Goal: Task Accomplishment & Management: Manage account settings

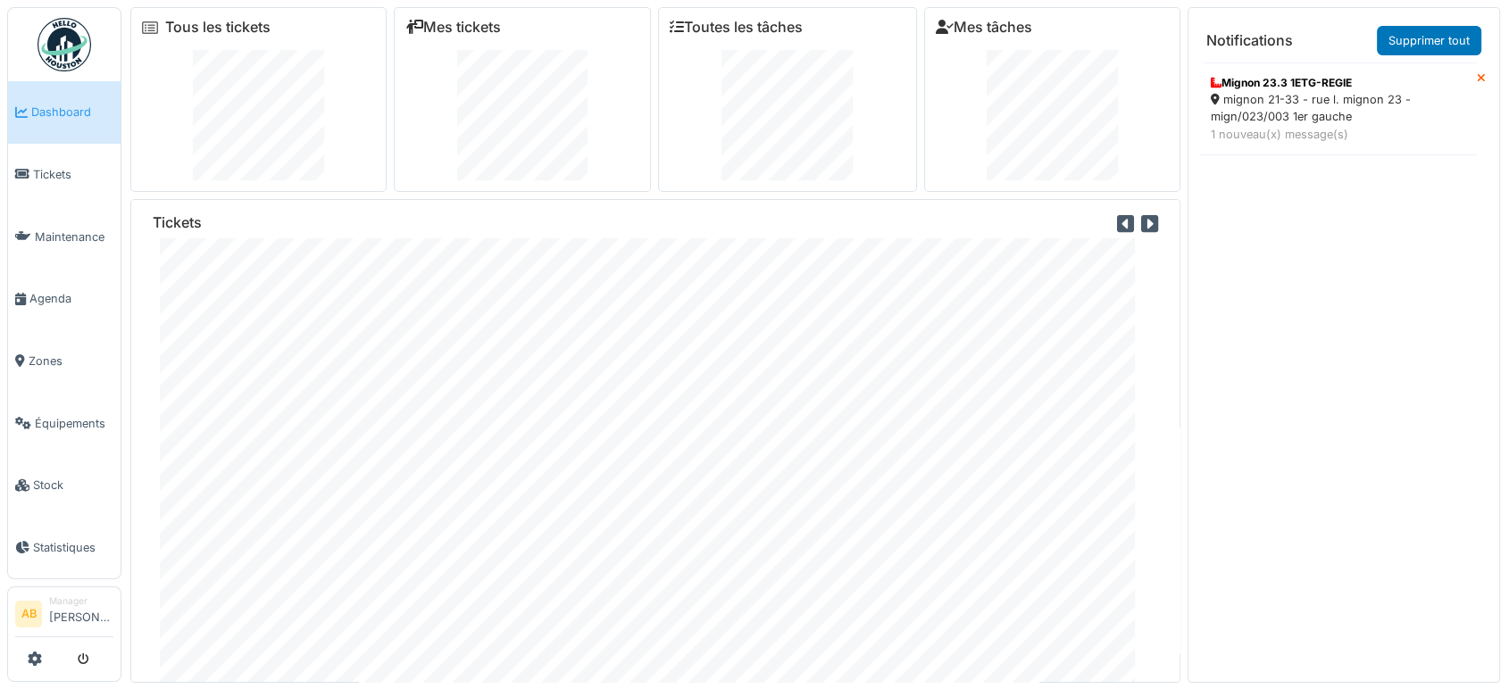
click at [83, 64] on img at bounding box center [64, 45] width 54 height 54
click at [38, 39] on img at bounding box center [64, 45] width 54 height 54
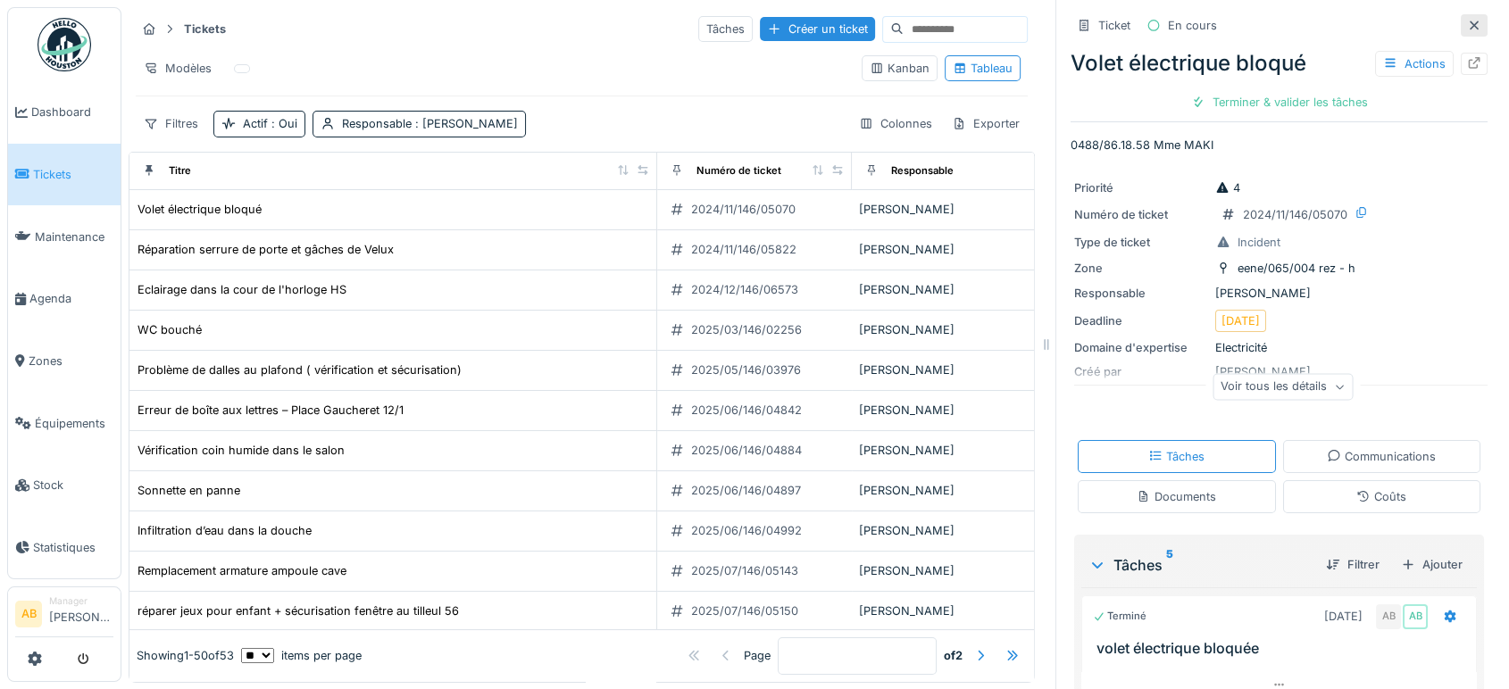
click at [1461, 35] on div at bounding box center [1474, 25] width 27 height 22
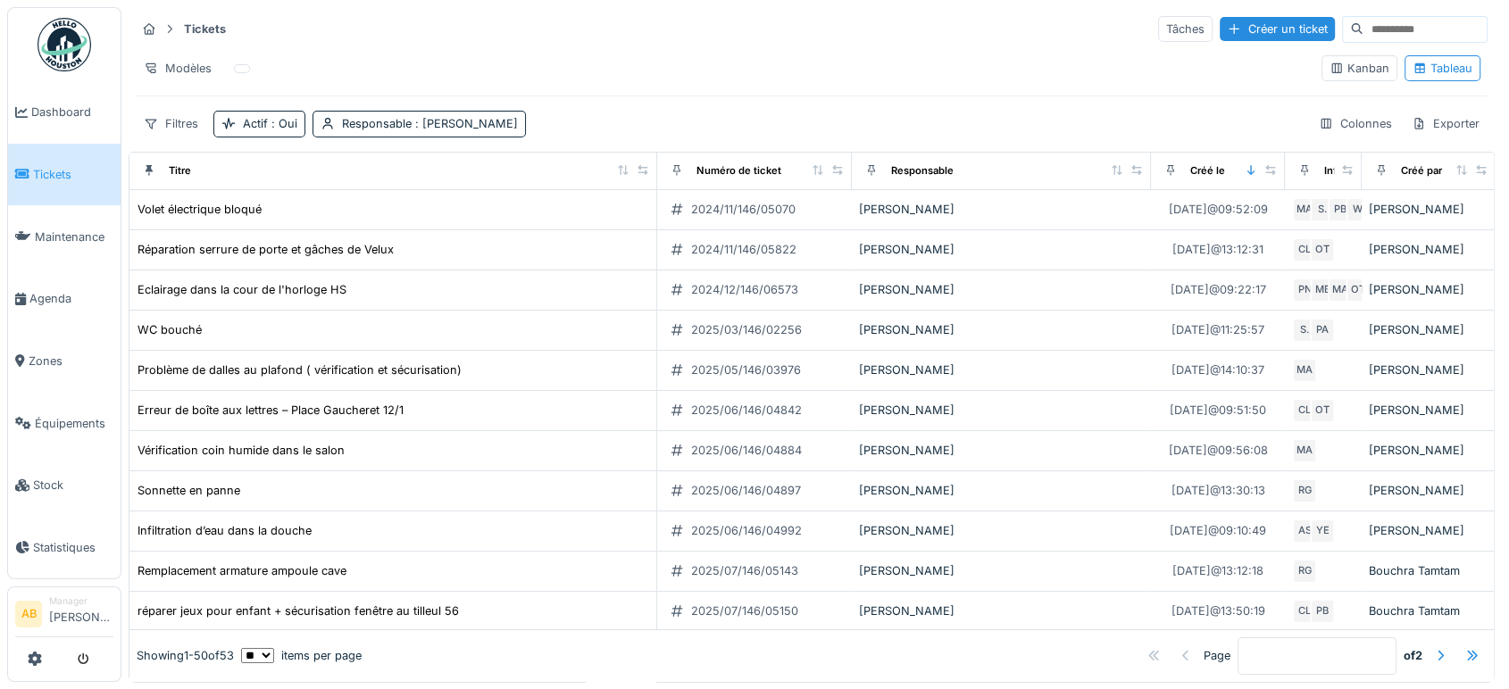
click at [67, 40] on img at bounding box center [64, 45] width 54 height 54
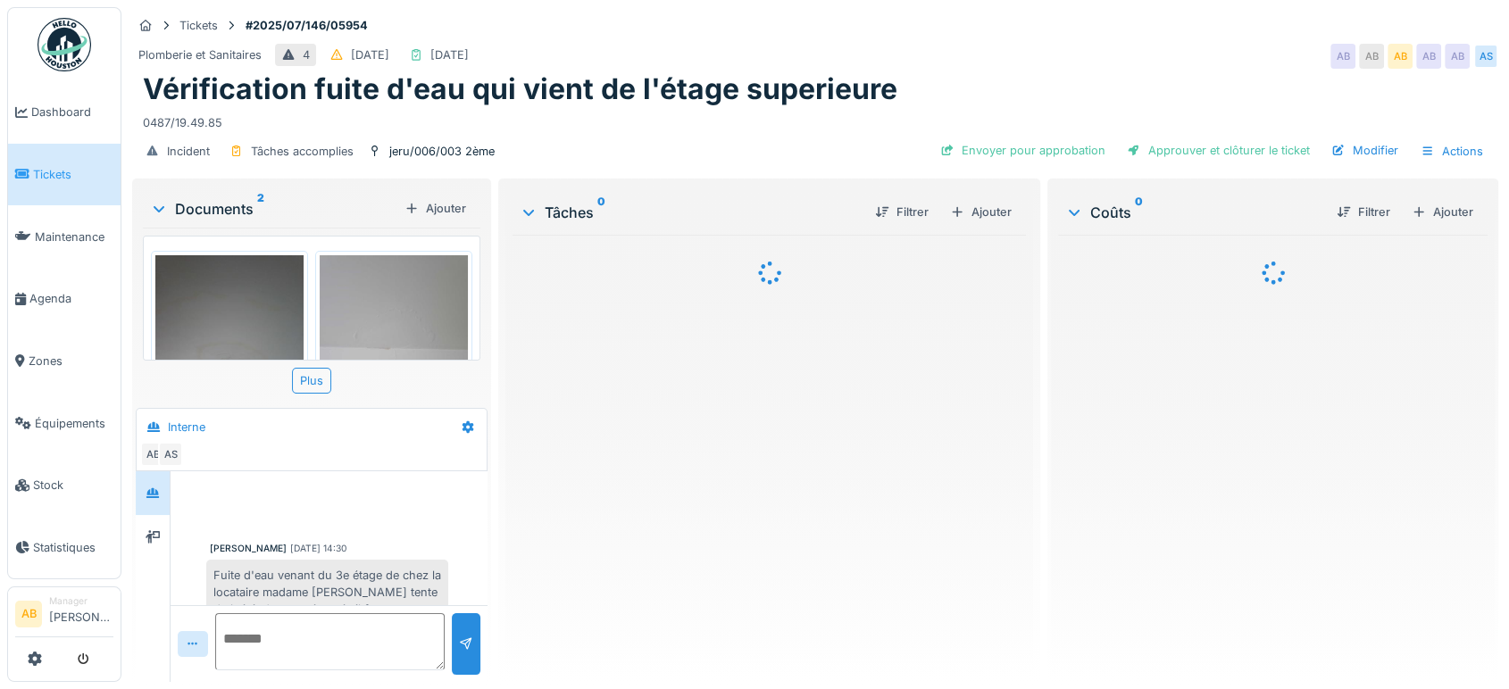
scroll to position [472, 0]
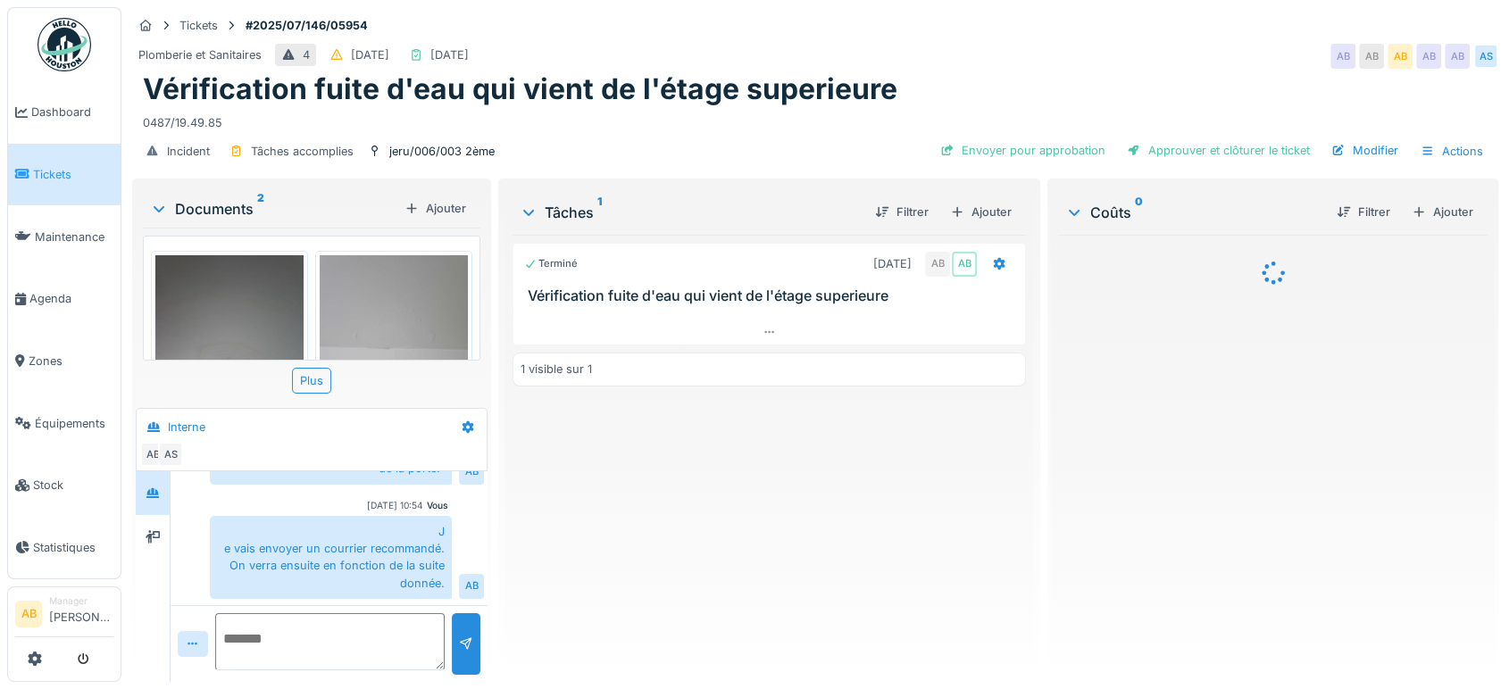
click at [39, 353] on span "Zones" at bounding box center [71, 361] width 85 height 17
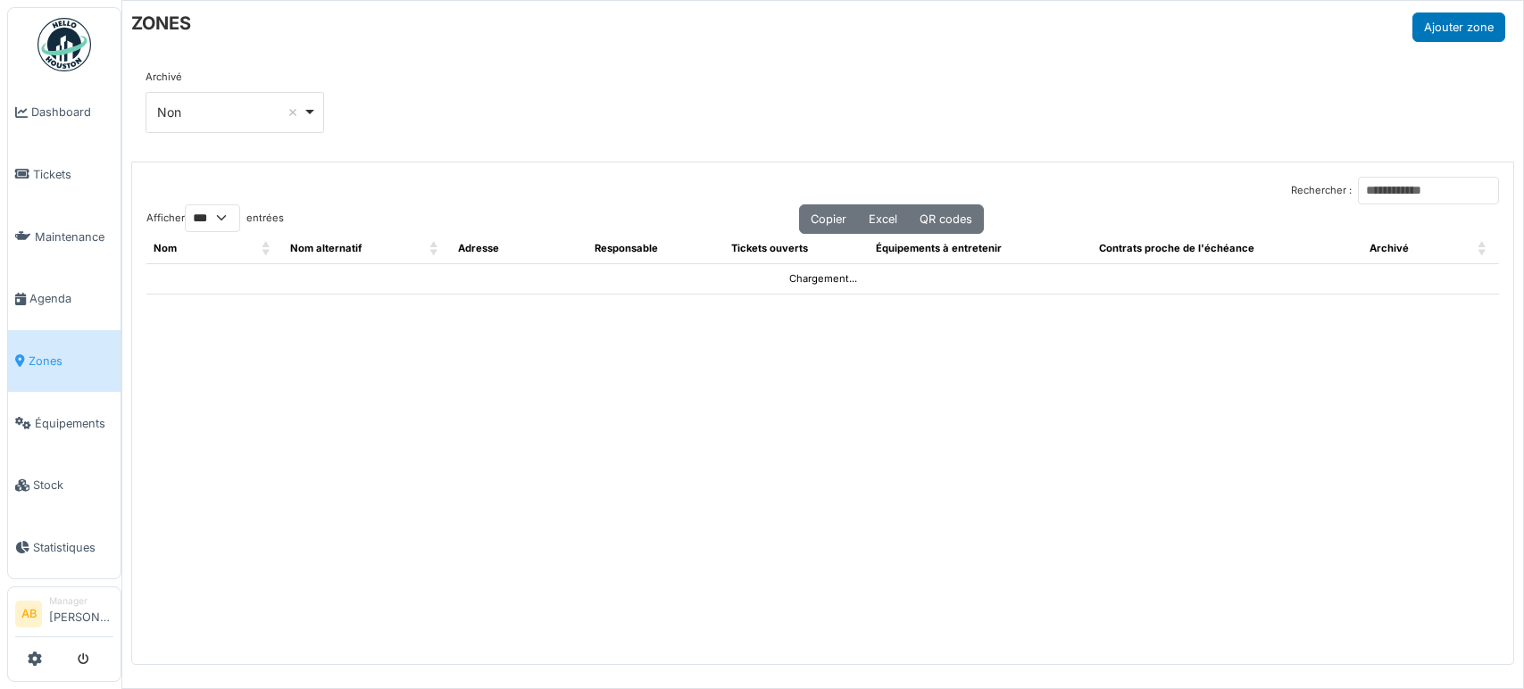
select select "***"
click at [1370, 199] on input "Rechercher :" at bounding box center [1428, 191] width 141 height 28
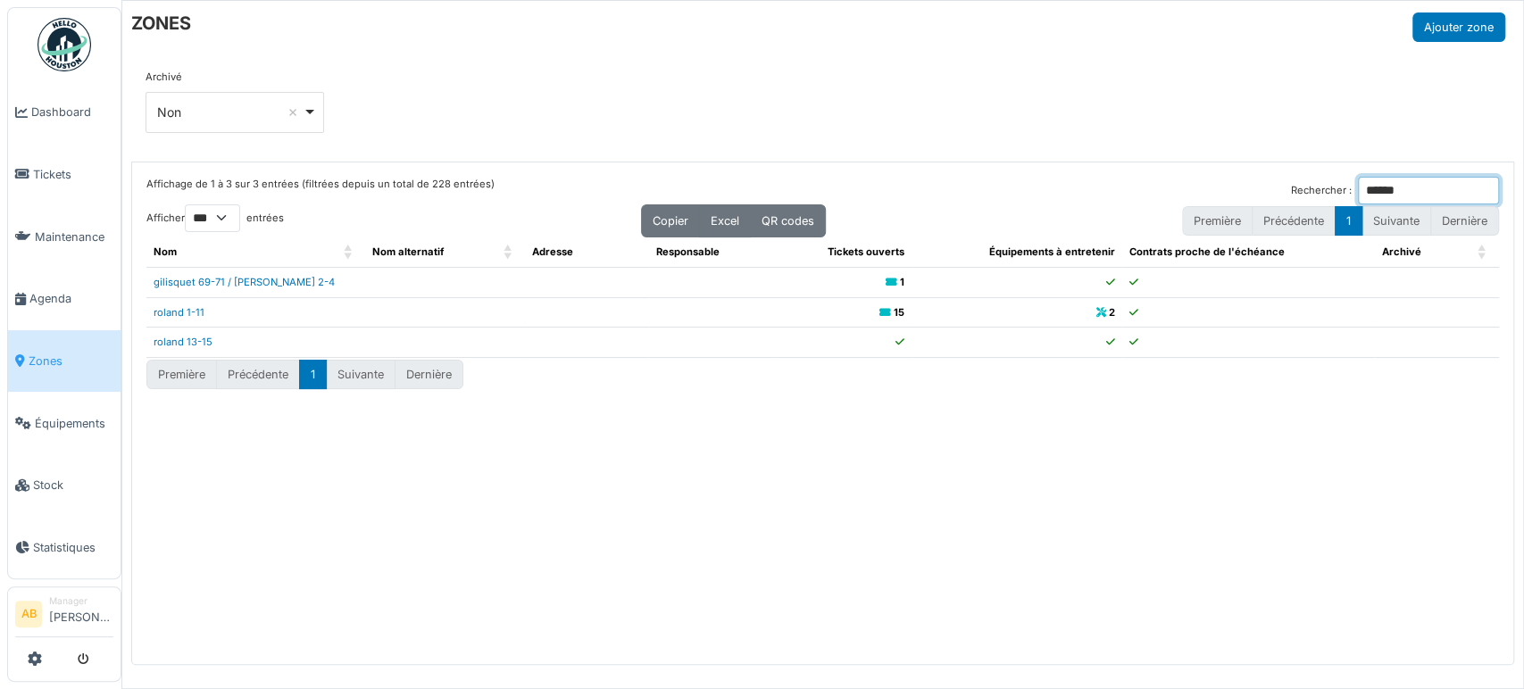
type input "******"
click at [187, 306] on link "roland 1-11" at bounding box center [179, 312] width 51 height 12
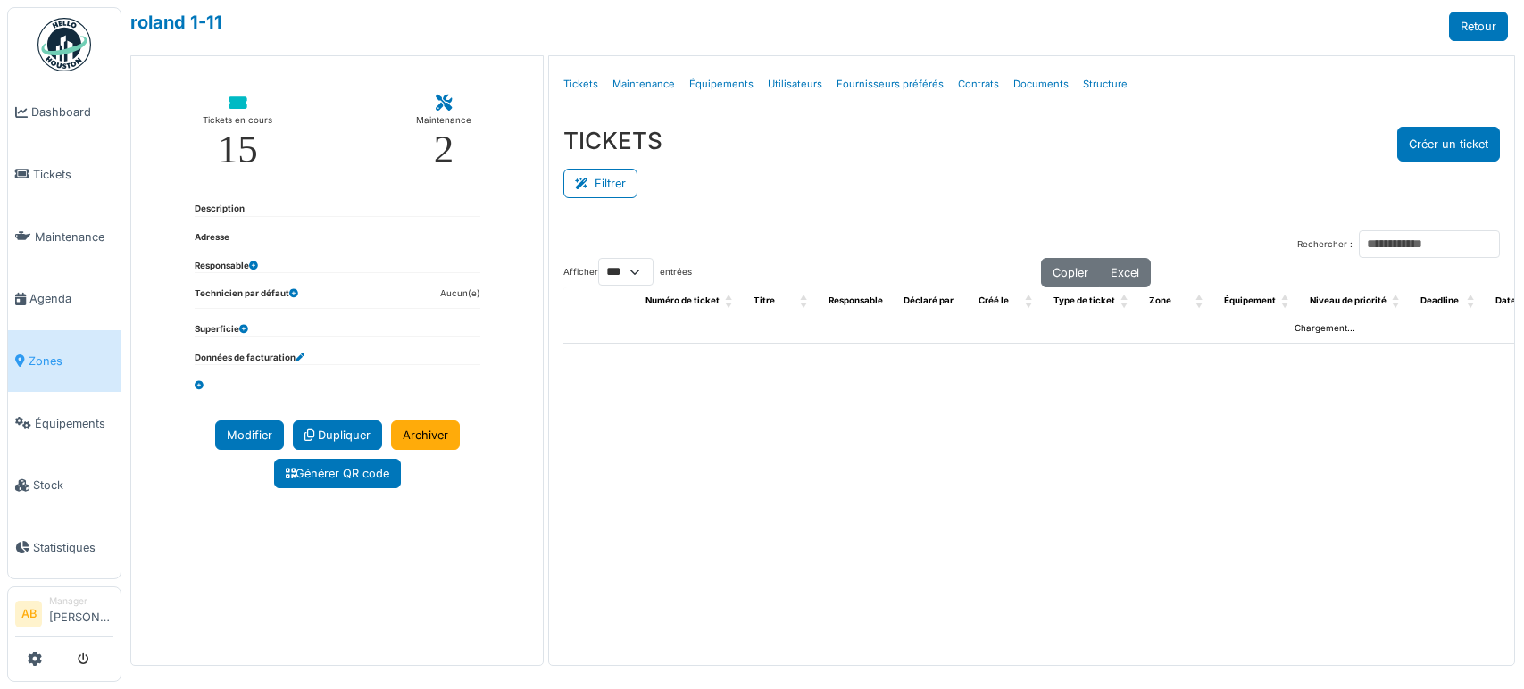
select select "***"
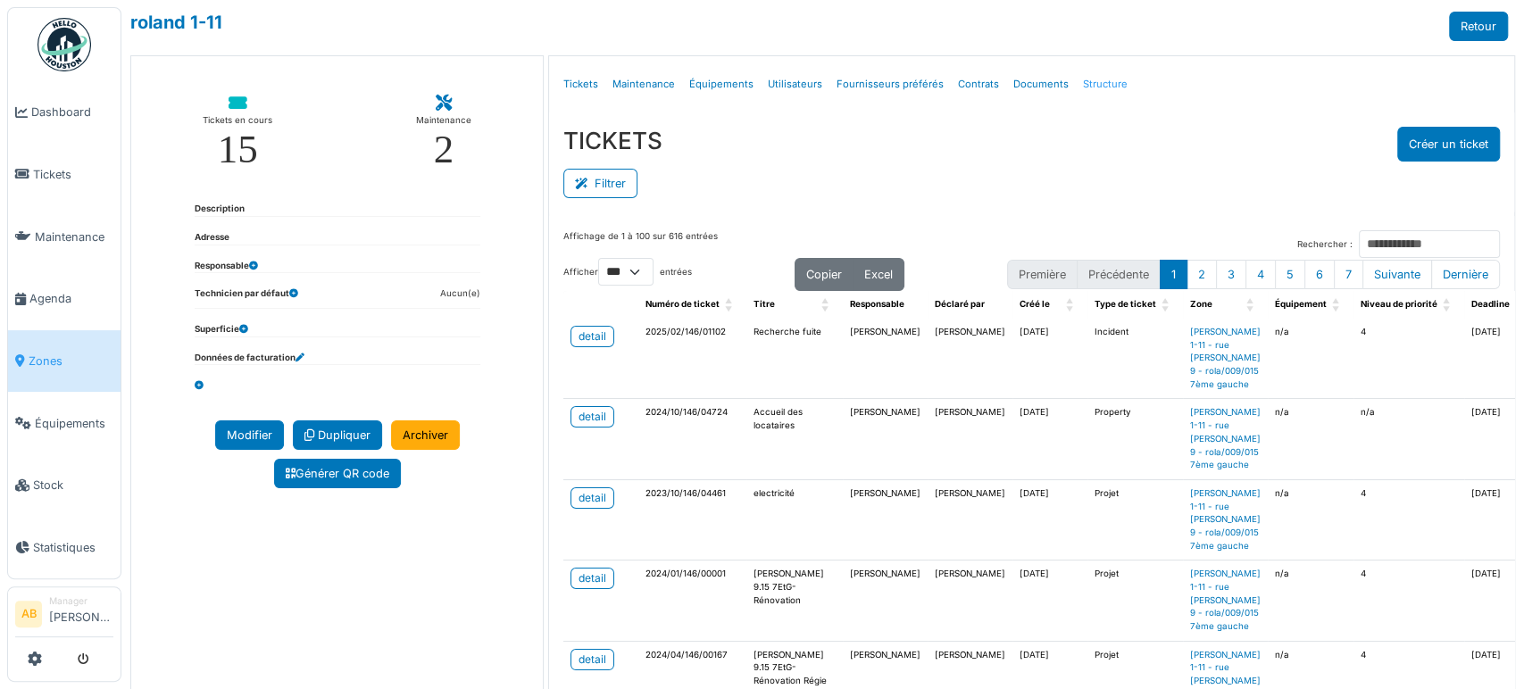
click at [1087, 77] on link "Structure" at bounding box center [1105, 84] width 59 height 42
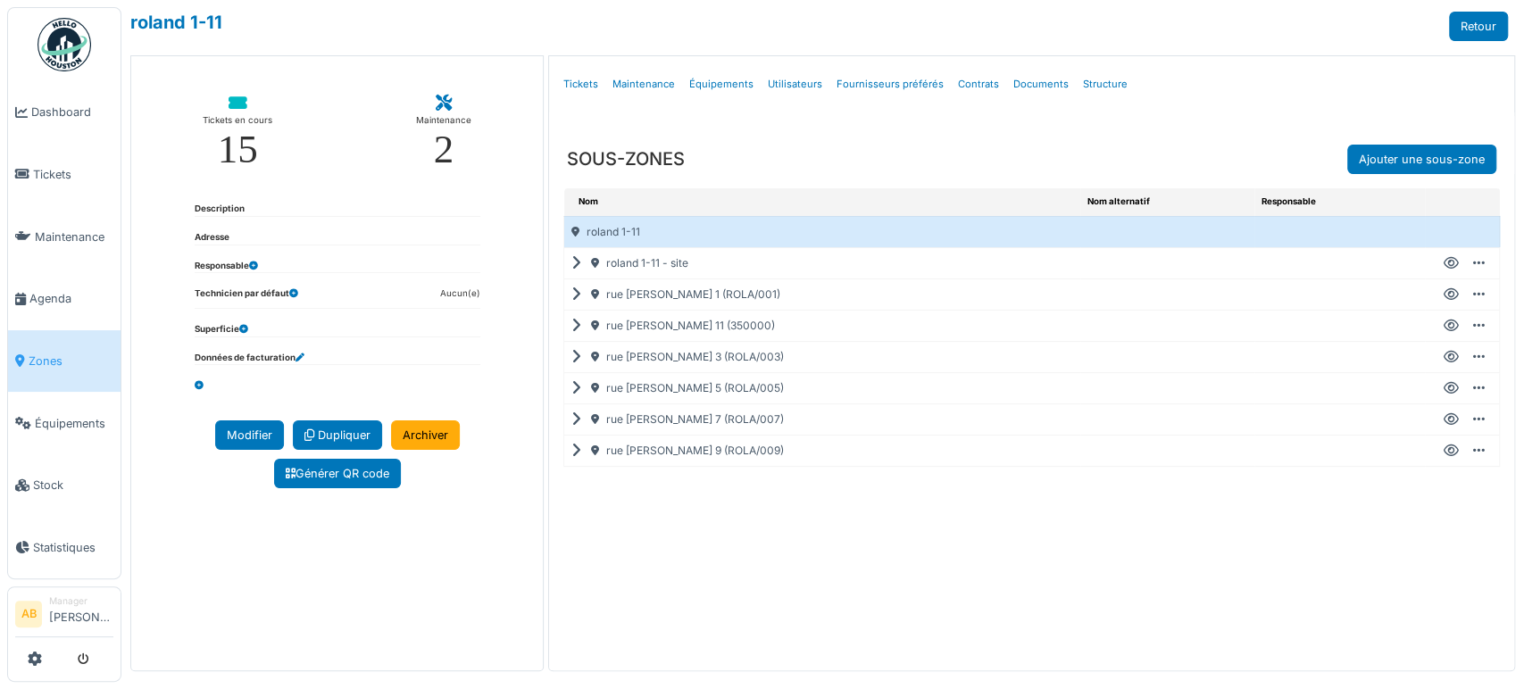
click at [571, 295] on icon at bounding box center [579, 295] width 17 height 1
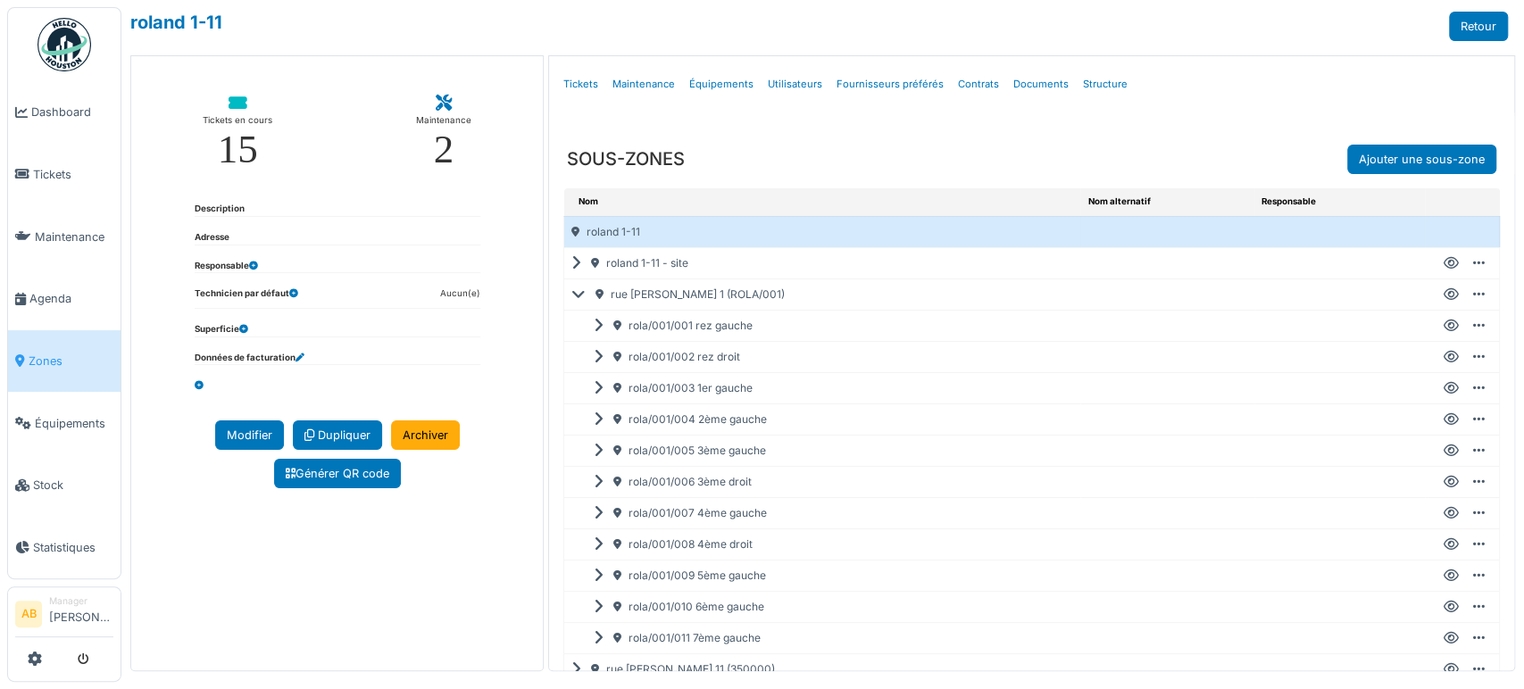
click at [1444, 546] on icon at bounding box center [1451, 545] width 15 height 1
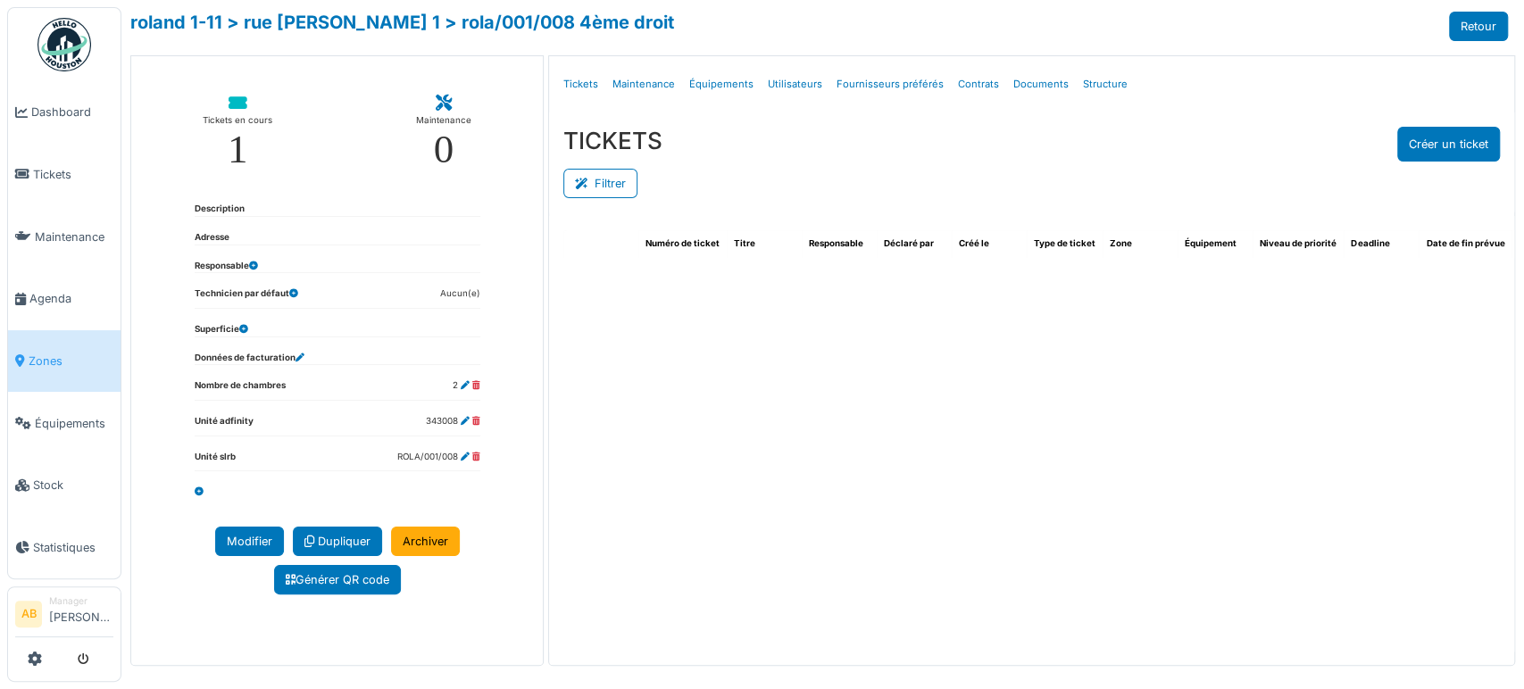
select select "***"
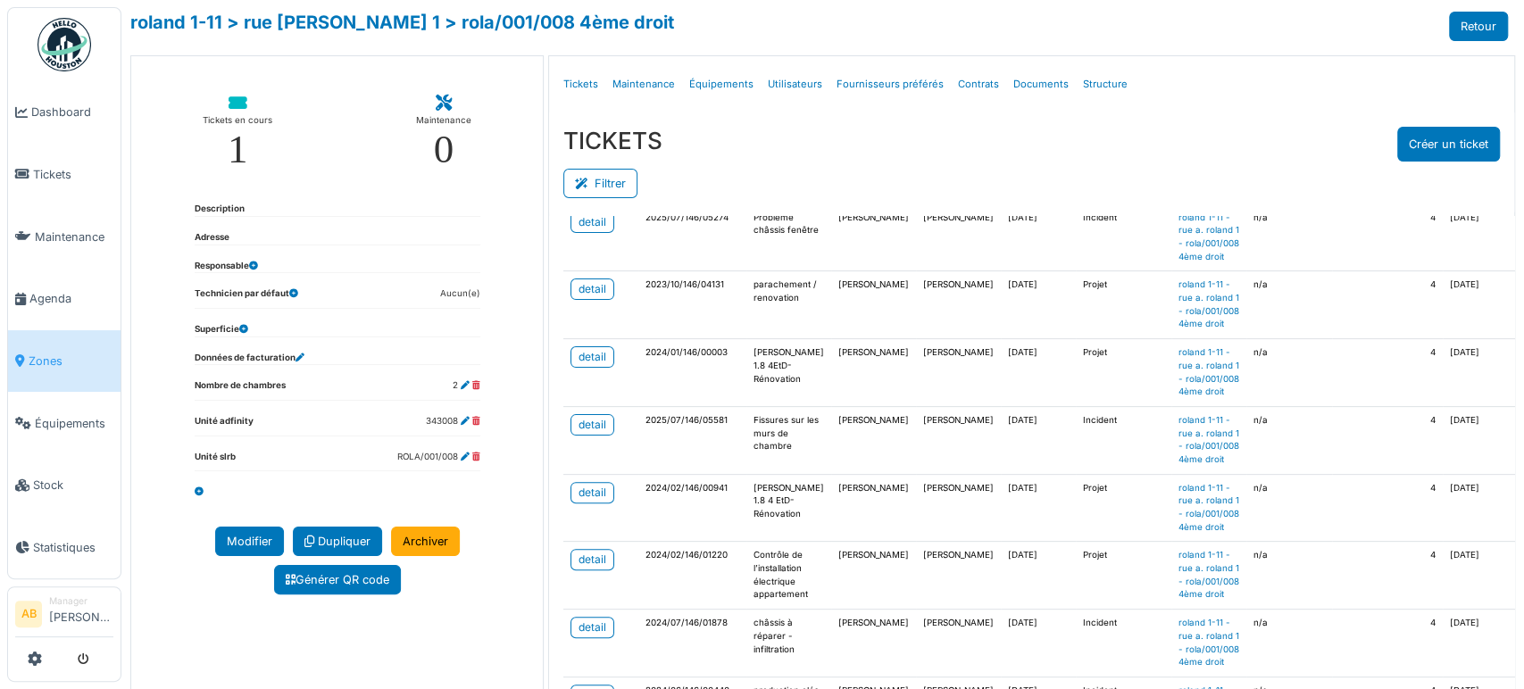
scroll to position [496, 0]
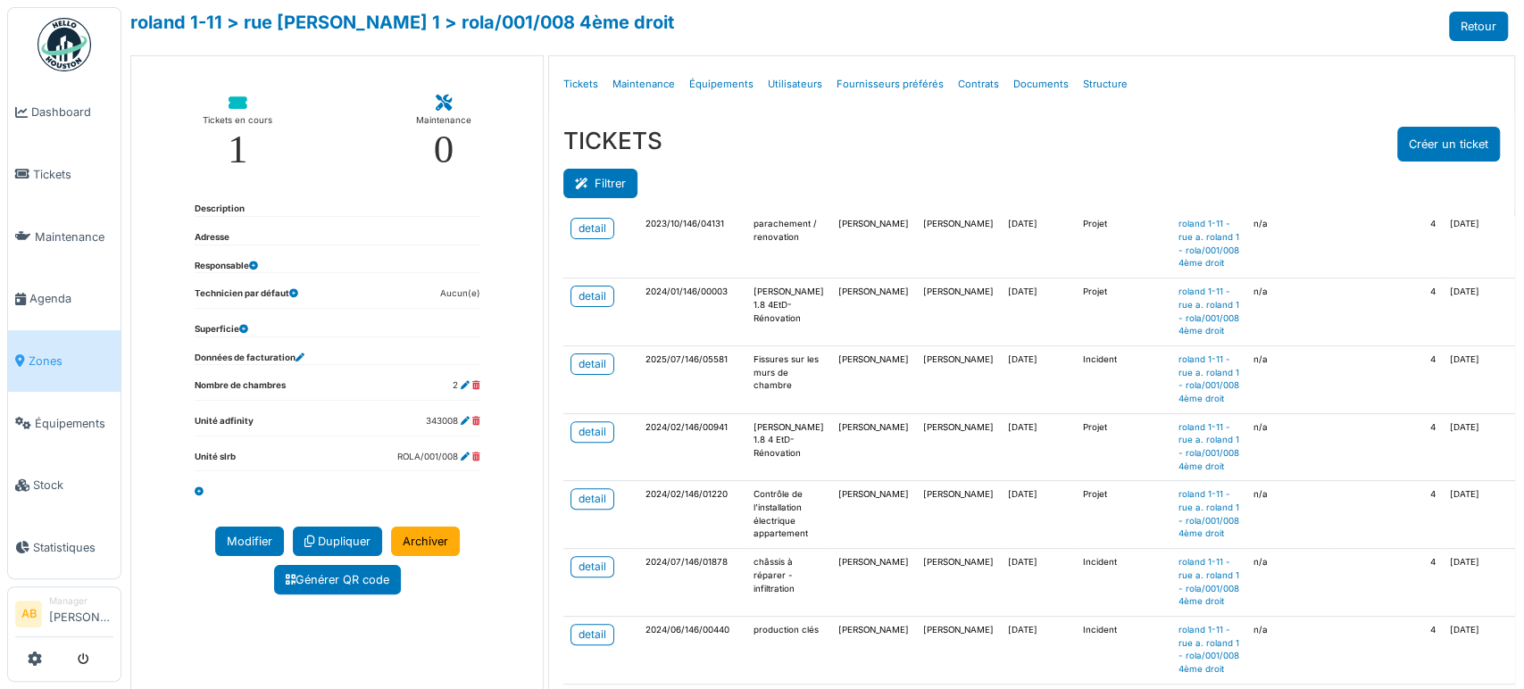
click at [602, 194] on button "Filtrer" at bounding box center [600, 183] width 74 height 29
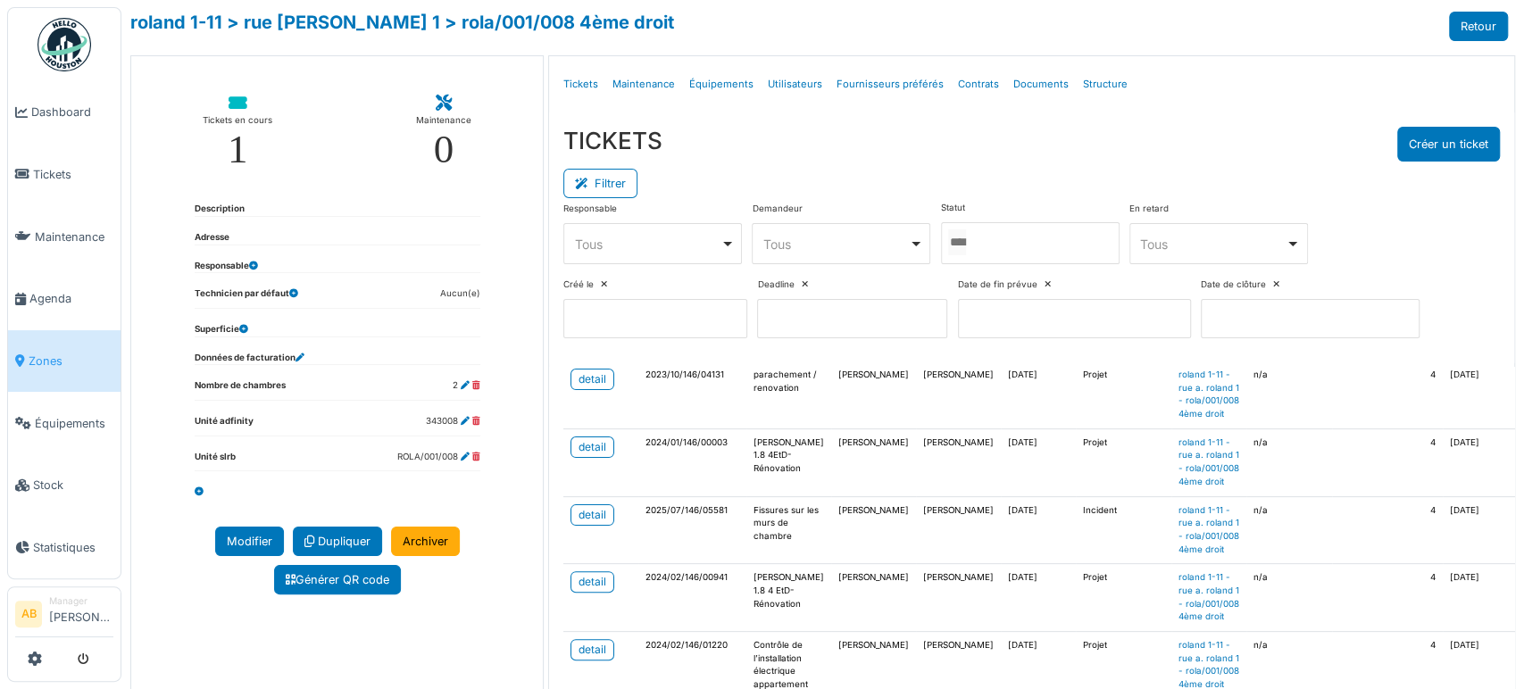
click at [971, 223] on div at bounding box center [1030, 243] width 179 height 42
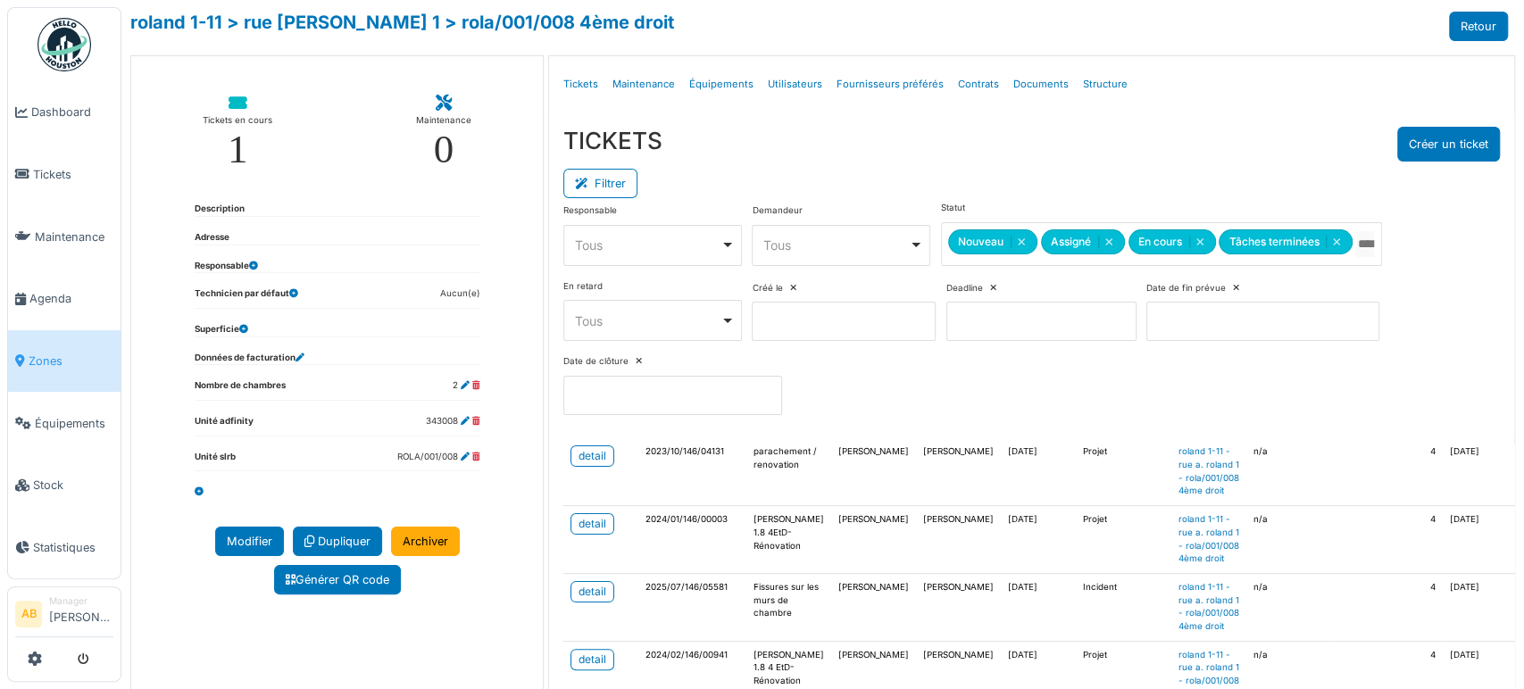
click at [1326, 177] on div "Filtrer" at bounding box center [1031, 182] width 937 height 40
click at [620, 179] on button "Filtrer" at bounding box center [600, 183] width 74 height 29
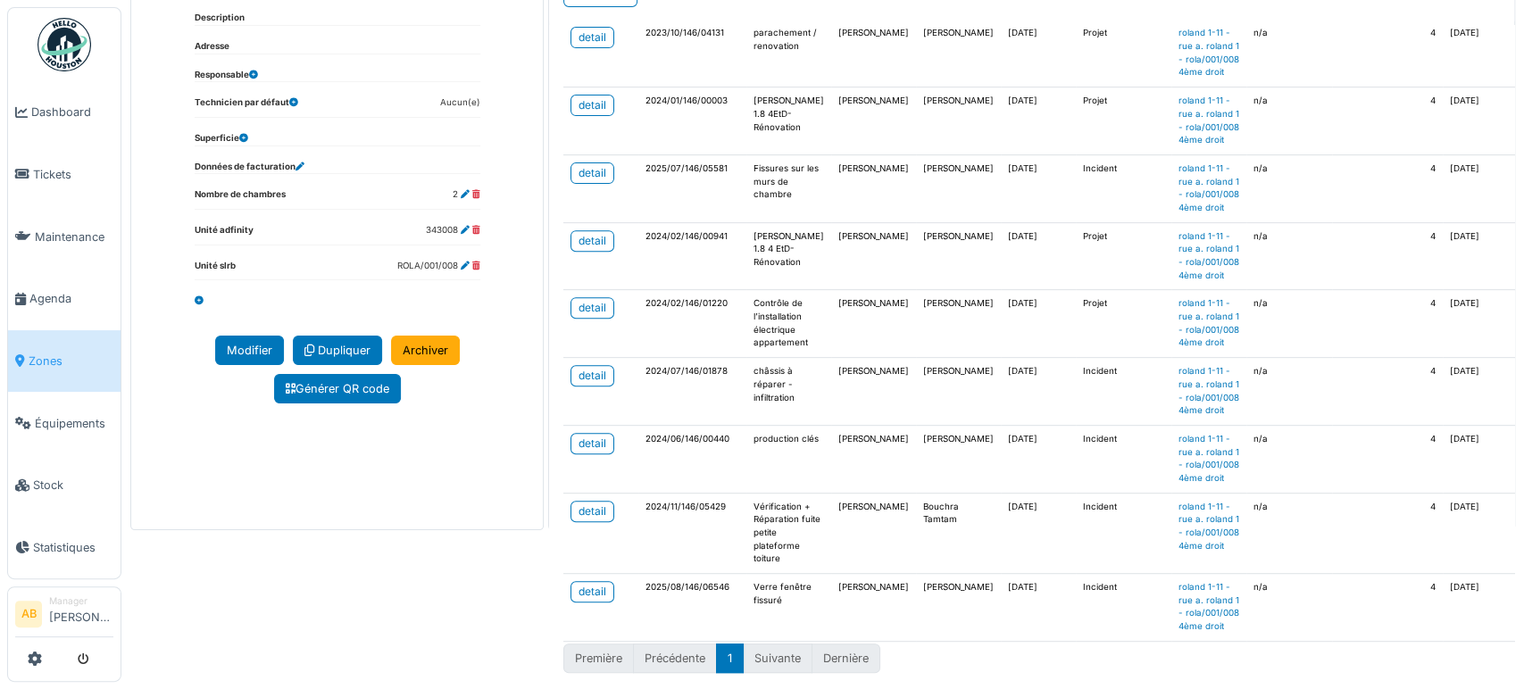
scroll to position [0, 0]
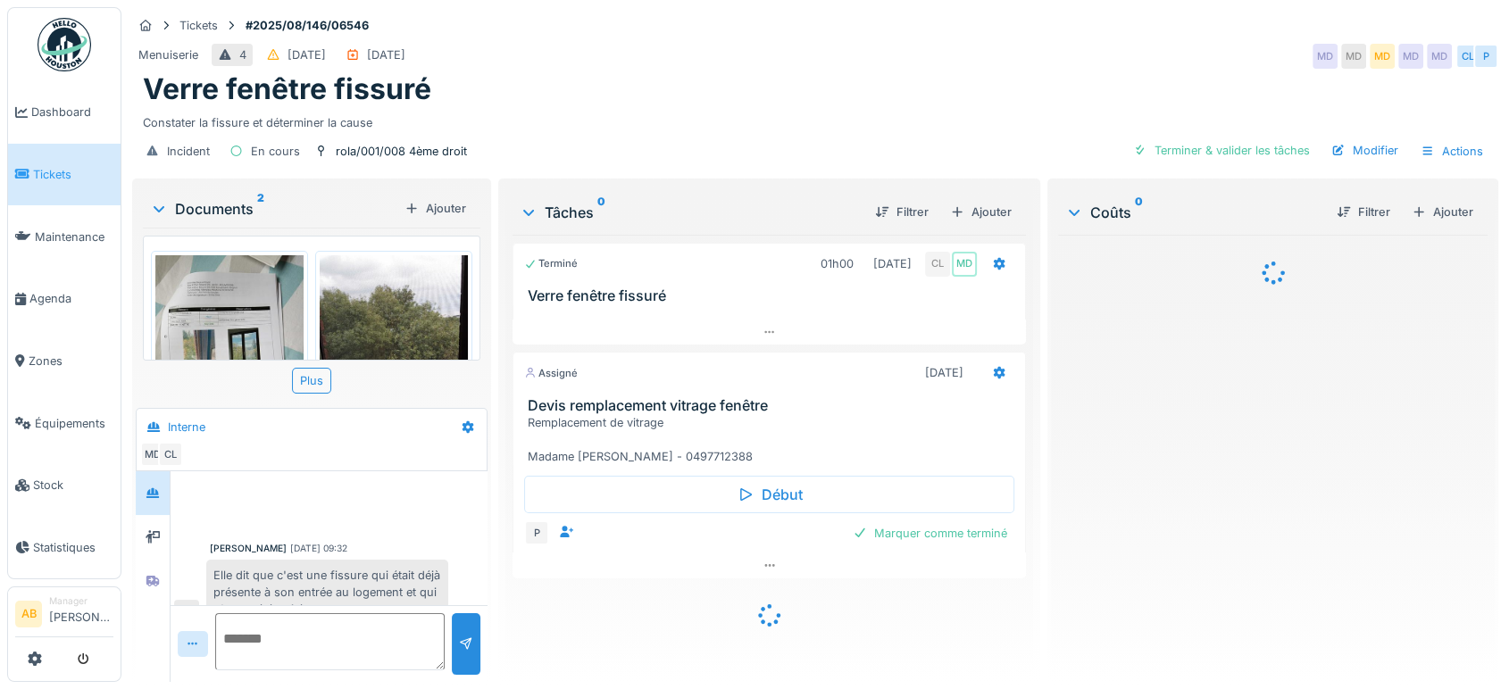
scroll to position [237, 0]
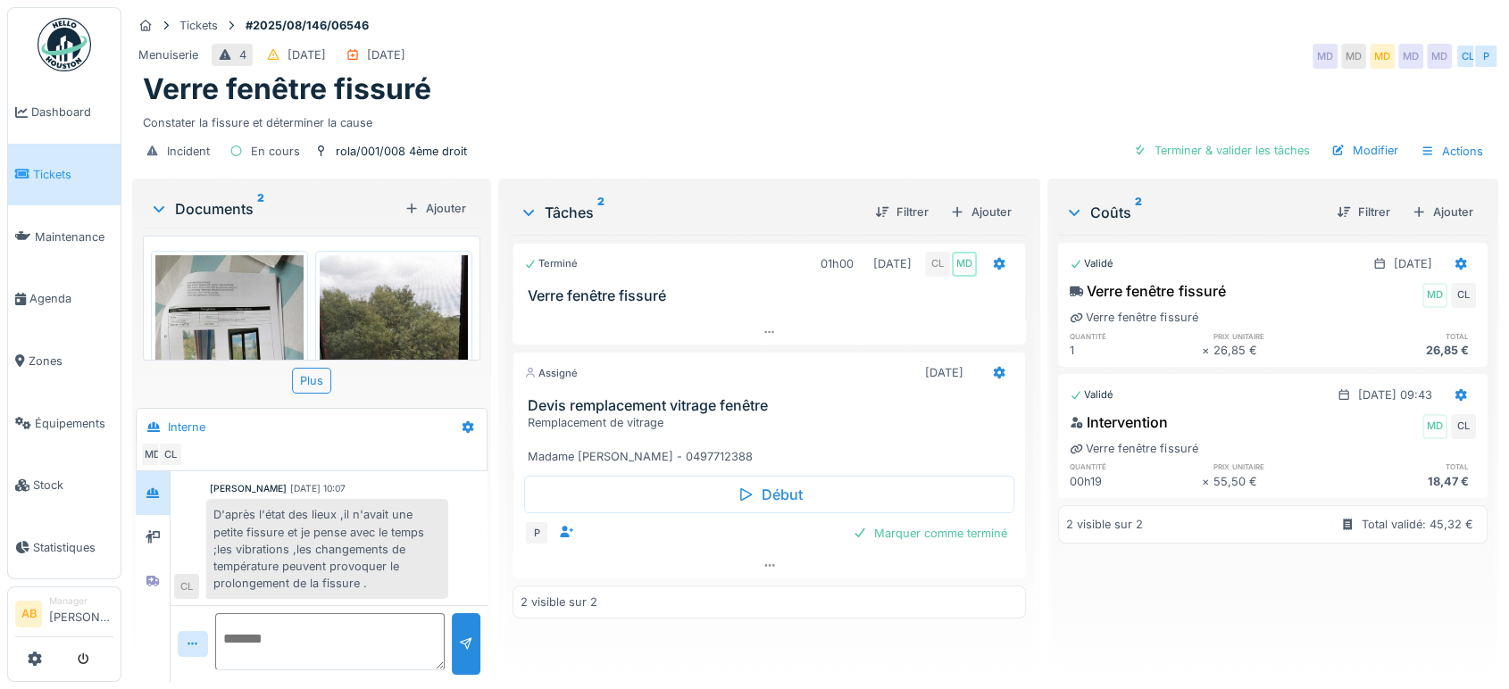
click at [220, 211] on div "Documents 2" at bounding box center [273, 208] width 247 height 21
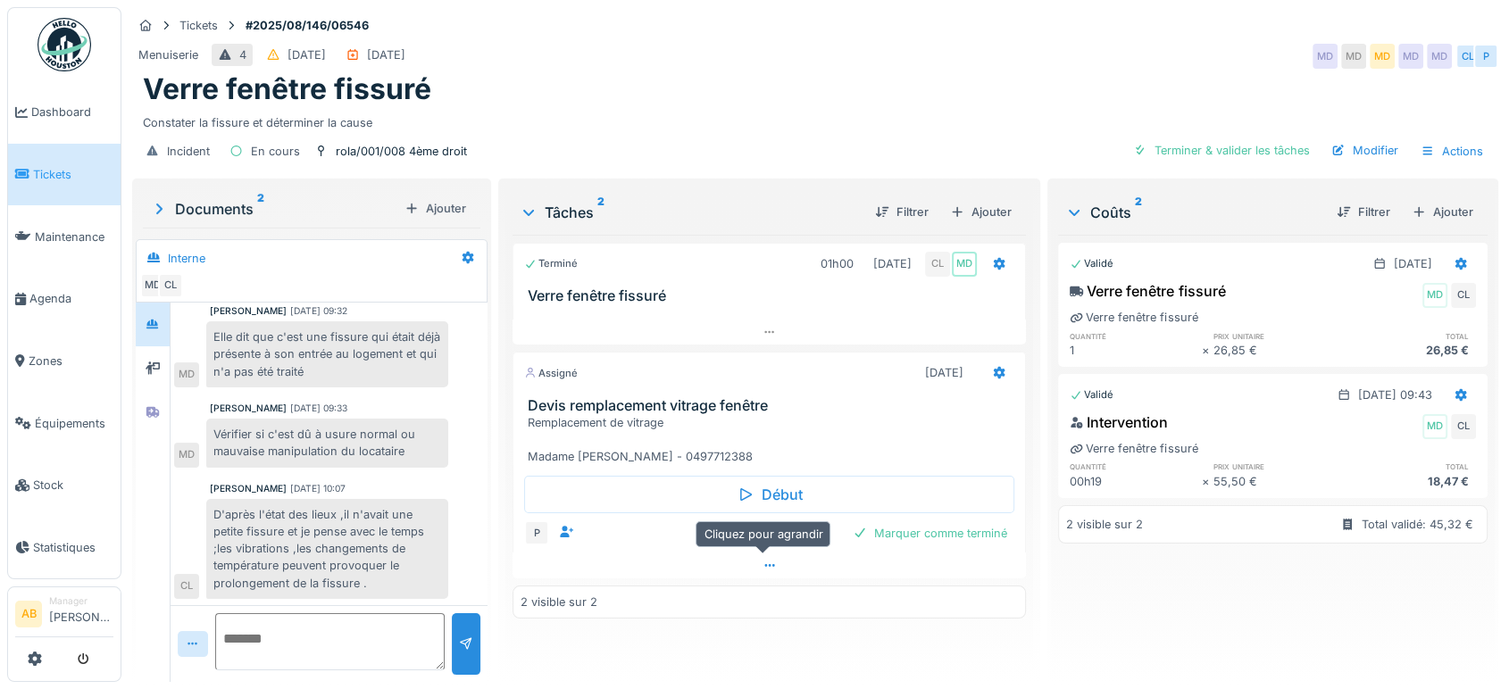
click at [629, 575] on div at bounding box center [768, 566] width 513 height 26
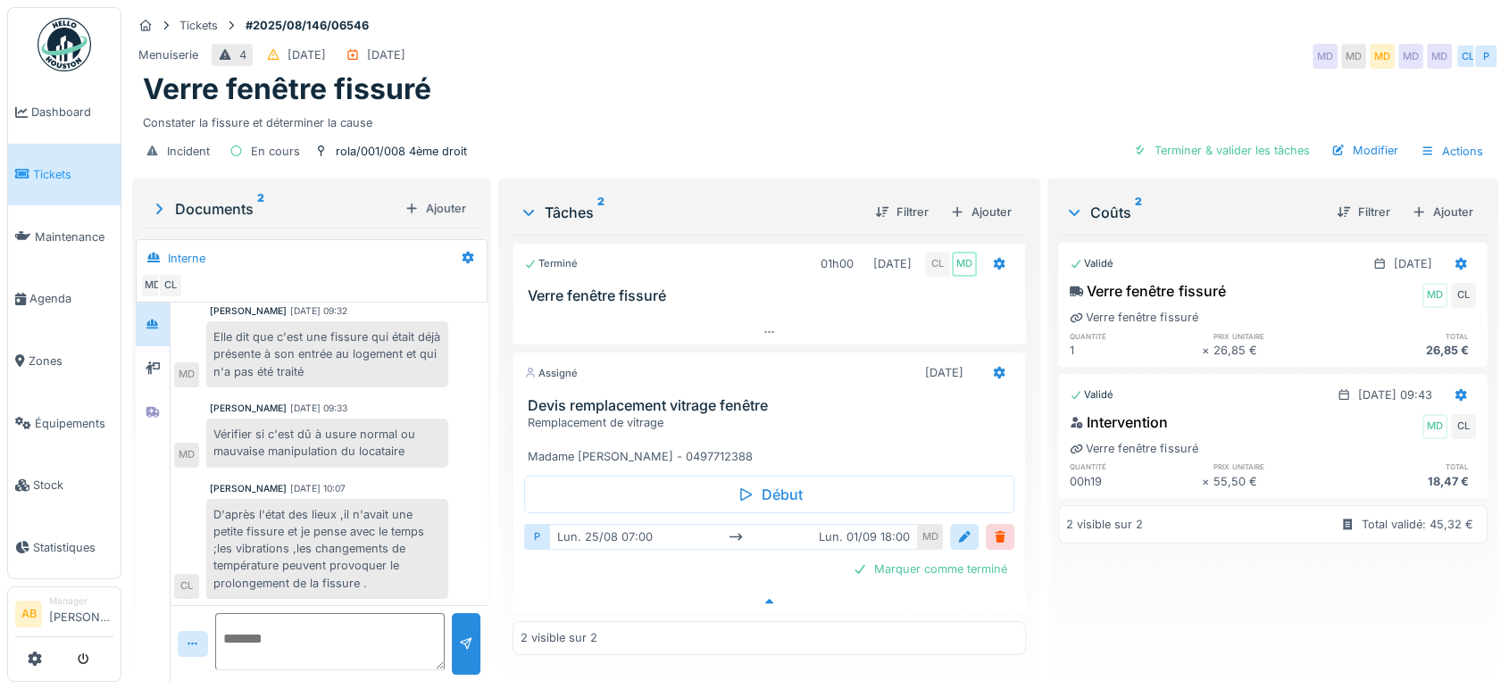
scroll to position [14, 0]
click at [152, 364] on div at bounding box center [152, 368] width 27 height 29
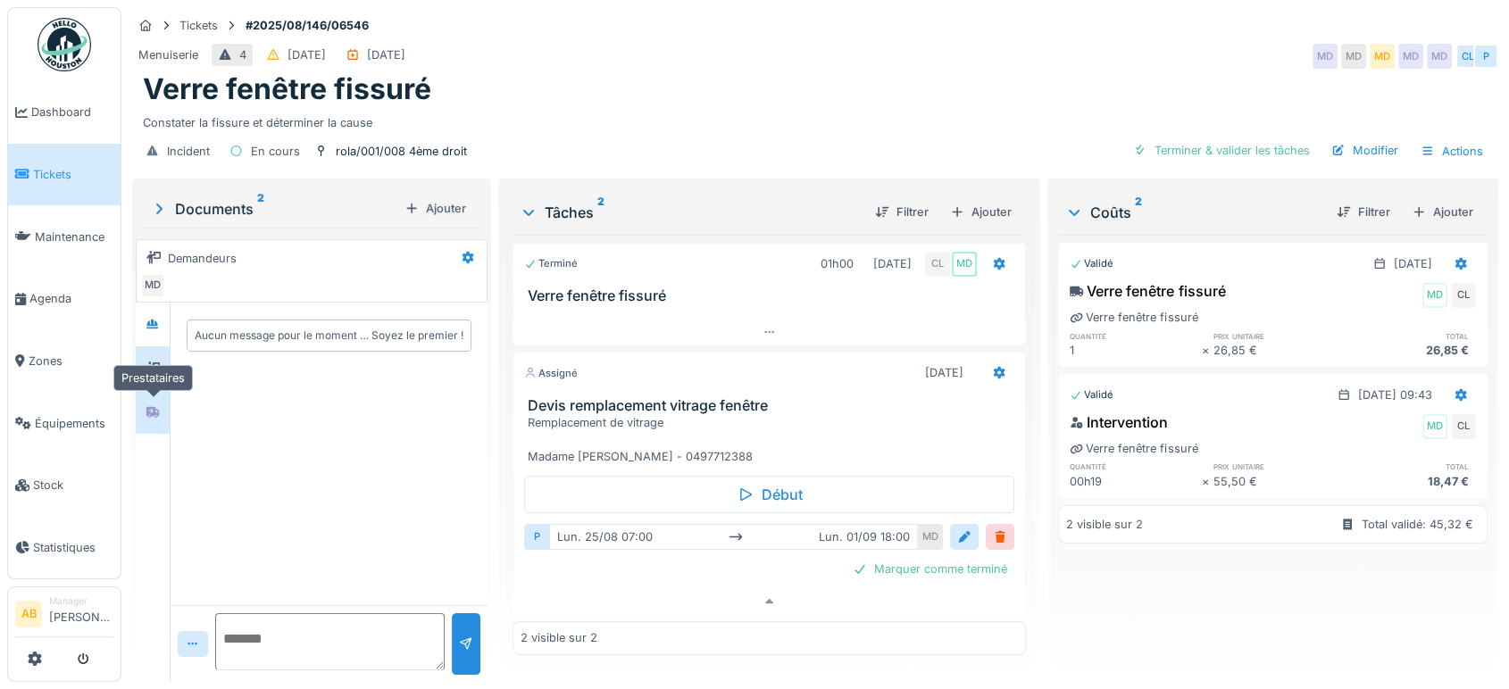
click at [158, 404] on div at bounding box center [153, 412] width 14 height 17
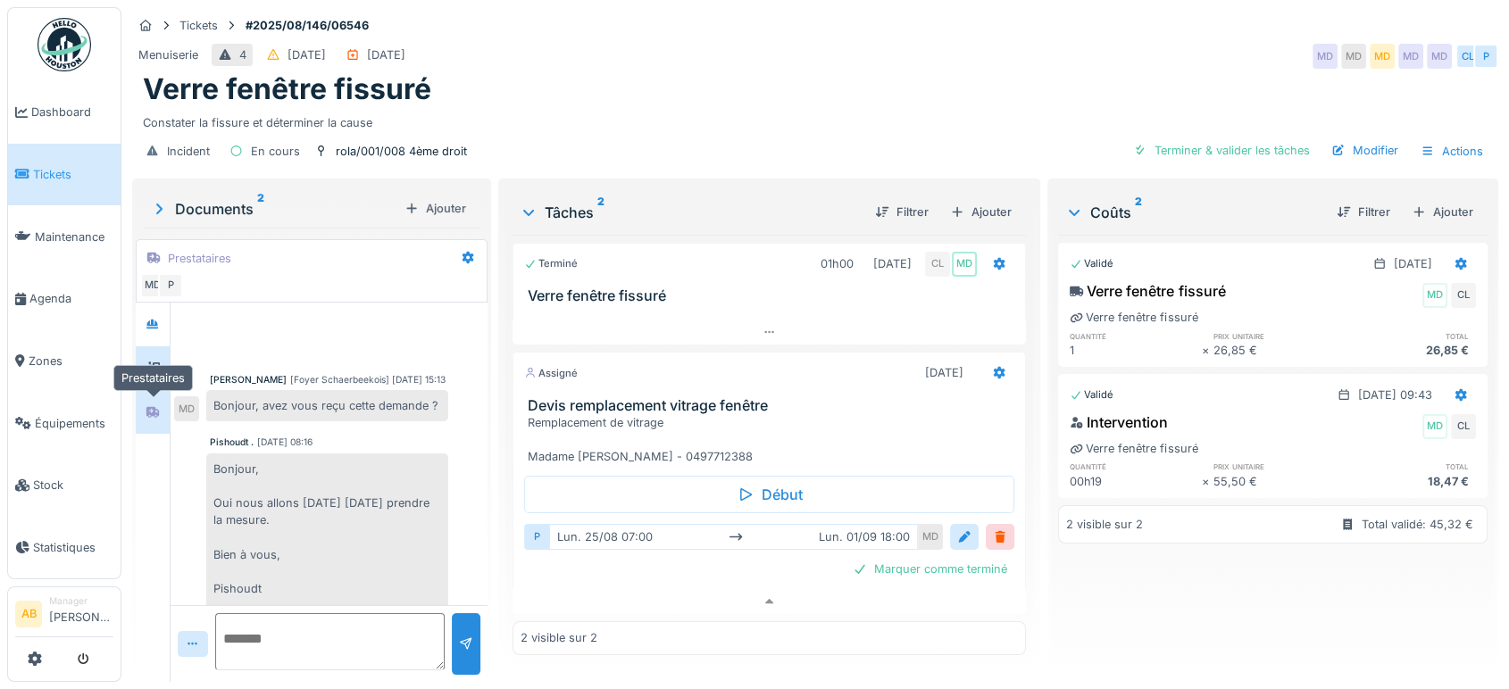
scroll to position [148, 0]
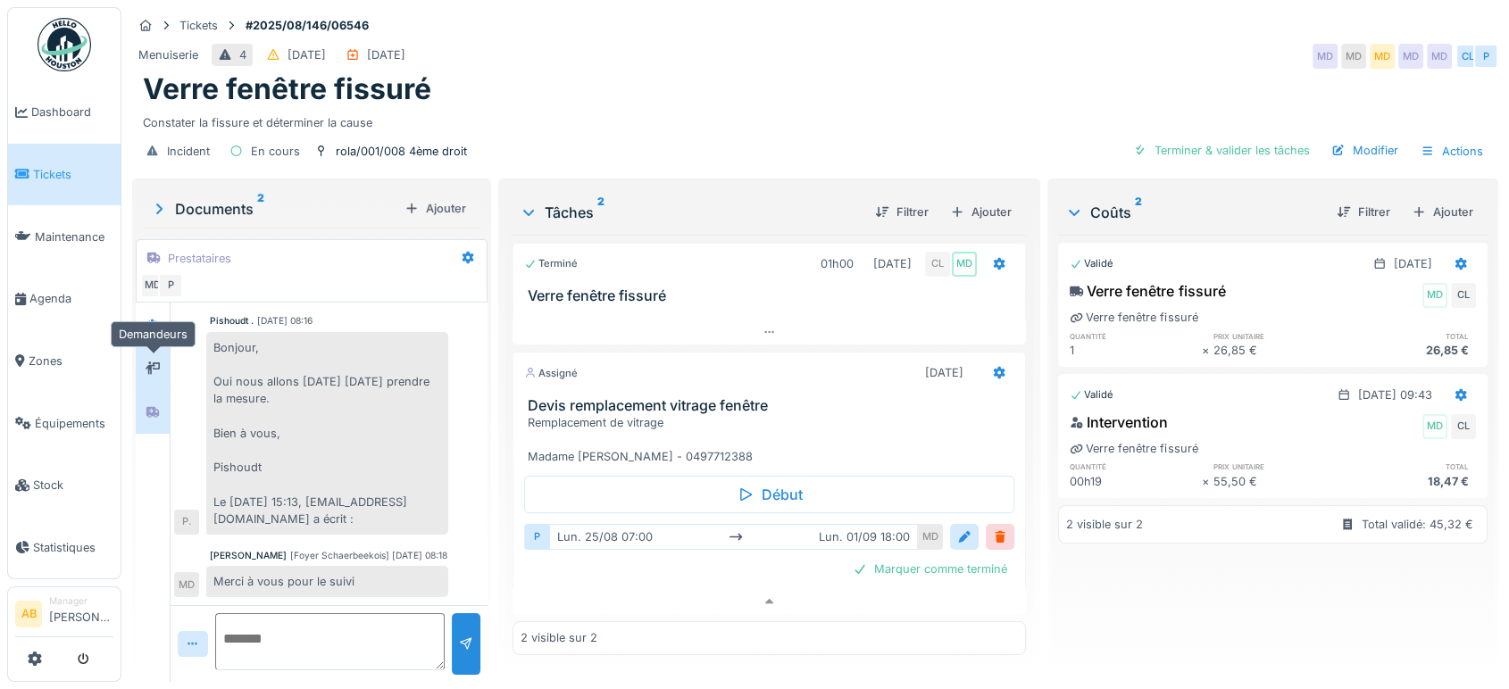
click at [159, 362] on icon at bounding box center [153, 368] width 14 height 12
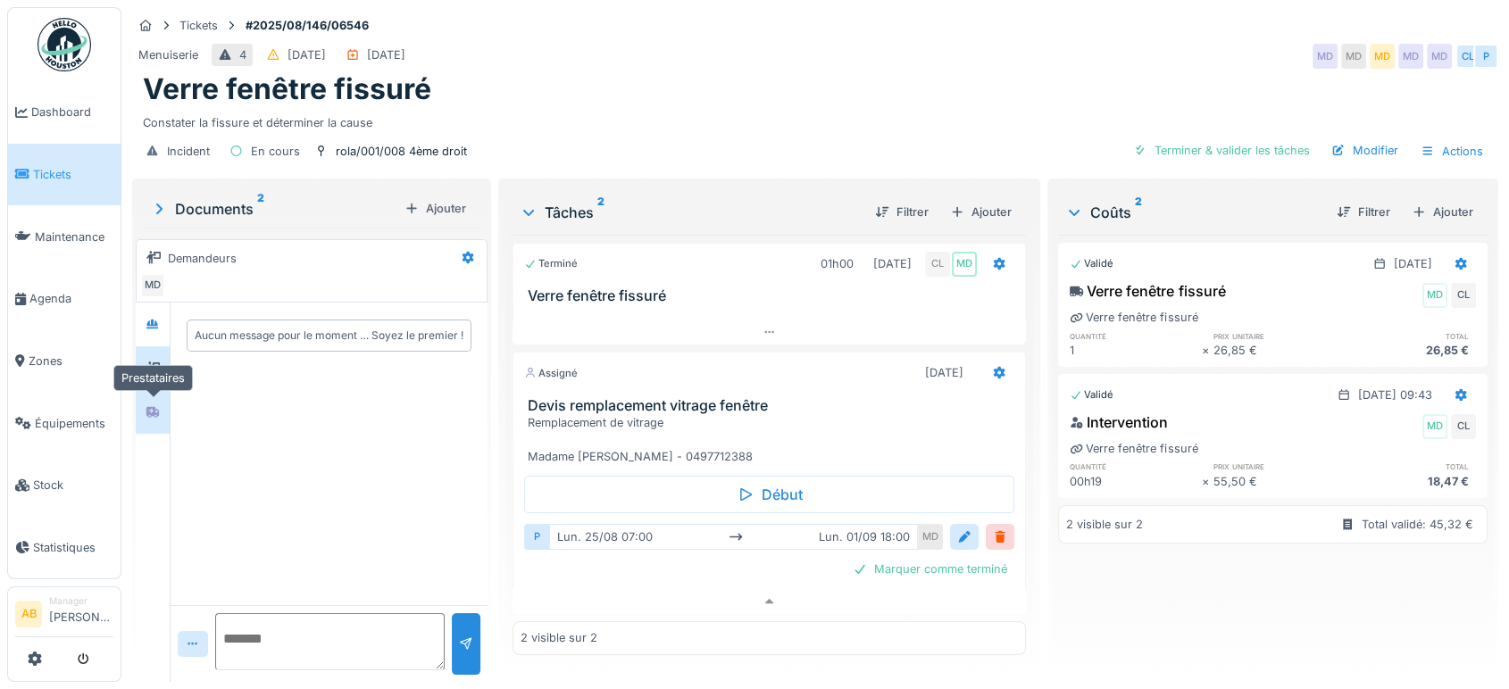
click at [151, 406] on icon at bounding box center [153, 412] width 14 height 12
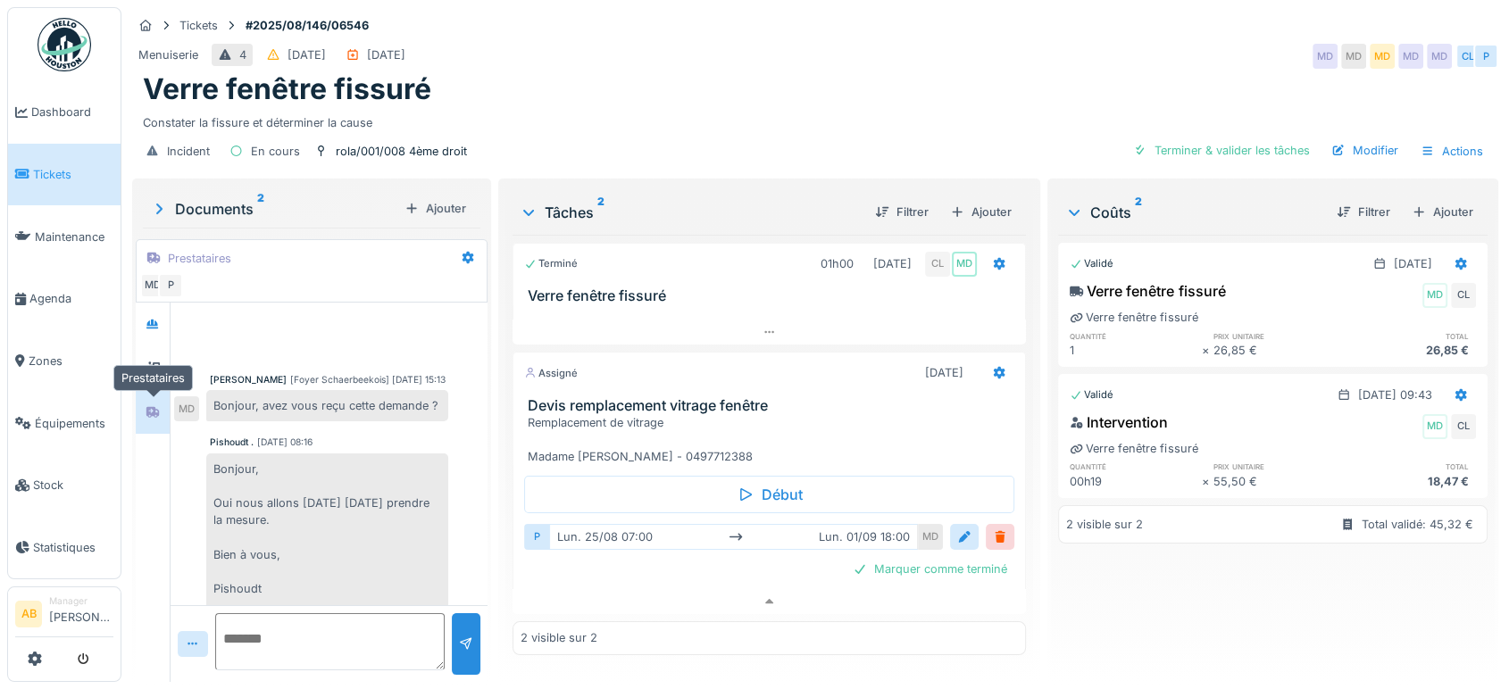
scroll to position [148, 0]
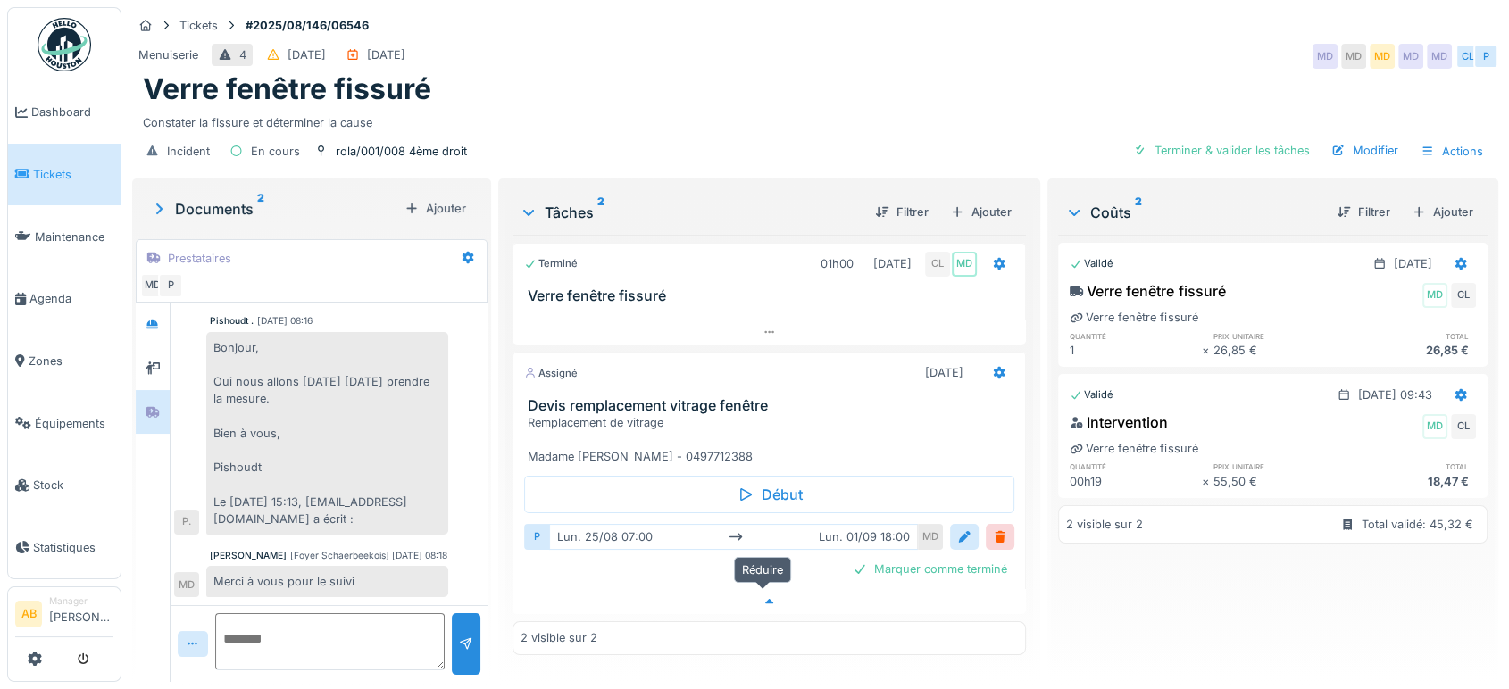
click at [726, 596] on div at bounding box center [768, 602] width 513 height 26
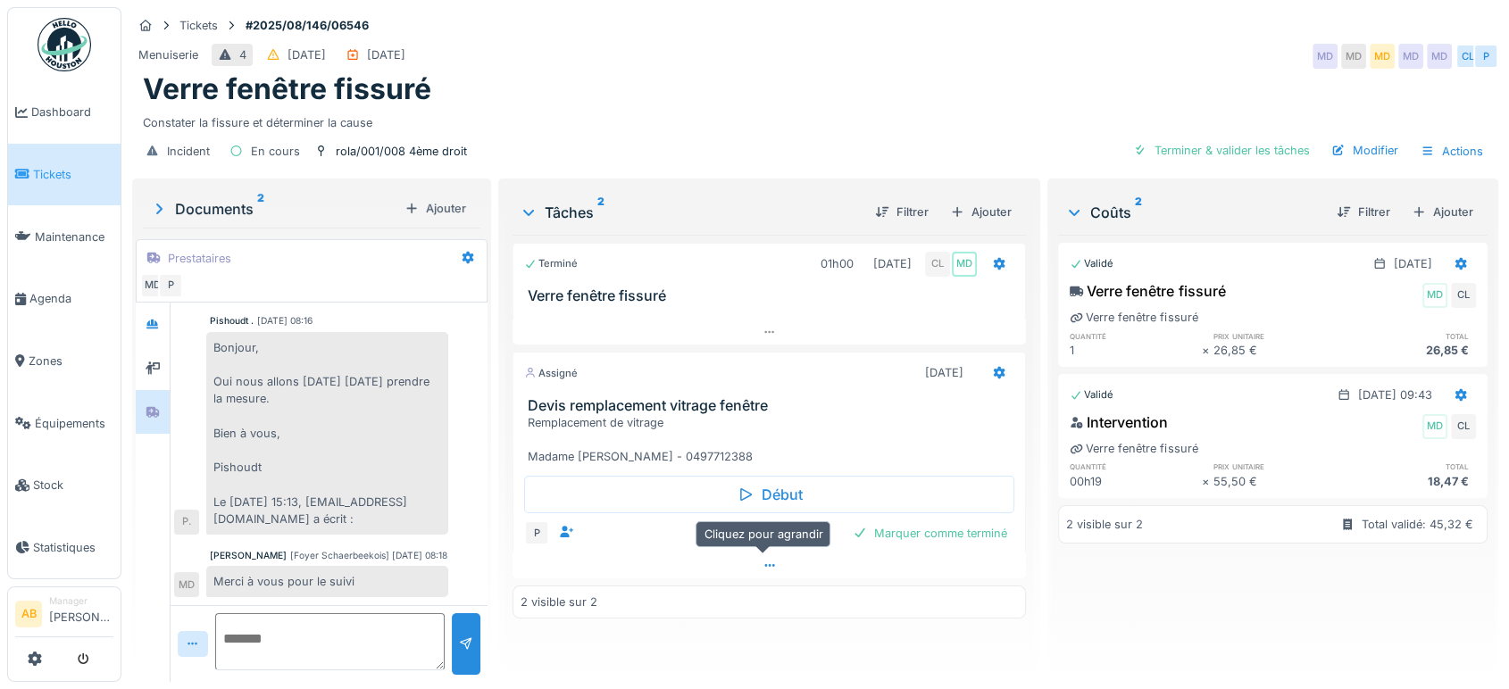
click at [729, 559] on div at bounding box center [768, 566] width 513 height 26
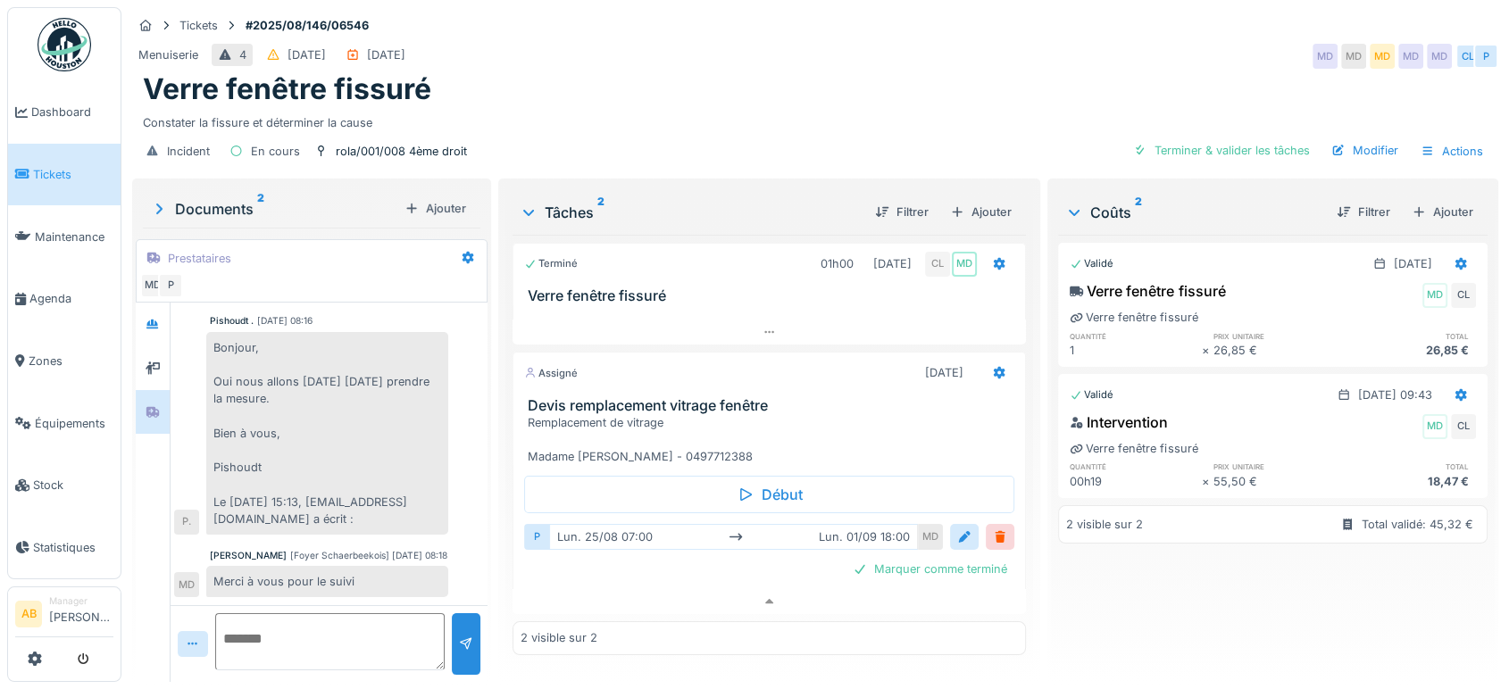
click at [233, 198] on div "Documents 2" at bounding box center [273, 208] width 247 height 21
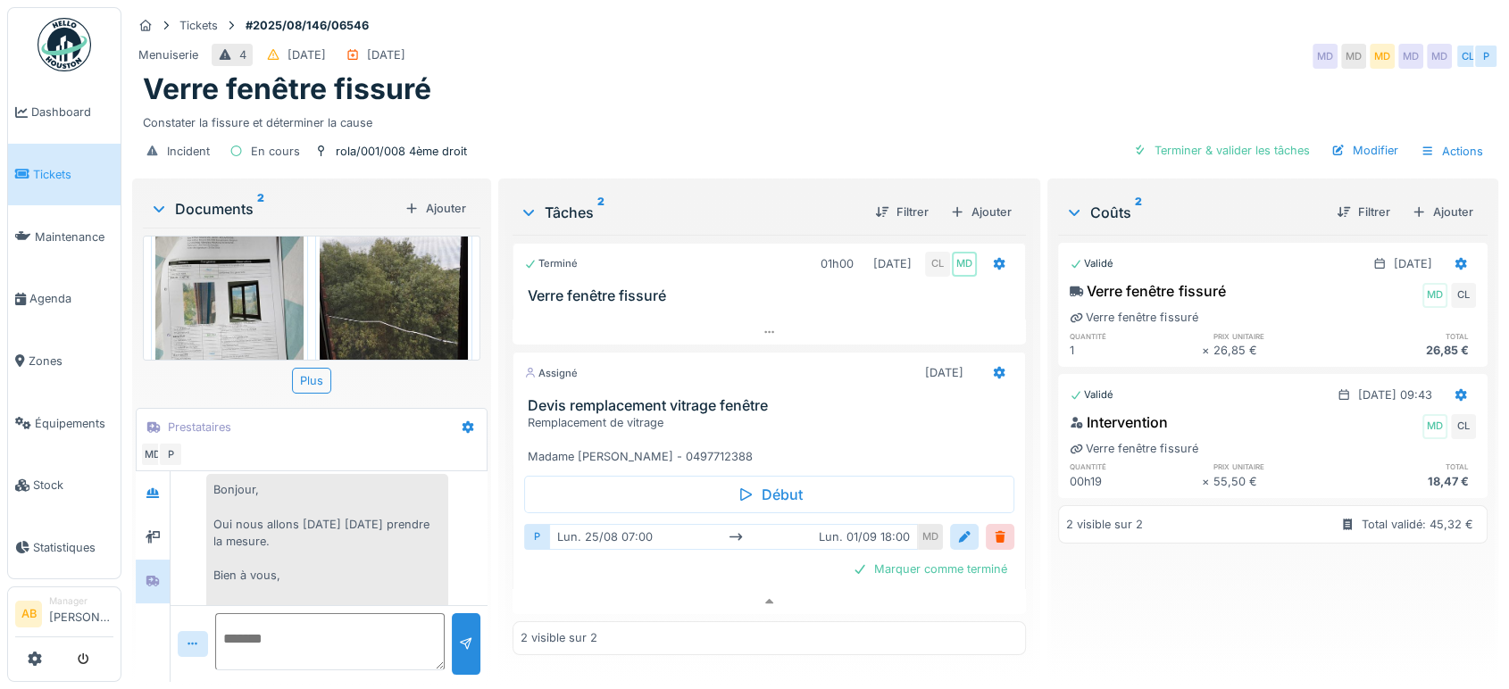
scroll to position [115, 0]
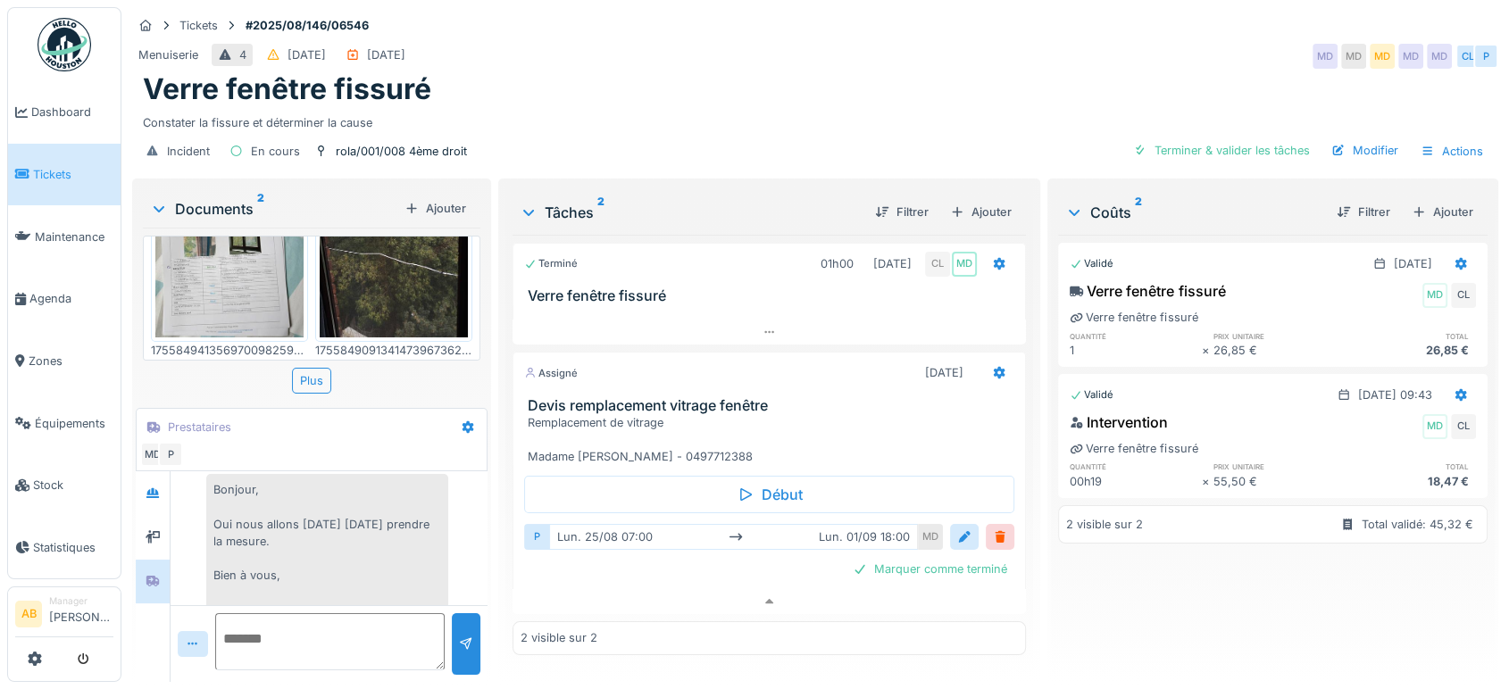
click at [233, 198] on div "Documents 2" at bounding box center [273, 208] width 247 height 21
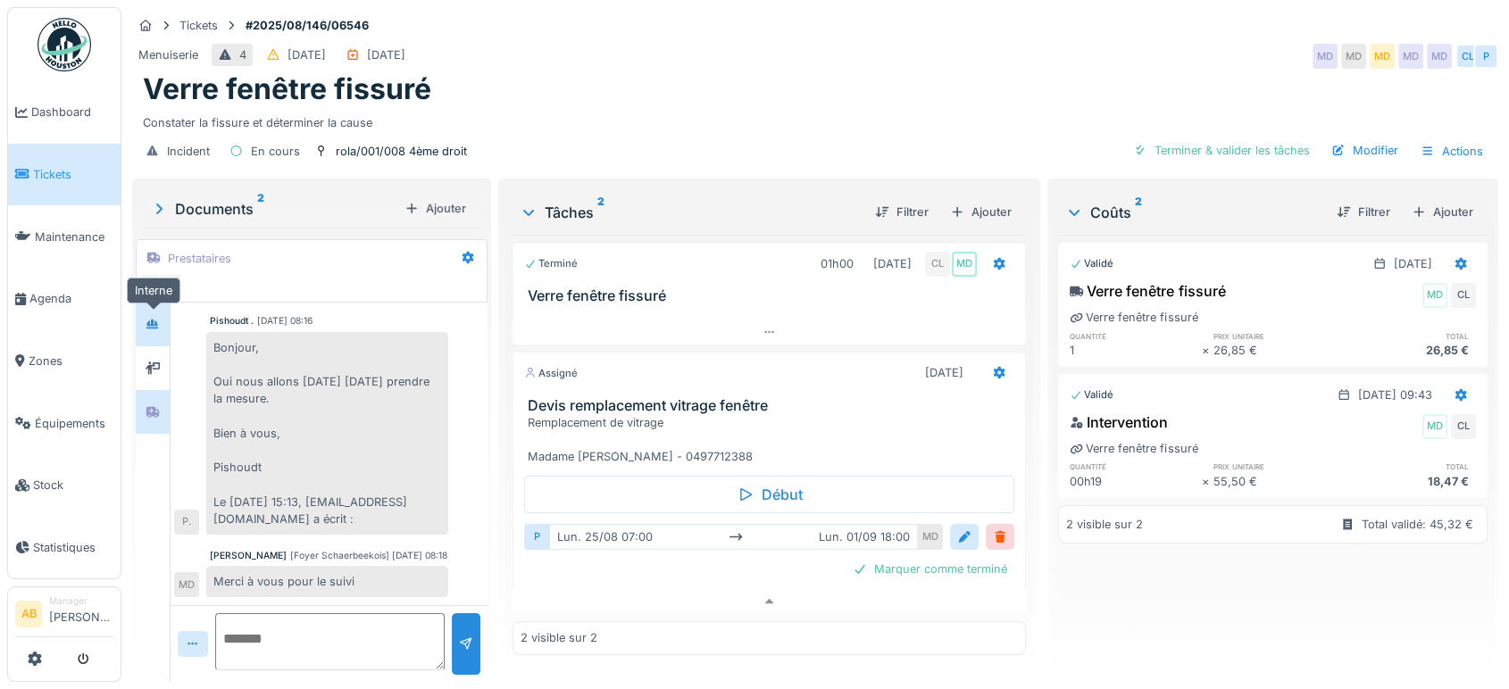
click at [164, 314] on div at bounding box center [152, 324] width 27 height 22
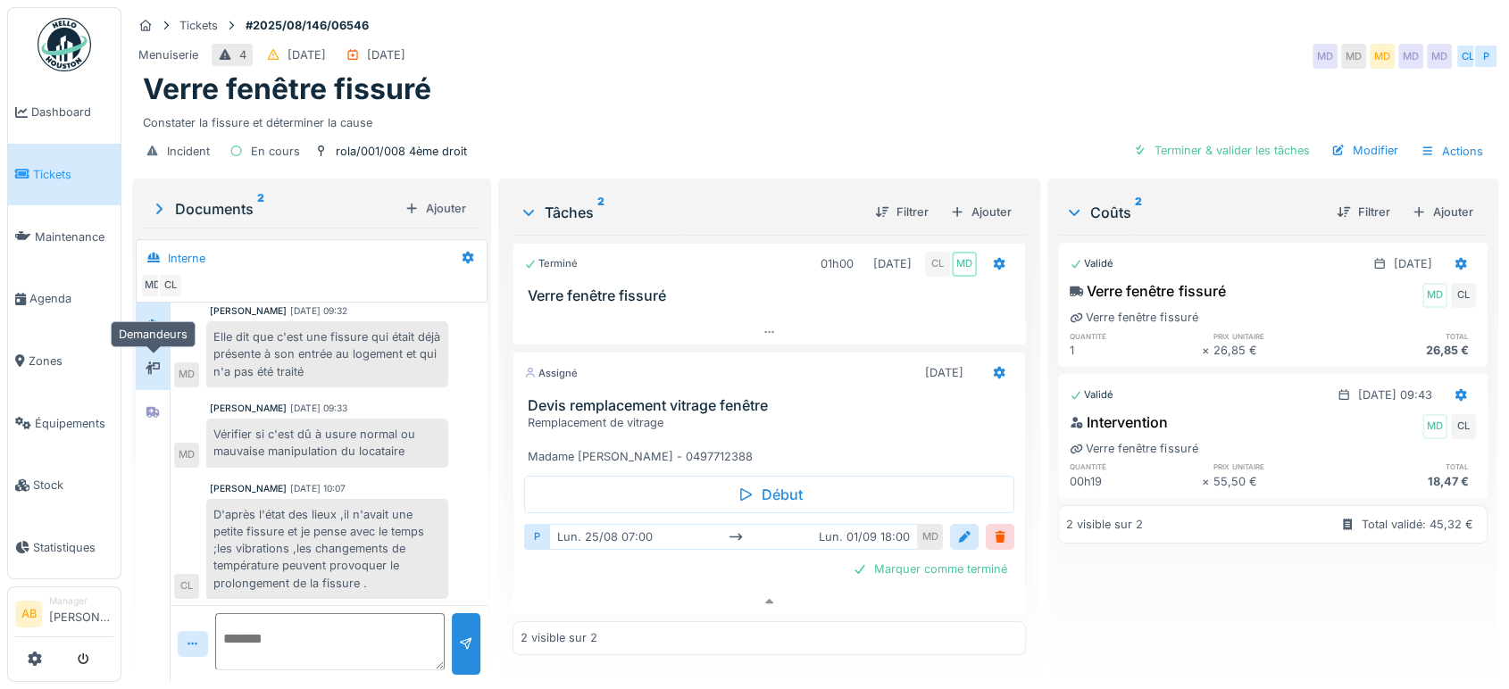
click at [162, 357] on div at bounding box center [152, 368] width 27 height 22
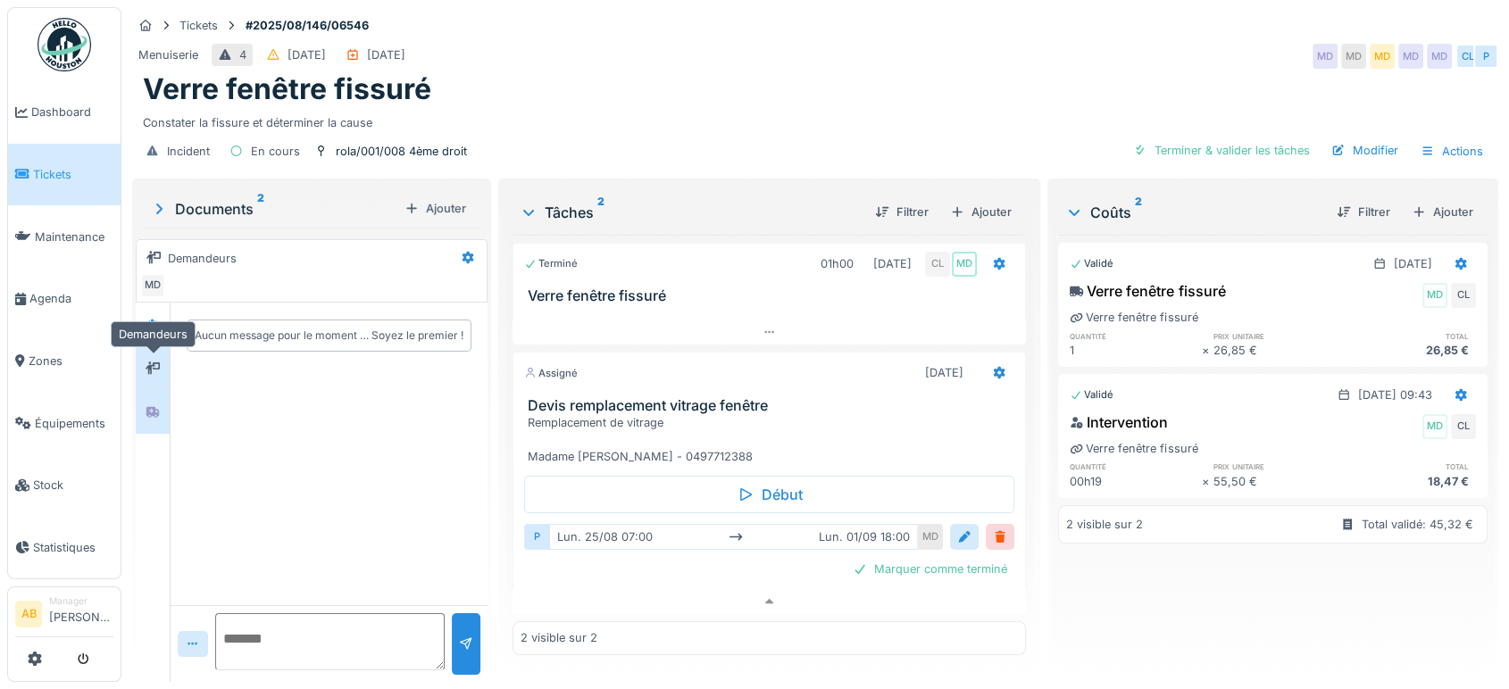
scroll to position [0, 0]
click at [224, 198] on div "Documents 2" at bounding box center [273, 208] width 247 height 21
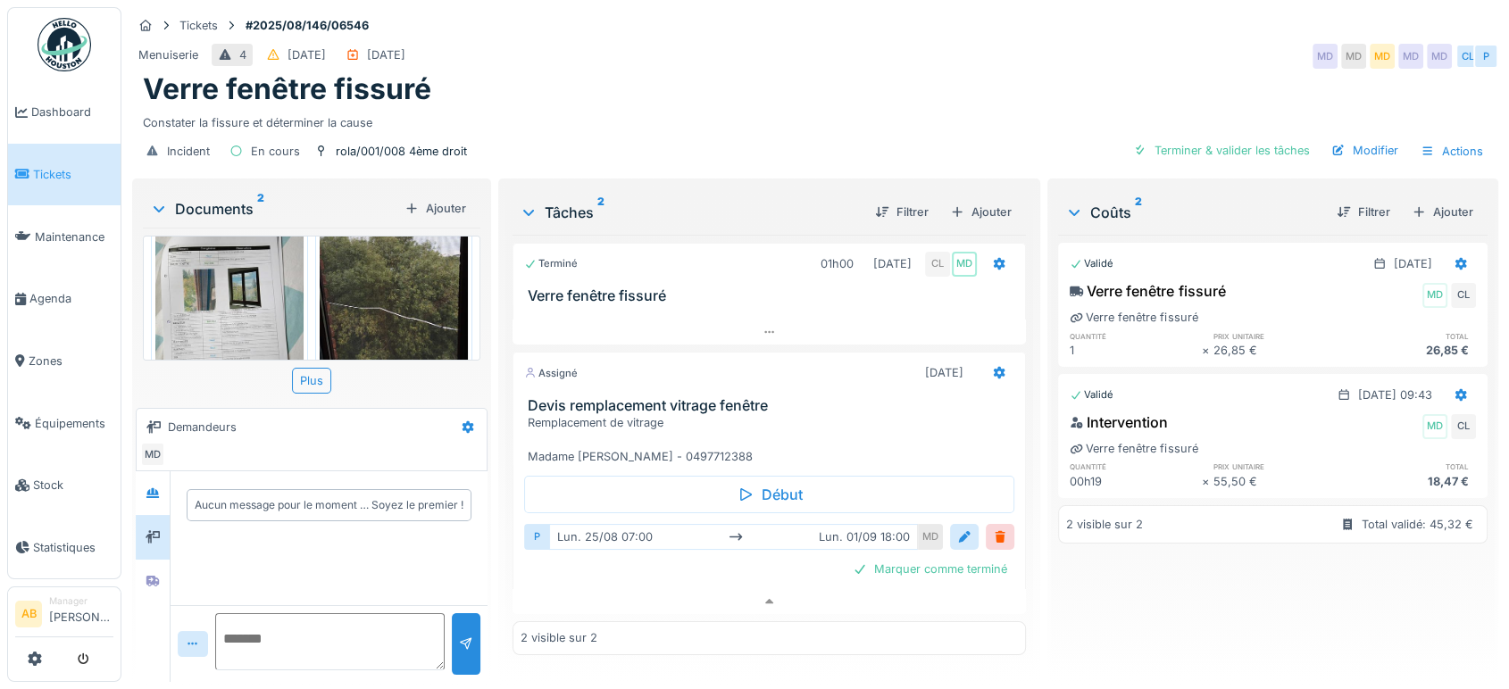
scroll to position [115, 0]
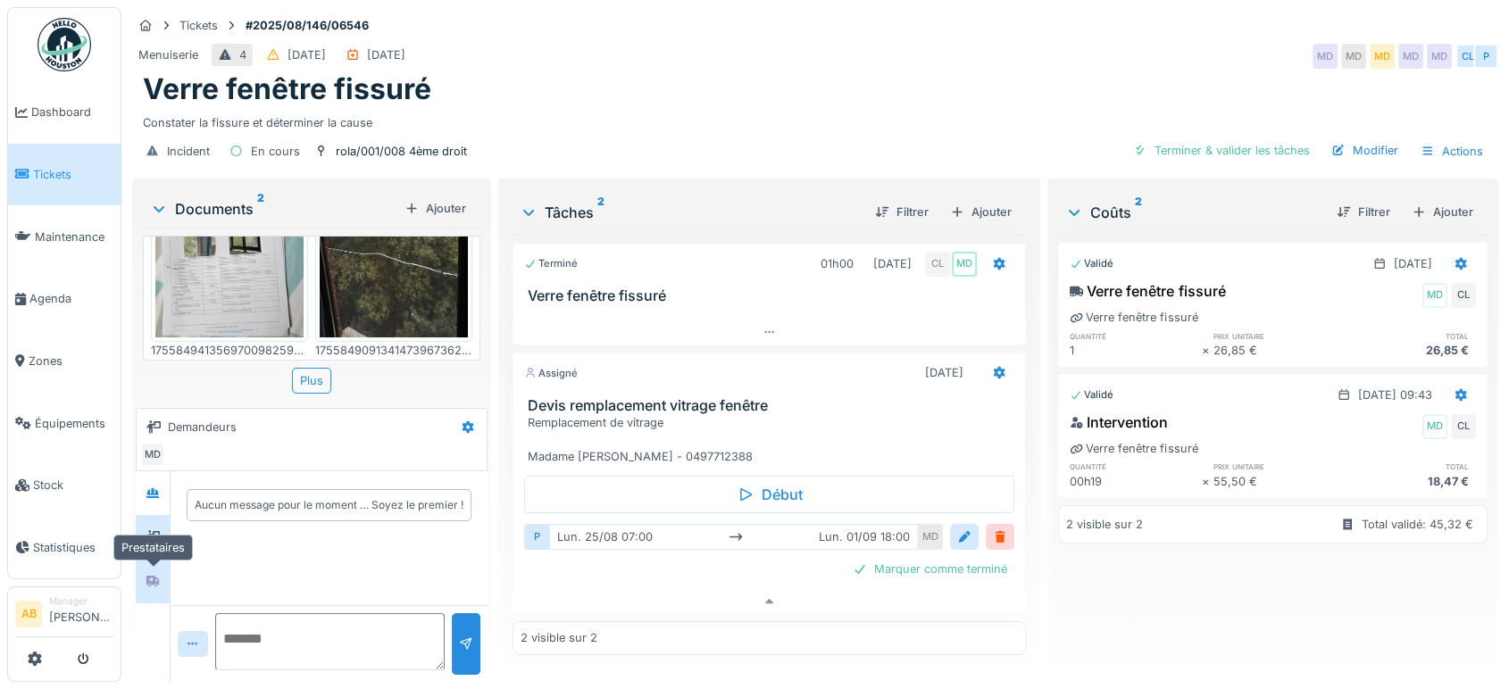
click at [163, 571] on div at bounding box center [152, 582] width 27 height 22
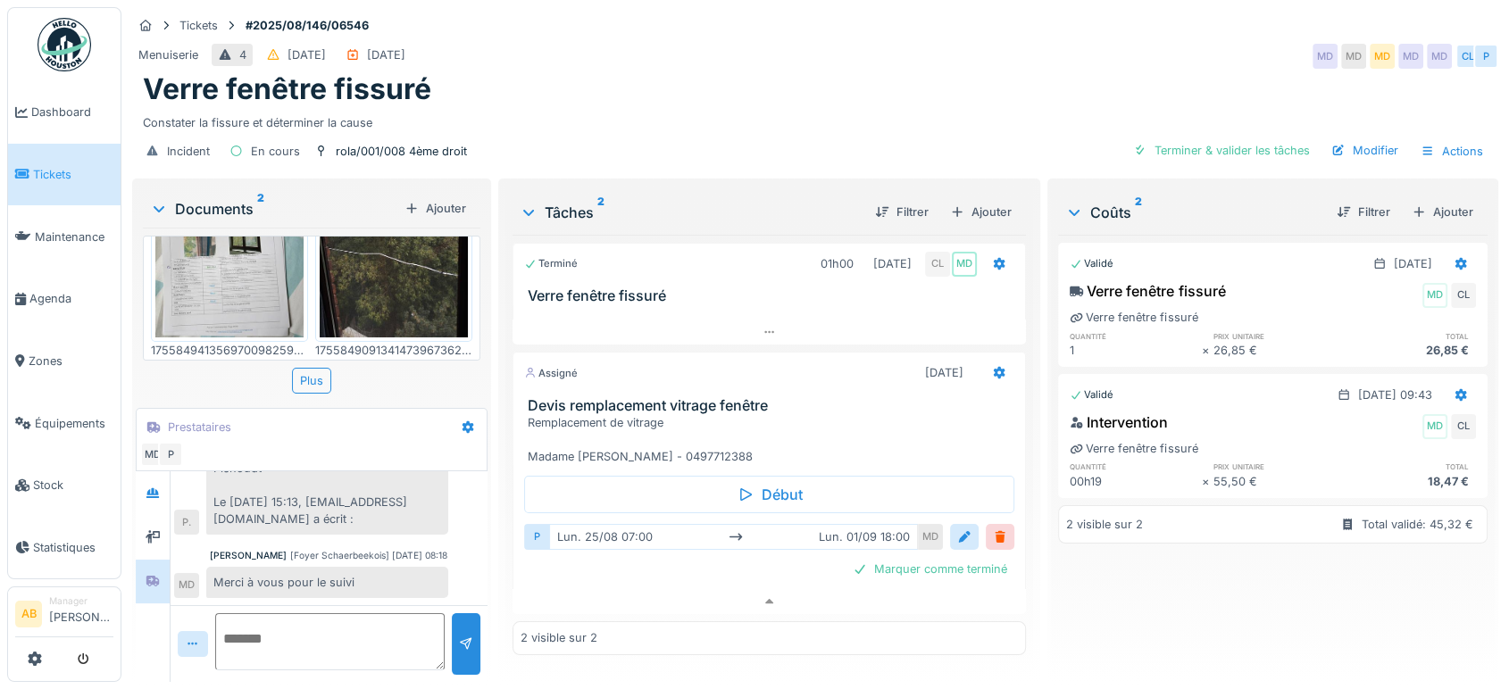
click at [196, 196] on div "Documents 2 Ajouter" at bounding box center [311, 208] width 337 height 38
click at [432, 203] on div "Ajouter" at bounding box center [435, 208] width 76 height 24
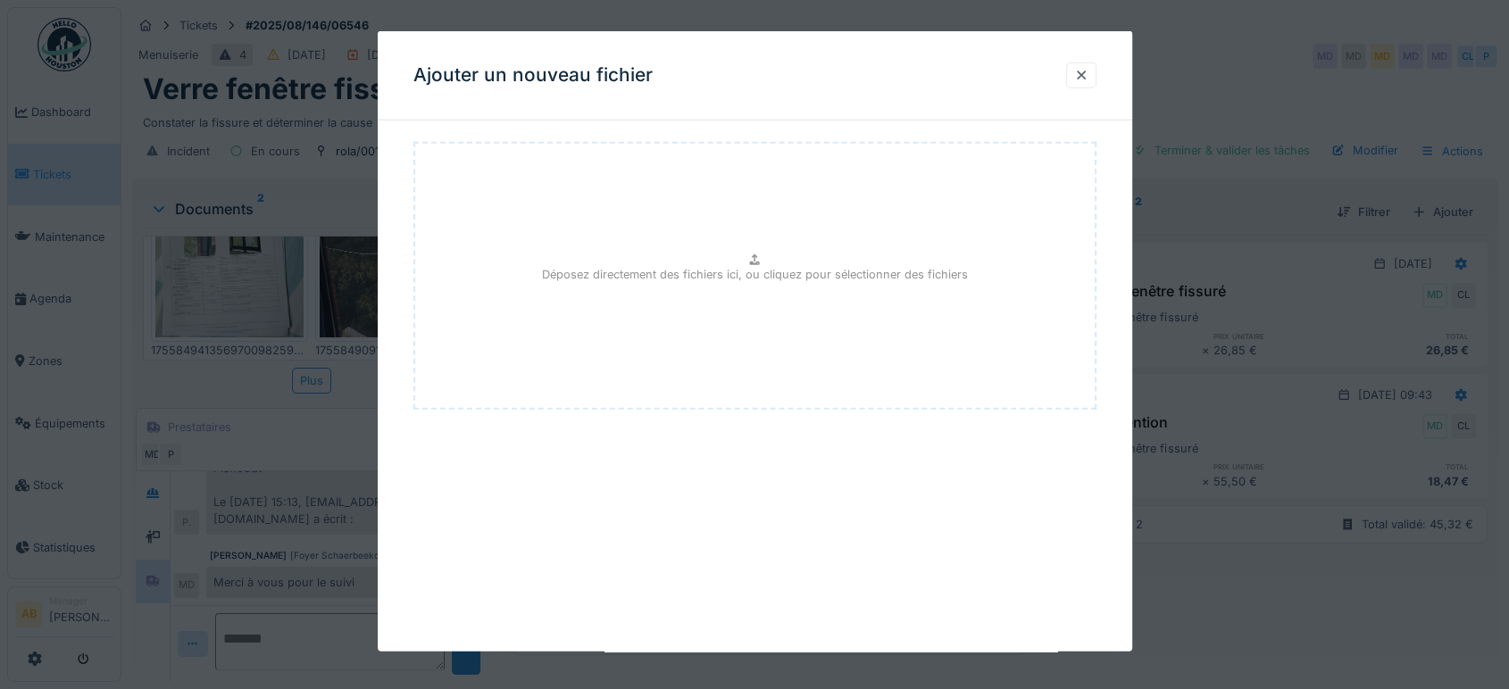
click at [745, 287] on div "Déposez directement des fichiers ici, ou cliquez pour sélectionner des fichiers" at bounding box center [754, 276] width 683 height 268
click at [741, 312] on div "Déposez directement des fichiers ici, ou cliquez pour sélectionner des fichiers" at bounding box center [754, 276] width 683 height 268
type input "**********"
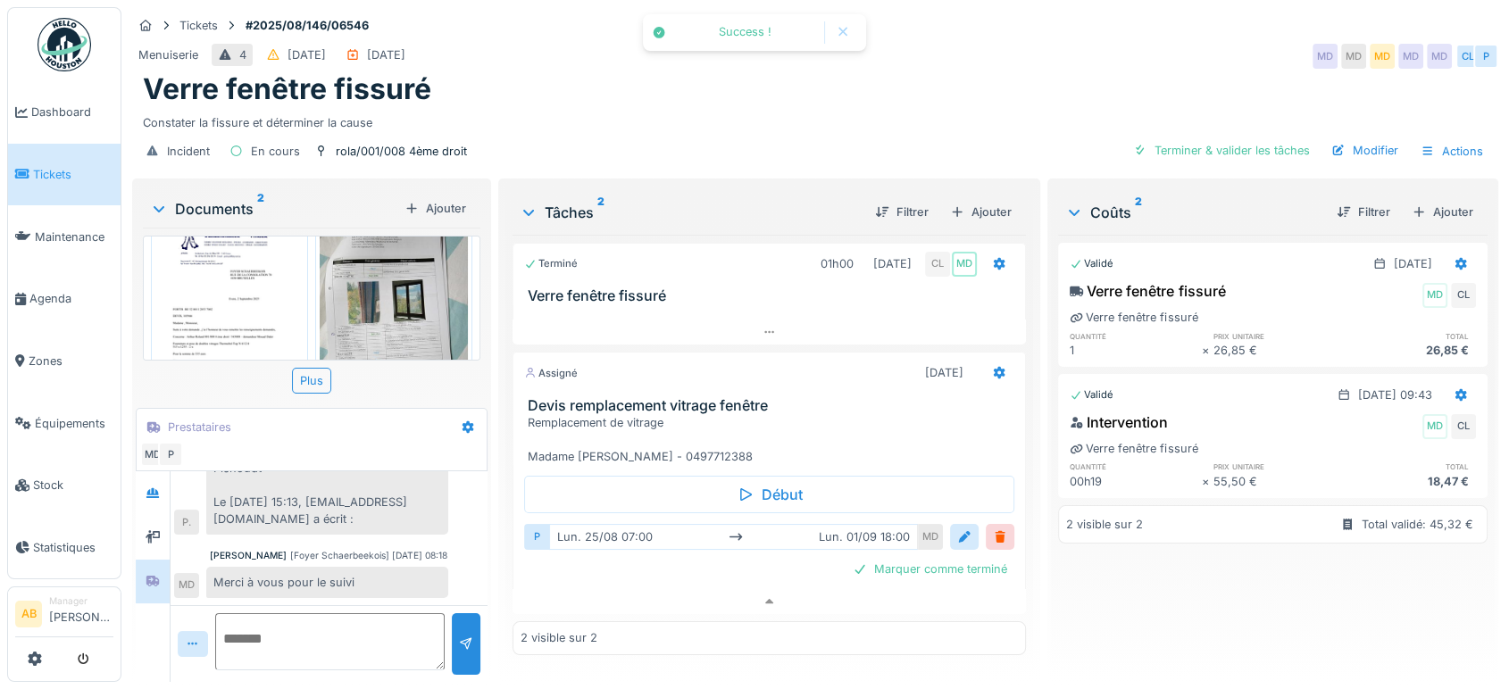
scroll to position [0, 0]
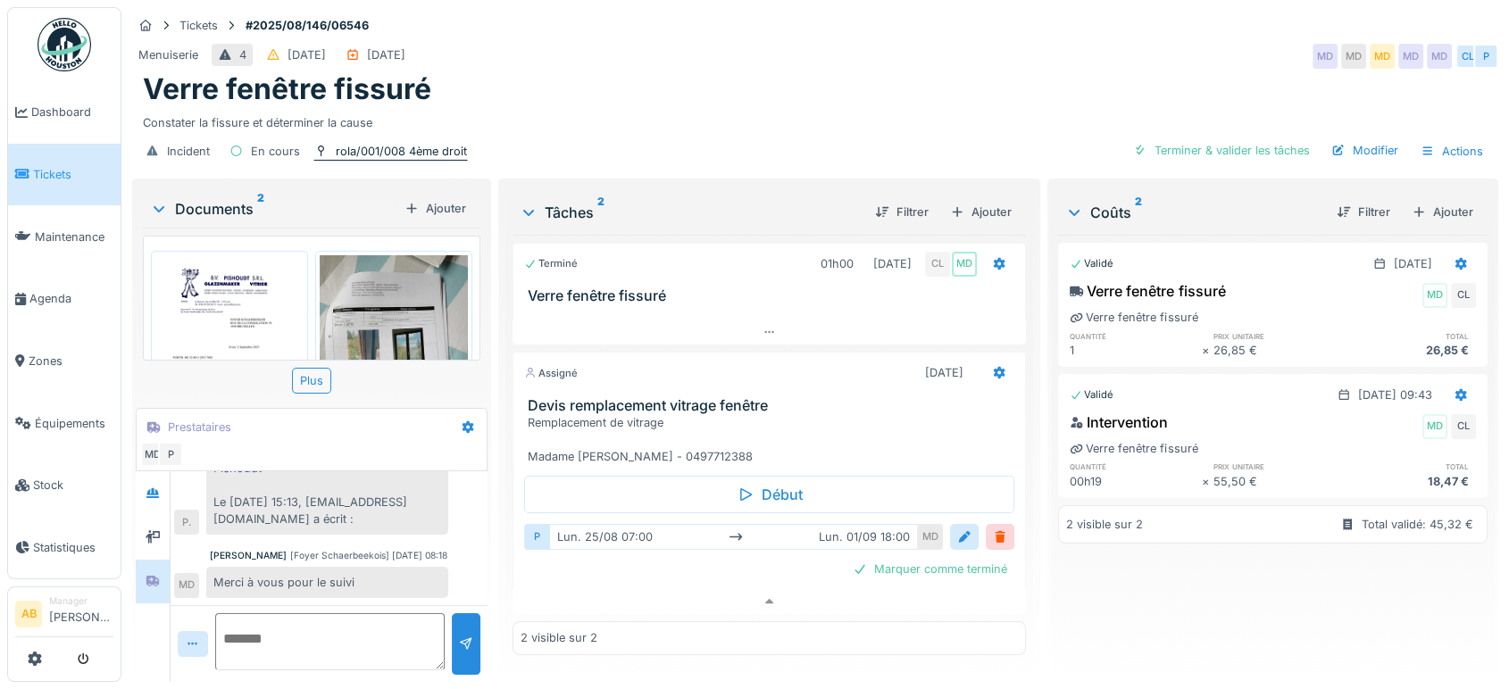
drag, startPoint x: 487, startPoint y: 141, endPoint x: 338, endPoint y: 140, distance: 148.2
click at [338, 140] on div "Incident En cours rola/001/008 4ème droit Terminer & valider les tâches Modifie…" at bounding box center [815, 151] width 1366 height 40
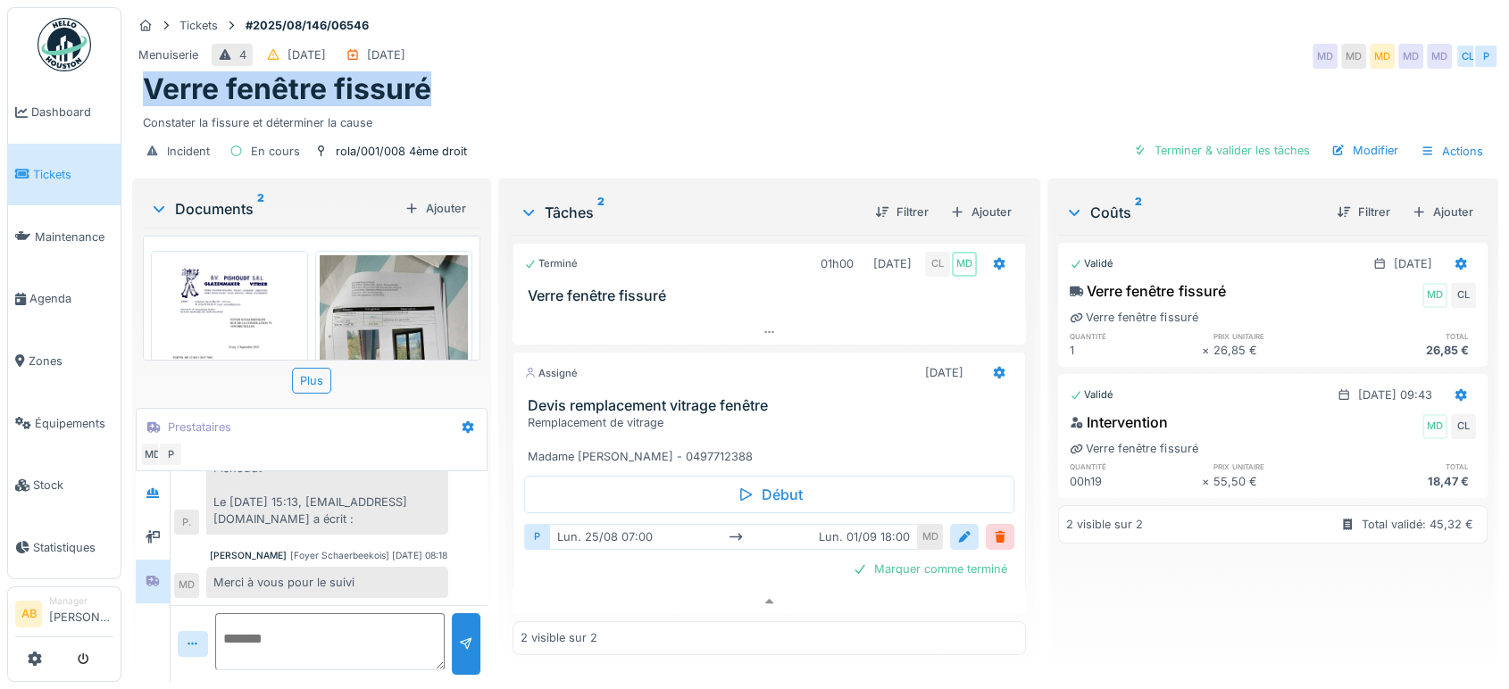
drag, startPoint x: 482, startPoint y: 85, endPoint x: 141, endPoint y: 84, distance: 341.1
click at [141, 84] on div "Verre fenêtre fissuré Constater la fissure et déterminer la cause" at bounding box center [815, 101] width 1366 height 59
copy h1 "Verre fenêtre fissuré"
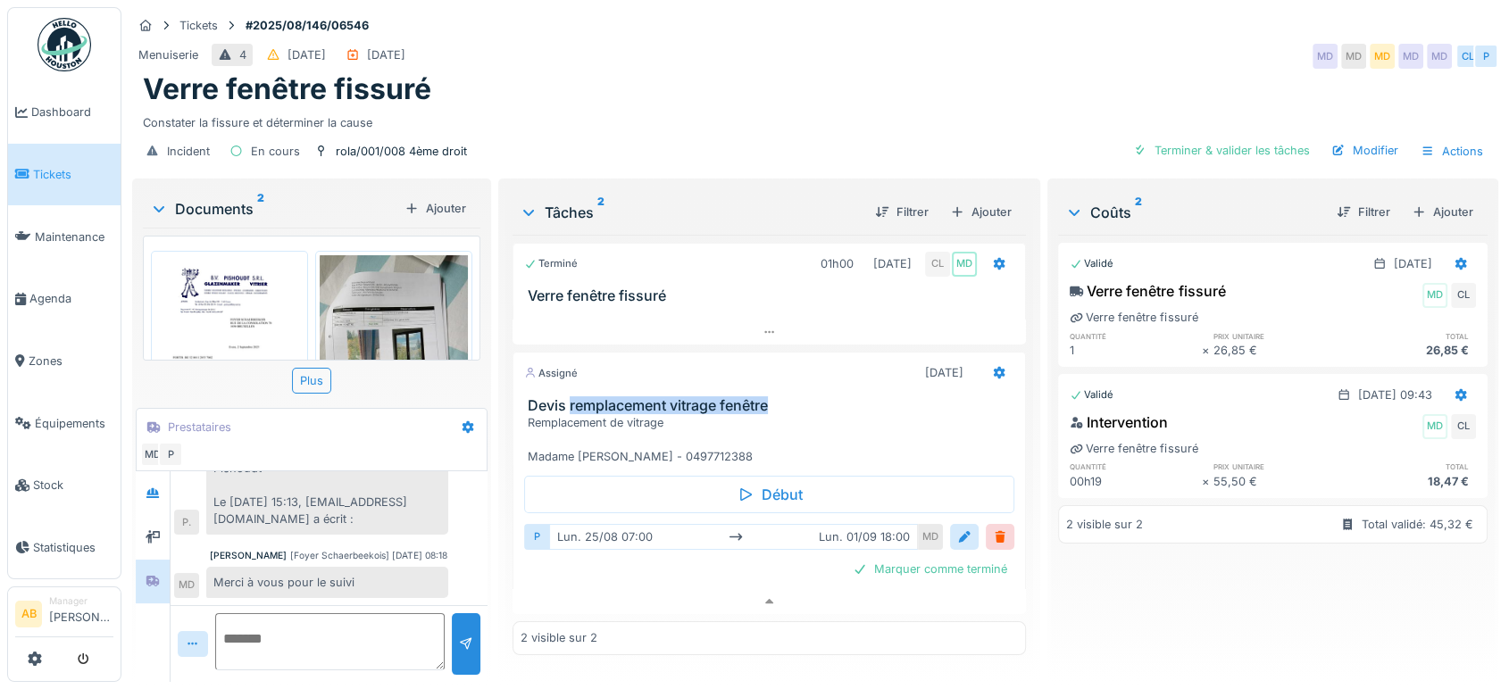
drag, startPoint x: 801, startPoint y: 387, endPoint x: 567, endPoint y: 393, distance: 234.0
click at [567, 397] on h3 "Devis remplacement vitrage fenêtre" at bounding box center [773, 405] width 490 height 17
copy h3 "remplacement vitrage fenêtre"
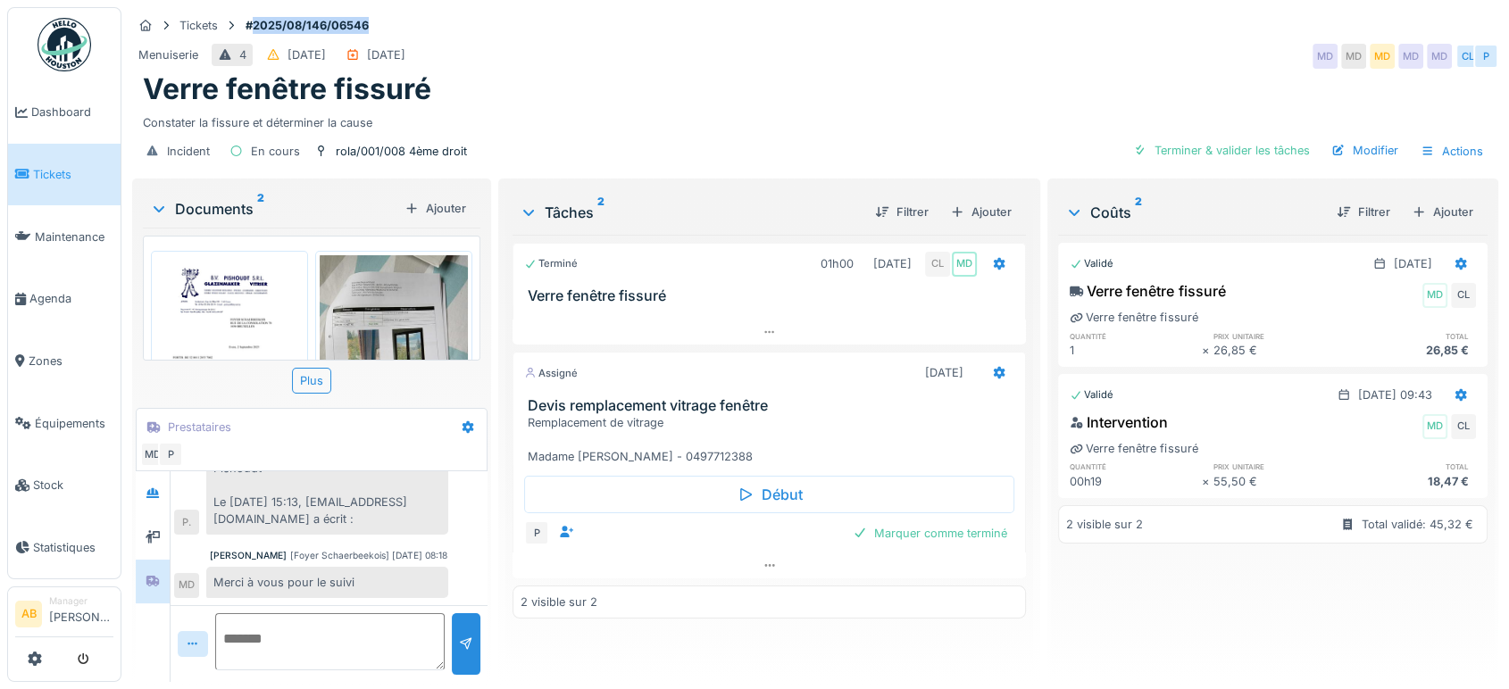
drag, startPoint x: 399, startPoint y: 11, endPoint x: 253, endPoint y: 21, distance: 146.8
click at [253, 21] on div "Tickets #2025/08/146/06546" at bounding box center [815, 25] width 1366 height 22
copy strong "2025/08/146/06546"
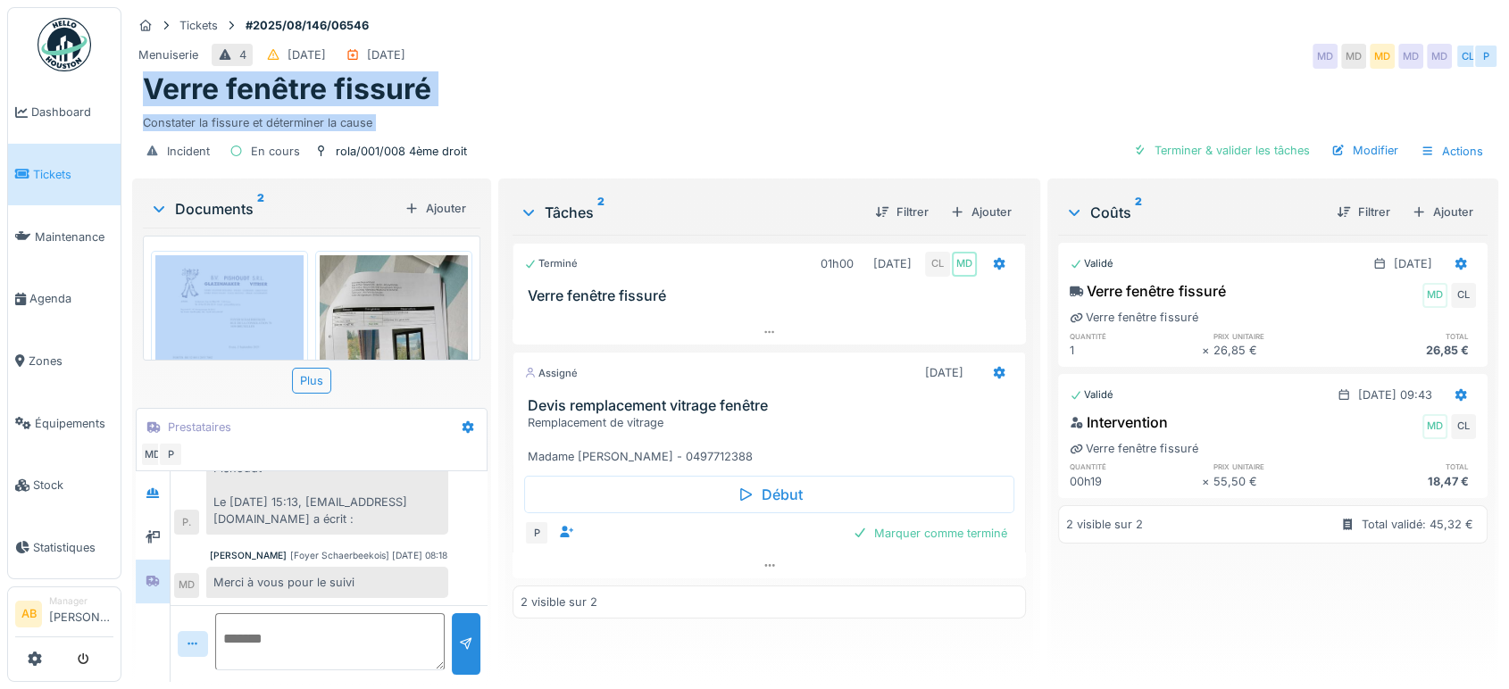
drag, startPoint x: 530, startPoint y: 149, endPoint x: 254, endPoint y: 86, distance: 283.1
click at [161, 43] on div "Tickets #2025/08/146/06546 Menuiserie 4 25/08/2025 22/08/2025 MD MD MD MD MD CL…" at bounding box center [815, 91] width 1373 height 168
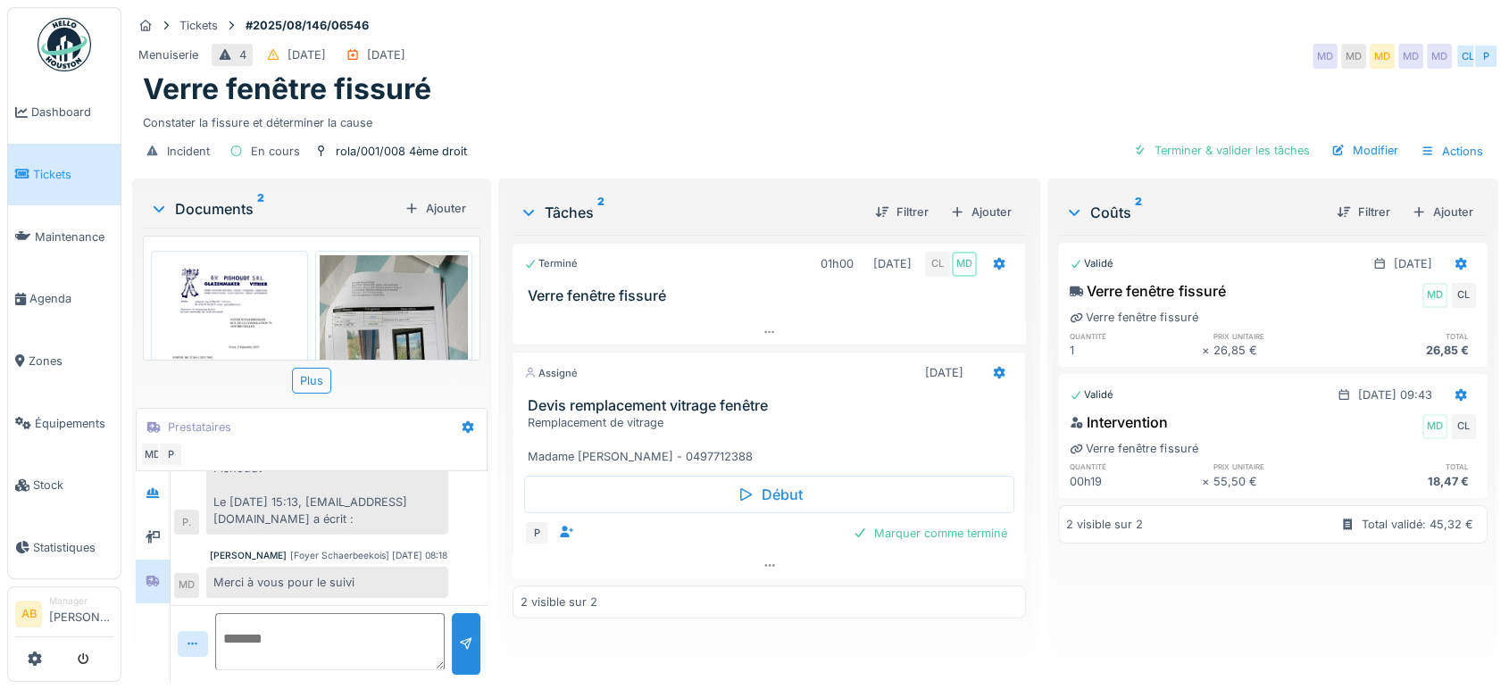
click at [637, 292] on h3 "Verre fenêtre fissuré" at bounding box center [773, 295] width 490 height 17
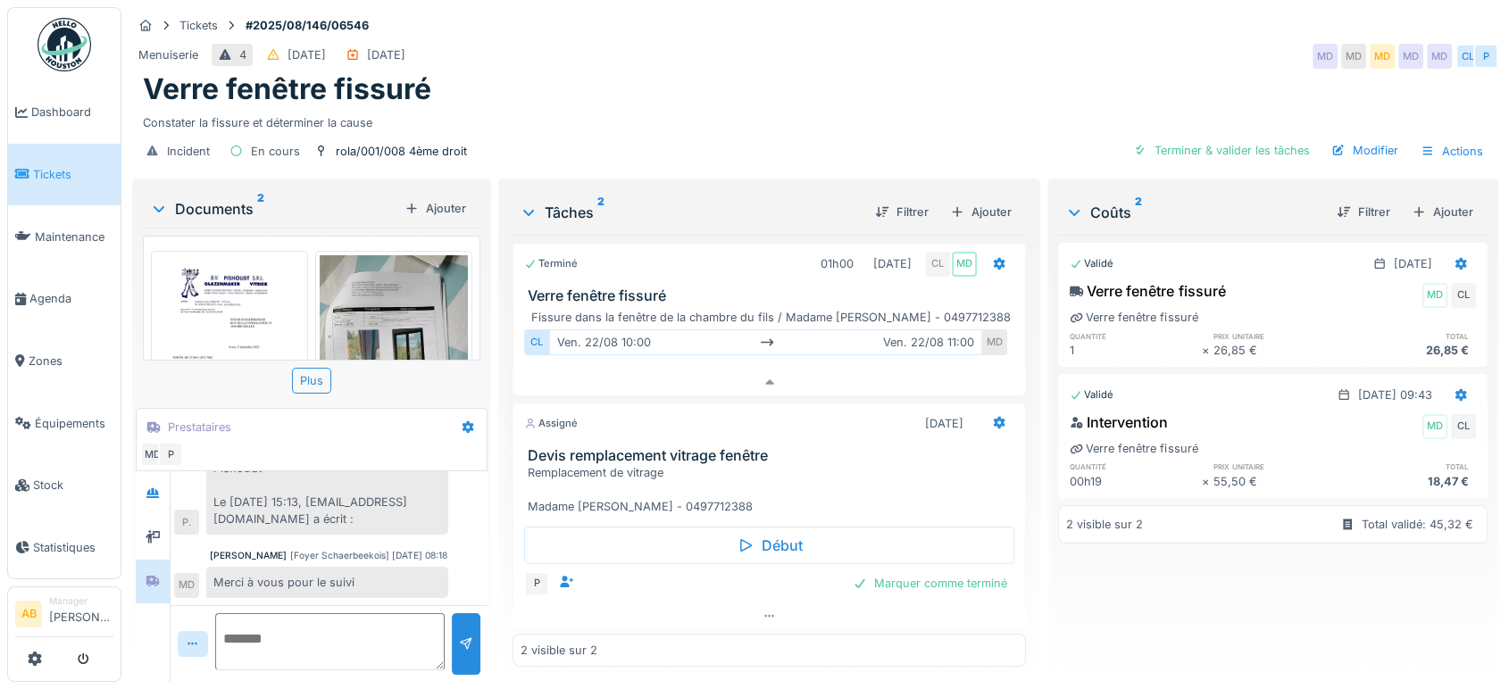
scroll to position [14, 0]
drag, startPoint x: 793, startPoint y: 455, endPoint x: 513, endPoint y: 443, distance: 279.7
click at [513, 447] on div "Devis remplacement vitrage fenêtre Remplacement de vitrage Madame Pelaez Patino…" at bounding box center [769, 481] width 512 height 69
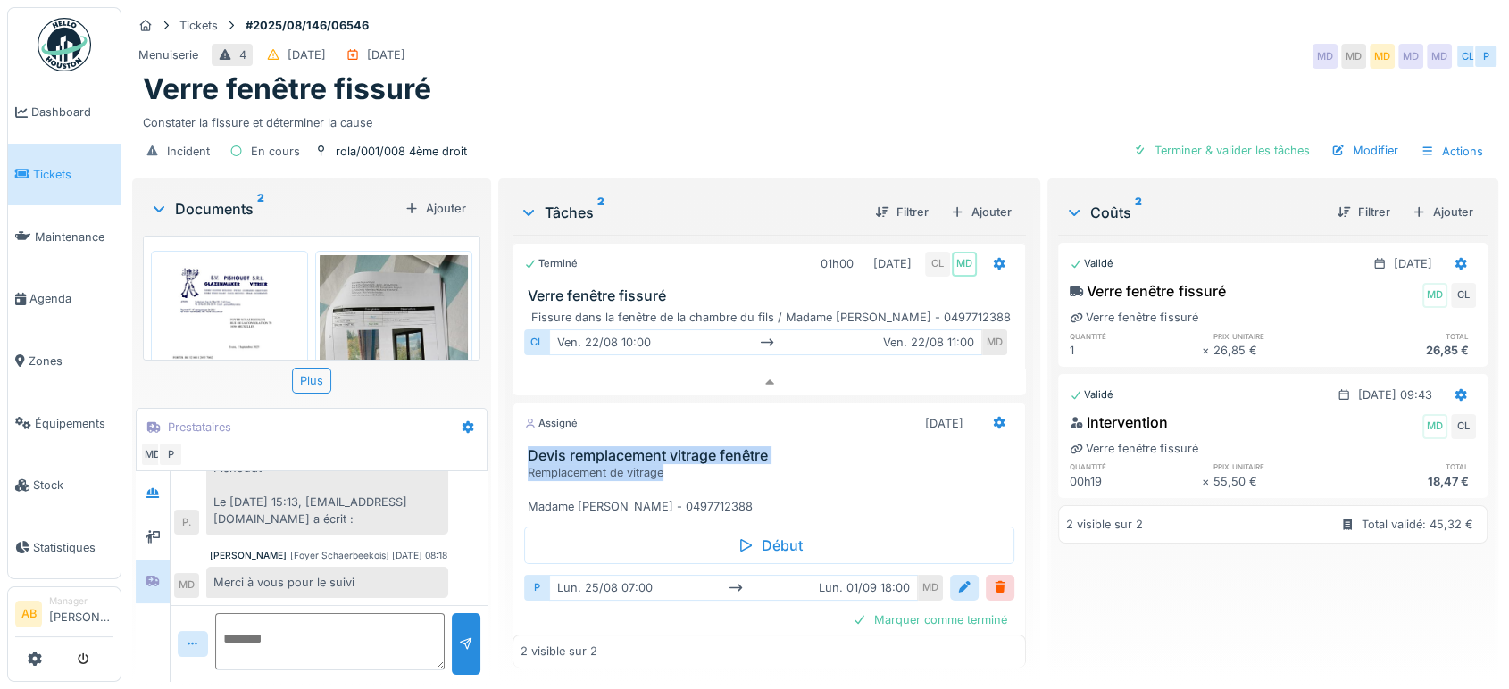
scroll to position [1, 0]
click at [685, 465] on div "Remplacement de vitrage Madame Pelaez Patino - 0497712388" at bounding box center [773, 489] width 490 height 52
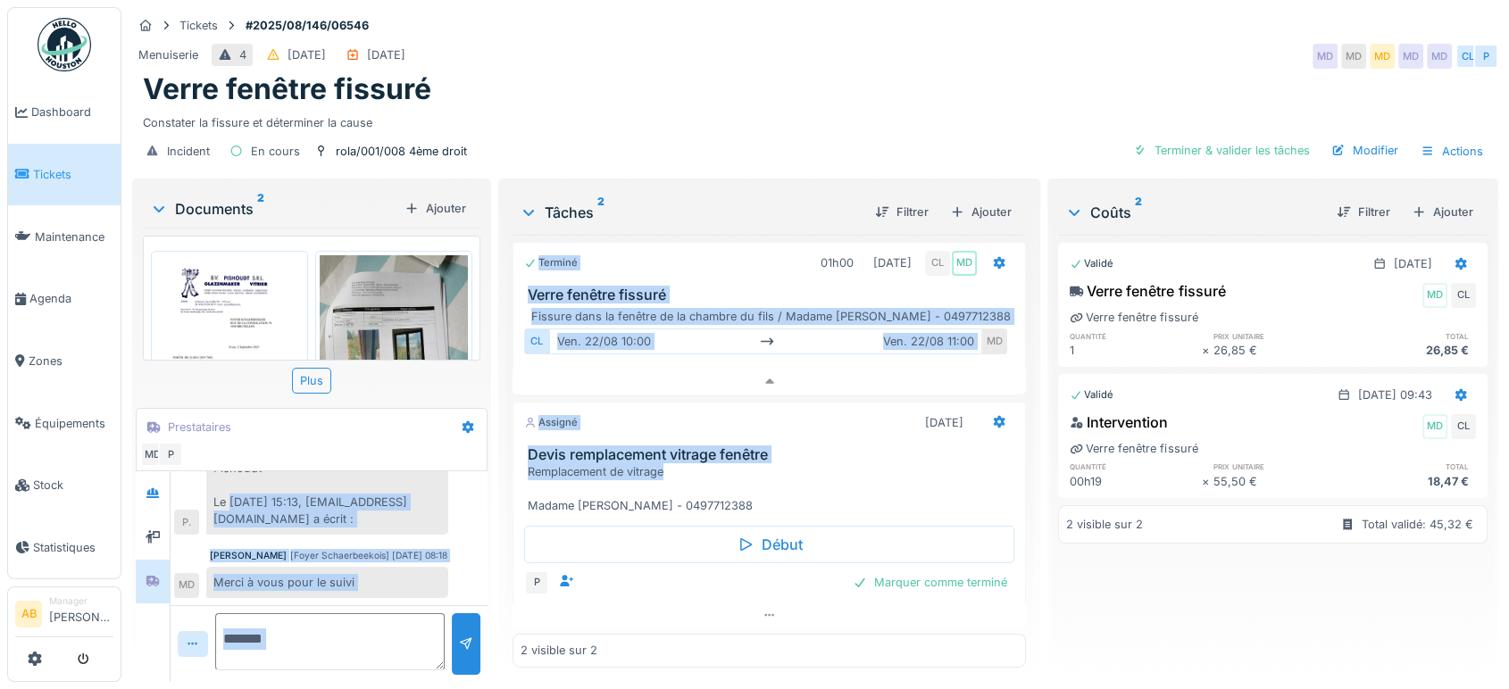
drag, startPoint x: 693, startPoint y: 458, endPoint x: 483, endPoint y: 461, distance: 209.8
click at [483, 461] on div "Tickets #2025/08/146/06546 Menuiserie 4 25/08/2025 22/08/2025 MD MD MD MD MD CL…" at bounding box center [814, 344] width 1387 height 689
click at [686, 463] on div "Remplacement de vitrage Madame Pelaez Patino - 0497712388" at bounding box center [773, 489] width 490 height 52
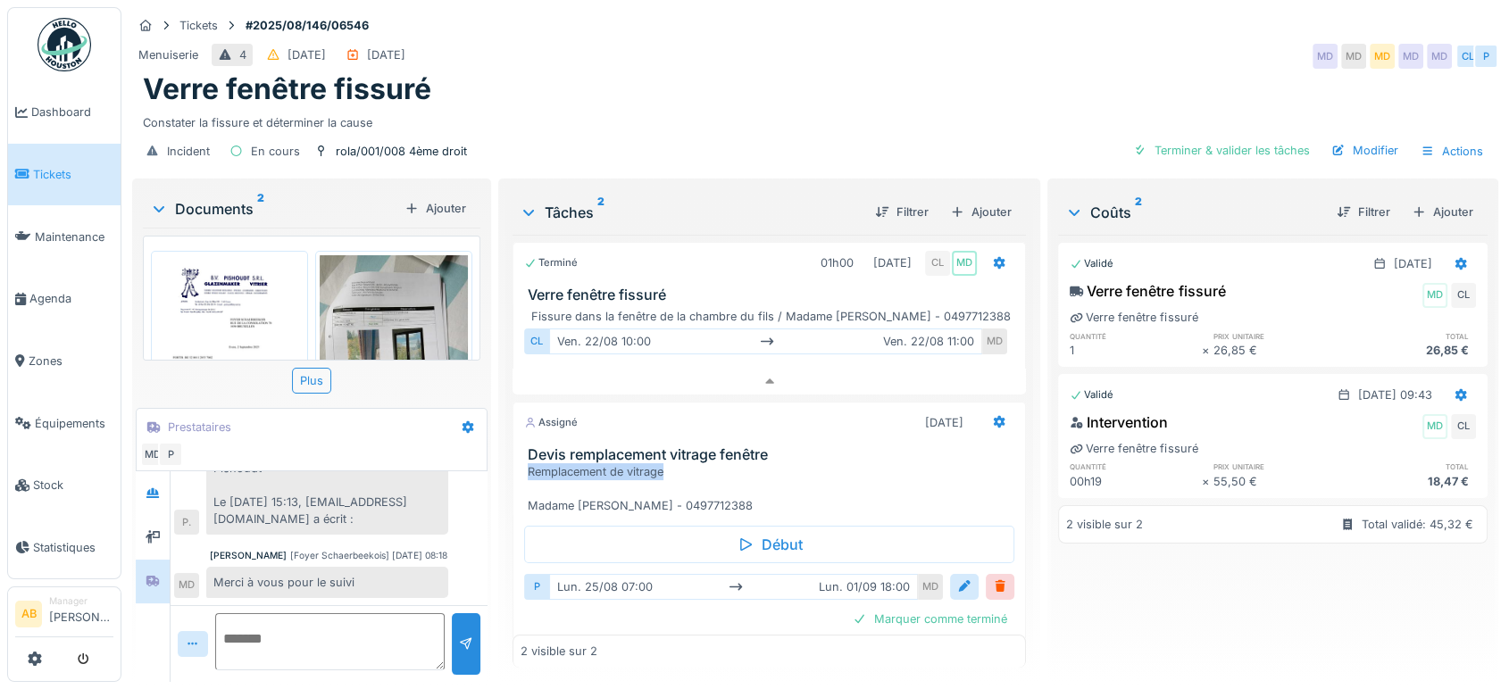
drag, startPoint x: 669, startPoint y: 452, endPoint x: 523, endPoint y: 454, distance: 145.5
click at [528, 463] on div "Remplacement de vitrage Madame Pelaez Patino - 0497712388" at bounding box center [773, 489] width 490 height 52
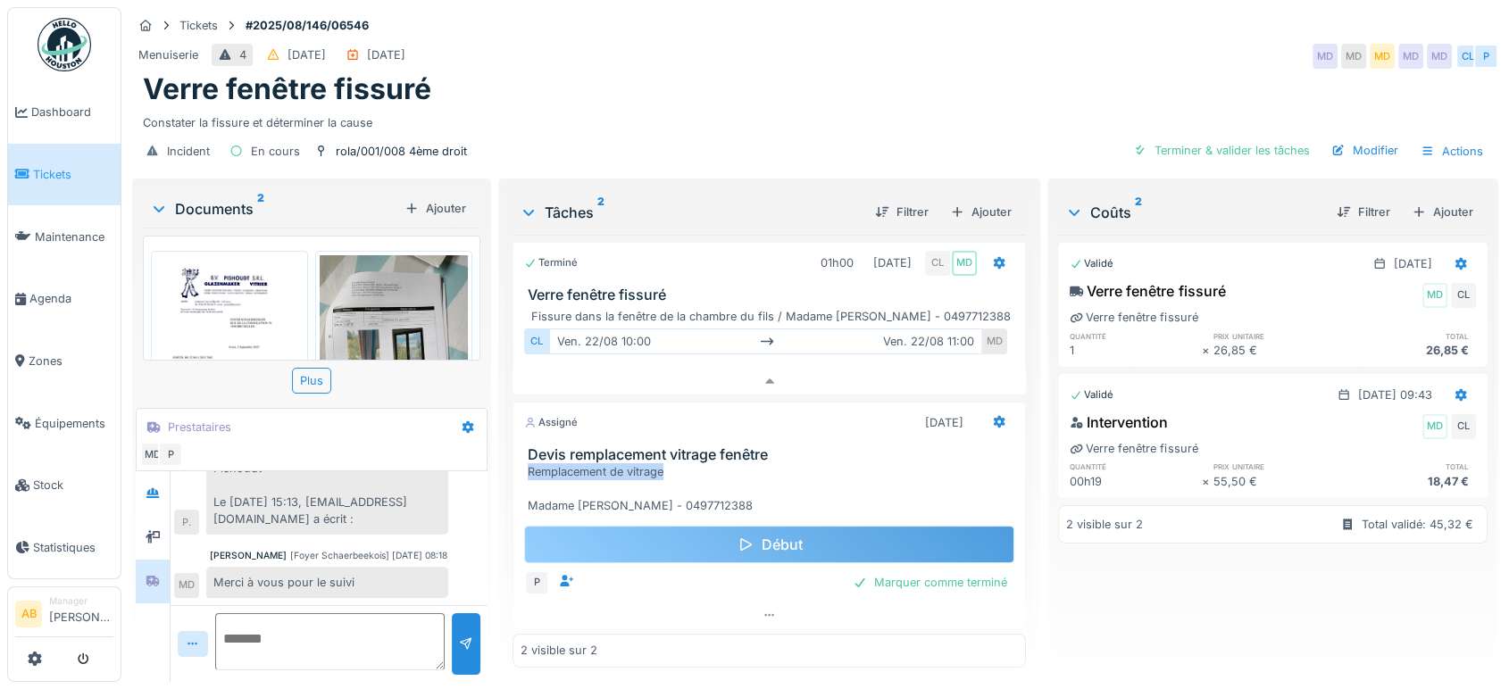
copy div "Remplacement de vitrage"
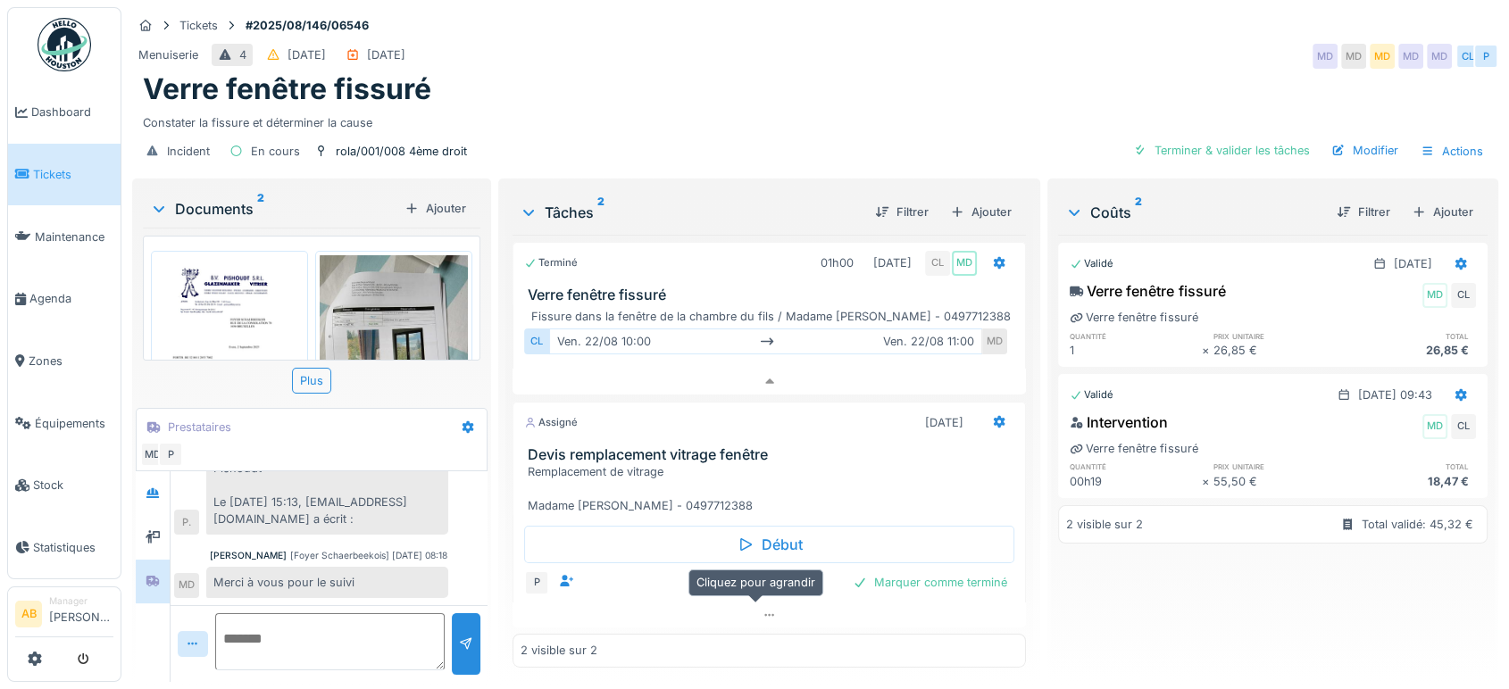
click at [685, 619] on div "Terminé 01h00 22/08/2025 CL MD Verre fenêtre fissuré Fissure dans la fenêtre de…" at bounding box center [768, 451] width 513 height 433
click at [687, 614] on div "Terminé 01h00 22/08/2025 CL MD Verre fenêtre fissuré Fissure dans la fenêtre de…" at bounding box center [768, 451] width 513 height 433
click at [693, 606] on div at bounding box center [768, 616] width 513 height 26
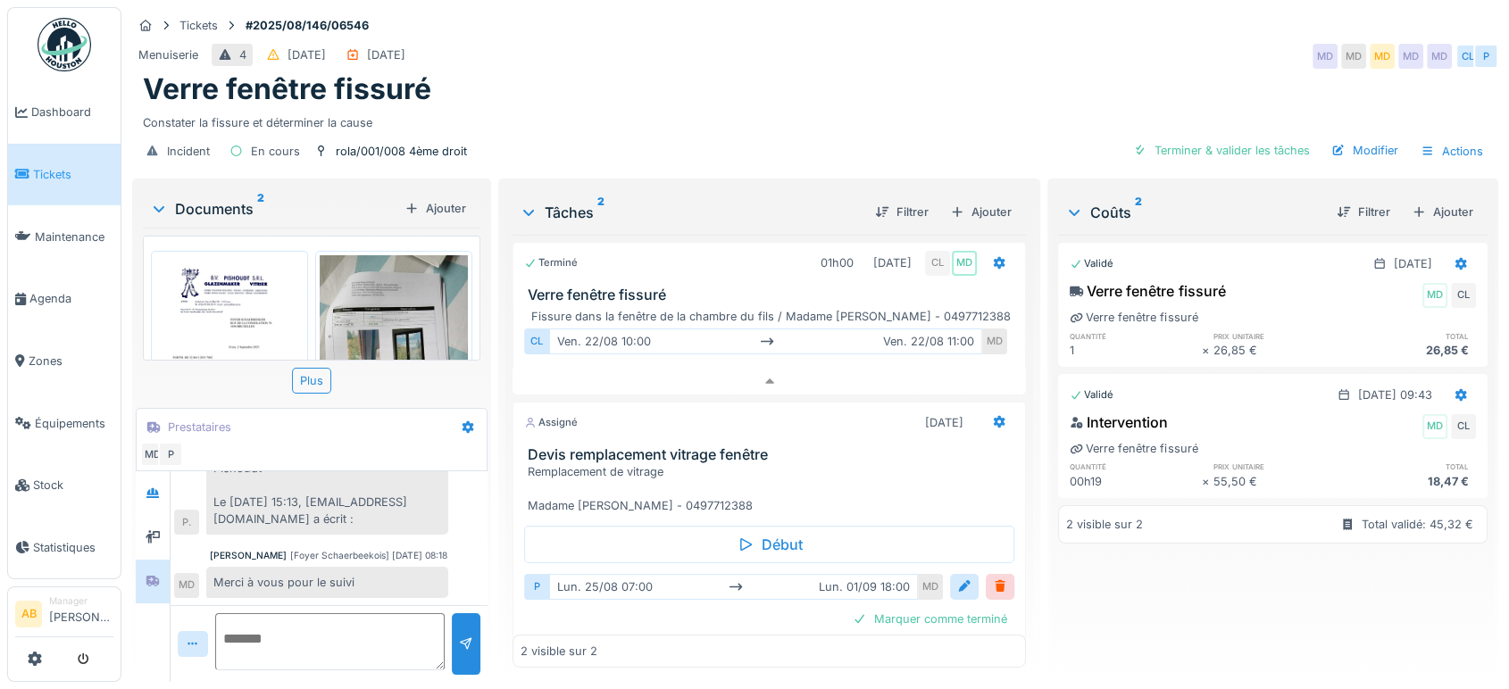
click at [304, 630] on textarea at bounding box center [329, 641] width 229 height 57
click at [1430, 200] on div "Ajouter" at bounding box center [1442, 212] width 76 height 24
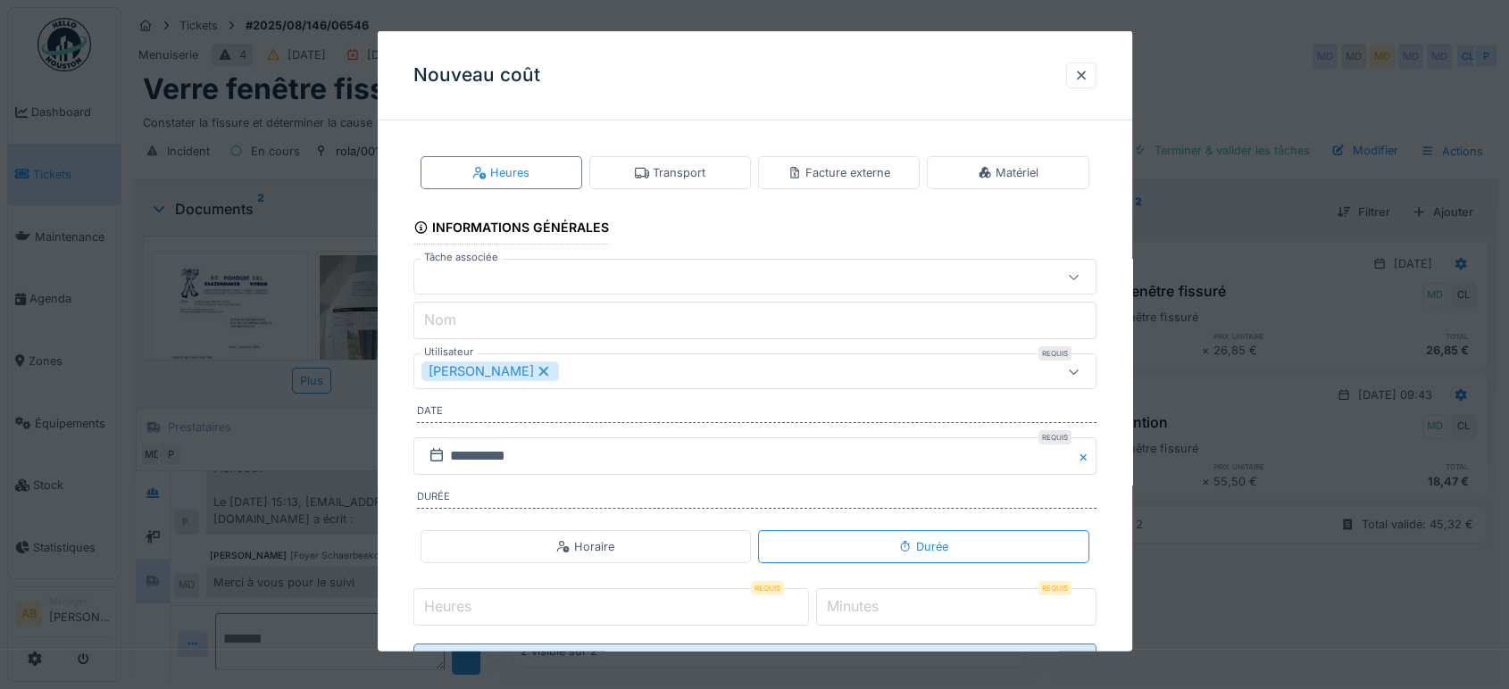
click at [730, 170] on div "Transport" at bounding box center [670, 172] width 162 height 33
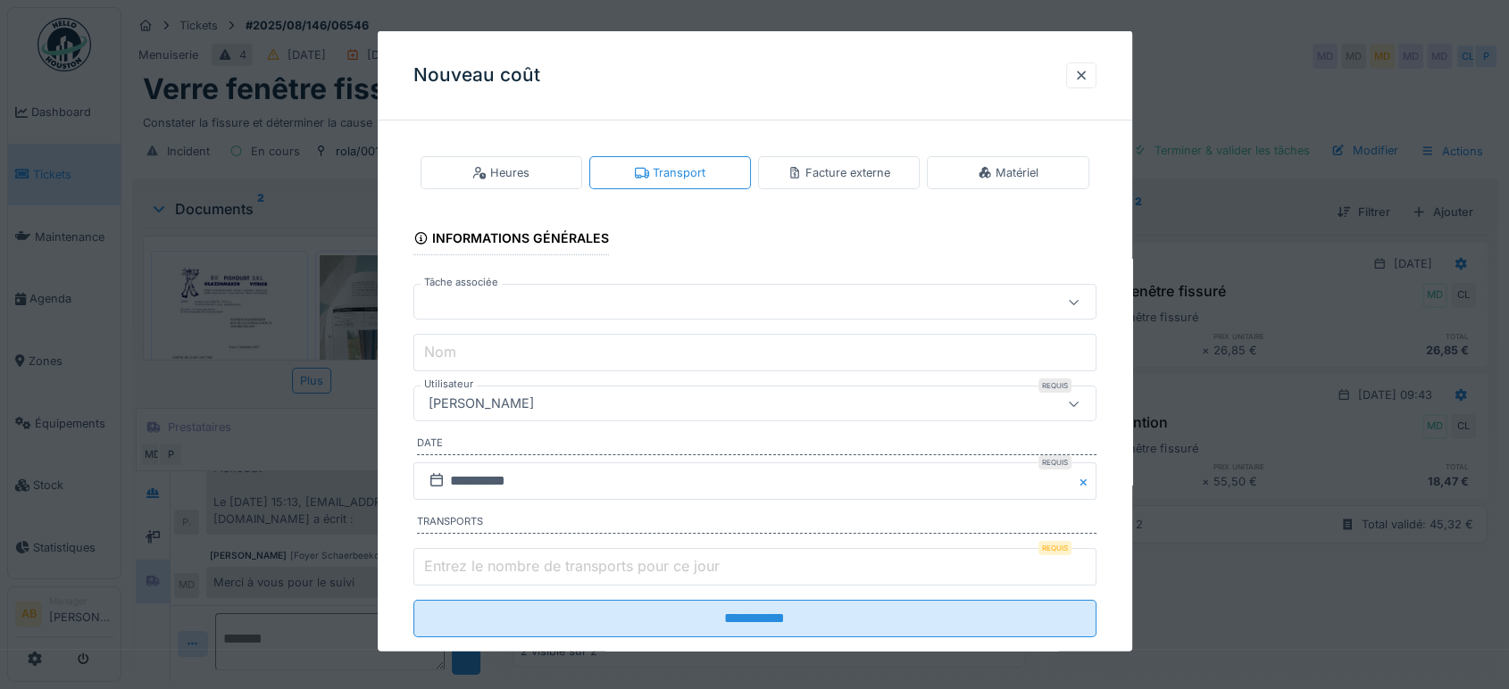
click at [884, 177] on div "Facture externe" at bounding box center [838, 172] width 103 height 17
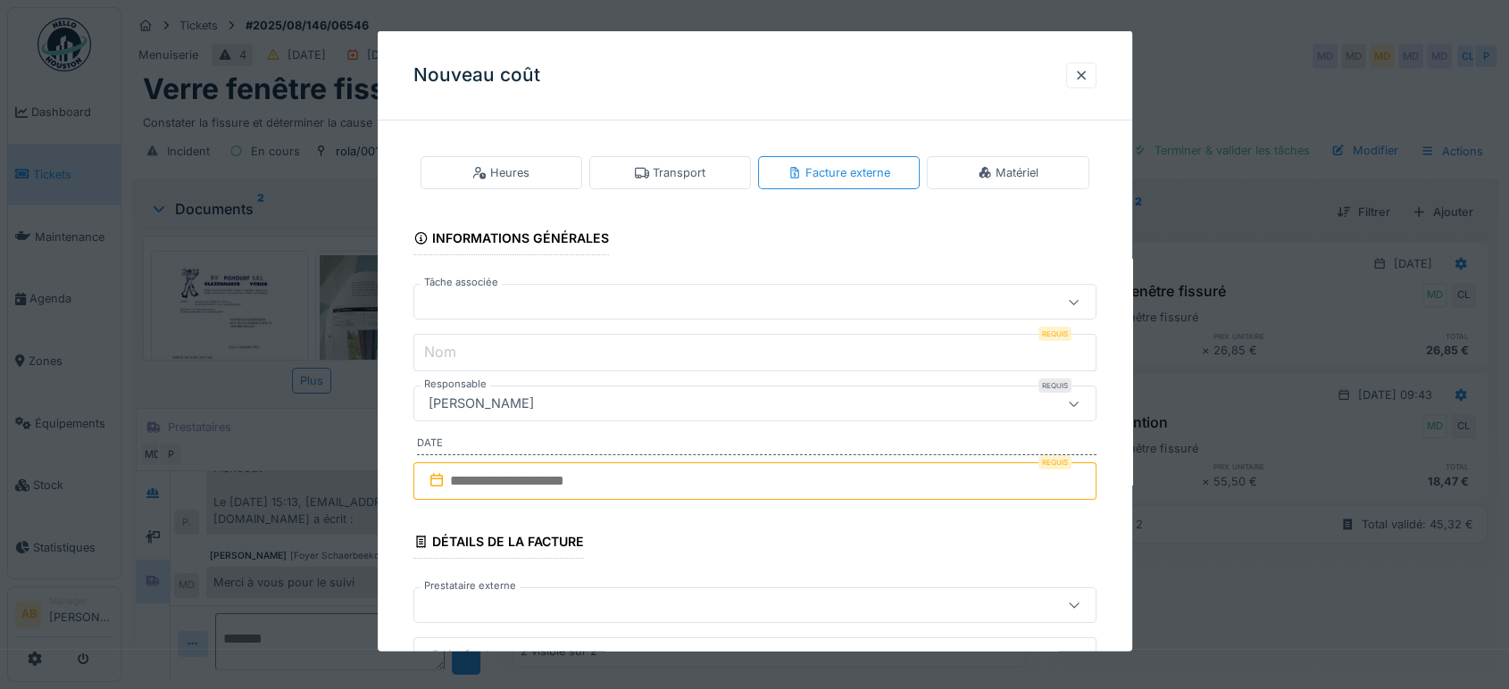
click at [606, 282] on fieldset "**********" at bounding box center [754, 667] width 683 height 1065
click at [594, 302] on div at bounding box center [714, 302] width 586 height 20
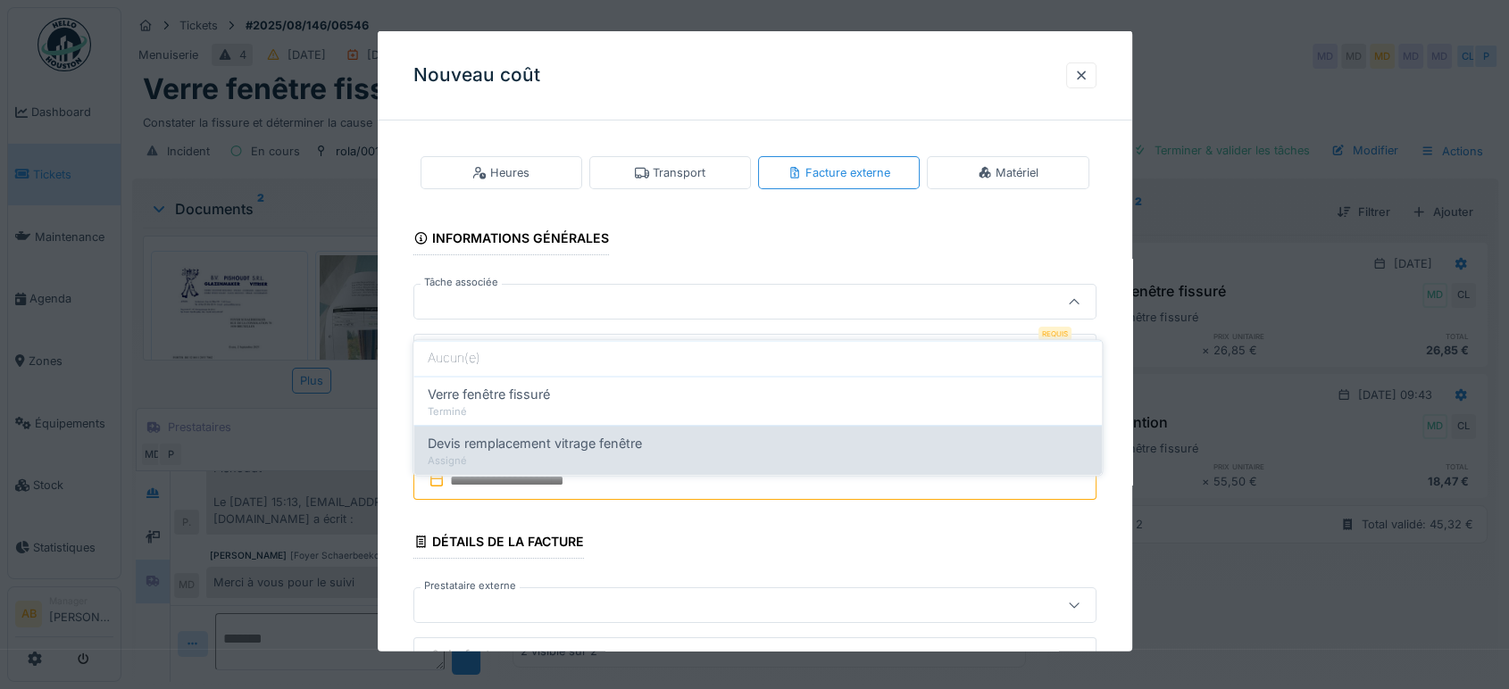
click at [539, 453] on div "Assigné" at bounding box center [758, 460] width 660 height 15
type input "******"
type input "**********"
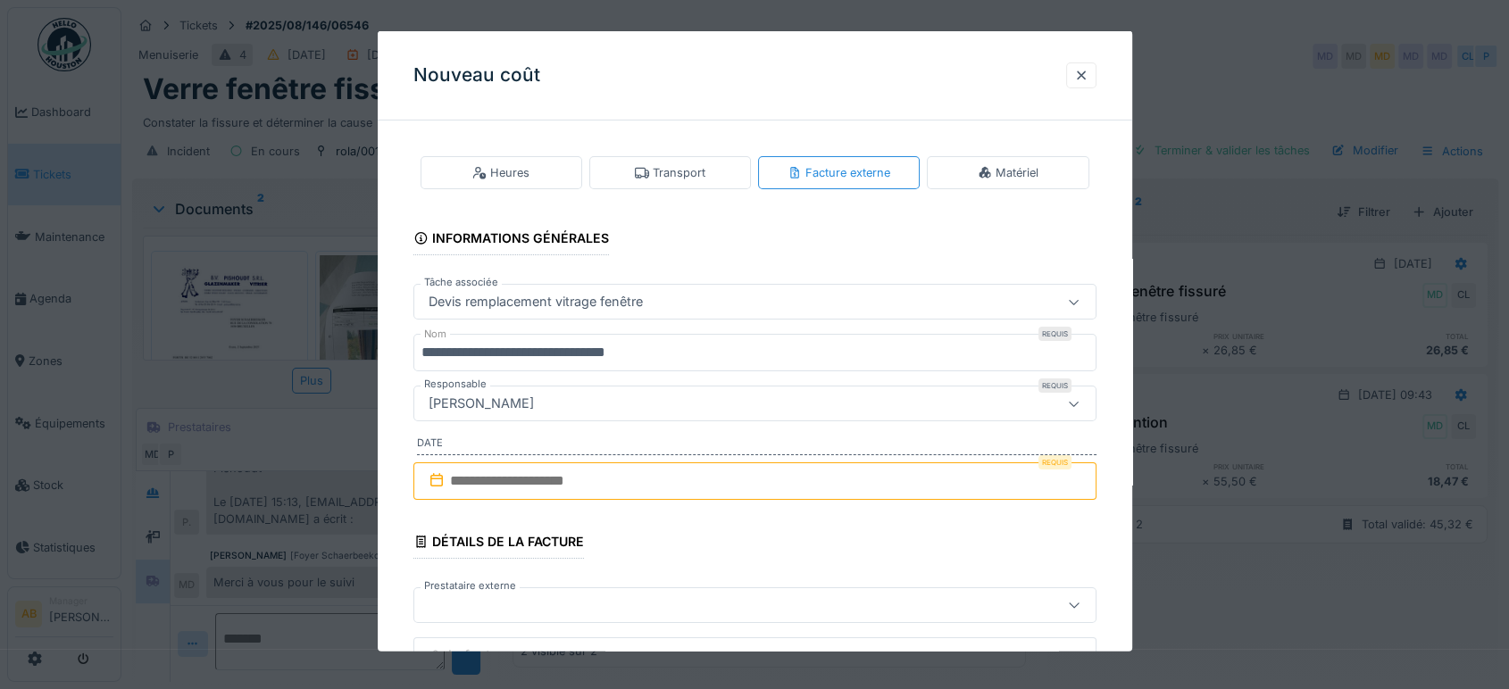
click at [566, 462] on input "text" at bounding box center [754, 480] width 683 height 37
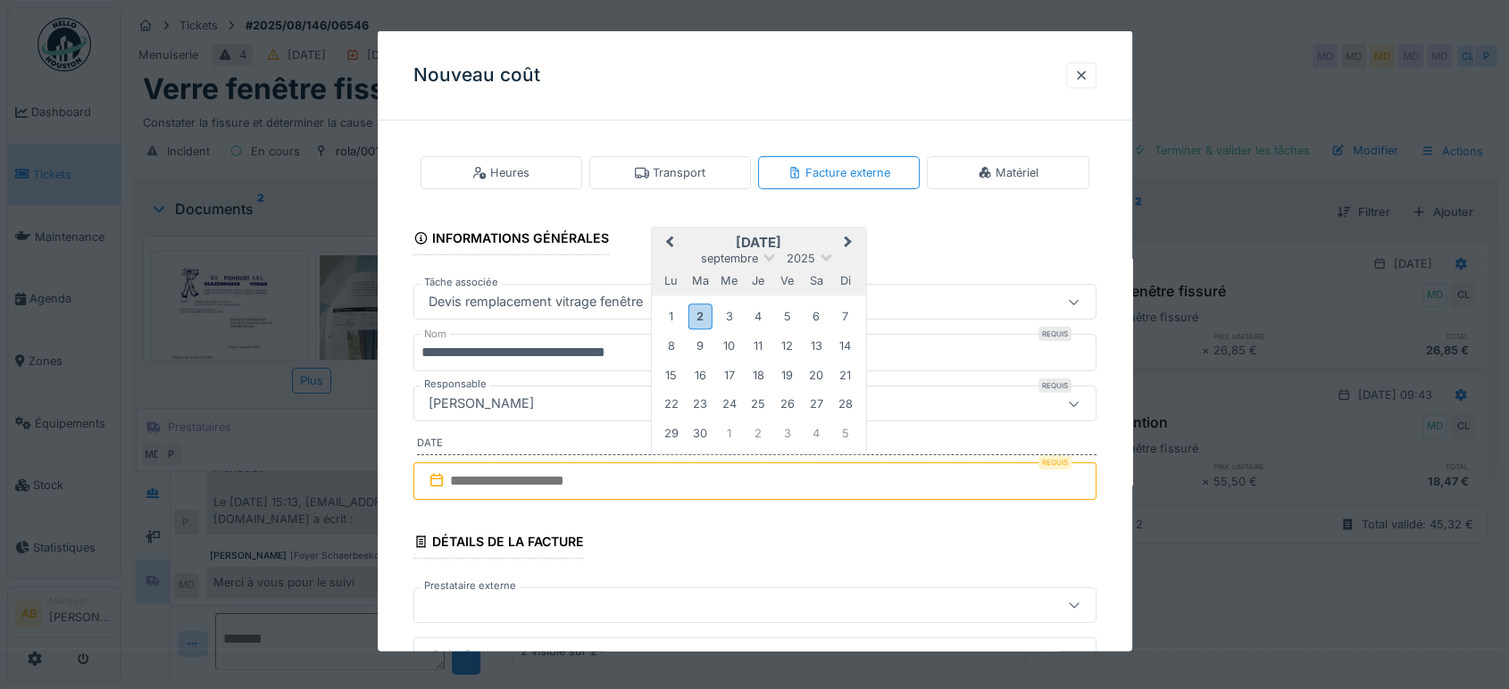
click at [697, 312] on div "2" at bounding box center [700, 317] width 24 height 26
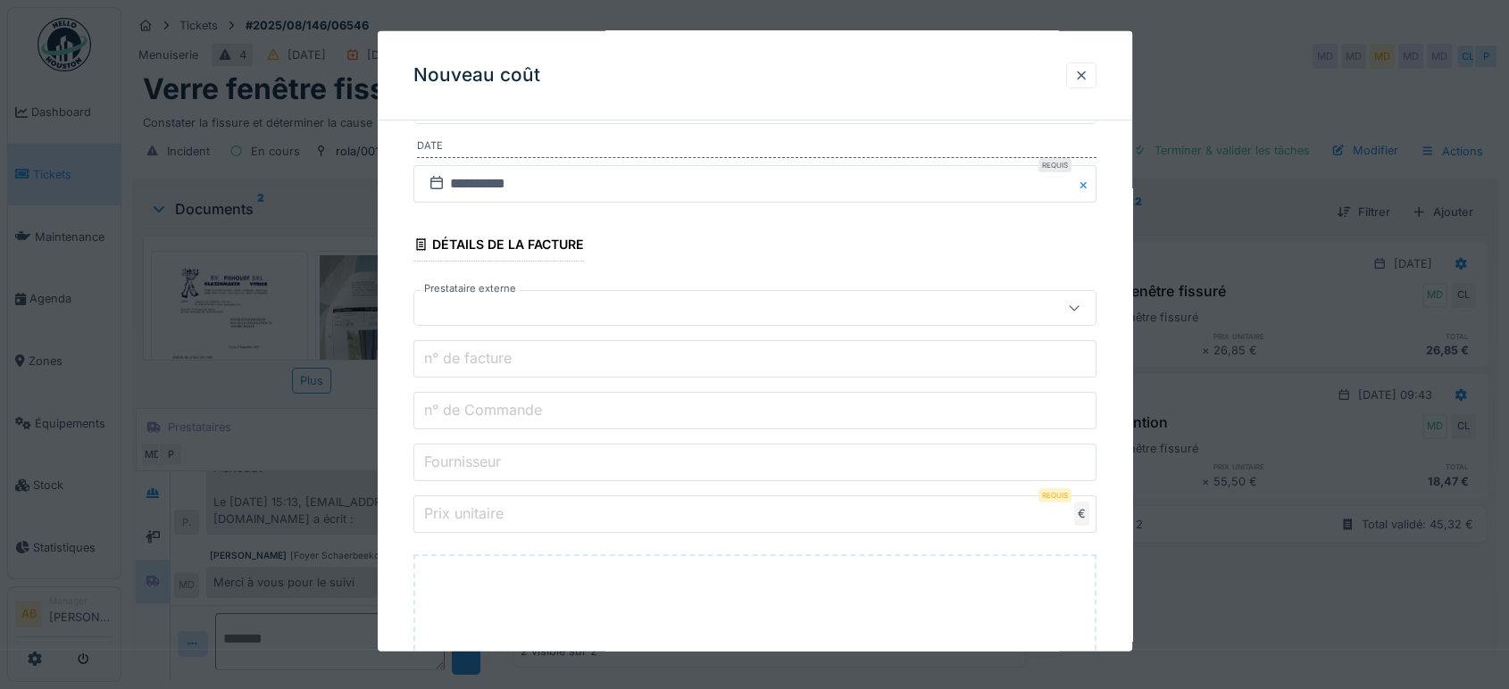
click at [496, 305] on div at bounding box center [714, 308] width 586 height 20
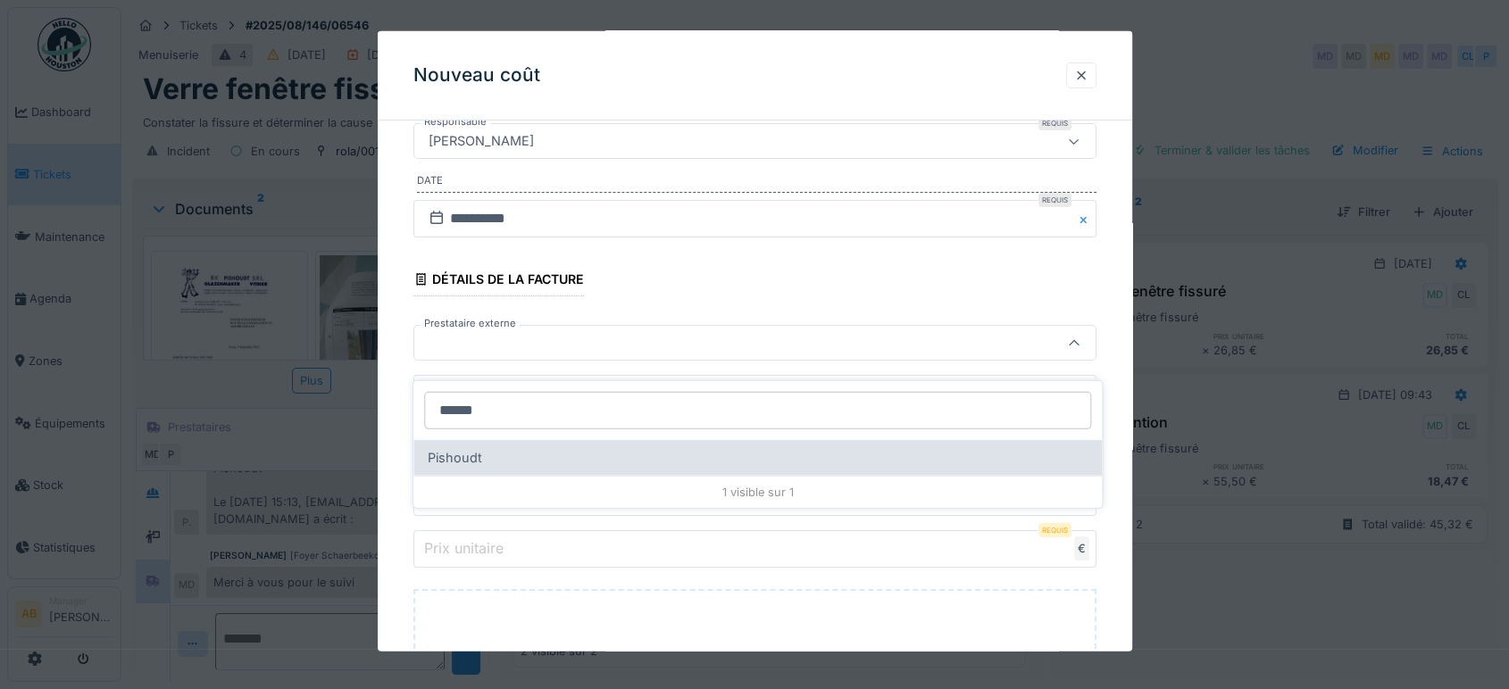
type input "******"
click at [506, 448] on div "Pishoudt" at bounding box center [758, 458] width 660 height 20
type input "***"
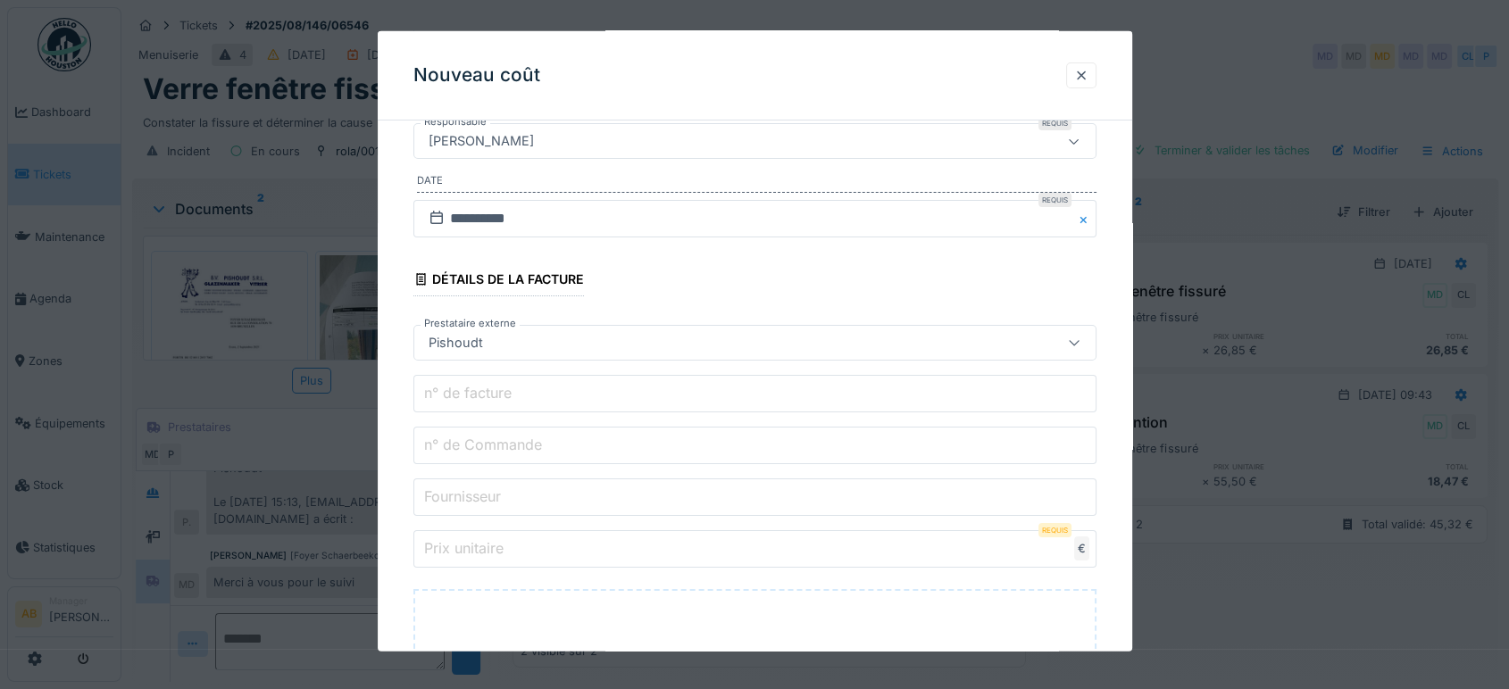
click at [364, 321] on div at bounding box center [754, 344] width 1509 height 689
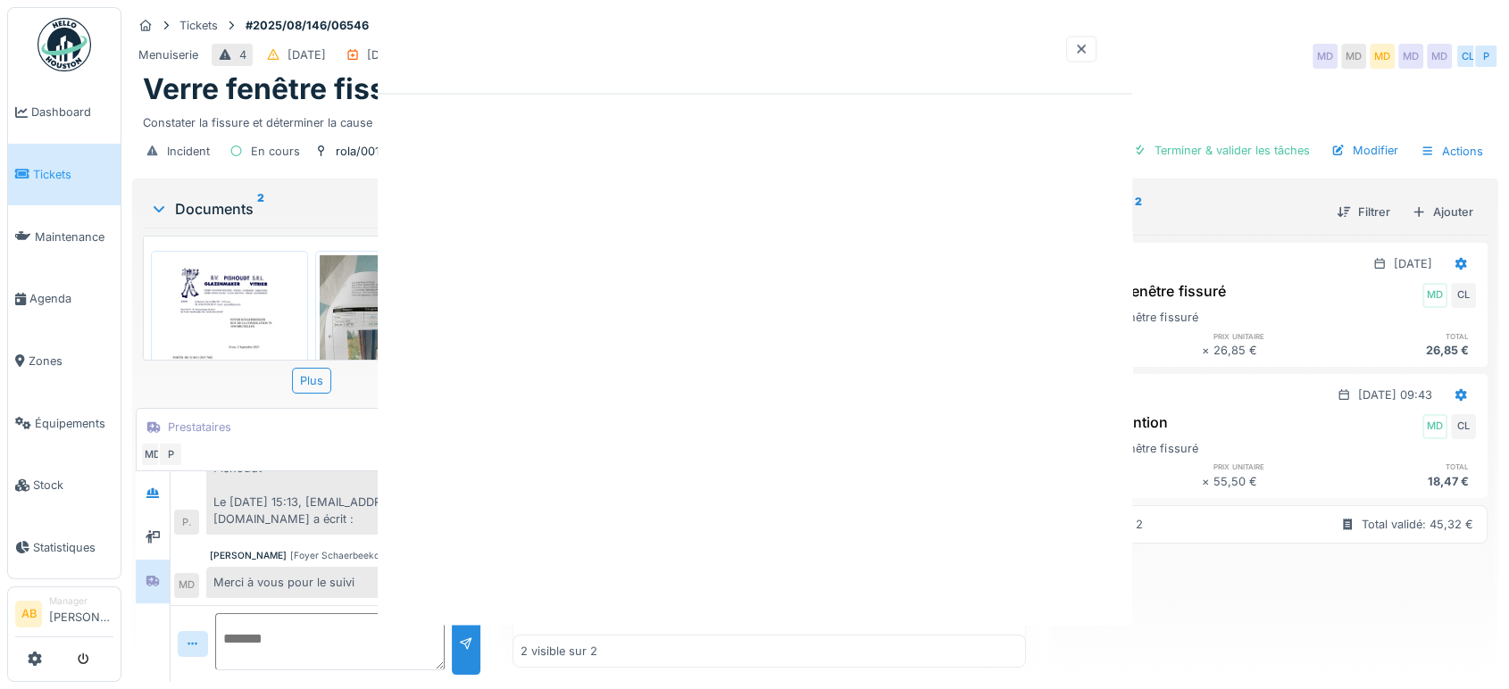
scroll to position [0, 0]
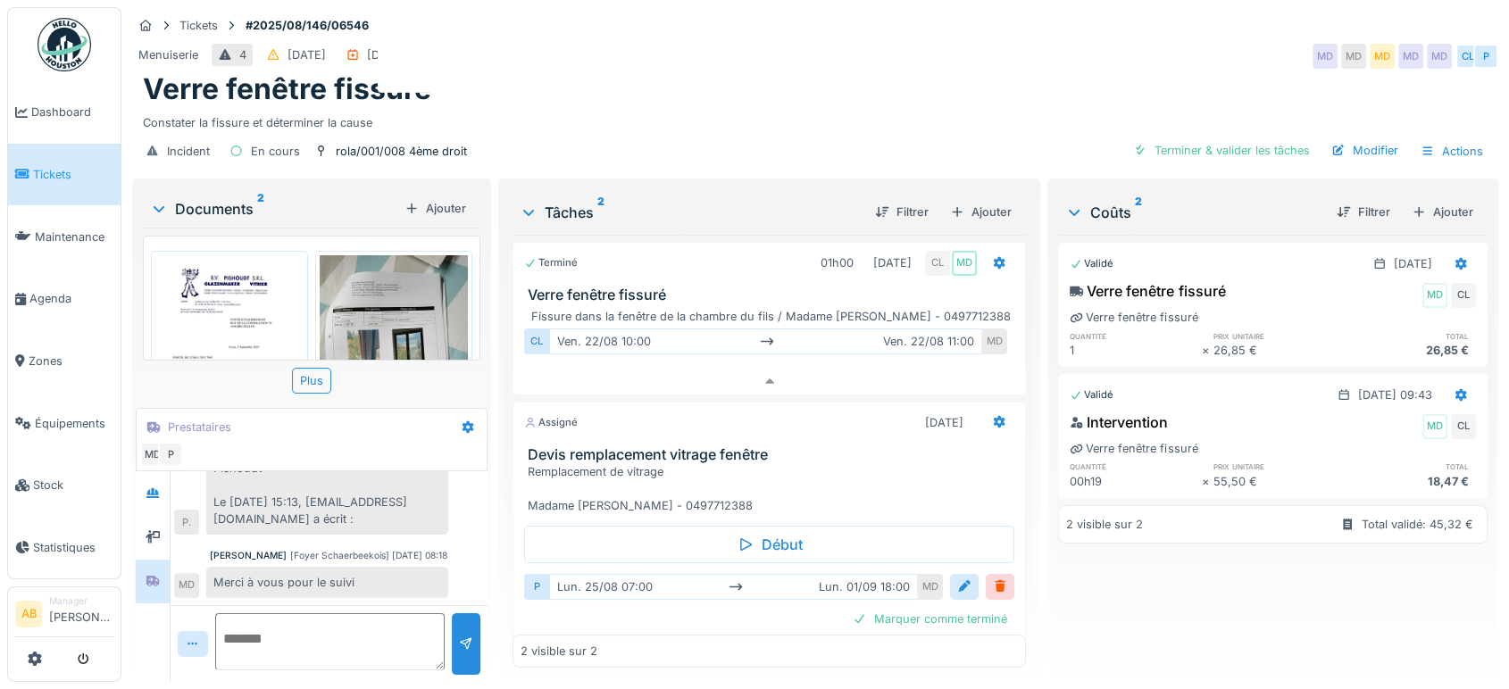
click at [488, 403] on div at bounding box center [754, 344] width 1509 height 689
click at [1405, 200] on div "Ajouter" at bounding box center [1442, 212] width 76 height 24
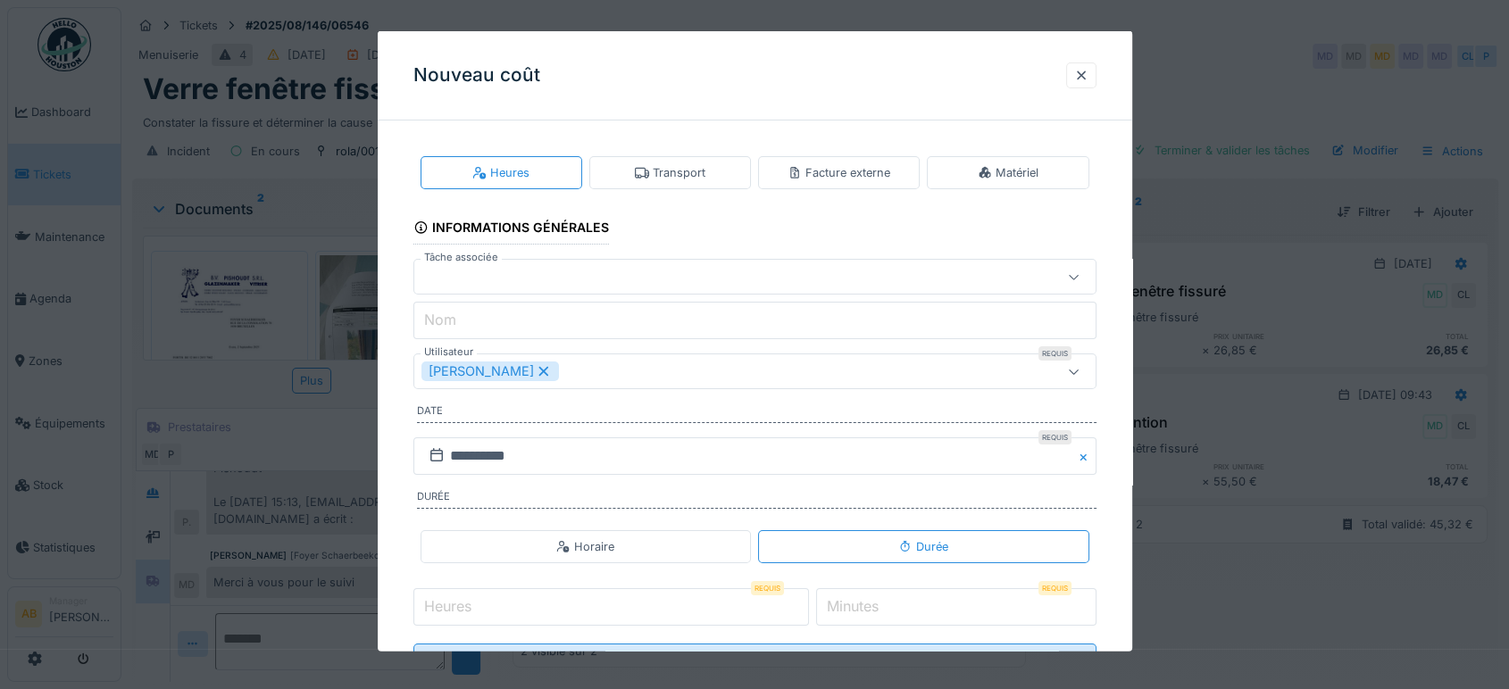
click at [879, 155] on div "Heures Transport Facture externe Matériel" at bounding box center [754, 172] width 683 height 47
click at [854, 172] on div "Facture externe" at bounding box center [838, 172] width 103 height 17
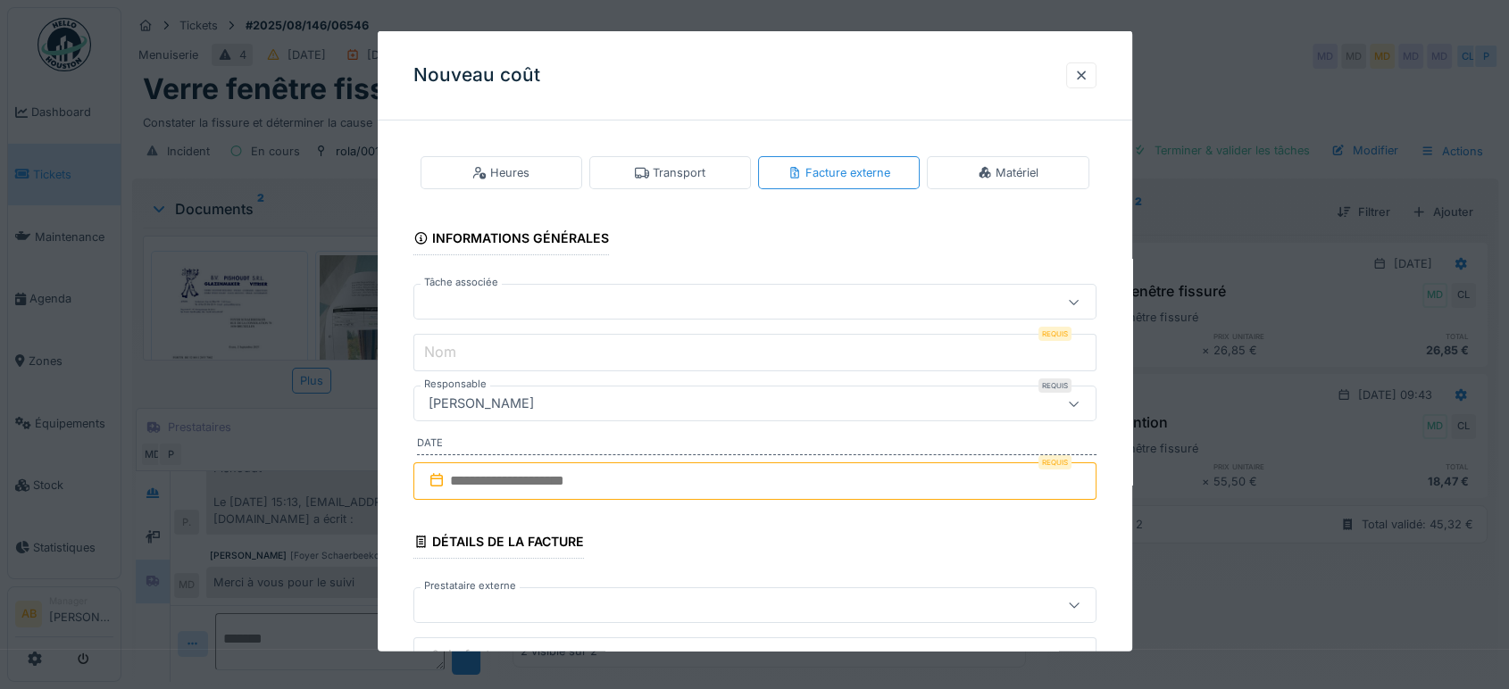
drag, startPoint x: 493, startPoint y: 271, endPoint x: 495, endPoint y: 300, distance: 28.6
click at [493, 272] on fieldset "**********" at bounding box center [754, 667] width 683 height 1065
click at [495, 300] on div at bounding box center [714, 302] width 586 height 20
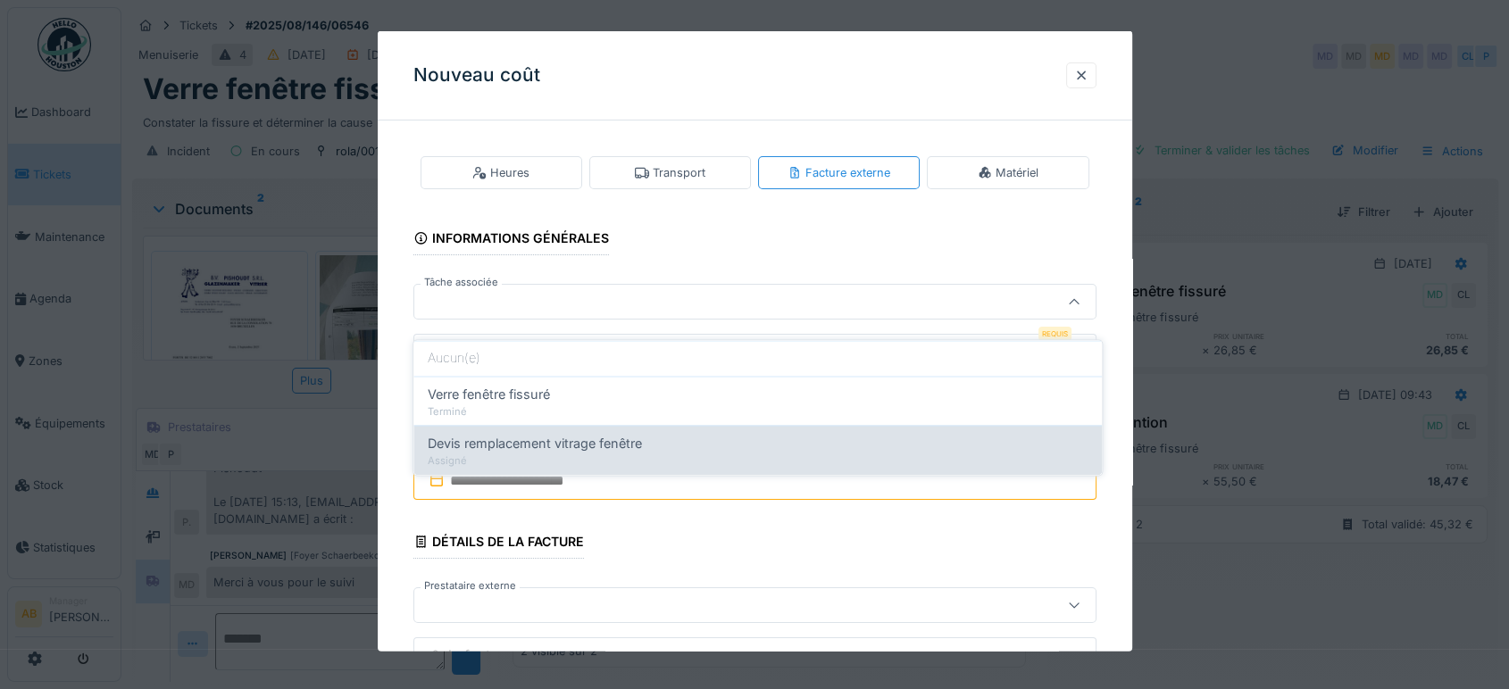
click at [516, 453] on div "Assigné" at bounding box center [758, 460] width 660 height 15
type input "******"
type input "**********"
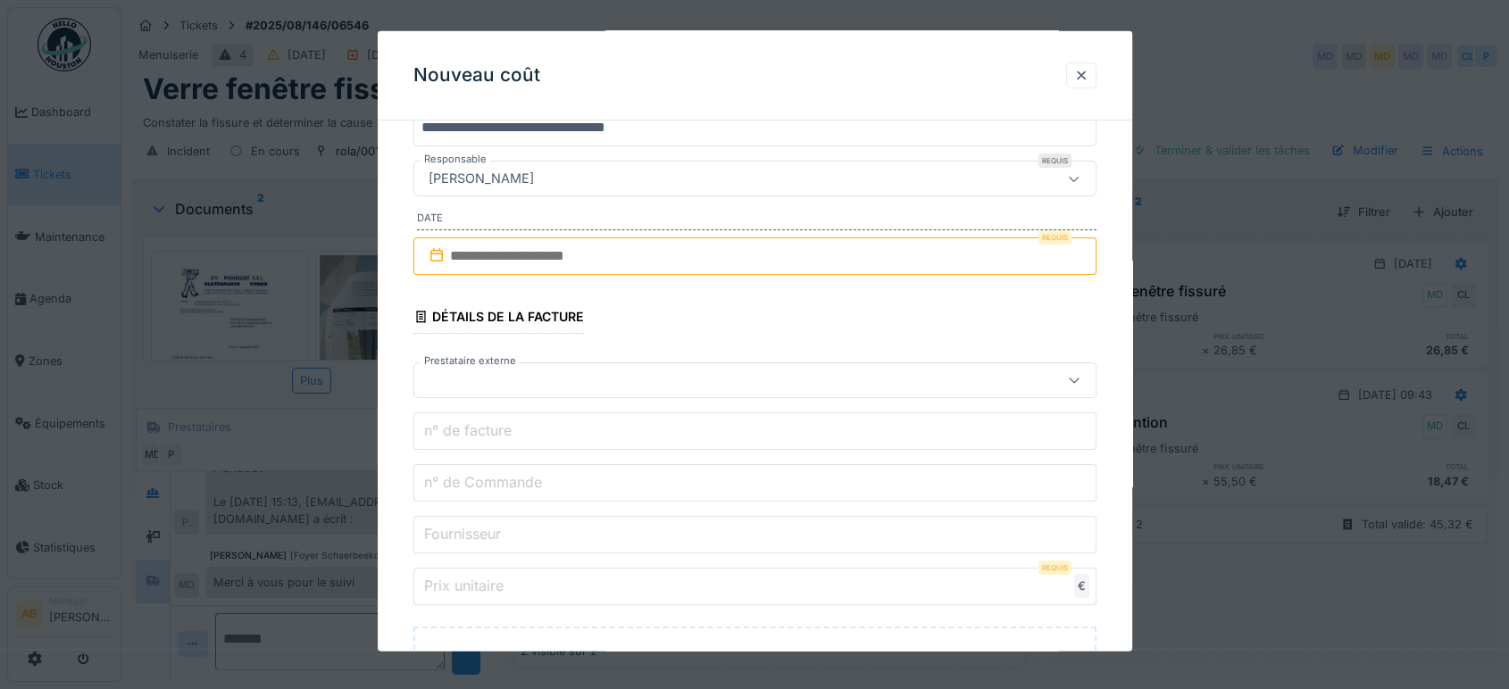
scroll to position [297, 0]
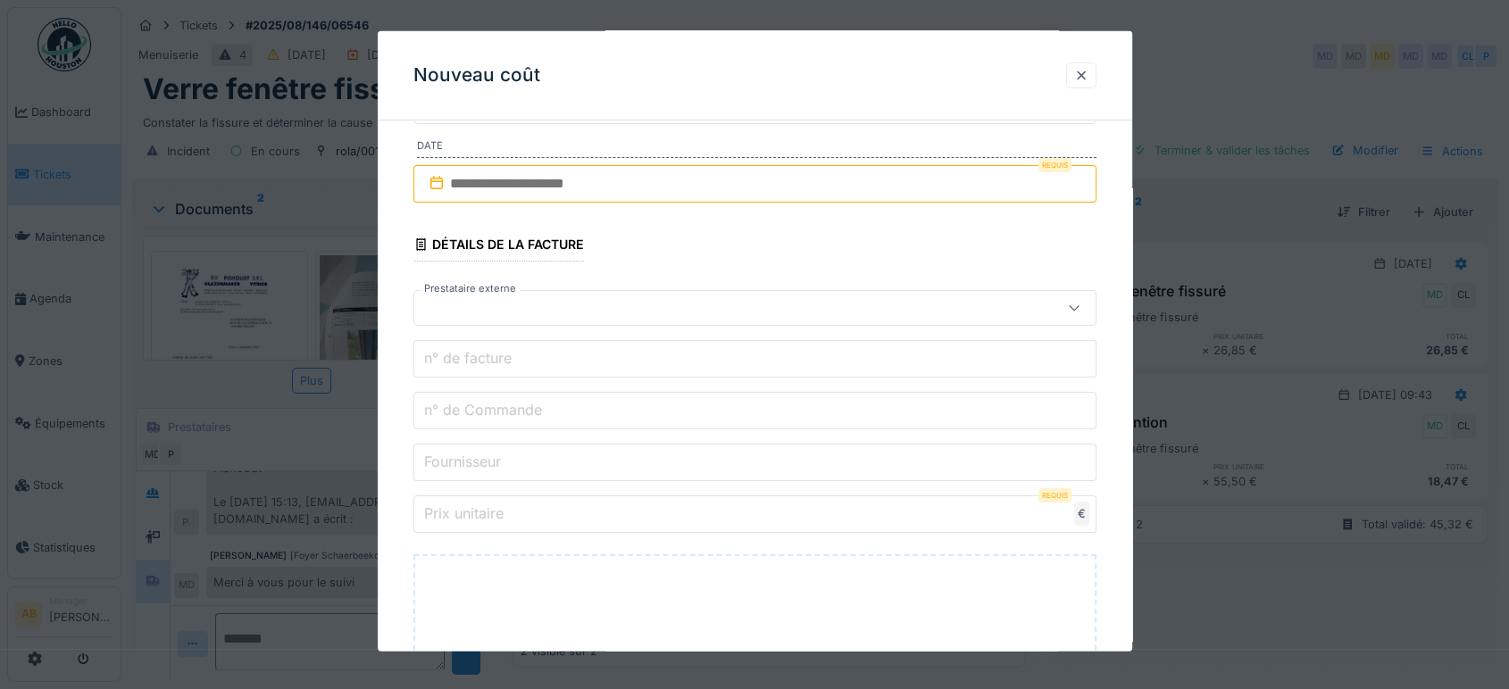
click at [505, 197] on input "text" at bounding box center [754, 183] width 683 height 37
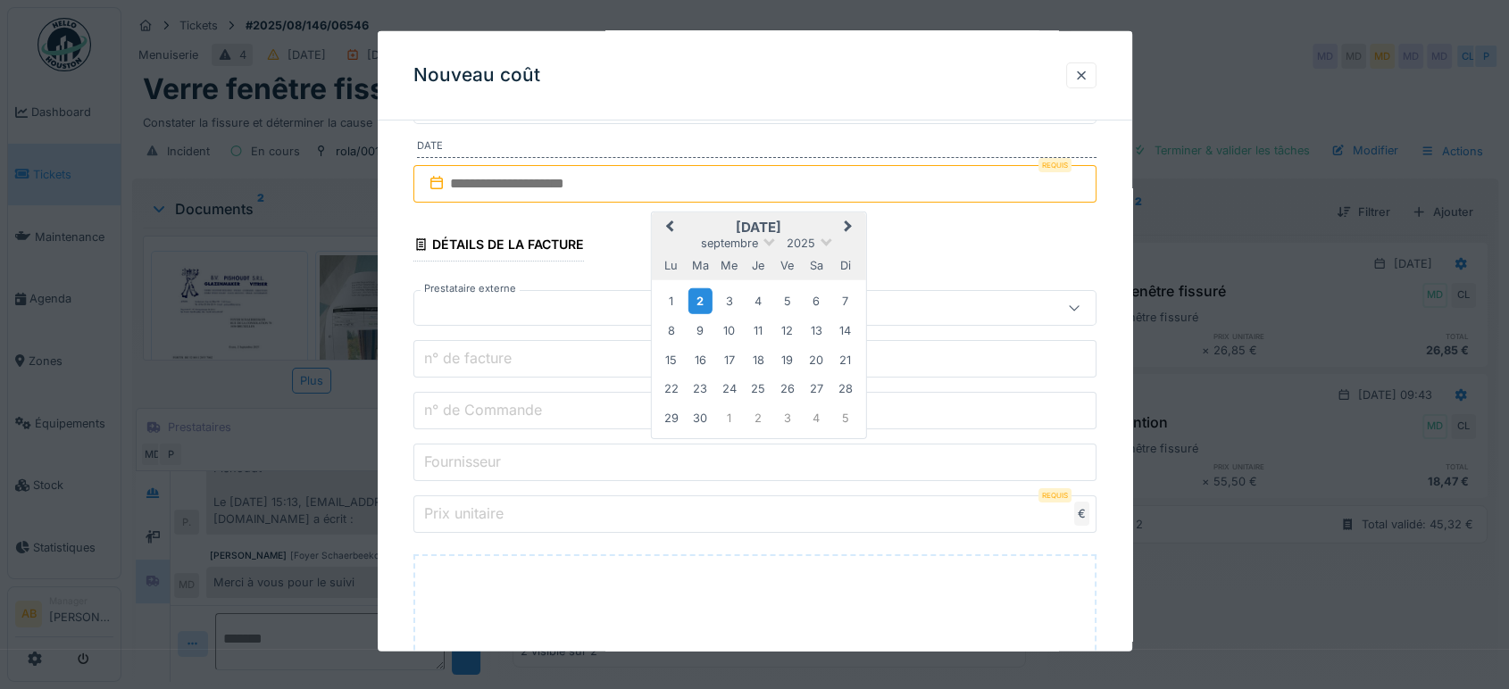
click at [703, 302] on div "2" at bounding box center [700, 300] width 24 height 26
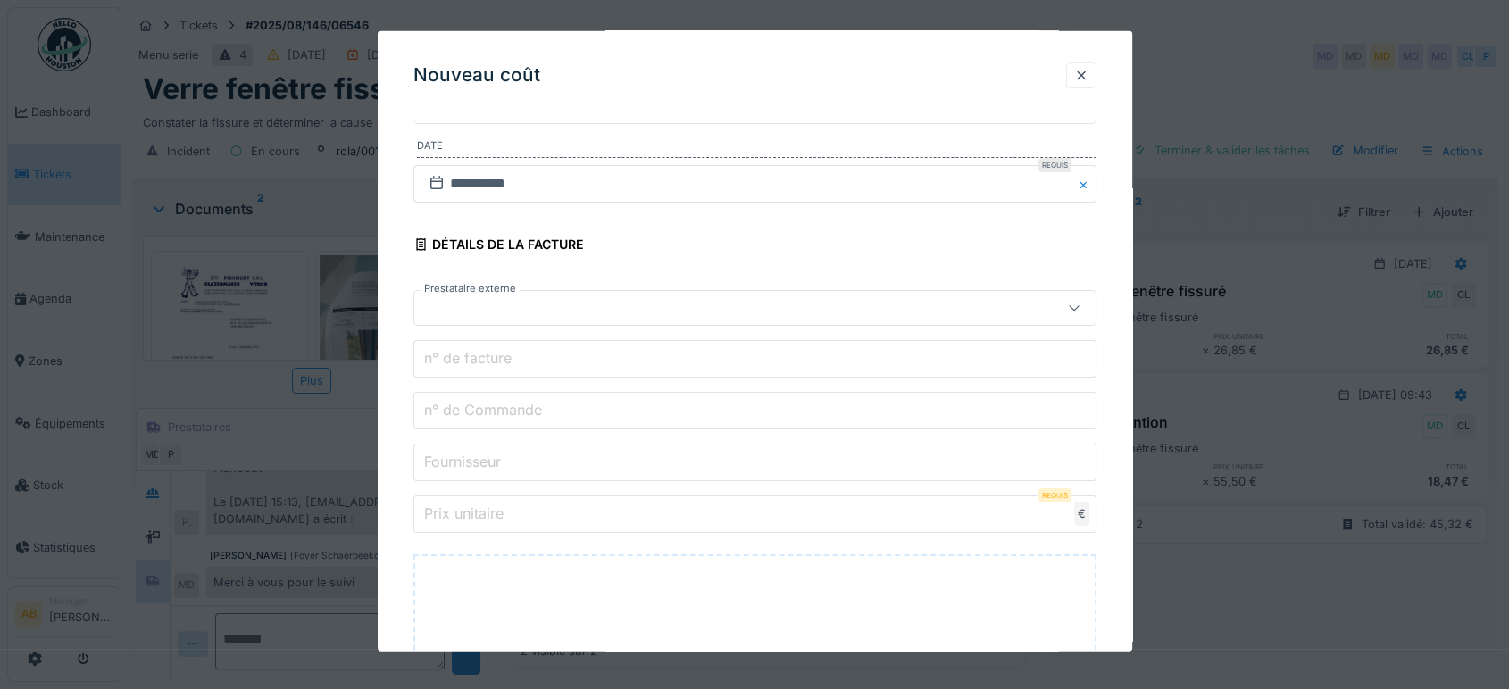
click at [536, 325] on fieldset "**********" at bounding box center [754, 370] width 683 height 1065
click at [521, 305] on div at bounding box center [714, 308] width 586 height 20
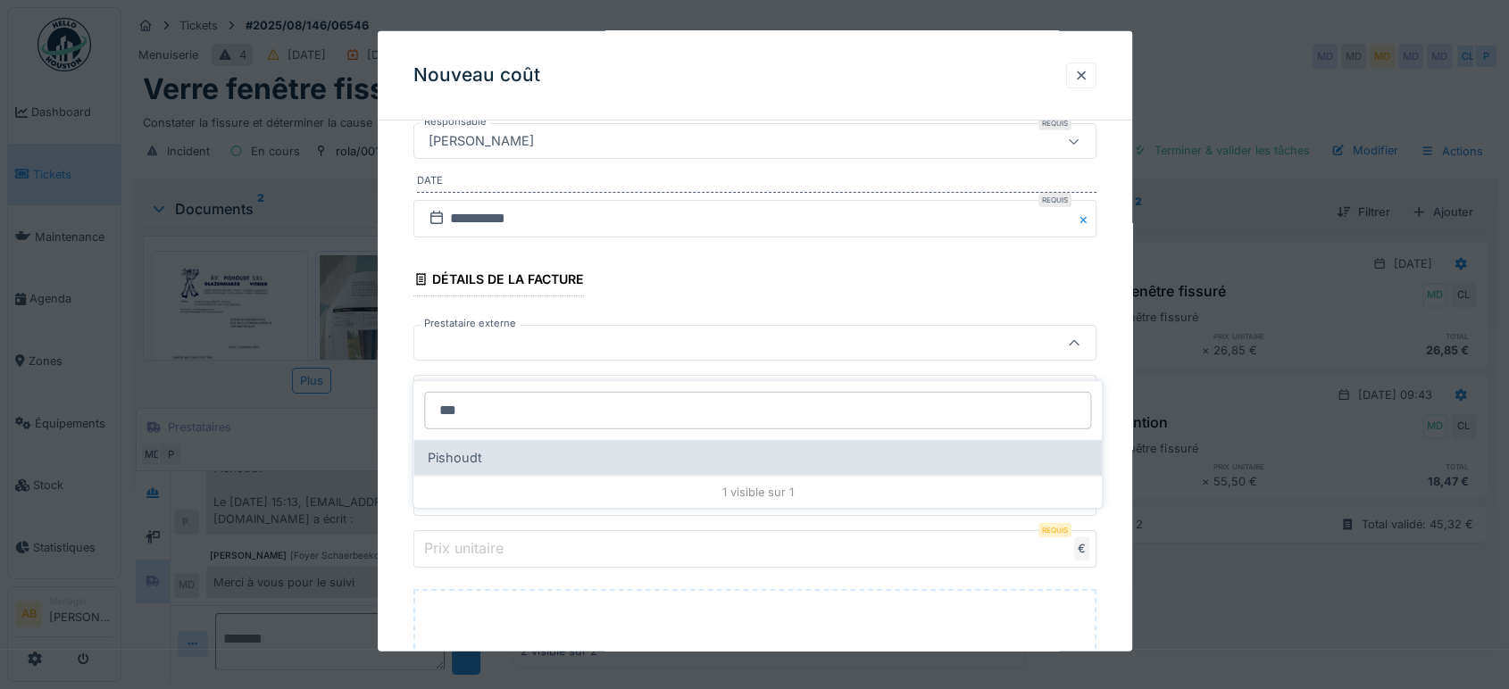
type input "***"
click at [491, 449] on div "Pishoudt" at bounding box center [758, 458] width 660 height 20
type input "***"
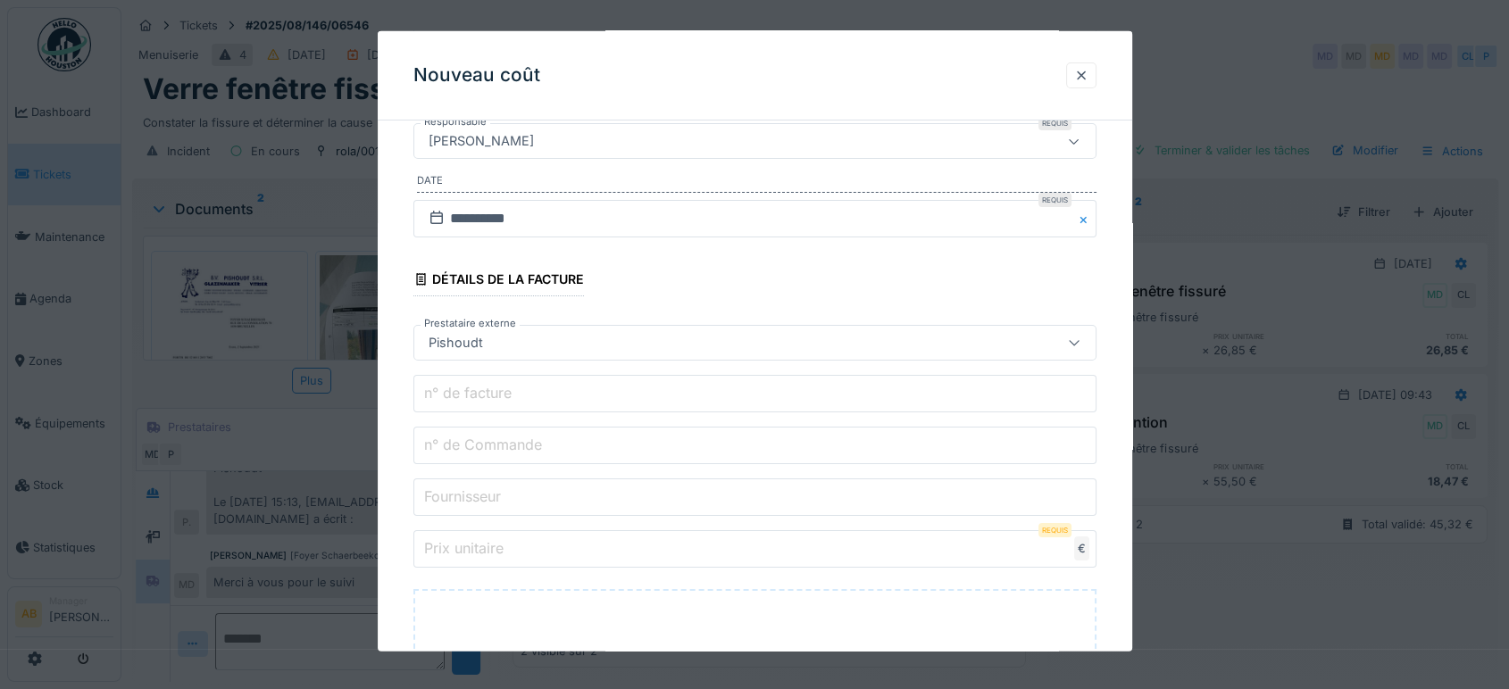
click at [445, 400] on label "n° de facture" at bounding box center [468, 392] width 95 height 21
click at [445, 400] on input "n° de facture" at bounding box center [754, 393] width 683 height 37
type input "*"
click at [520, 437] on label "n° de Commande" at bounding box center [483, 444] width 125 height 21
click at [520, 437] on input "n° de Commande" at bounding box center [754, 445] width 683 height 37
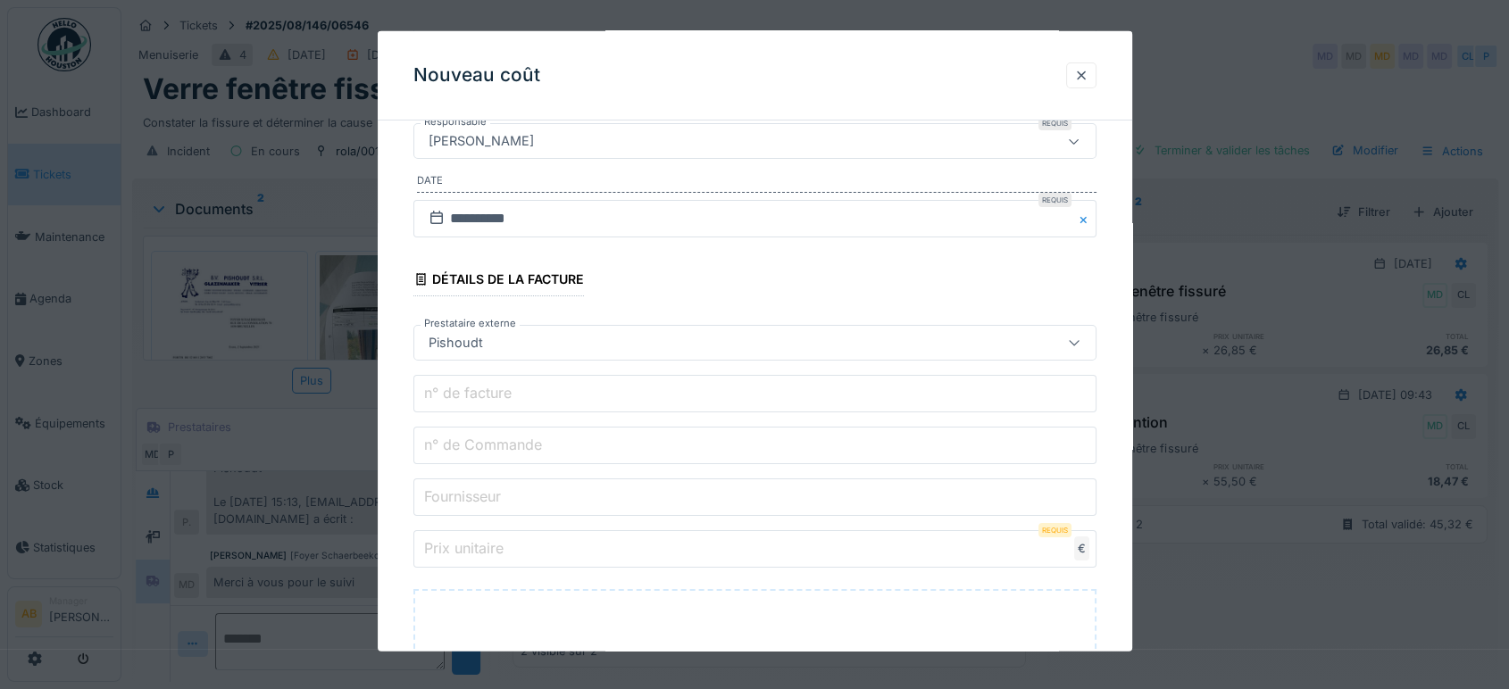
paste input "**********"
click at [480, 505] on label "Fournisseur" at bounding box center [463, 496] width 84 height 21
click at [480, 505] on input "Fournisseur" at bounding box center [754, 497] width 683 height 37
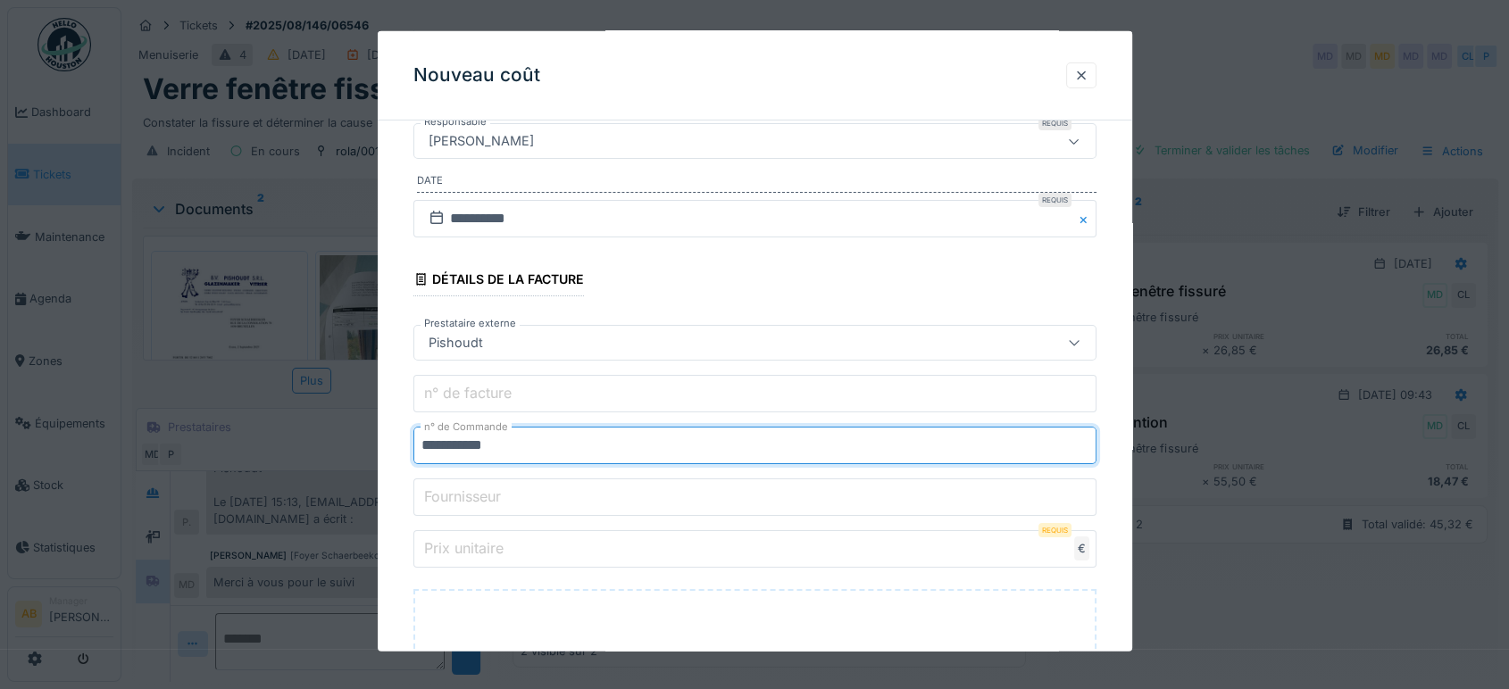
drag, startPoint x: 457, startPoint y: 445, endPoint x: 336, endPoint y: 454, distance: 121.8
click at [336, 454] on div "**********" at bounding box center [814, 344] width 1387 height 689
type input "**********"
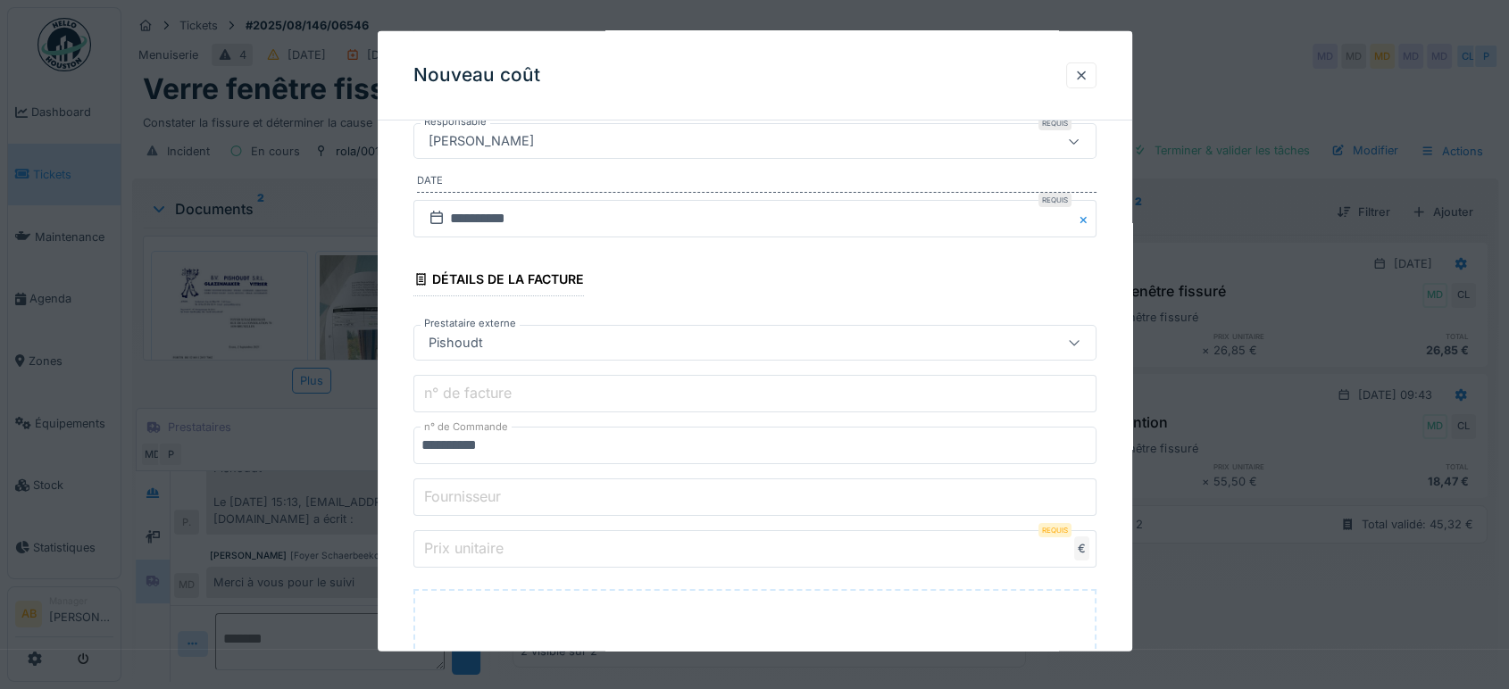
click at [457, 479] on input "Fournisseur" at bounding box center [754, 497] width 683 height 37
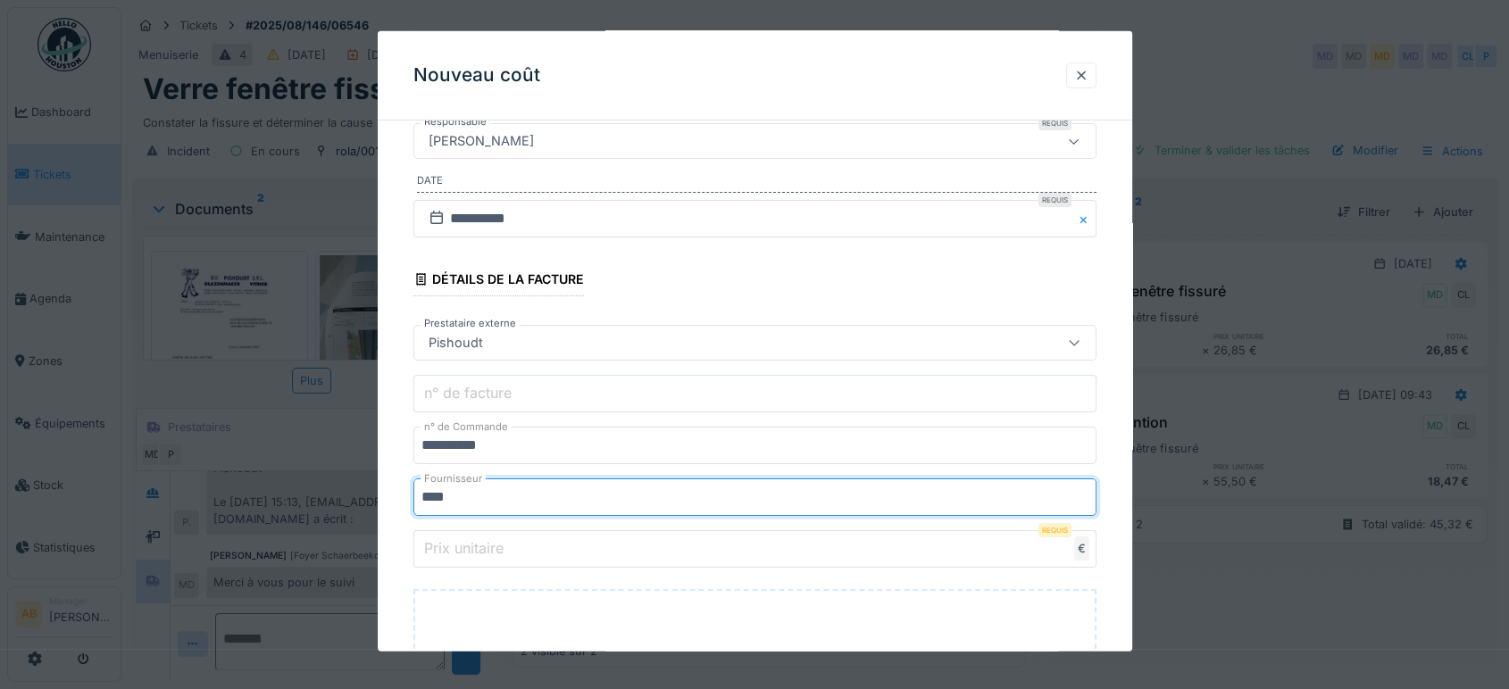
type input "********"
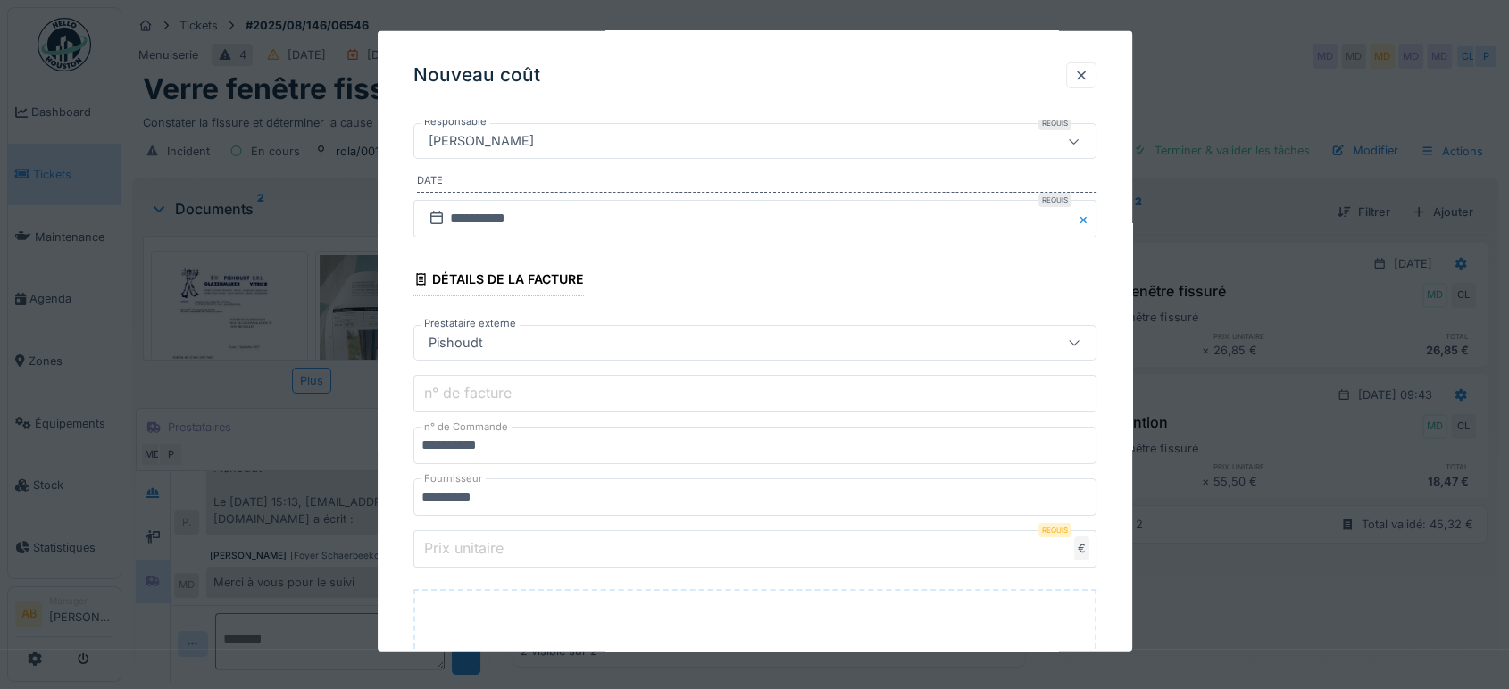
click at [554, 559] on input "Prix unitaire" at bounding box center [754, 548] width 683 height 37
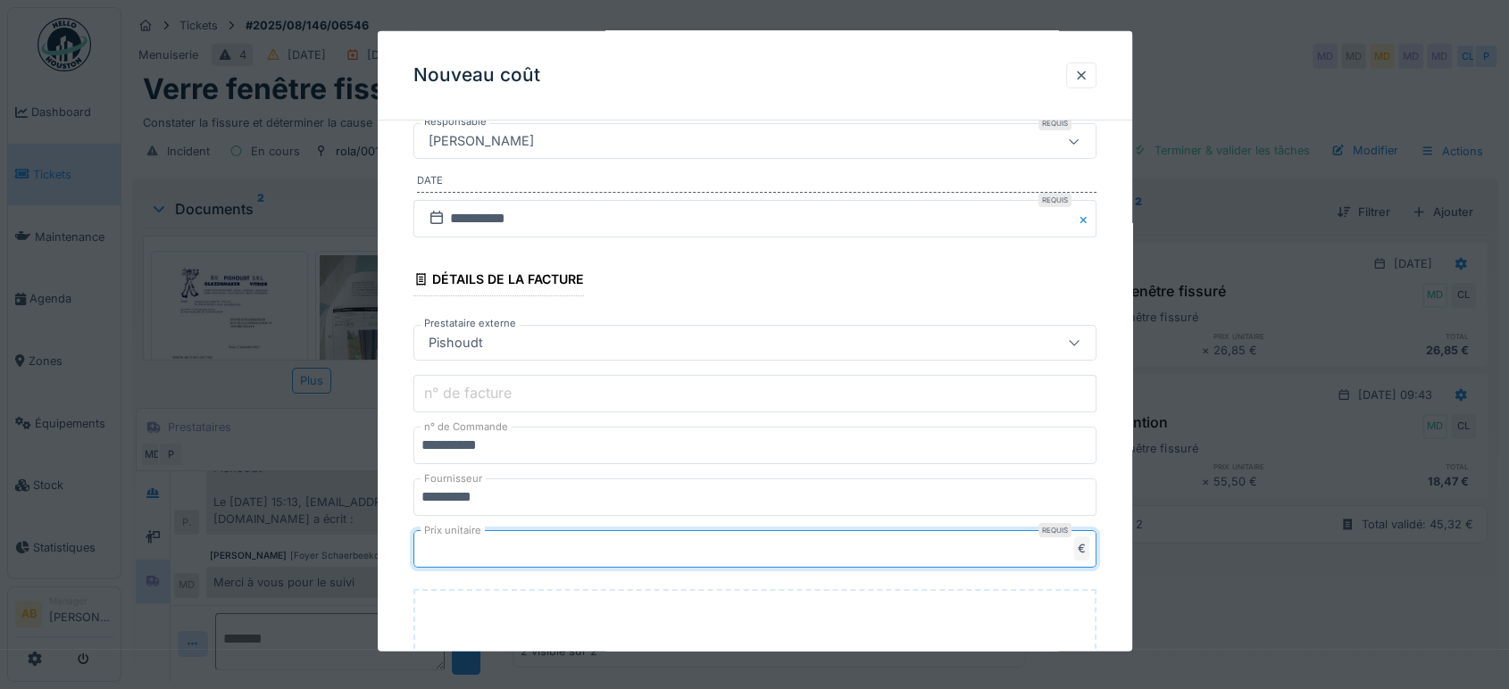
type input "***"
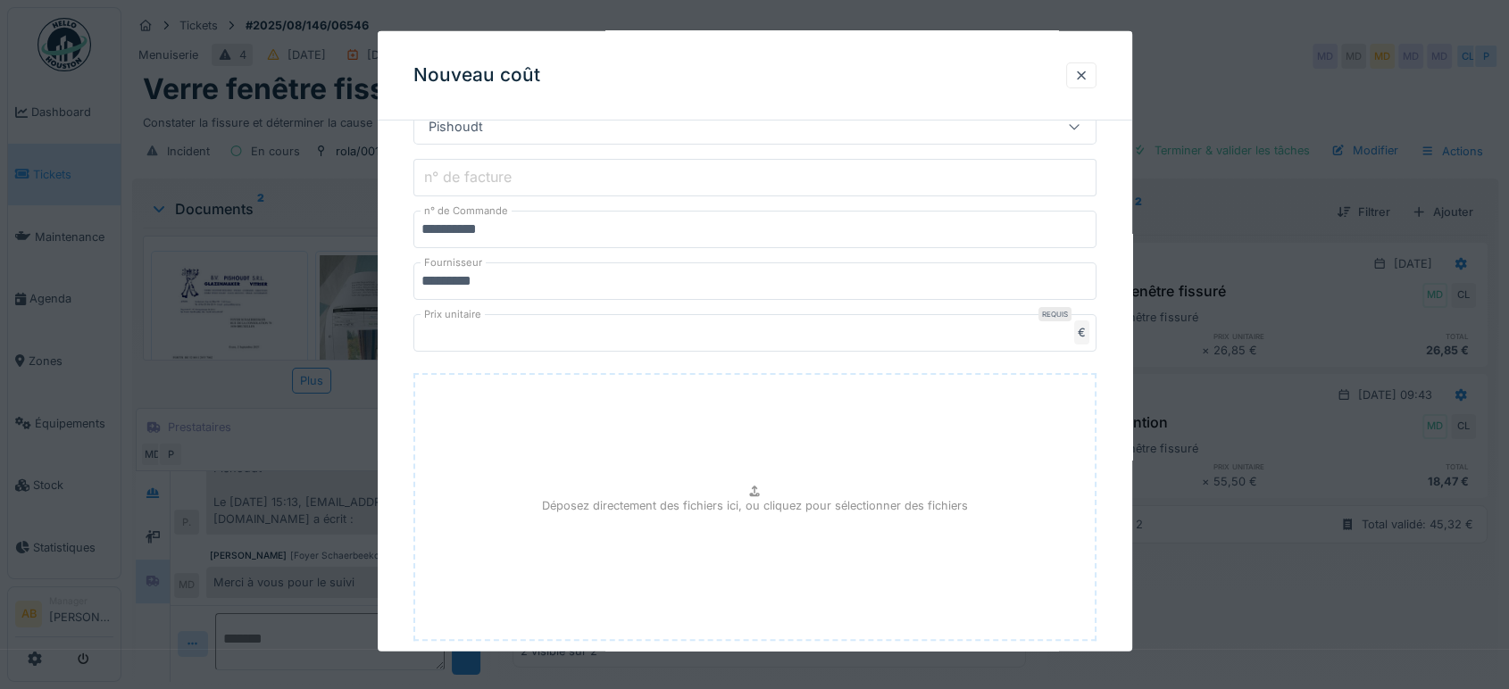
scroll to position [582, 0]
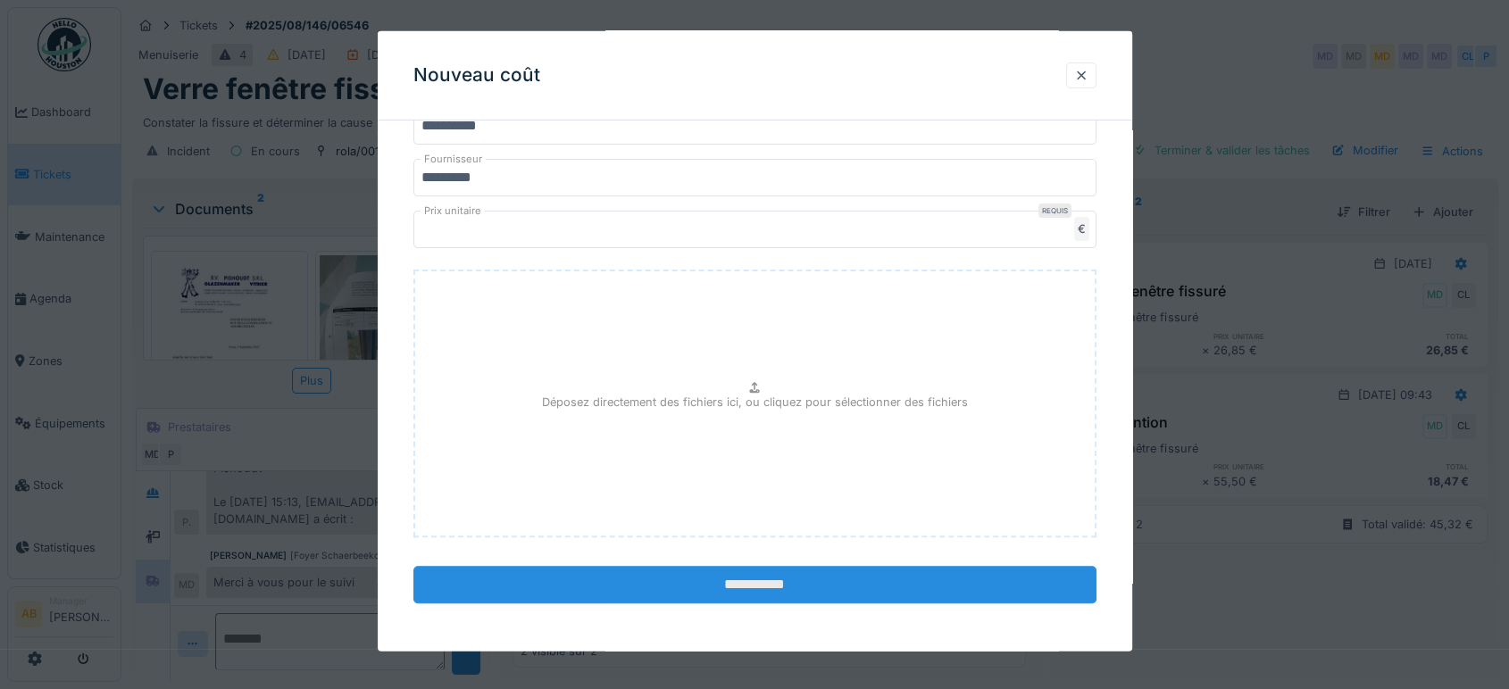
click at [621, 587] on input "**********" at bounding box center [754, 584] width 683 height 37
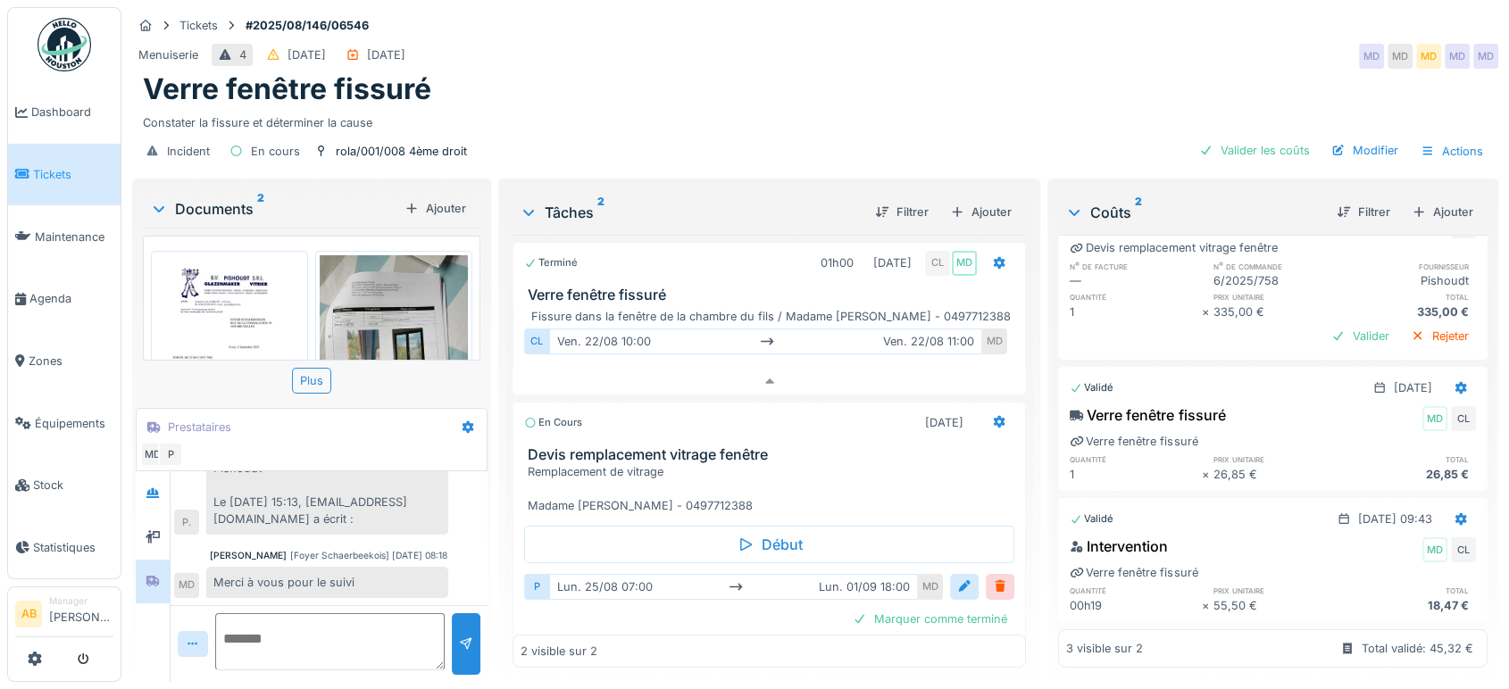
scroll to position [0, 0]
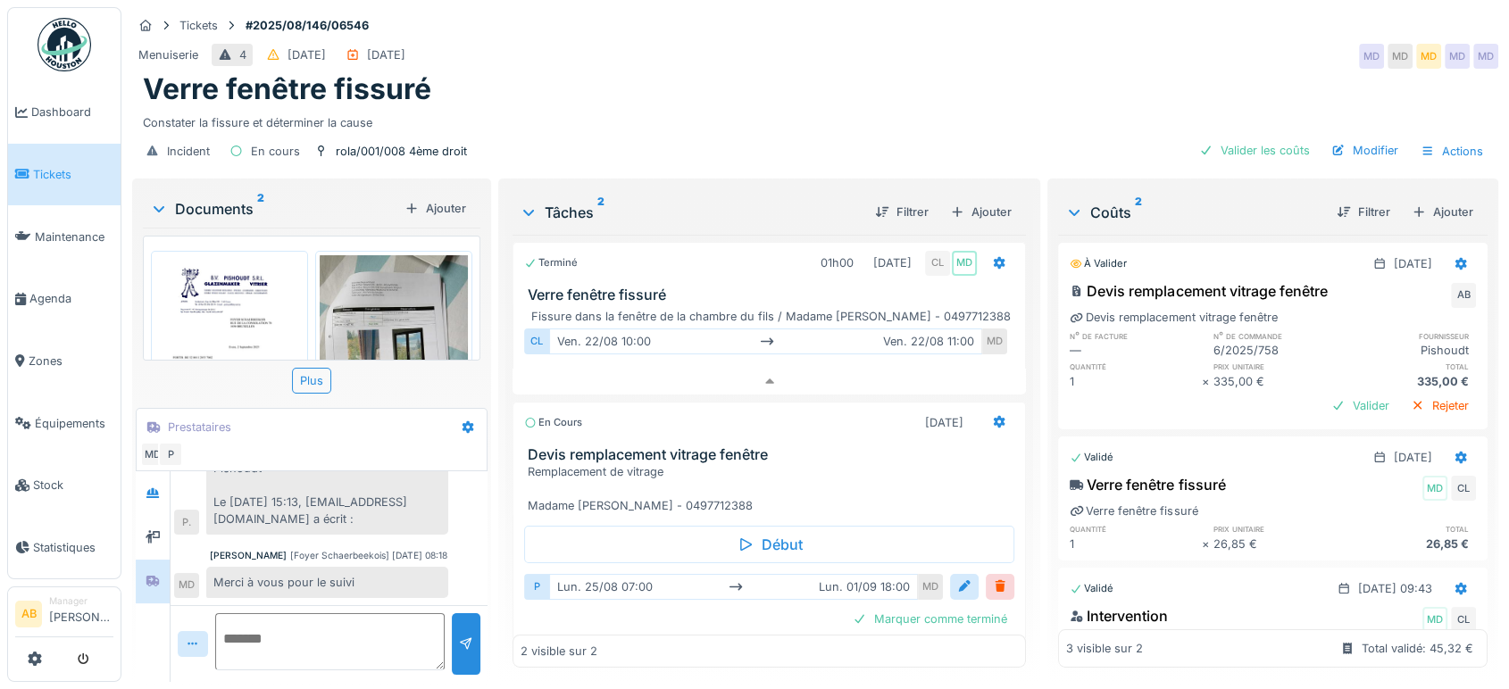
click at [202, 198] on div "Documents 2" at bounding box center [273, 208] width 247 height 21
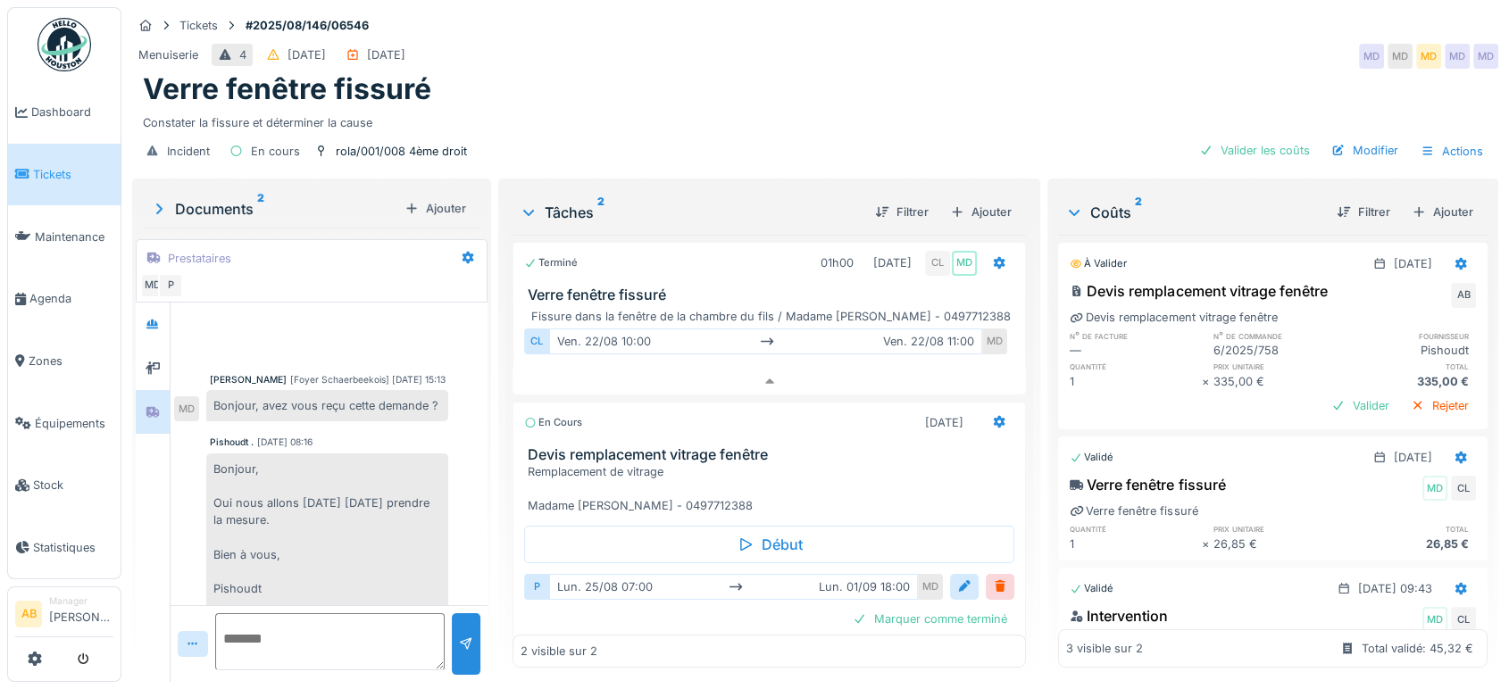
scroll to position [148, 0]
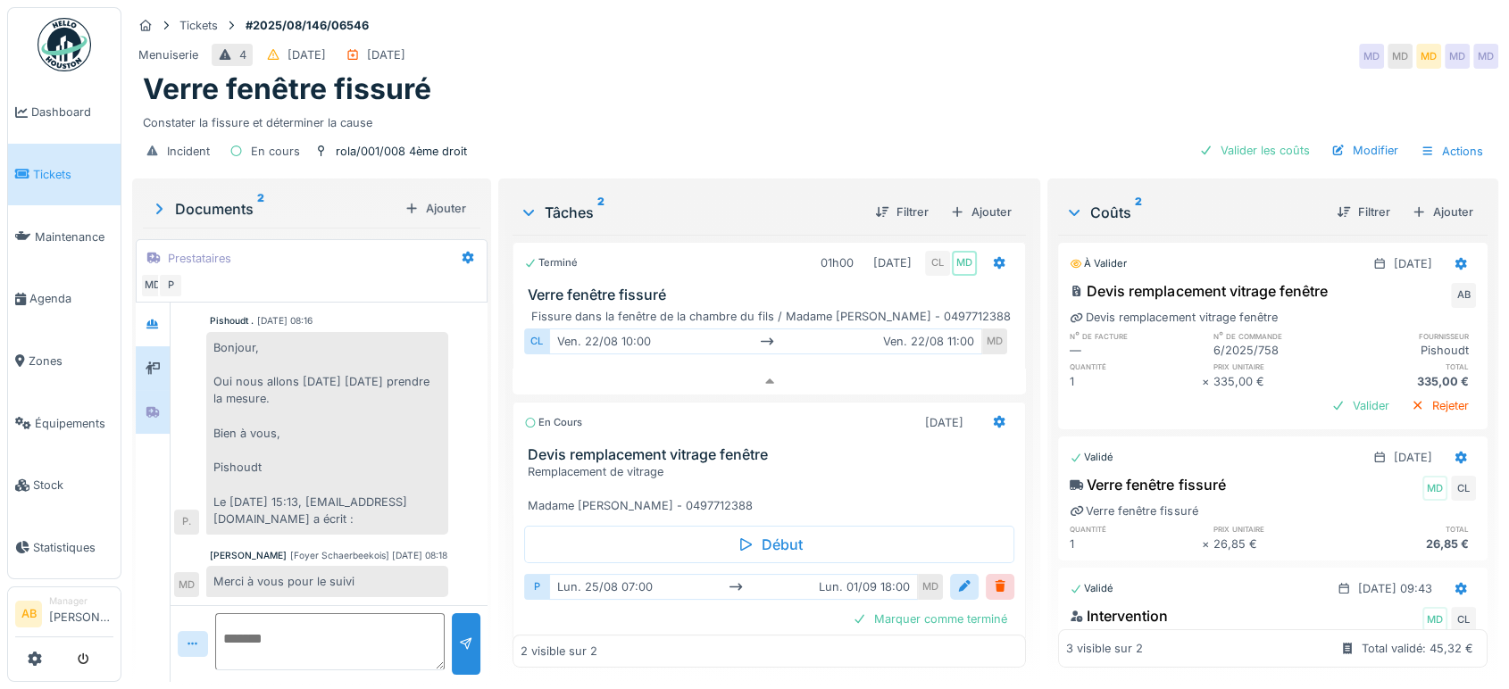
click at [162, 357] on div at bounding box center [152, 368] width 27 height 22
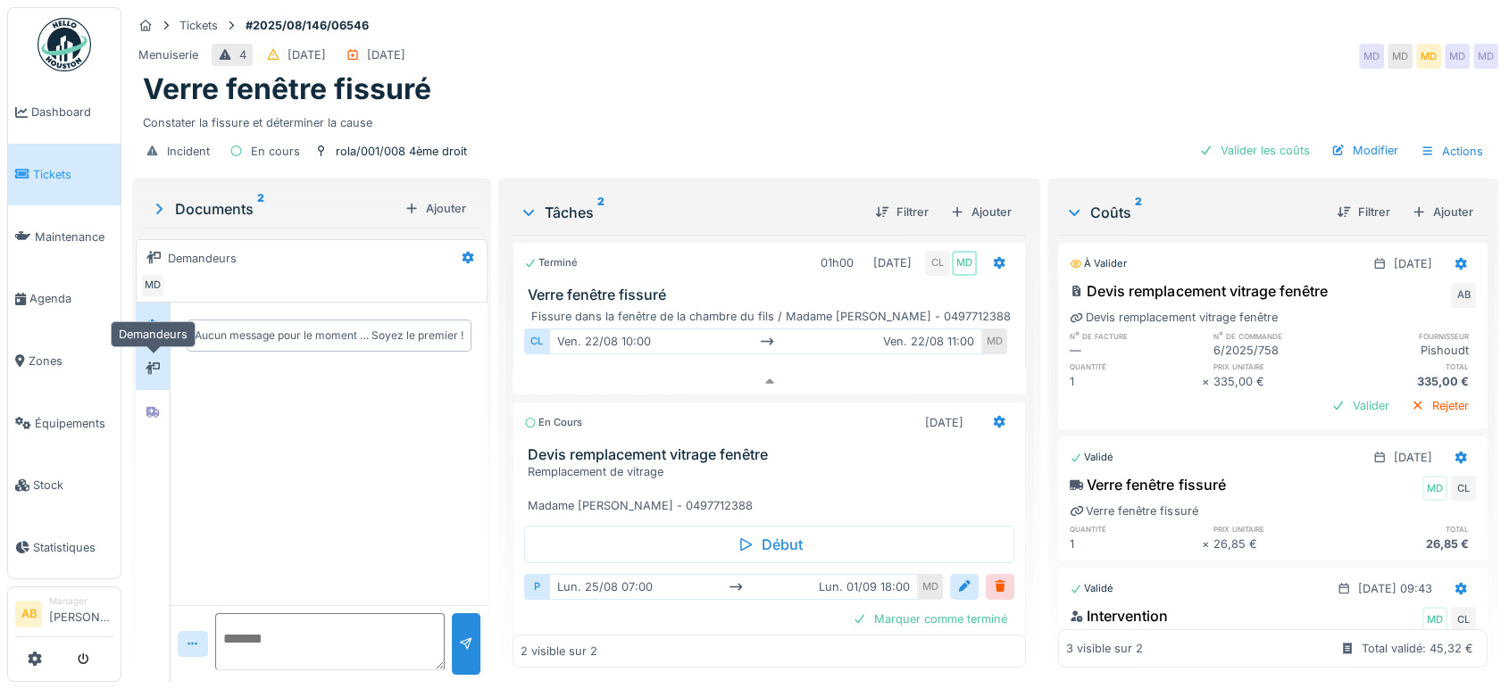
scroll to position [0, 0]
click at [152, 319] on icon at bounding box center [152, 324] width 12 height 10
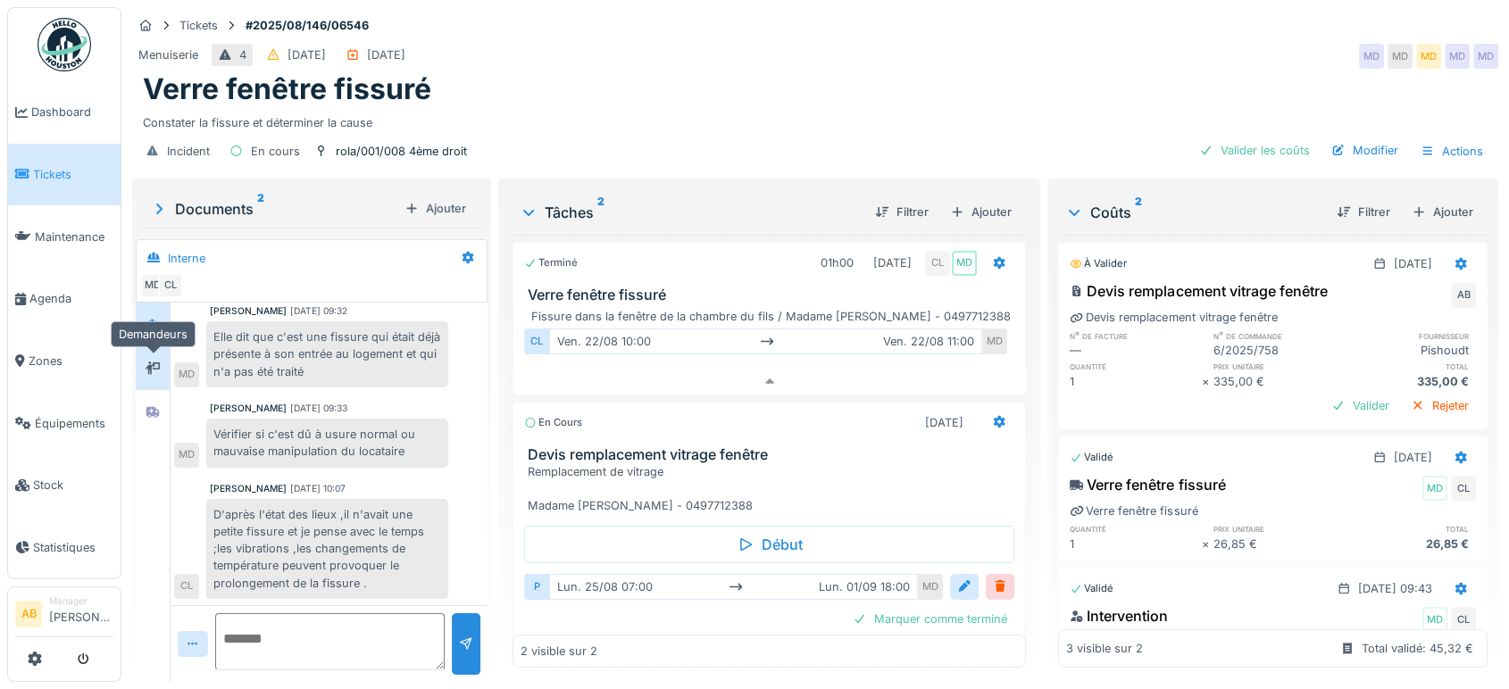
click at [160, 360] on div at bounding box center [153, 368] width 14 height 17
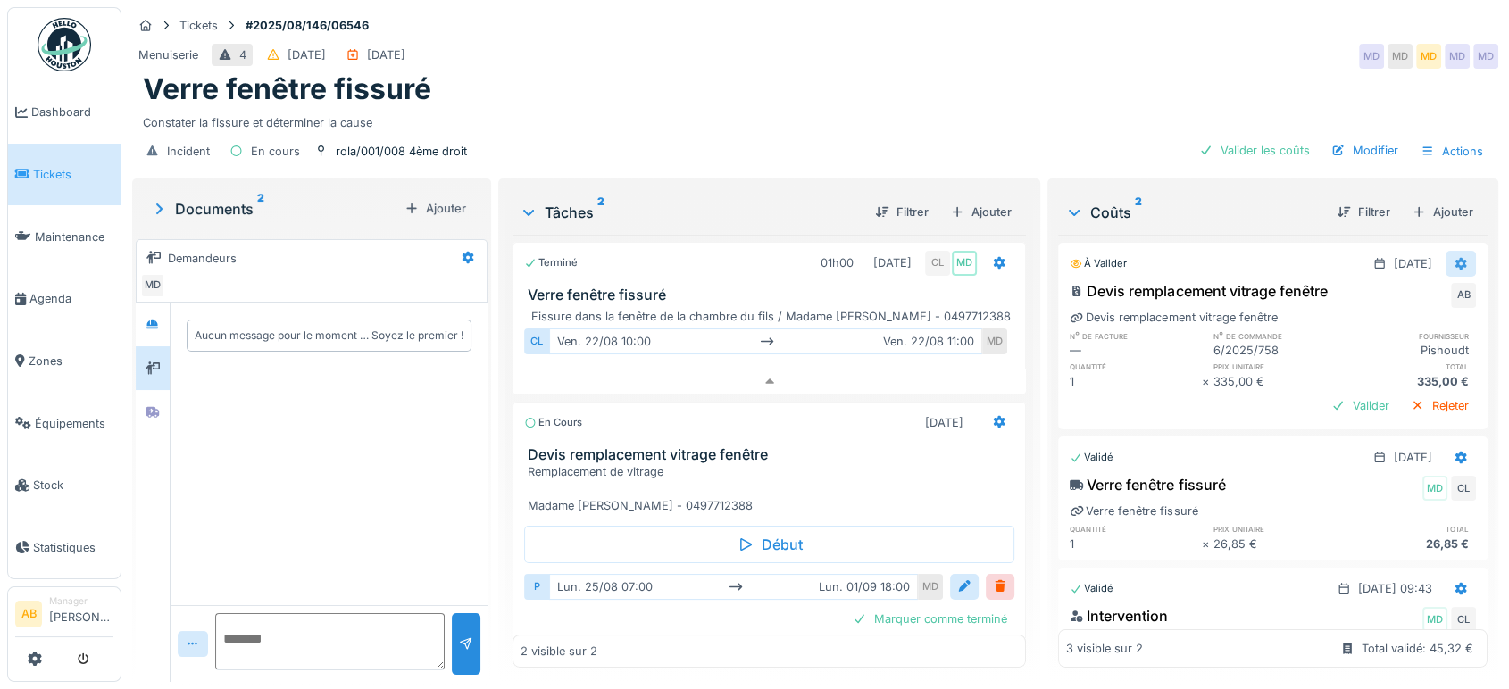
click at [1455, 258] on icon at bounding box center [1461, 264] width 12 height 12
click at [1359, 290] on div "Modifier" at bounding box center [1367, 303] width 87 height 27
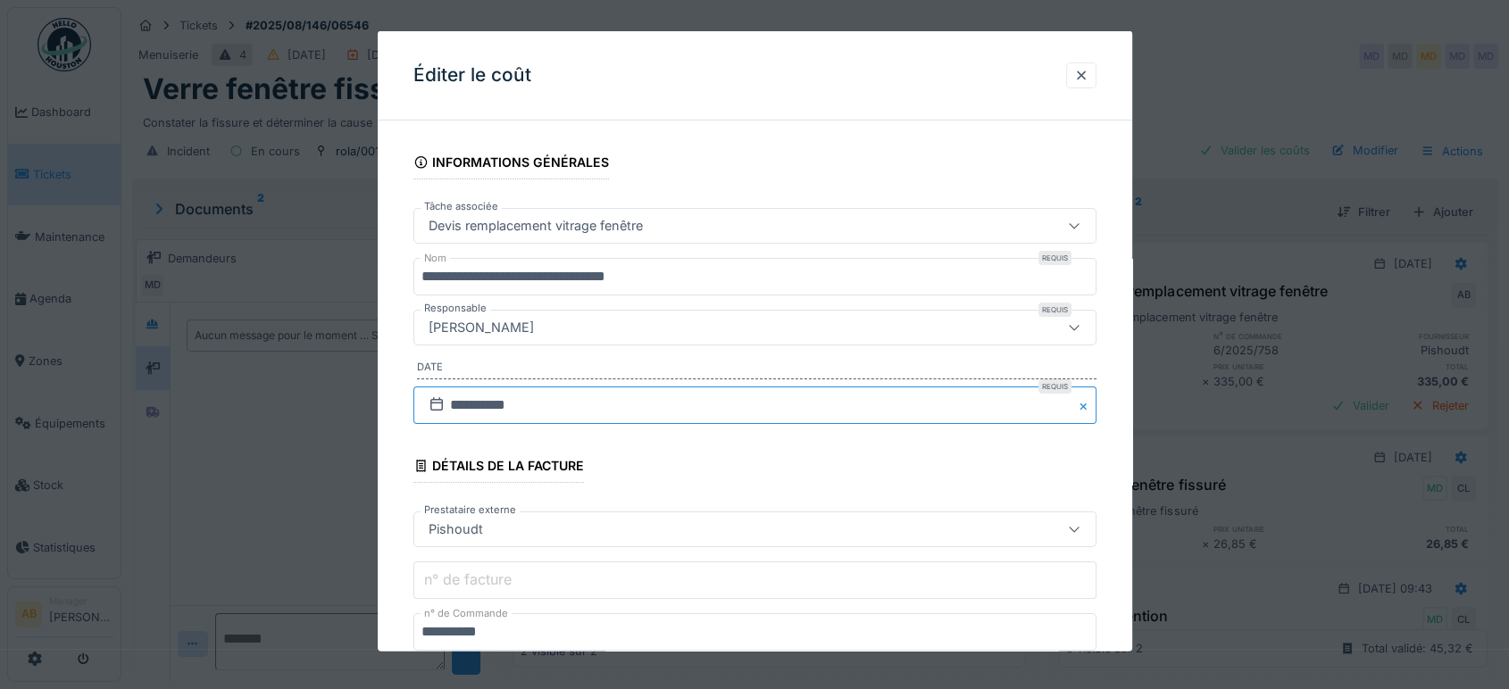
click at [653, 409] on input "**********" at bounding box center [754, 405] width 683 height 37
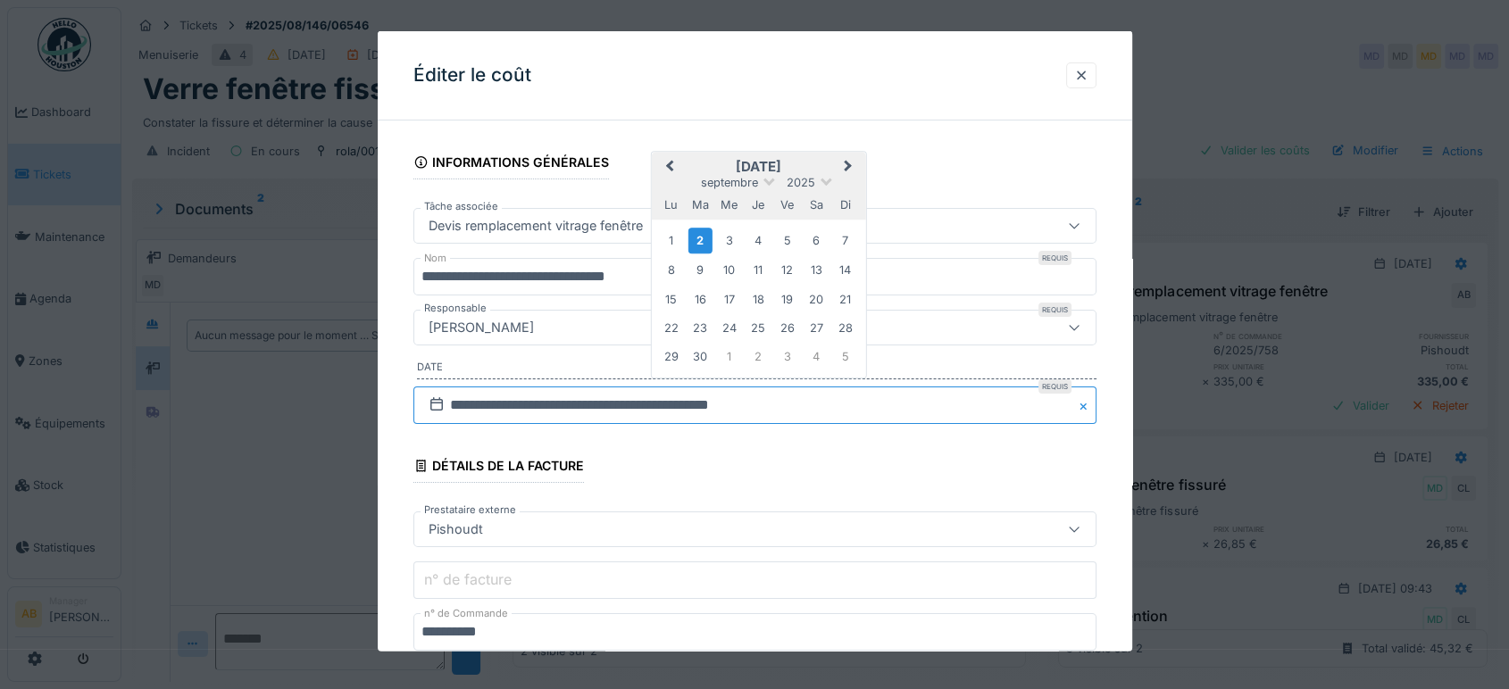
type input "**********"
click at [928, 441] on fieldset "**********" at bounding box center [754, 629] width 683 height 989
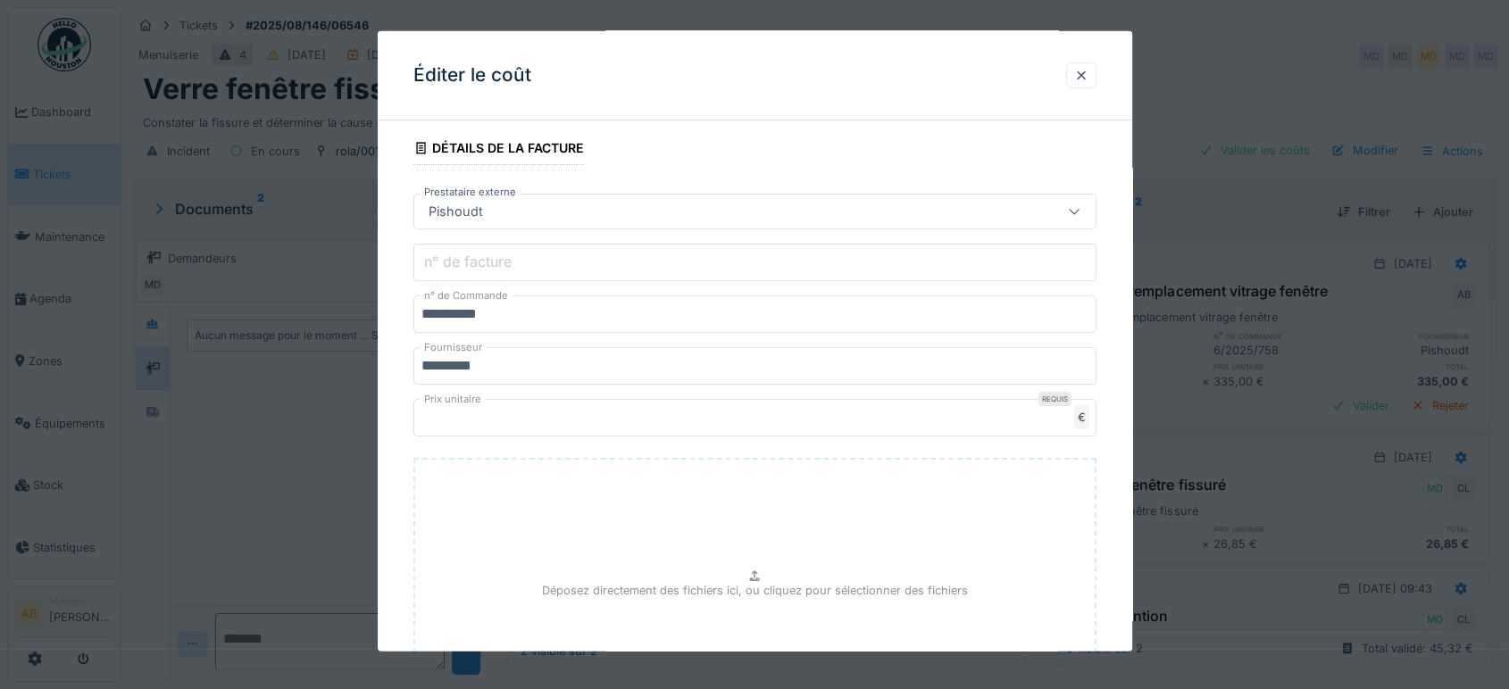
scroll to position [506, 0]
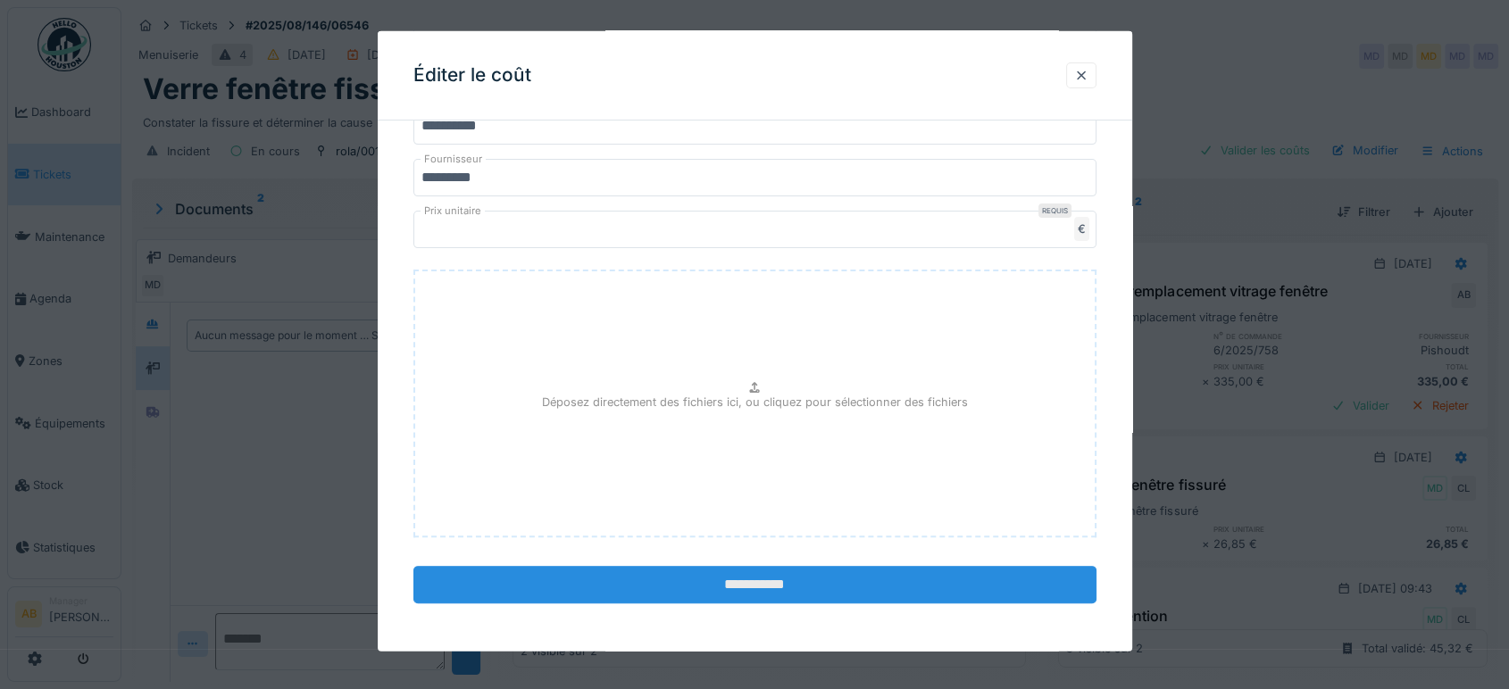
click at [916, 566] on input "**********" at bounding box center [754, 584] width 683 height 37
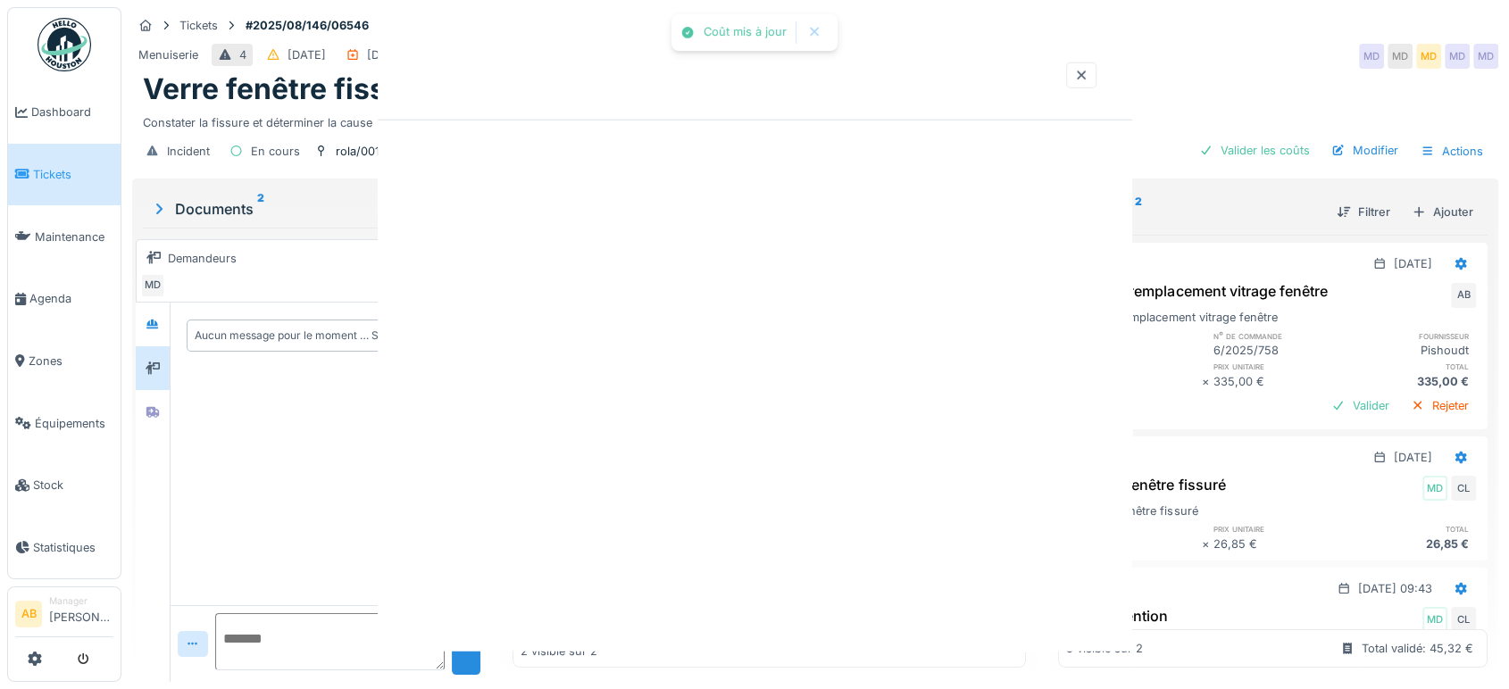
scroll to position [0, 0]
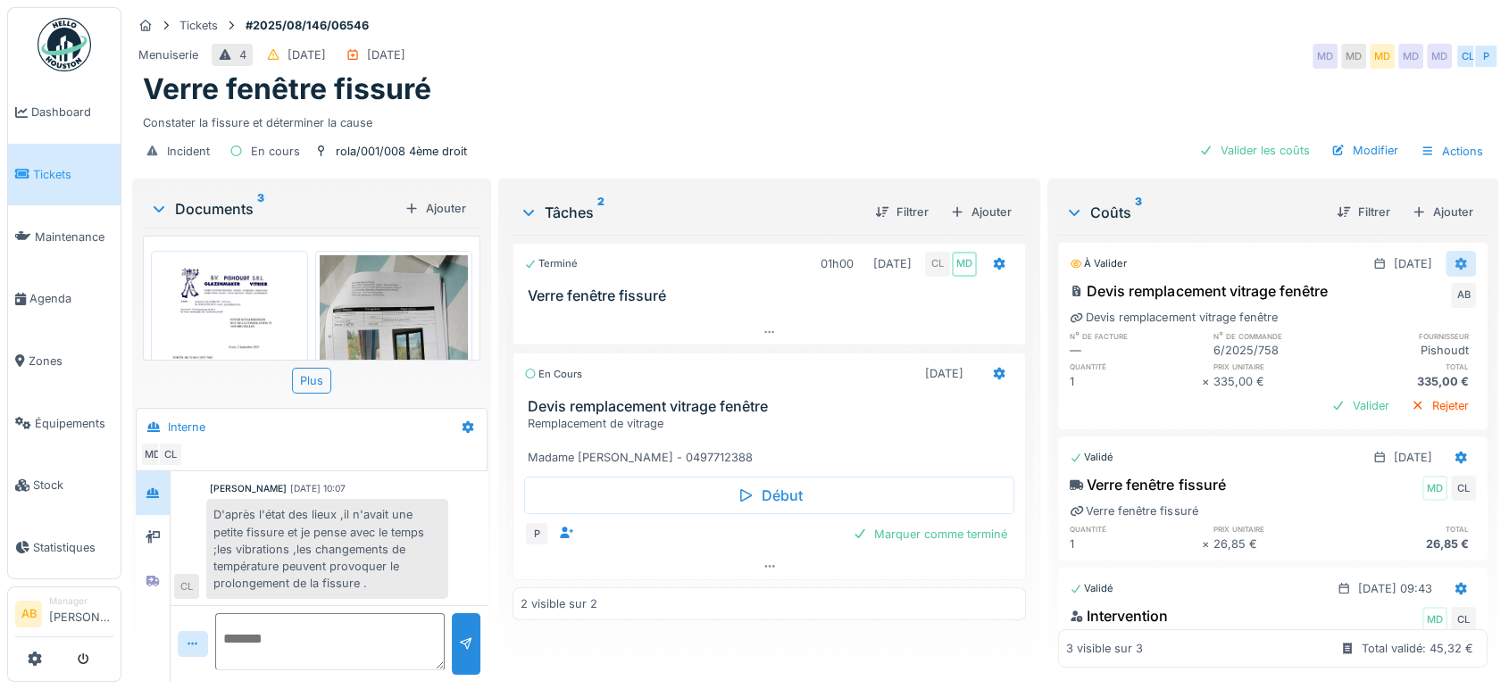
click at [1455, 258] on icon at bounding box center [1461, 264] width 12 height 12
click at [1356, 291] on div "Modifier" at bounding box center [1367, 303] width 87 height 27
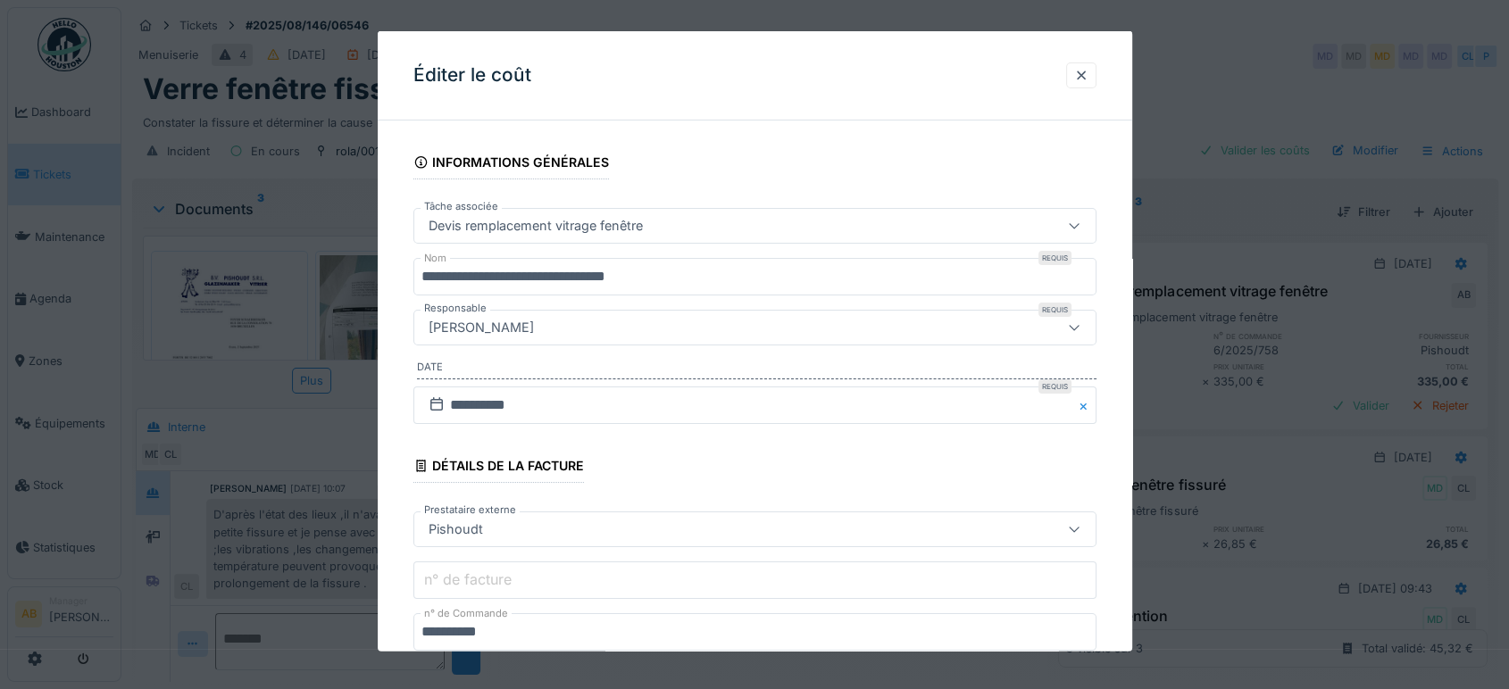
click at [786, 223] on div "Devis remplacement vitrage fenêtre" at bounding box center [714, 226] width 586 height 20
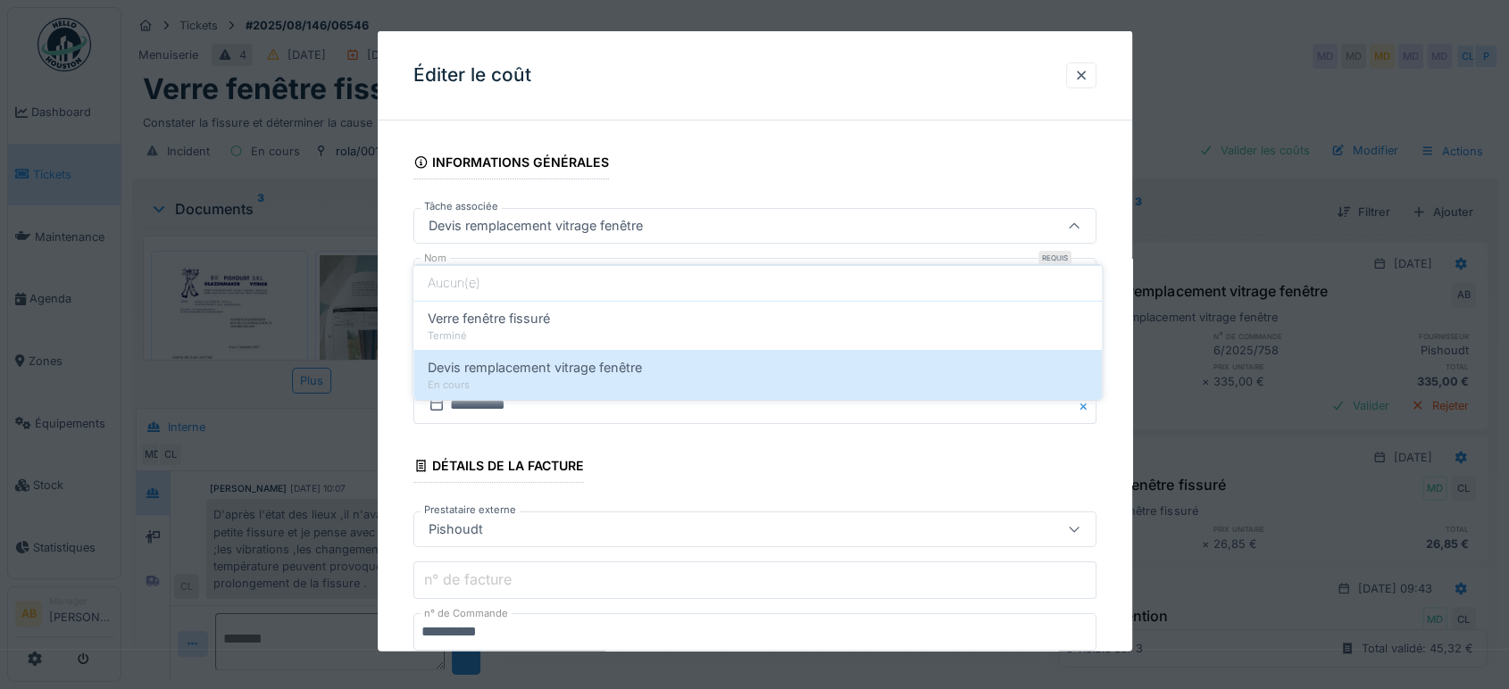
click at [786, 228] on div "Devis remplacement vitrage fenêtre" at bounding box center [714, 226] width 586 height 20
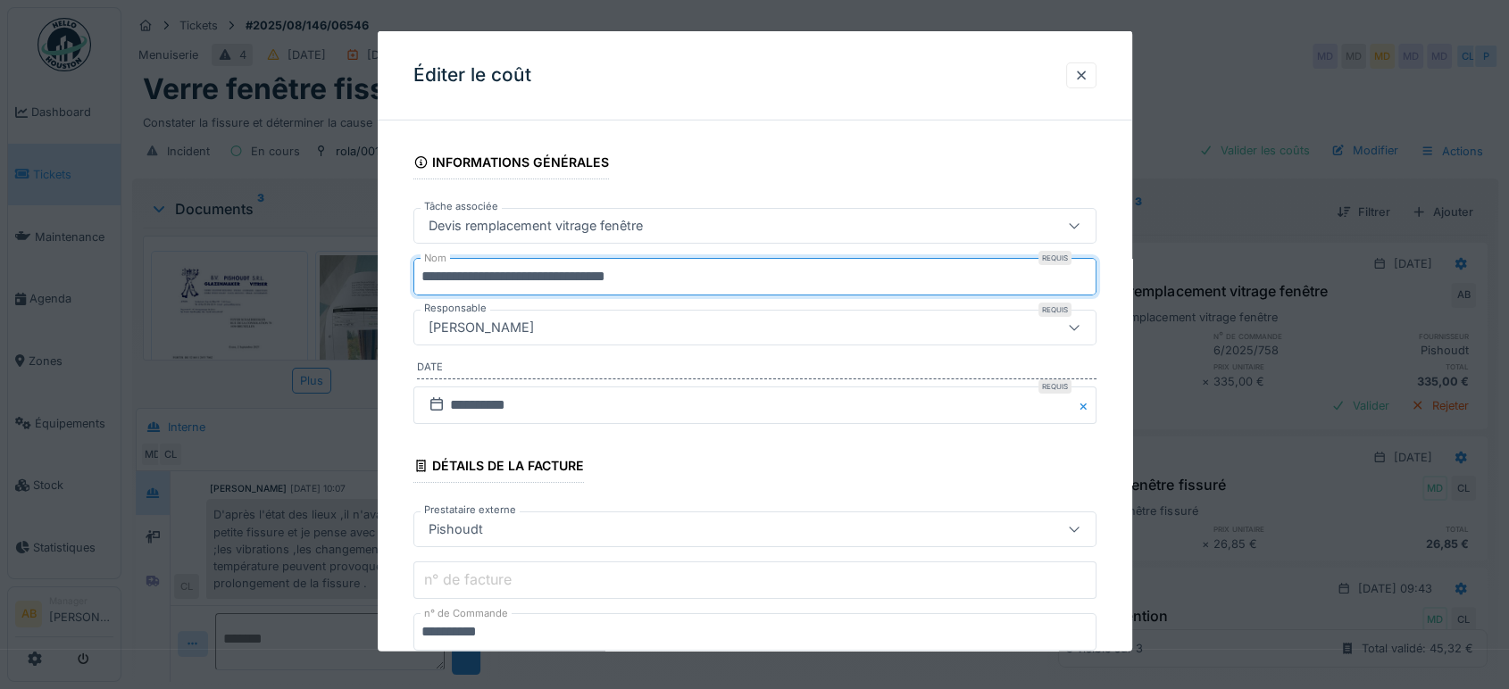
click at [789, 266] on input "**********" at bounding box center [754, 276] width 683 height 37
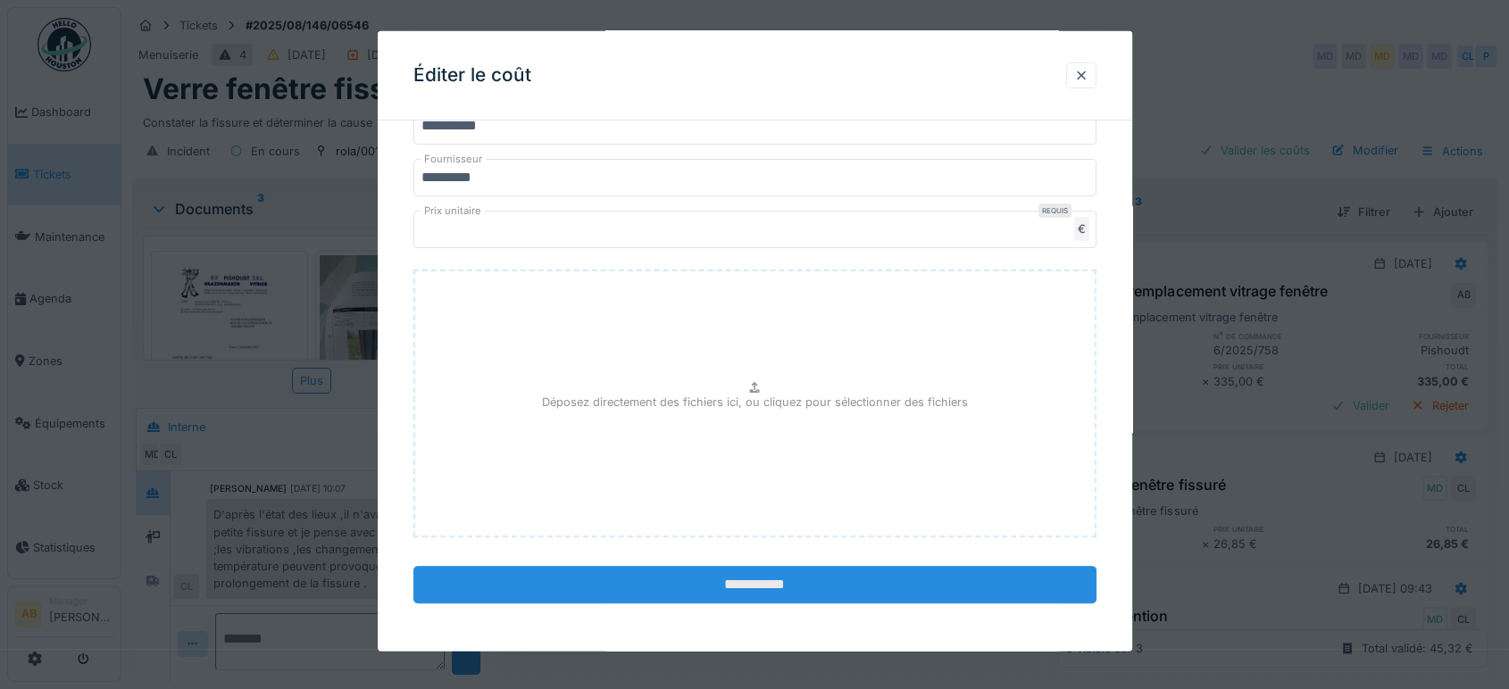
type input "**********"
click at [917, 570] on input "**********" at bounding box center [754, 584] width 683 height 37
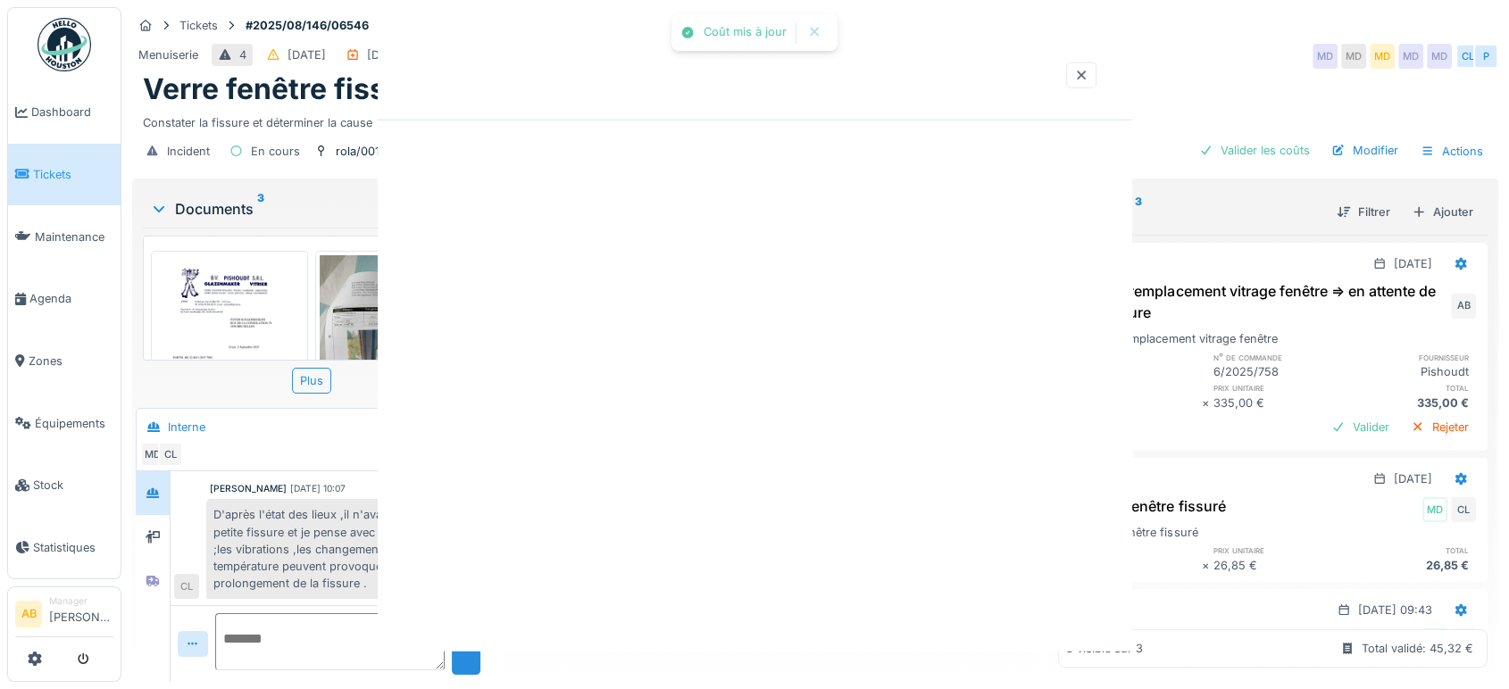
scroll to position [0, 0]
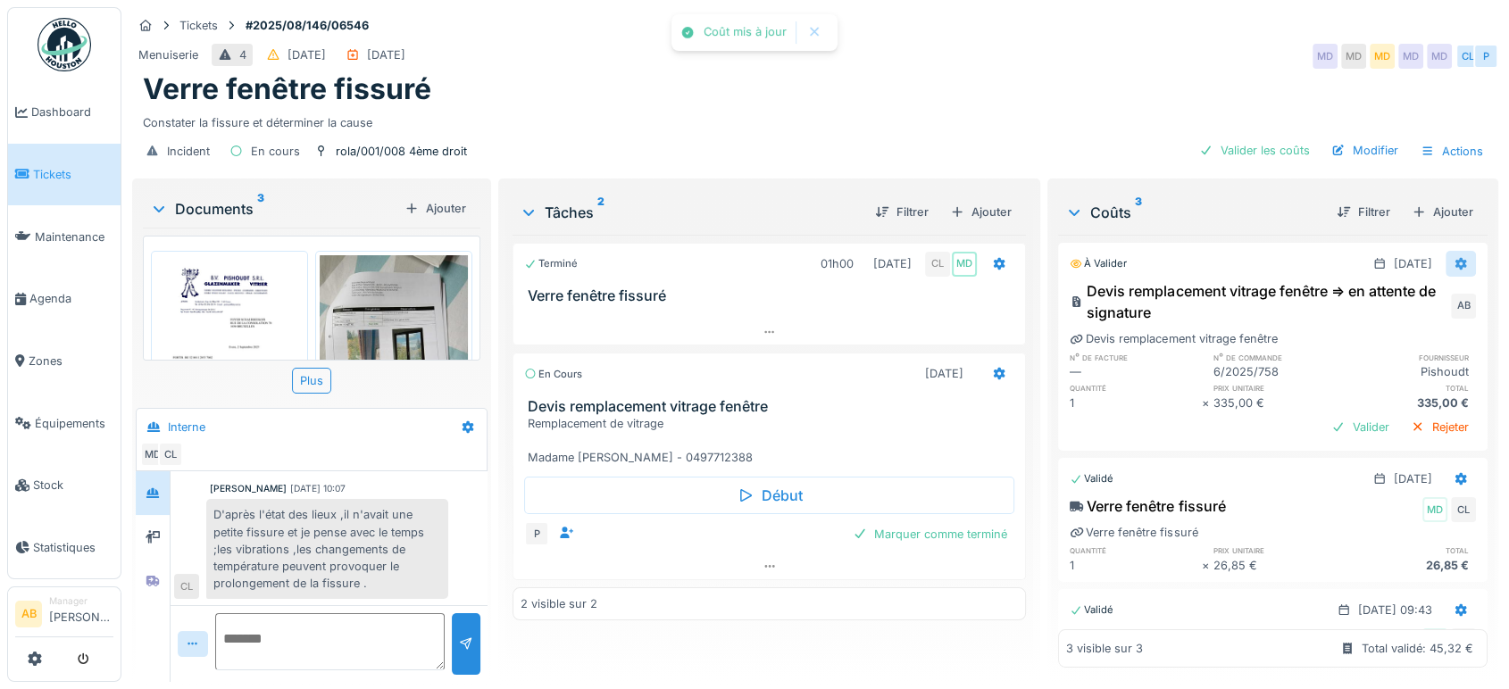
click at [1455, 258] on icon at bounding box center [1461, 264] width 12 height 12
click at [1374, 291] on div "Modifier" at bounding box center [1367, 303] width 87 height 27
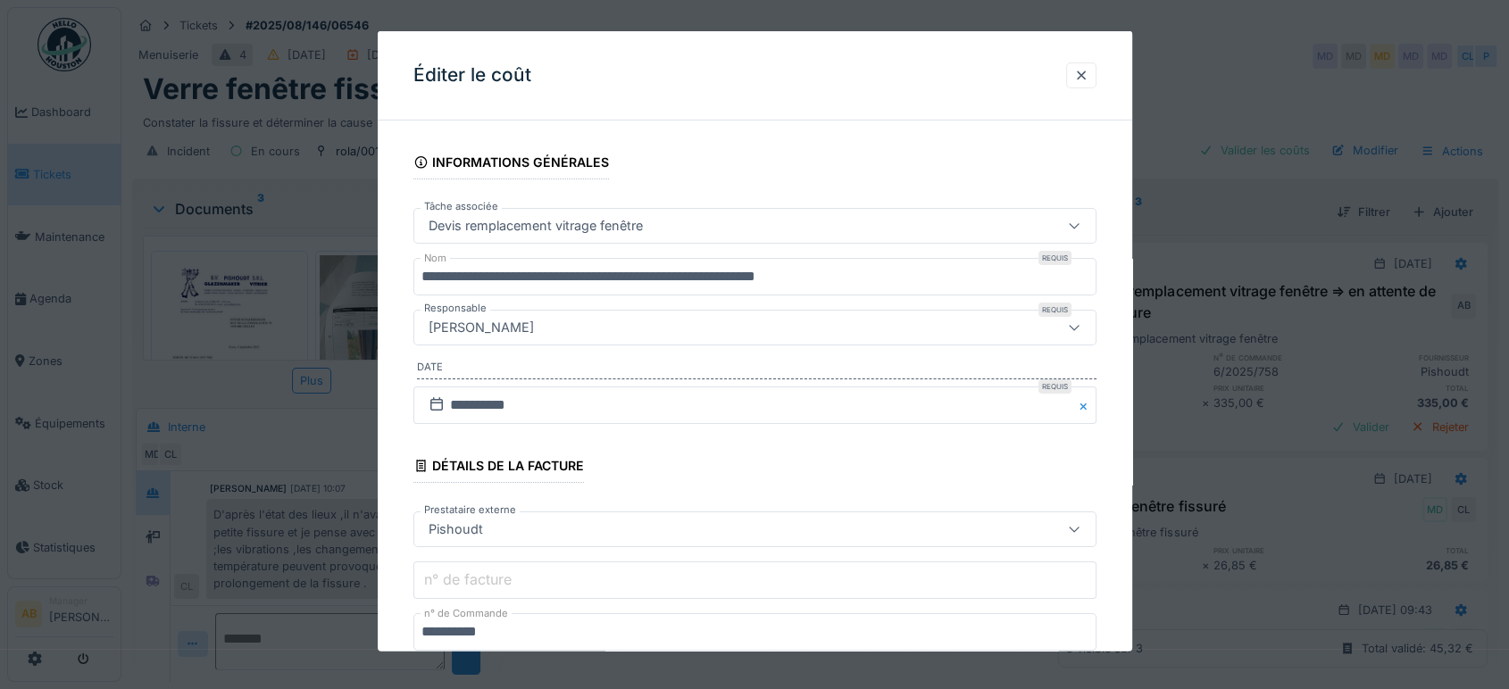
click at [929, 283] on input "**********" at bounding box center [754, 276] width 683 height 37
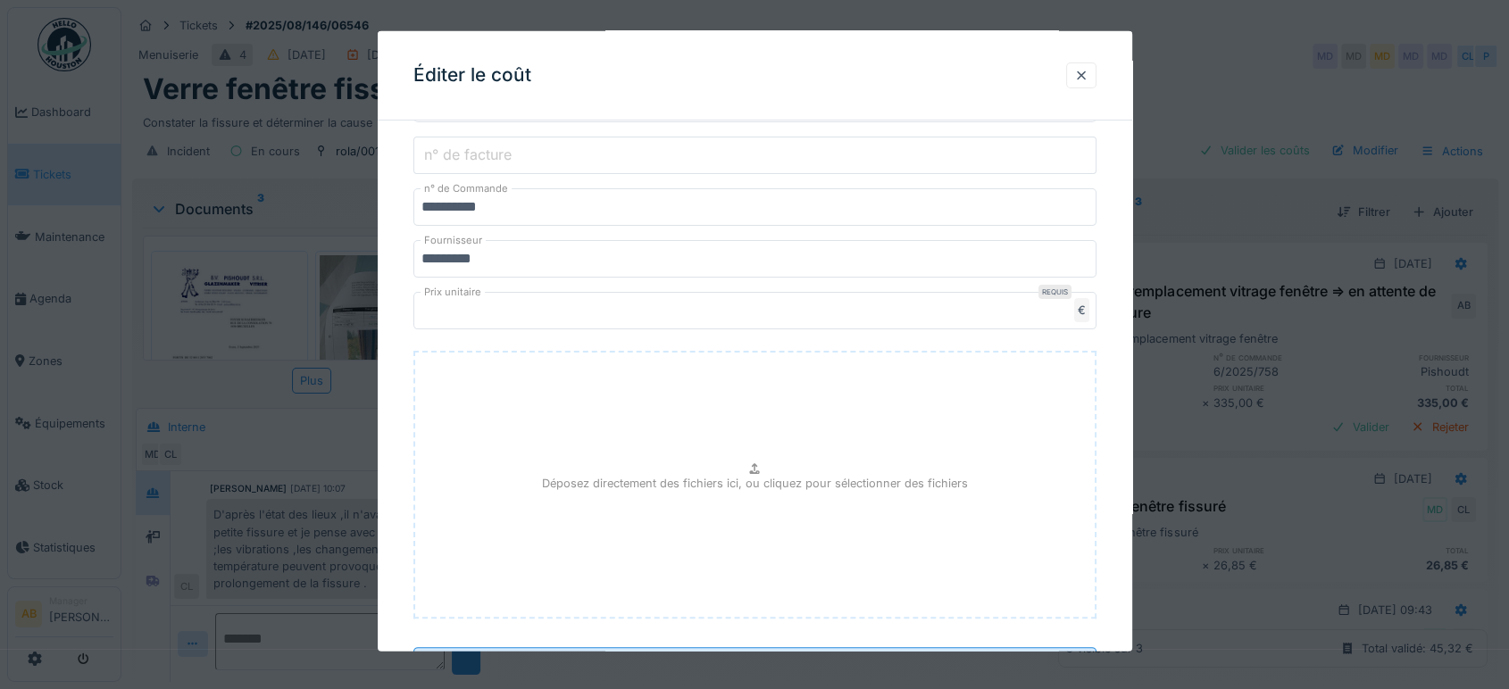
scroll to position [506, 0]
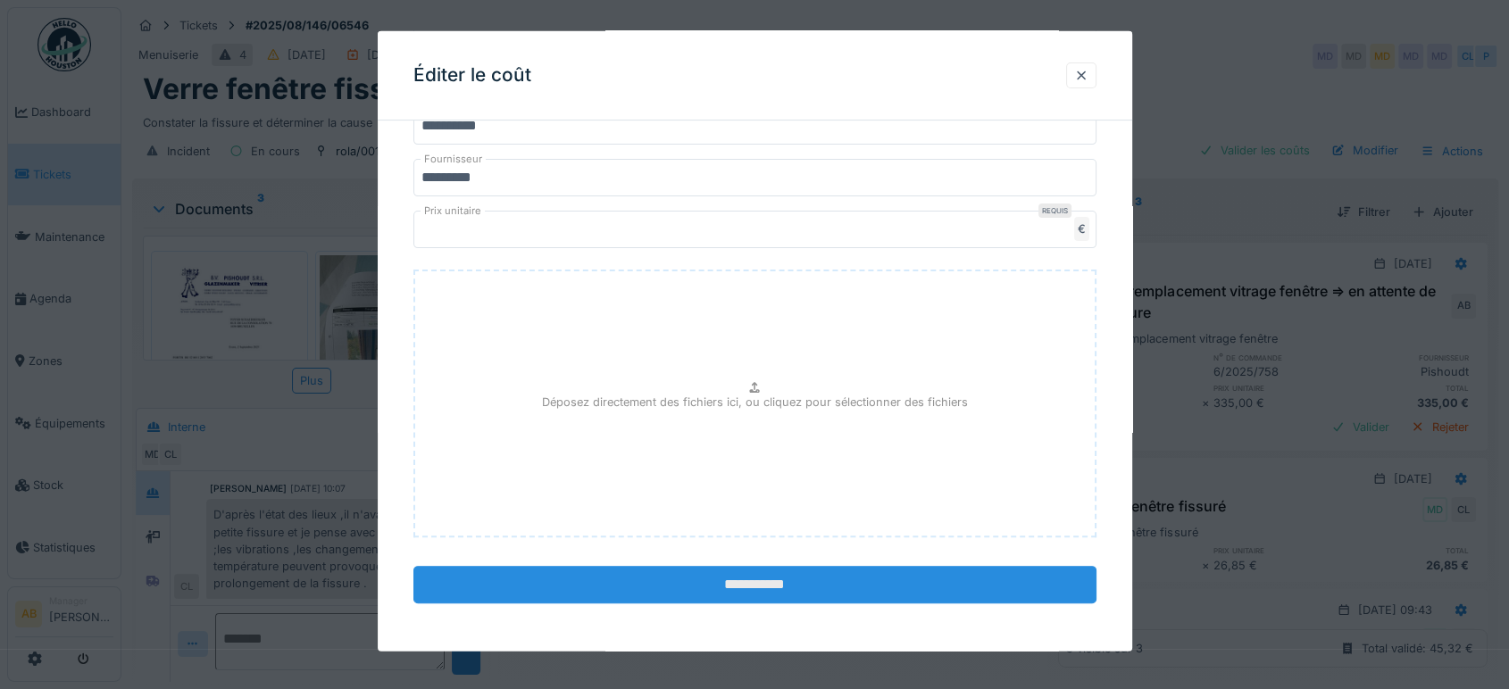
type input "**********"
click at [907, 580] on input "**********" at bounding box center [754, 584] width 683 height 37
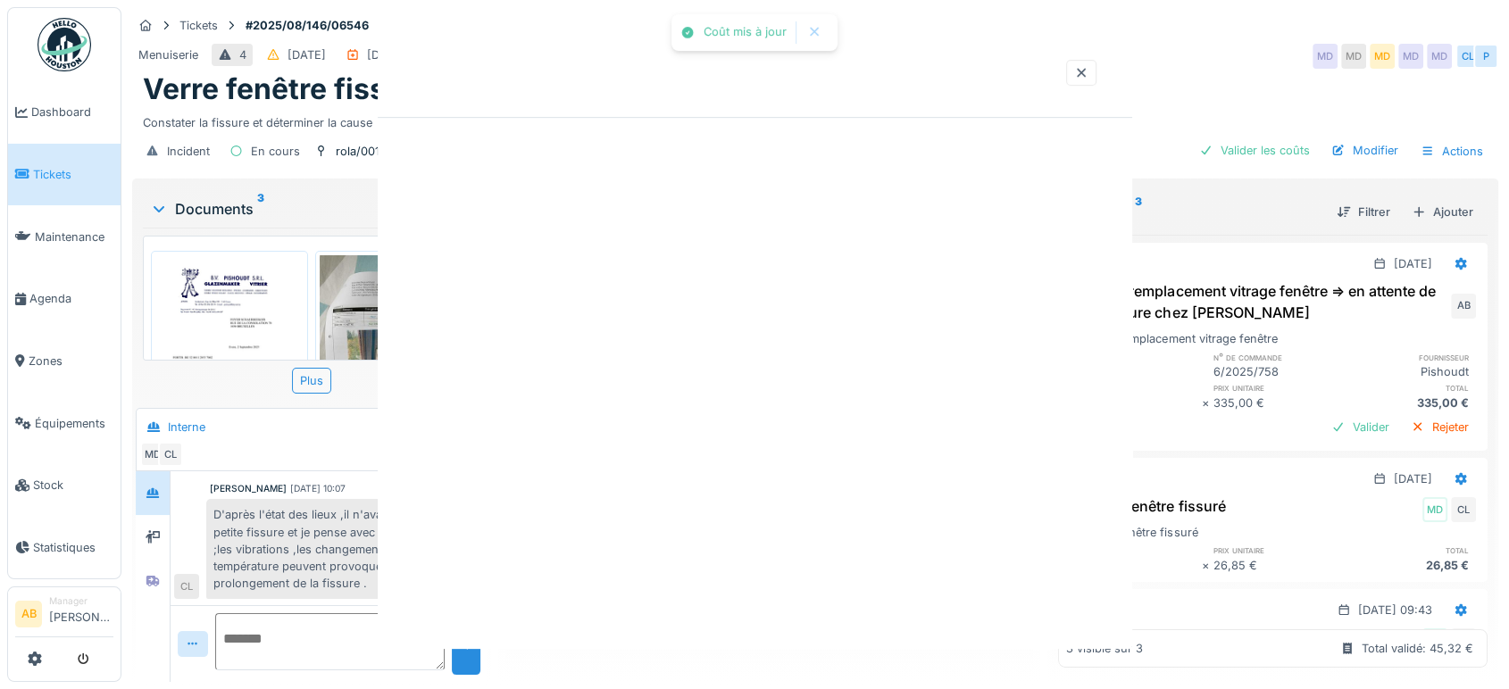
scroll to position [0, 0]
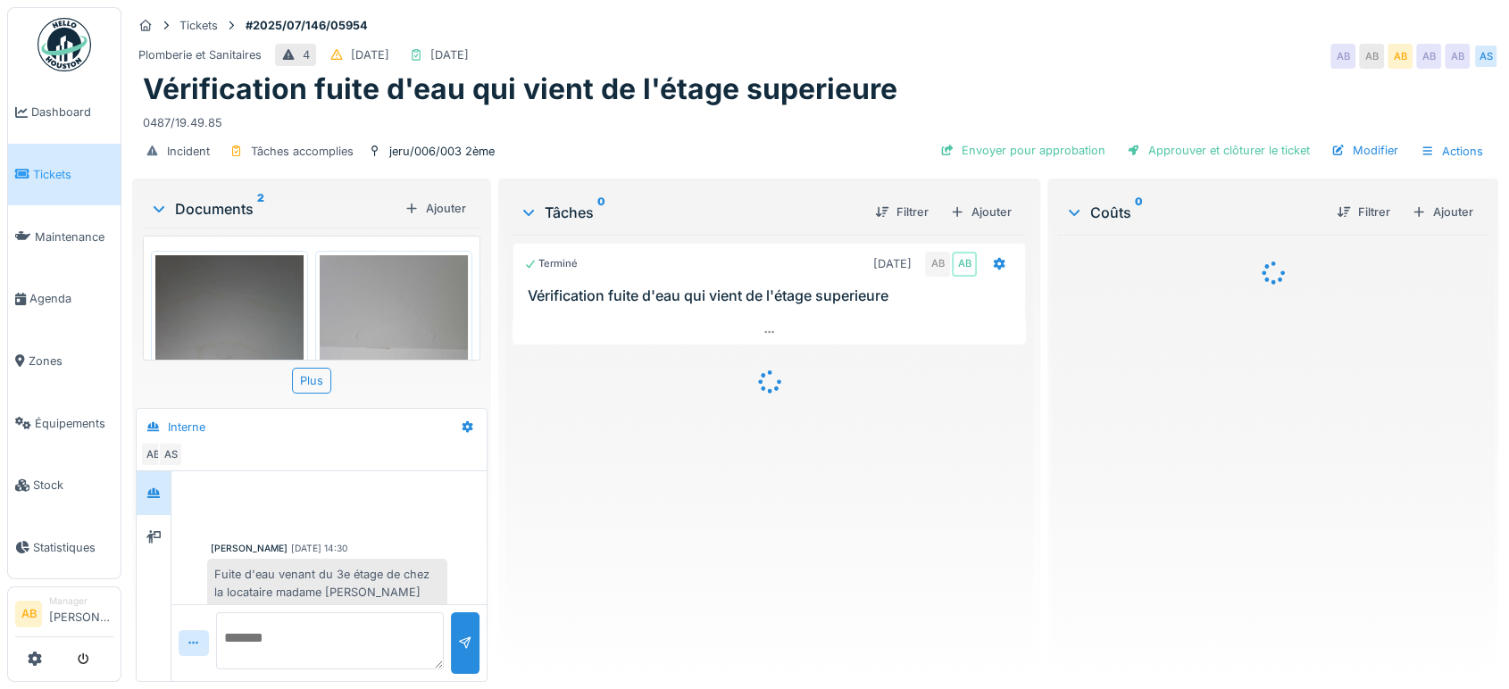
scroll to position [472, 0]
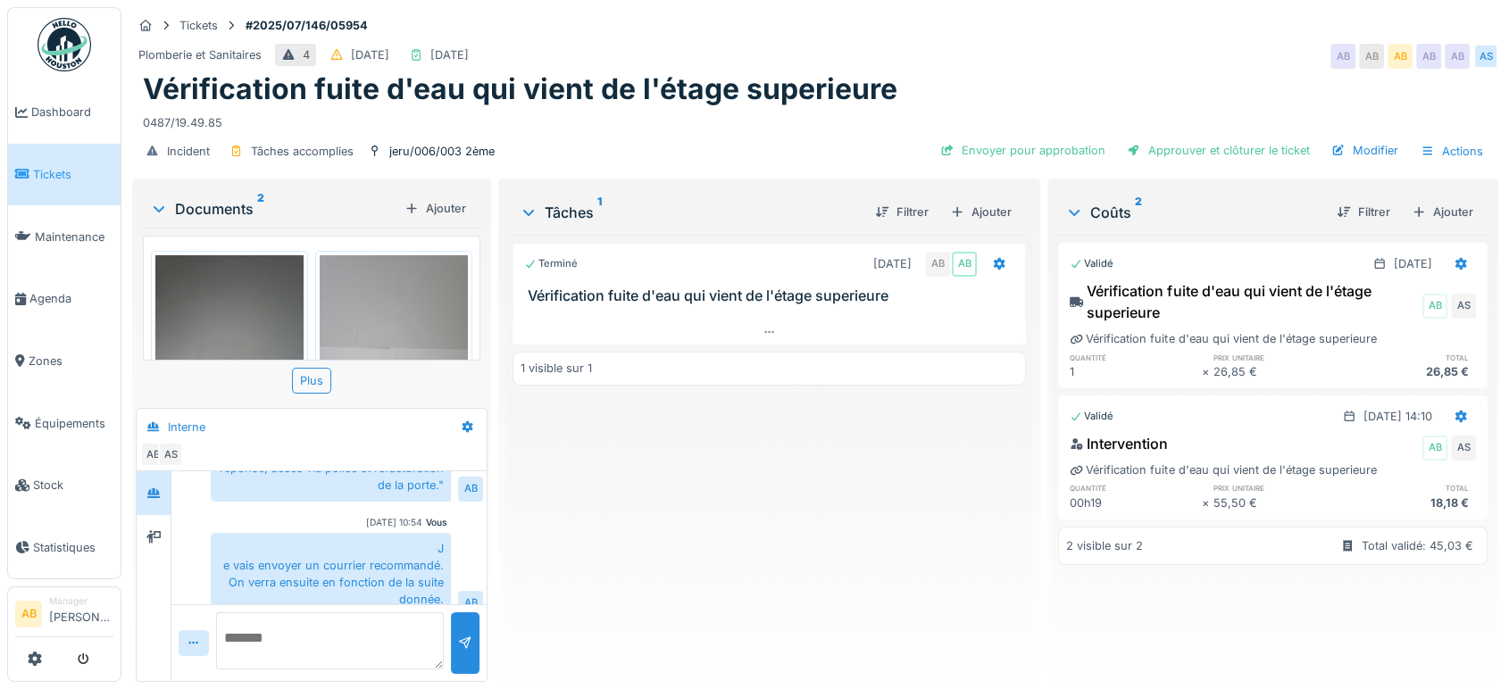
click at [66, 25] on img at bounding box center [64, 45] width 54 height 54
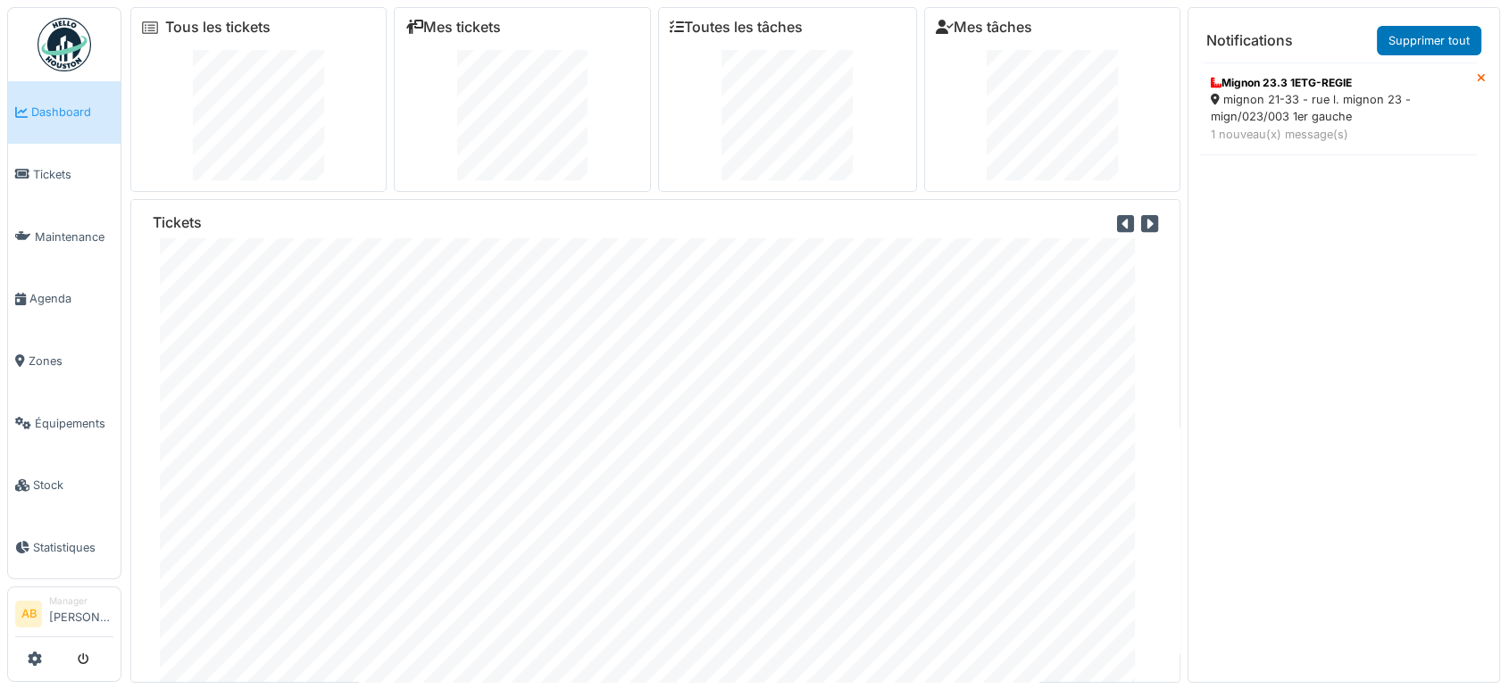
click at [67, 41] on img at bounding box center [64, 45] width 54 height 54
click at [79, 39] on img at bounding box center [64, 45] width 54 height 54
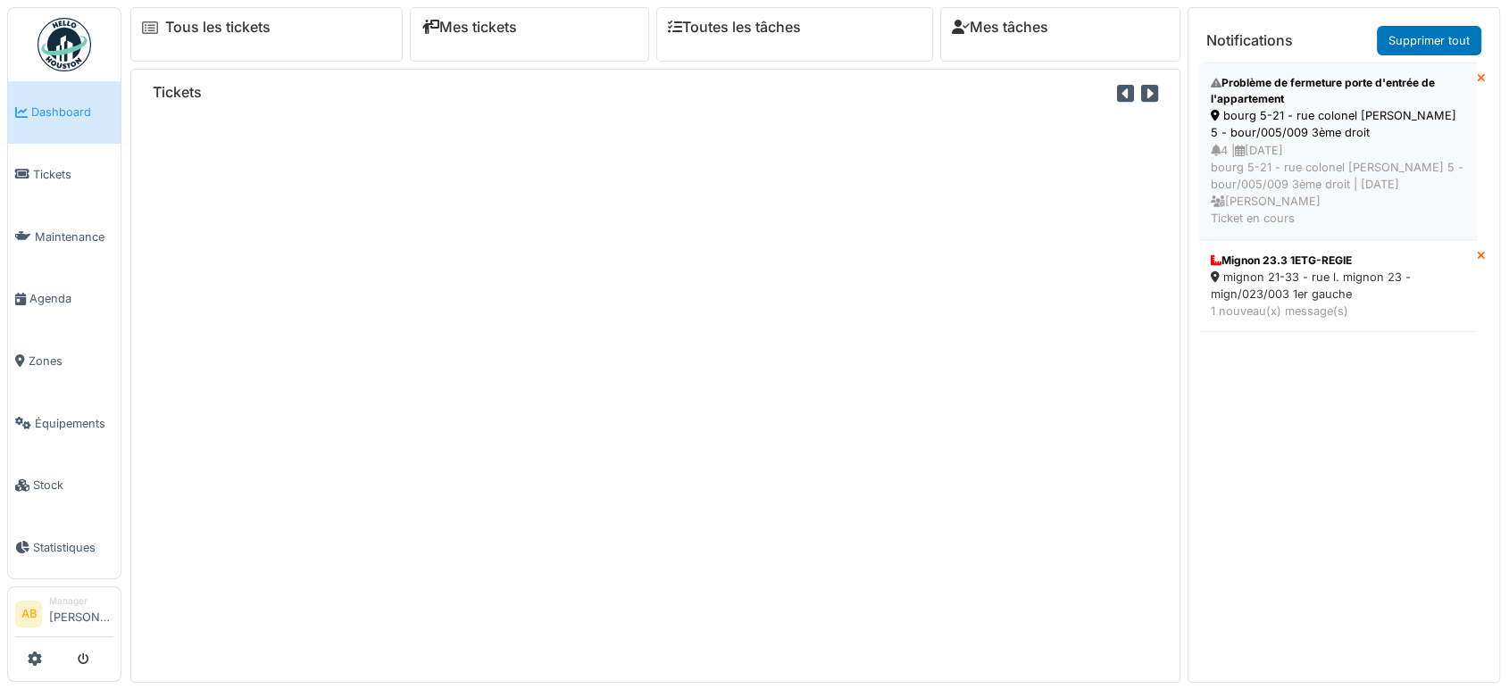
click at [1293, 177] on div "4 | 06/09/2025 bourg 5-21 - rue colonel bourg 5 - bour/005/009 3ème droit | Il …" at bounding box center [1338, 185] width 254 height 86
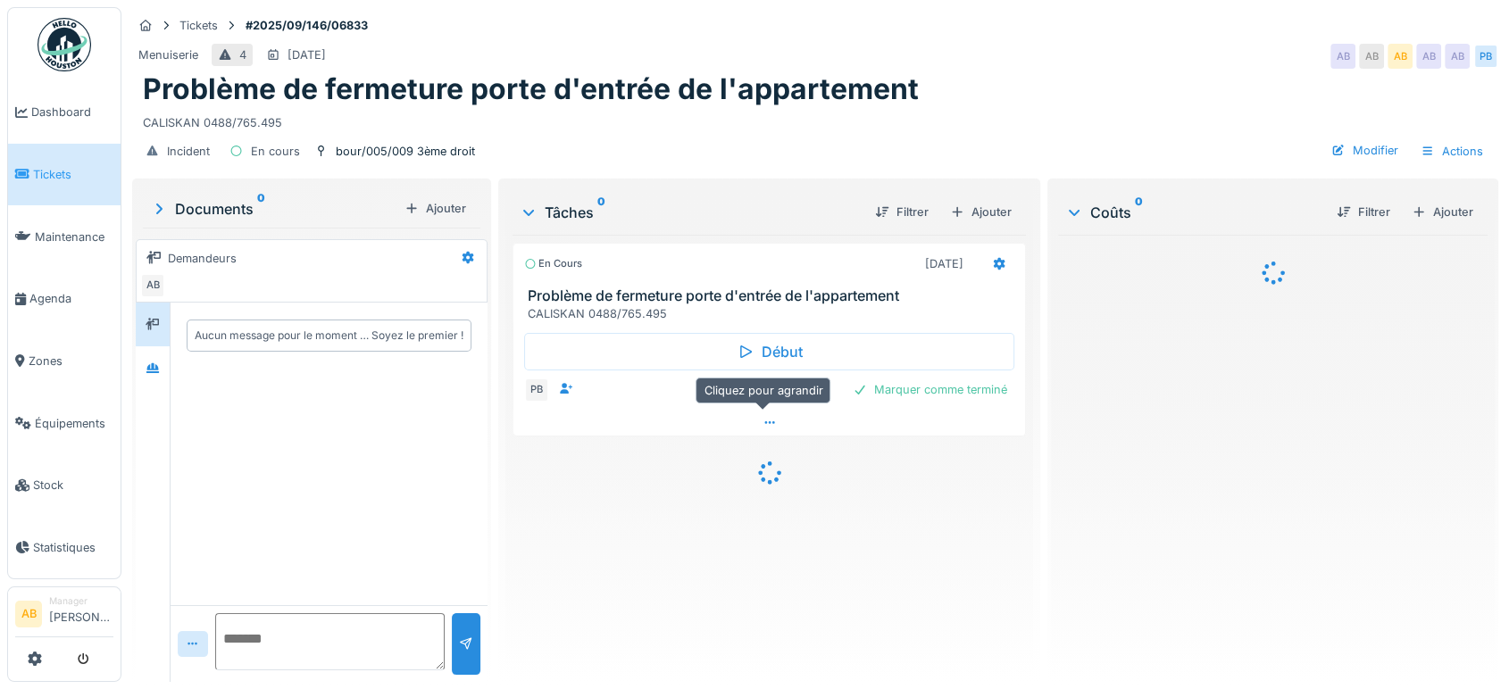
click at [762, 420] on icon at bounding box center [769, 423] width 14 height 12
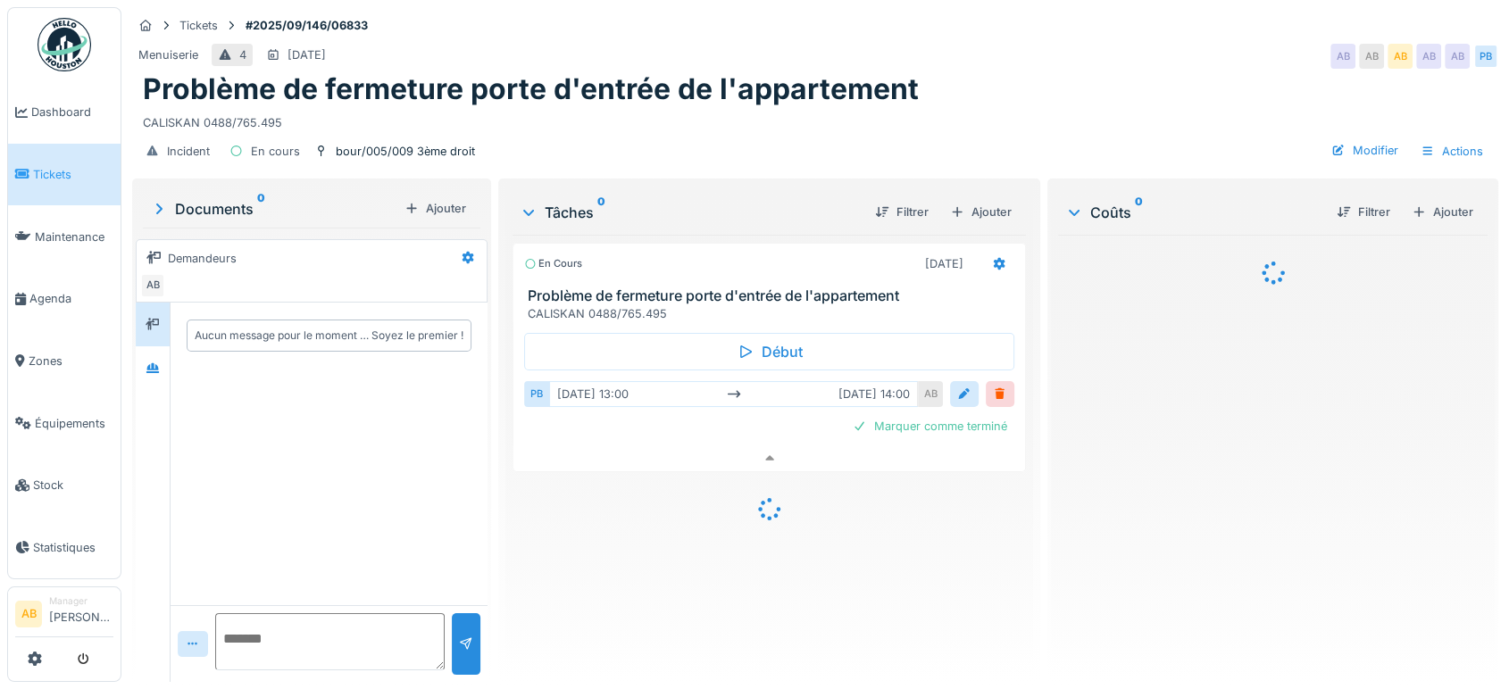
scroll to position [14, 0]
click at [160, 360] on div at bounding box center [153, 368] width 14 height 17
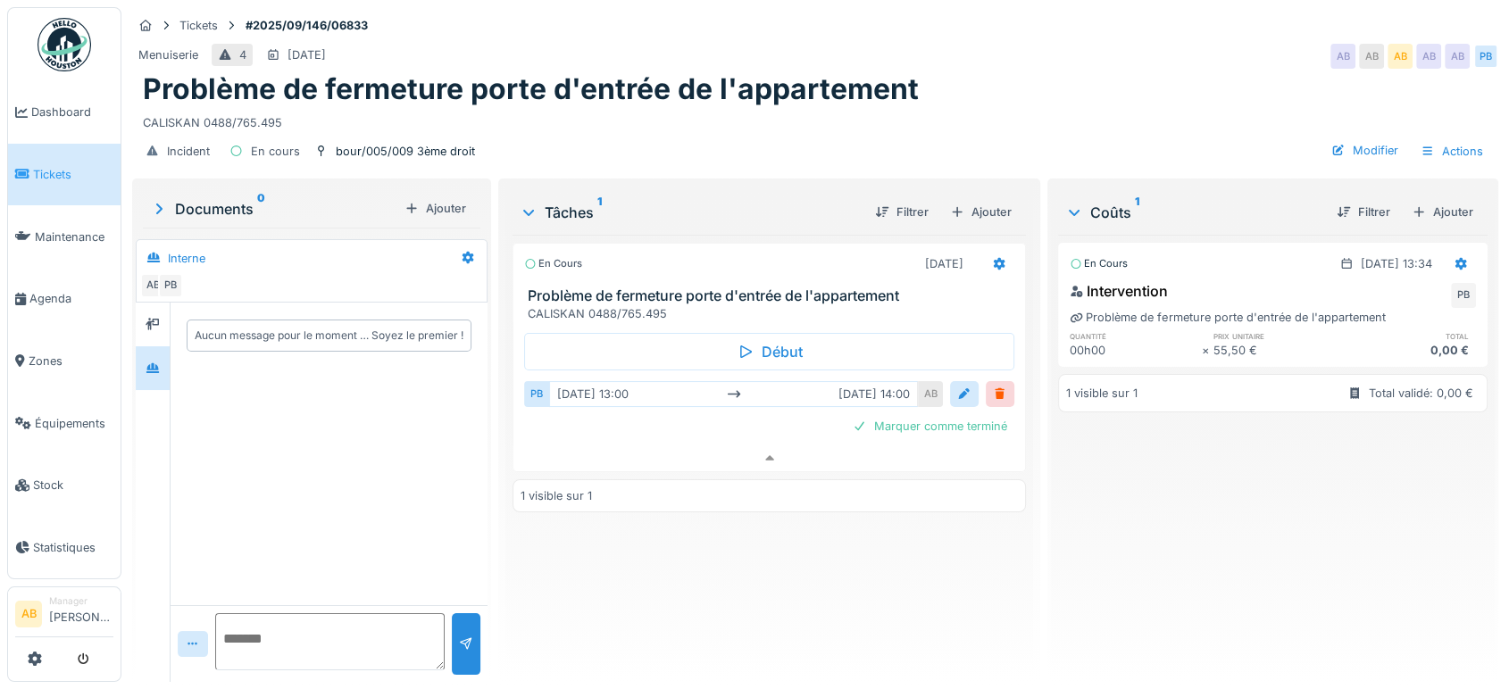
click at [46, 39] on img at bounding box center [64, 45] width 54 height 54
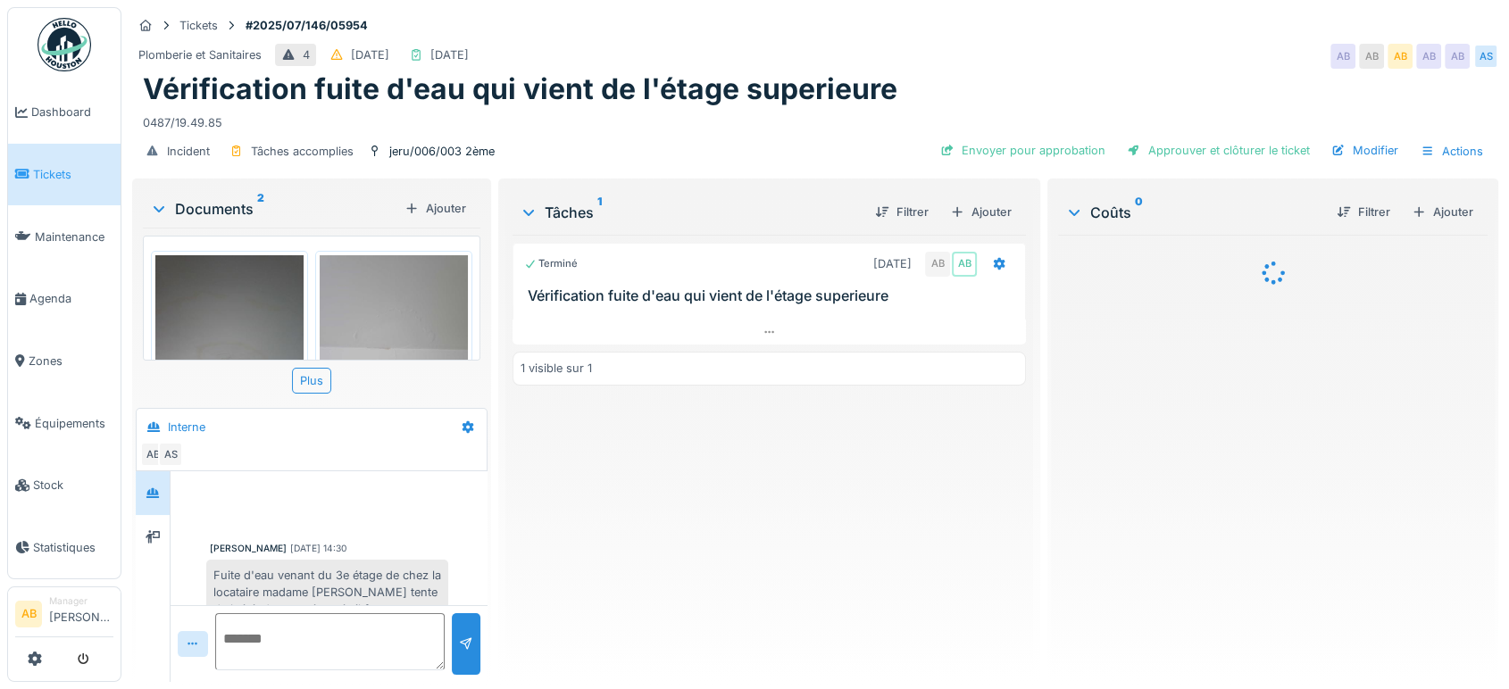
scroll to position [472, 0]
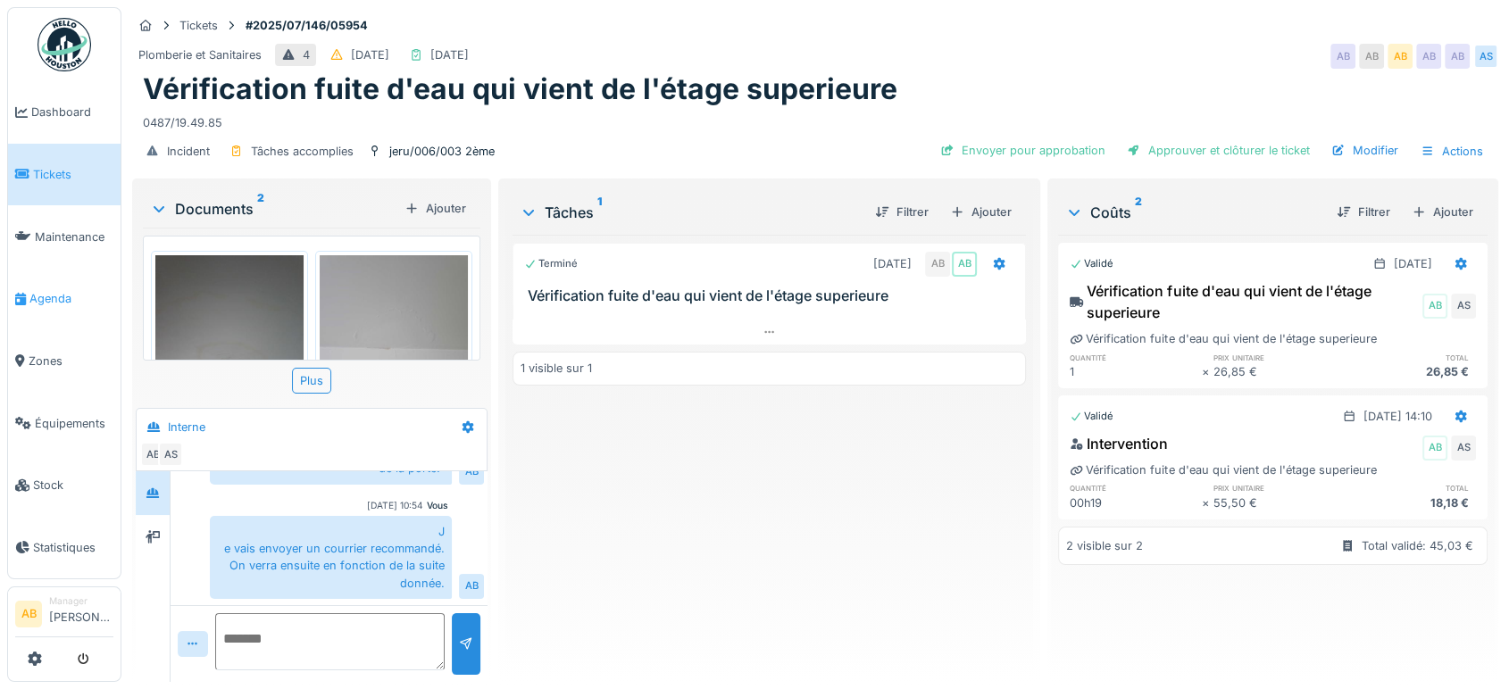
click at [38, 306] on link "Agenda" at bounding box center [64, 299] width 112 height 62
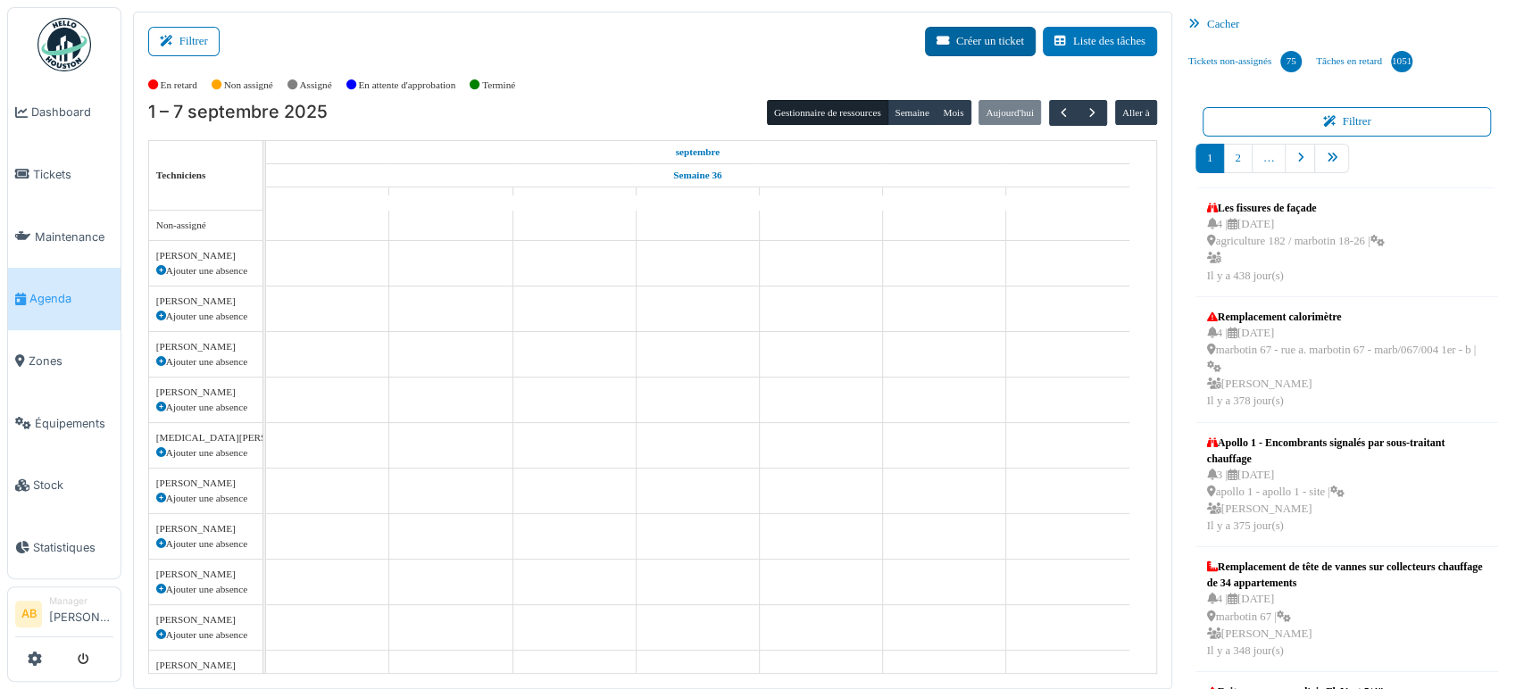
click at [985, 51] on button "Créer un ticket" at bounding box center [980, 41] width 111 height 29
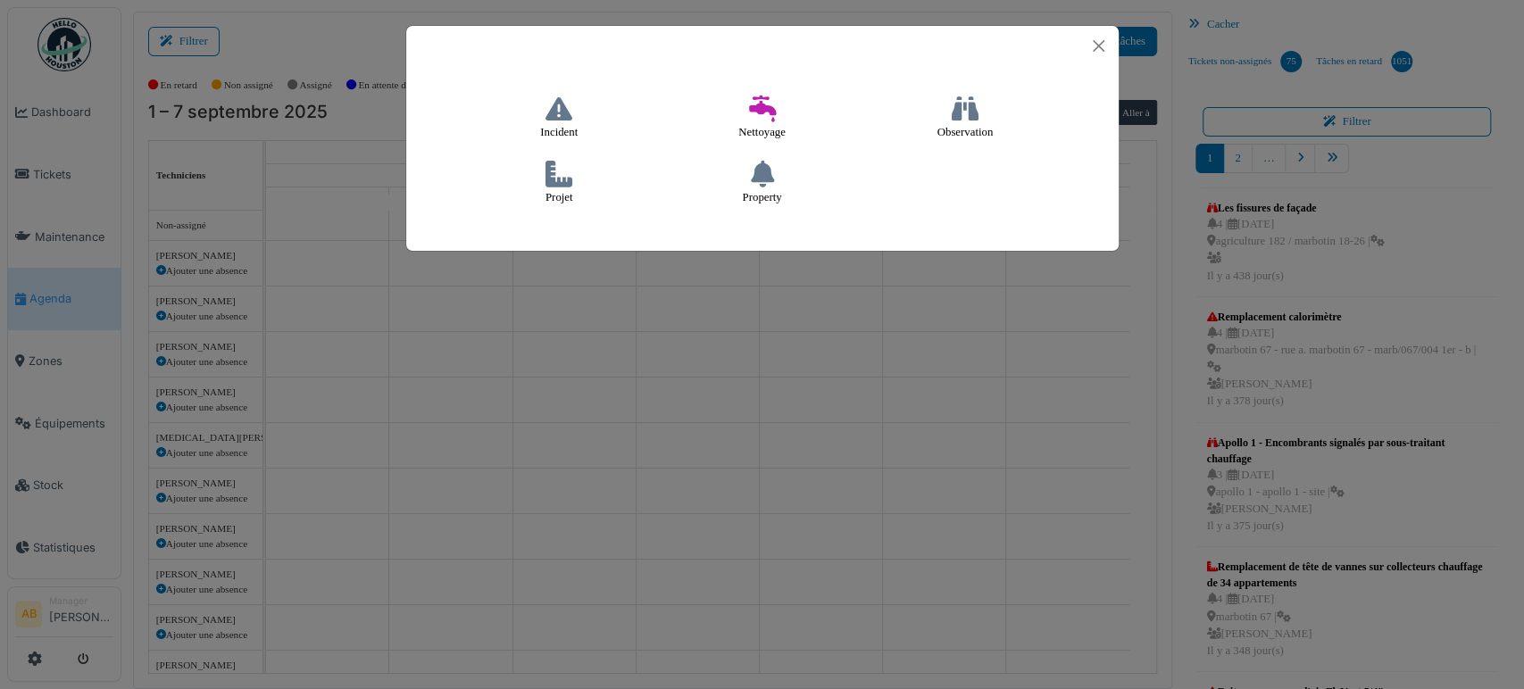
click at [562, 120] on icon at bounding box center [559, 109] width 27 height 27
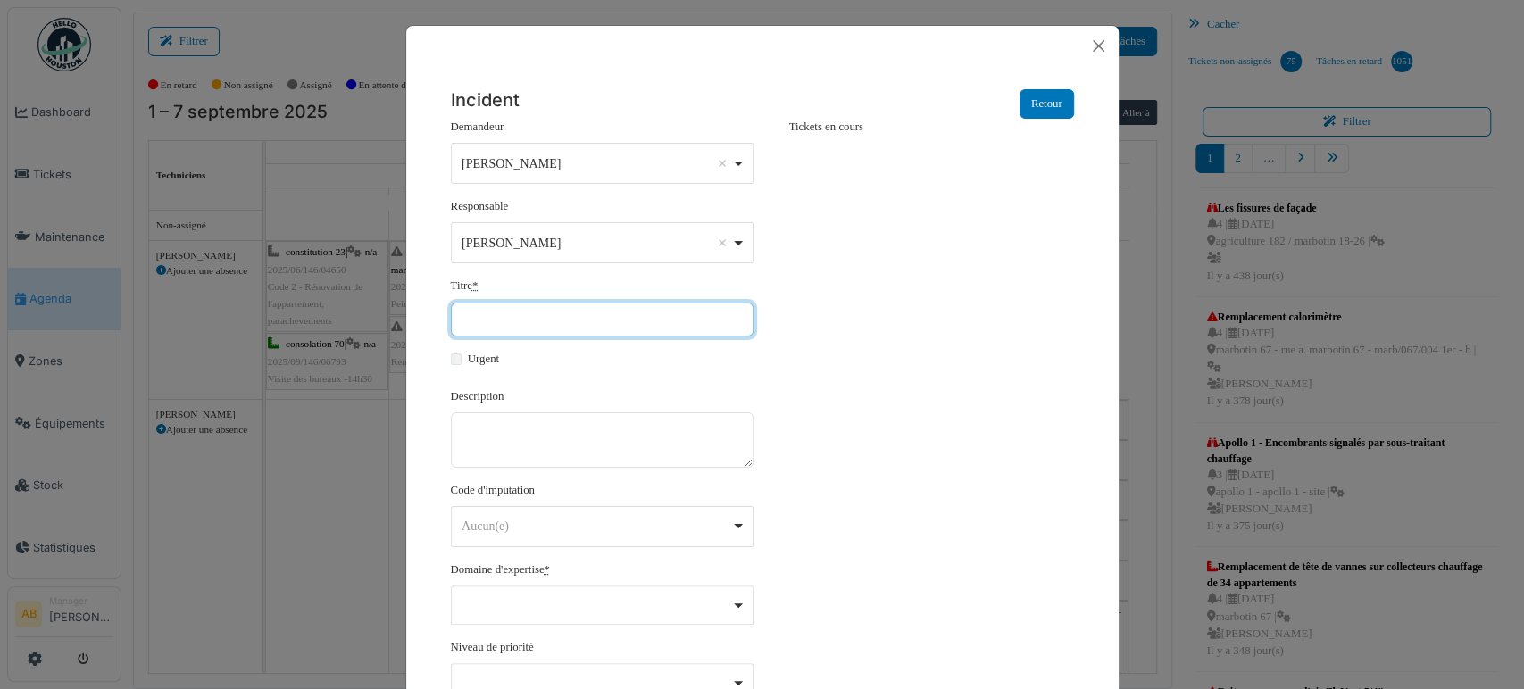
click at [591, 306] on input "Titre *" at bounding box center [602, 320] width 303 height 34
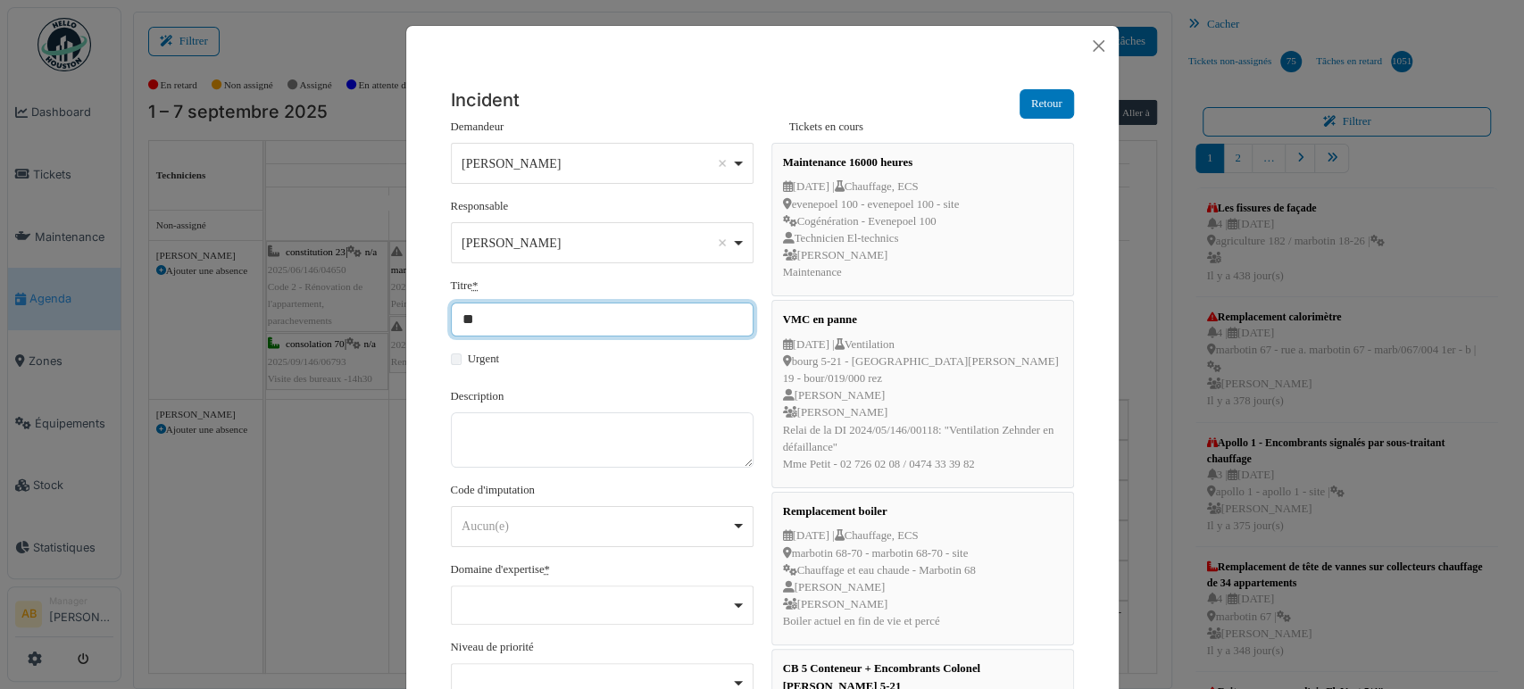
type input "*"
click at [670, 239] on div "Ahmed Belhajji Remove item" at bounding box center [597, 243] width 270 height 19
type input "**********"
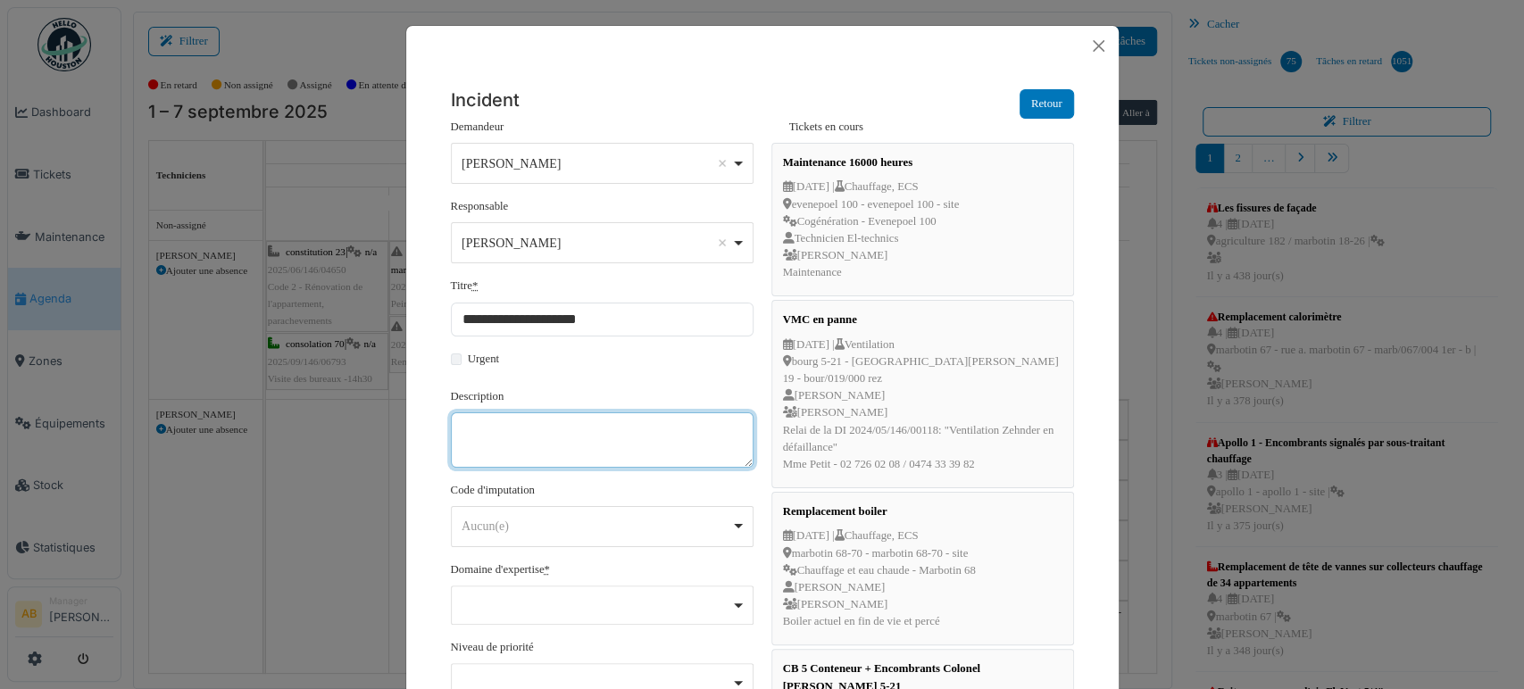
click at [591, 425] on textarea "Description" at bounding box center [602, 439] width 303 height 55
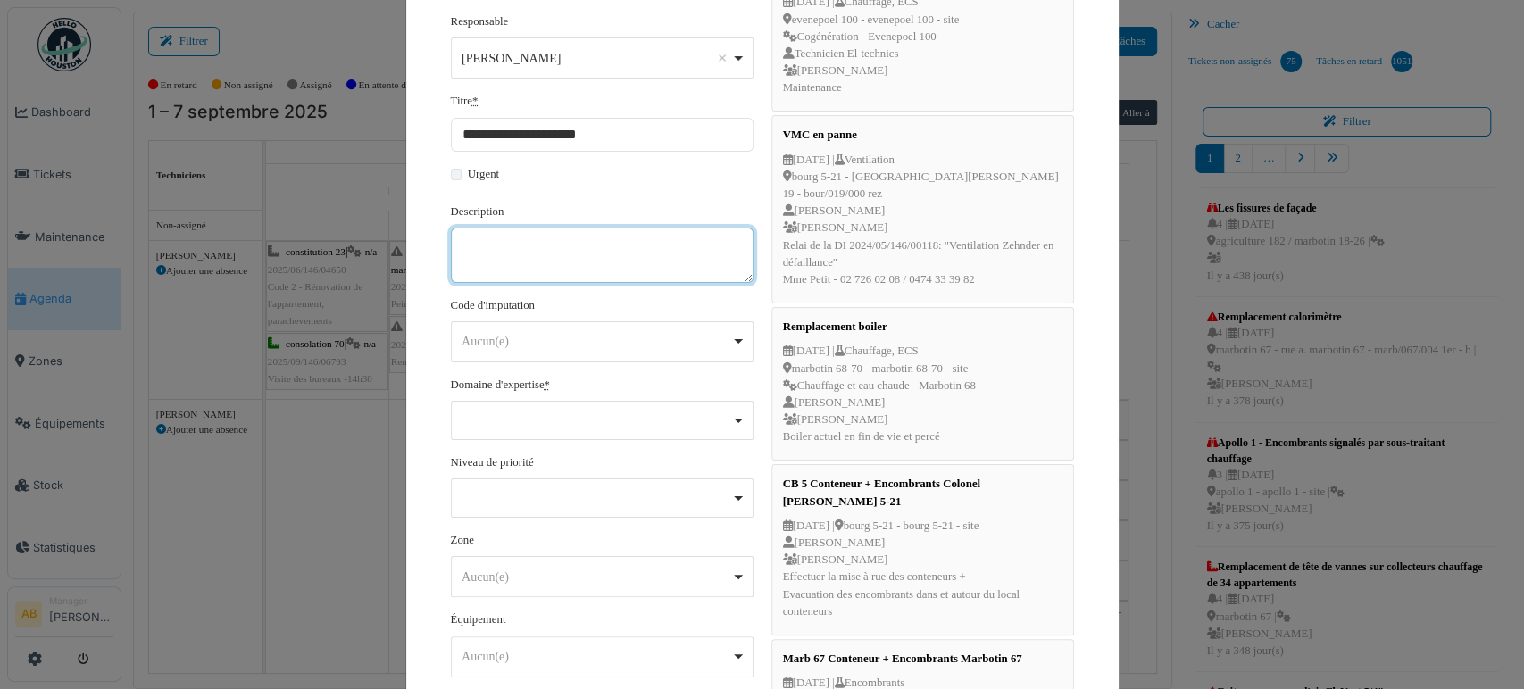
scroll to position [214, 0]
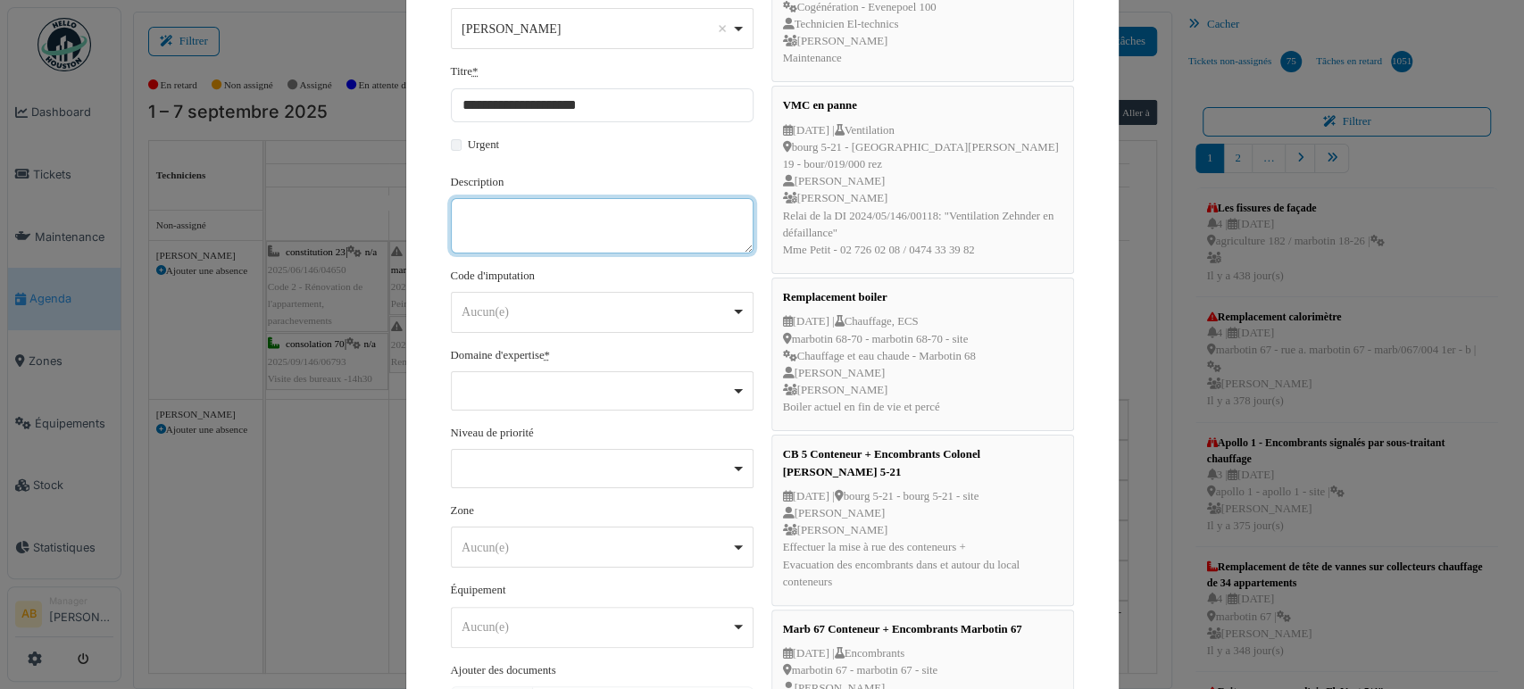
click at [564, 304] on div "Aucun(e) Remove item" at bounding box center [597, 312] width 270 height 19
click at [536, 371] on div "Remove item" at bounding box center [602, 390] width 303 height 39
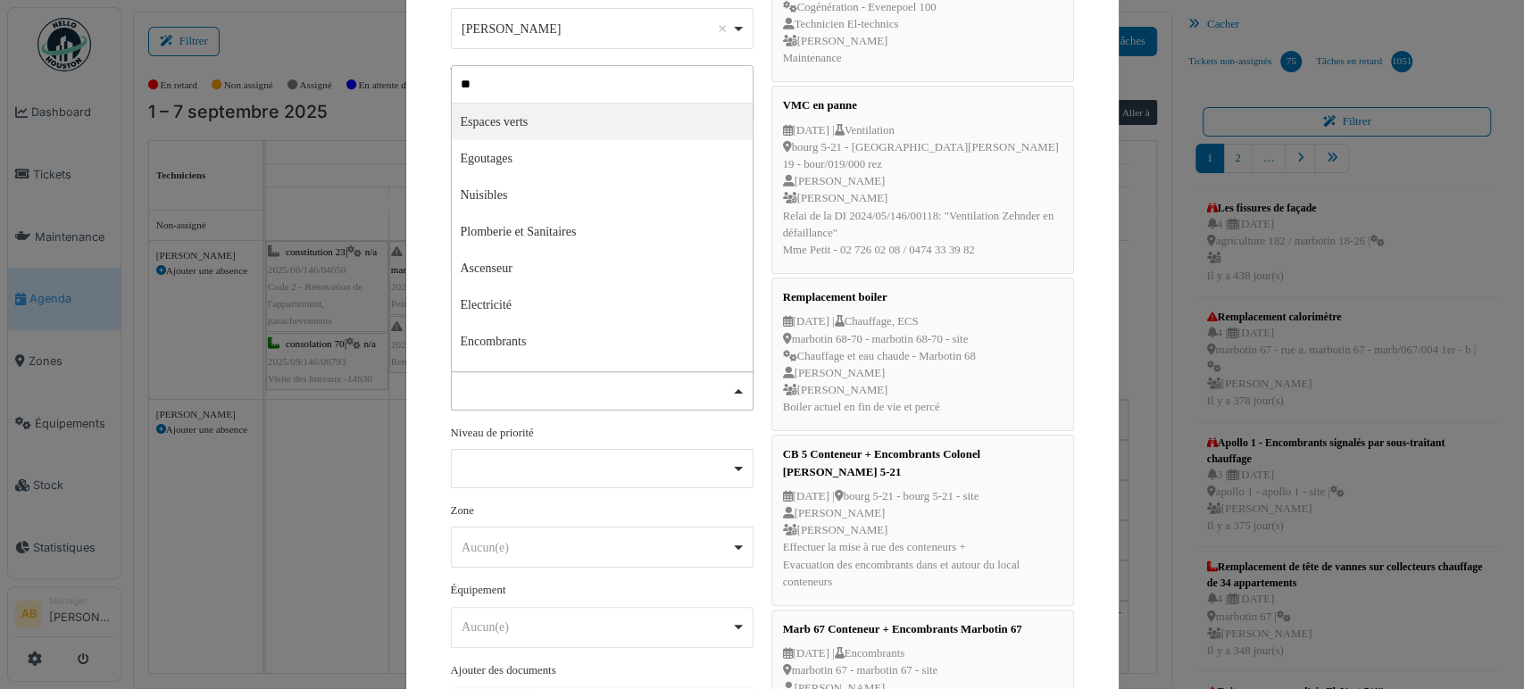
type input "*"
type input "*****"
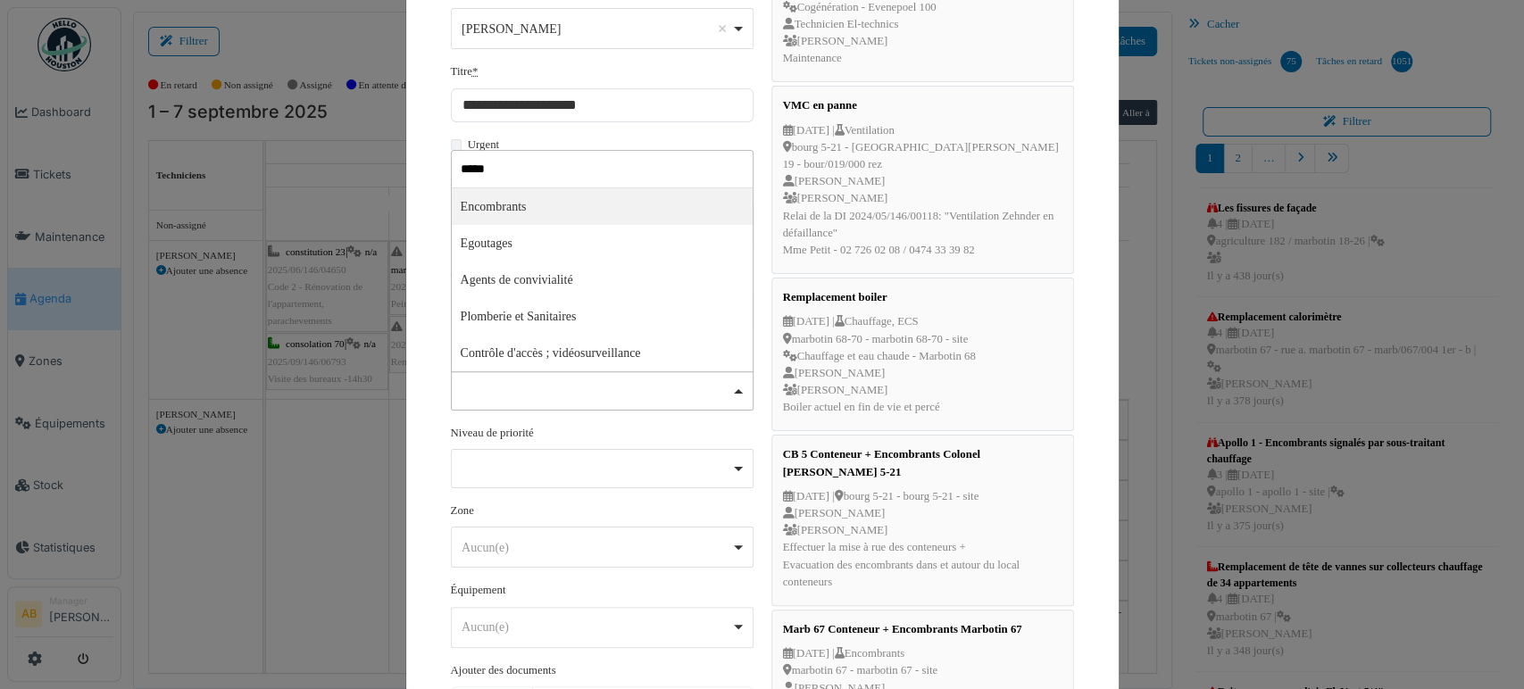
select select "***"
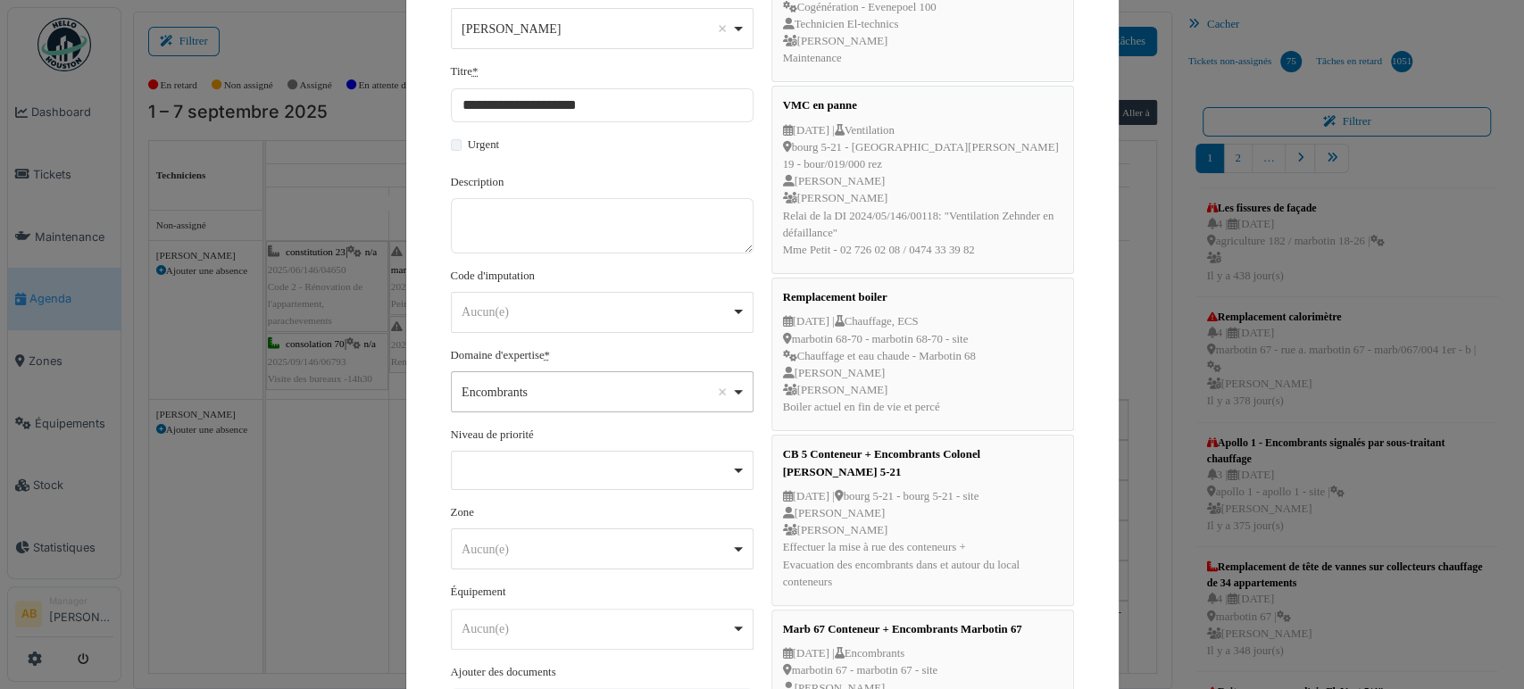
click at [570, 465] on div "Remove item" at bounding box center [601, 468] width 287 height 7
select select "***"
click at [549, 542] on div "Aucun(e) Remove item" at bounding box center [597, 551] width 270 height 19
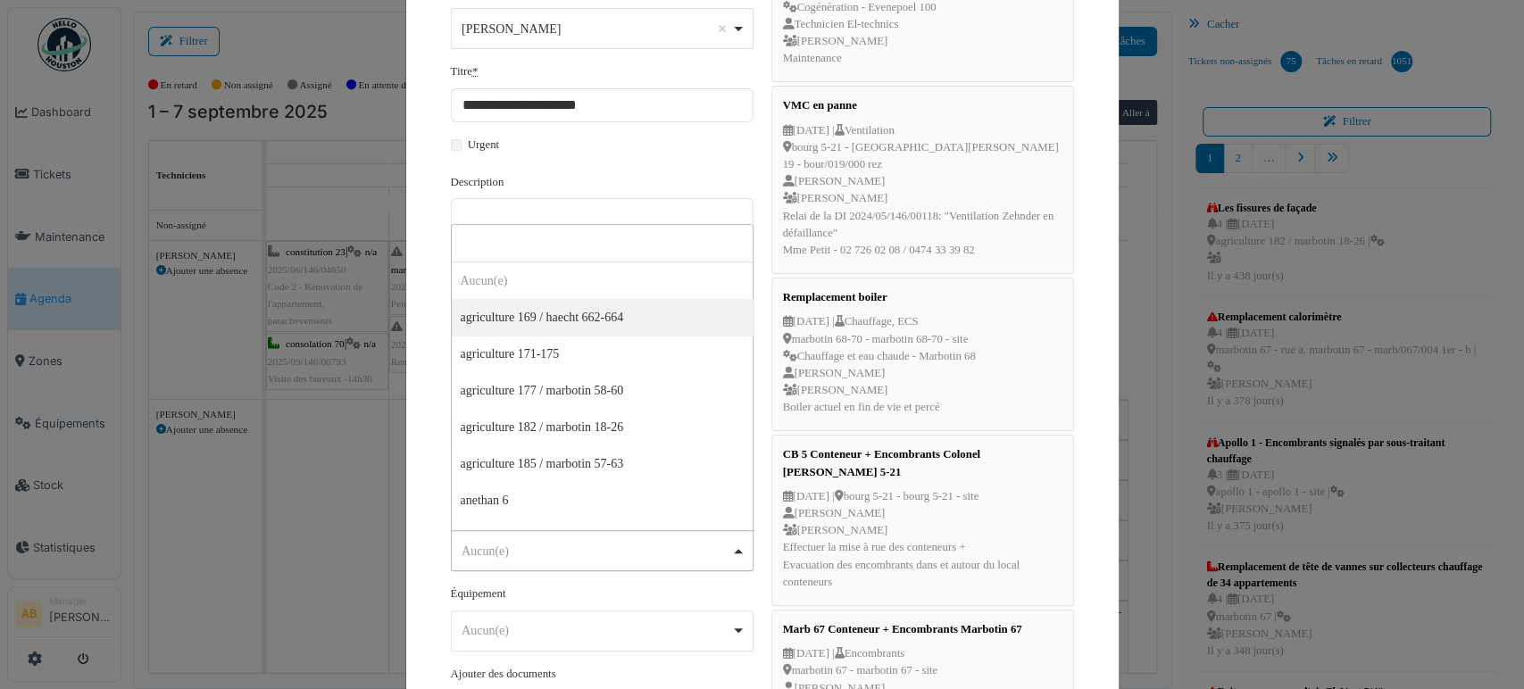
type input "*"
type input "*******"
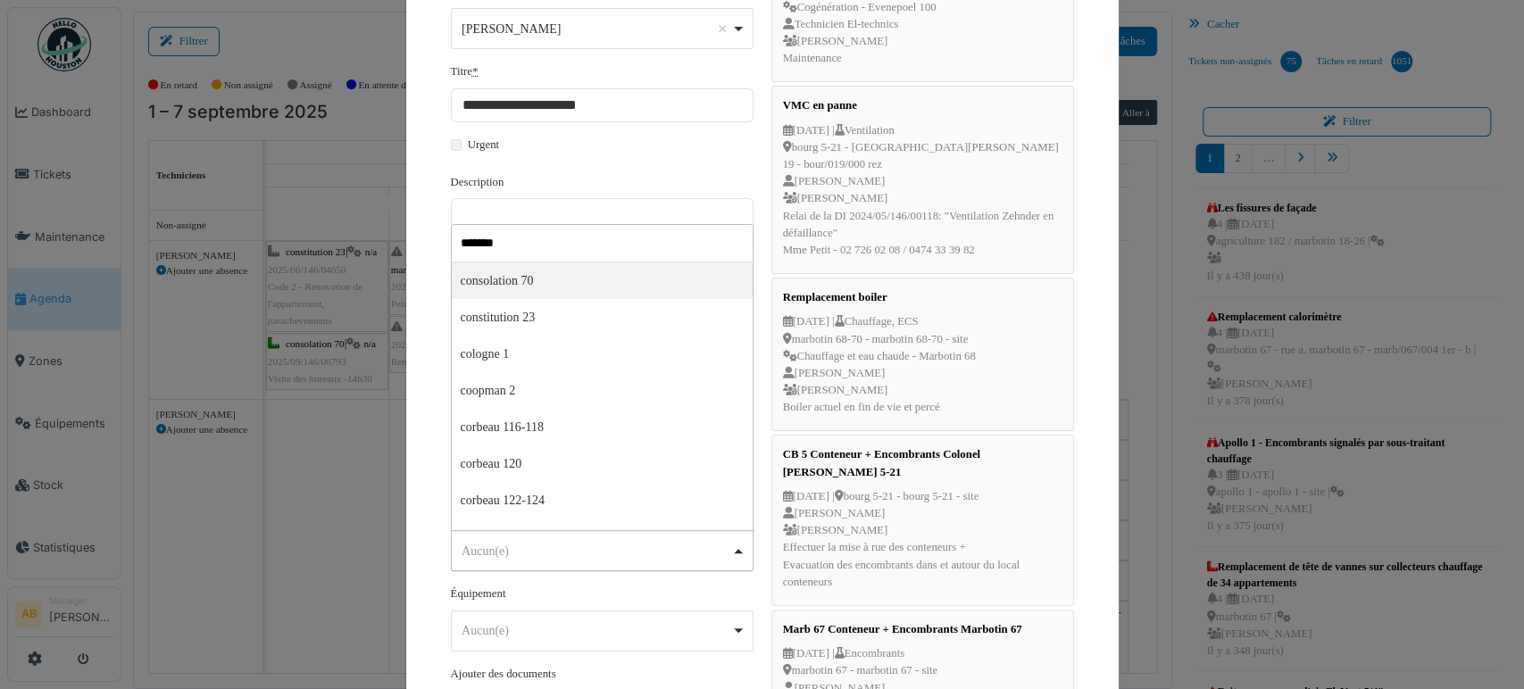
select select "****"
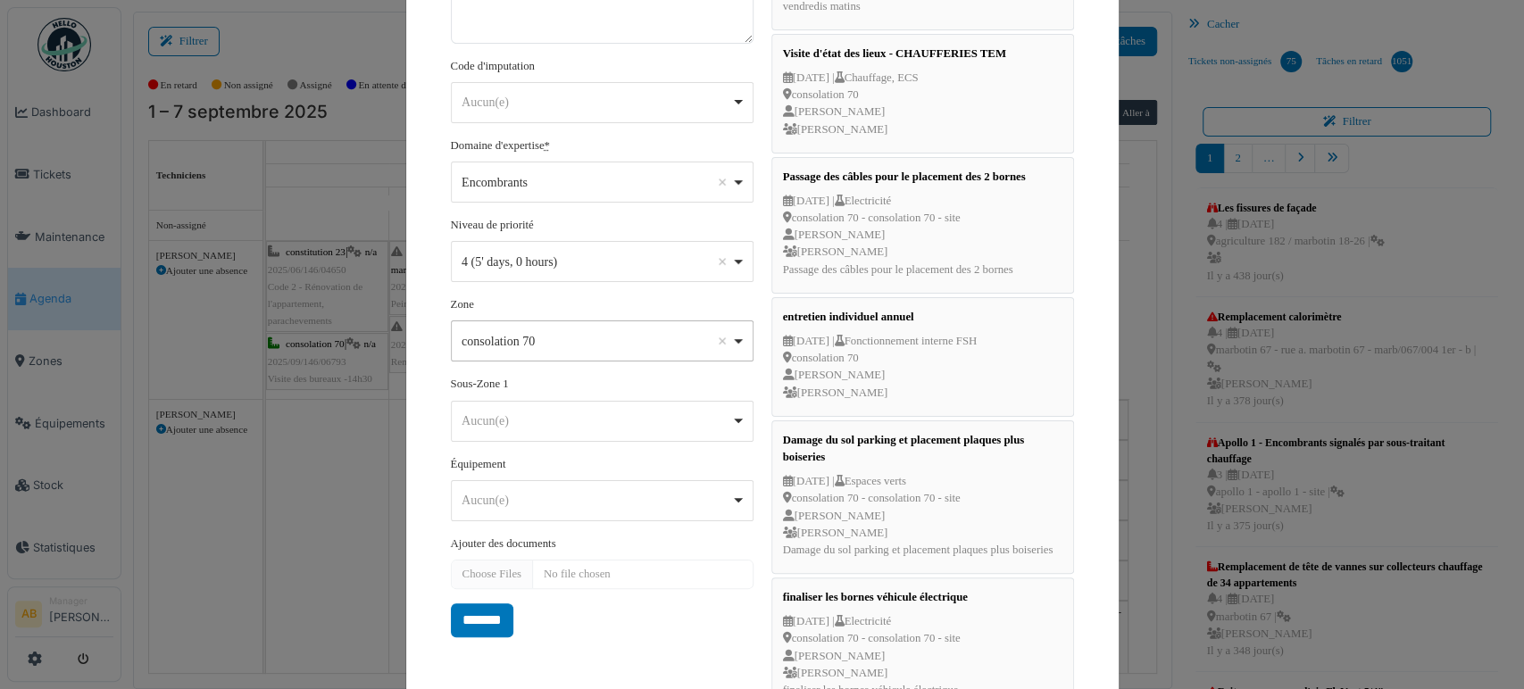
scroll to position [425, 0]
click at [556, 418] on div "Aucun(e) Remove item" at bounding box center [597, 420] width 270 height 19
select select "****"
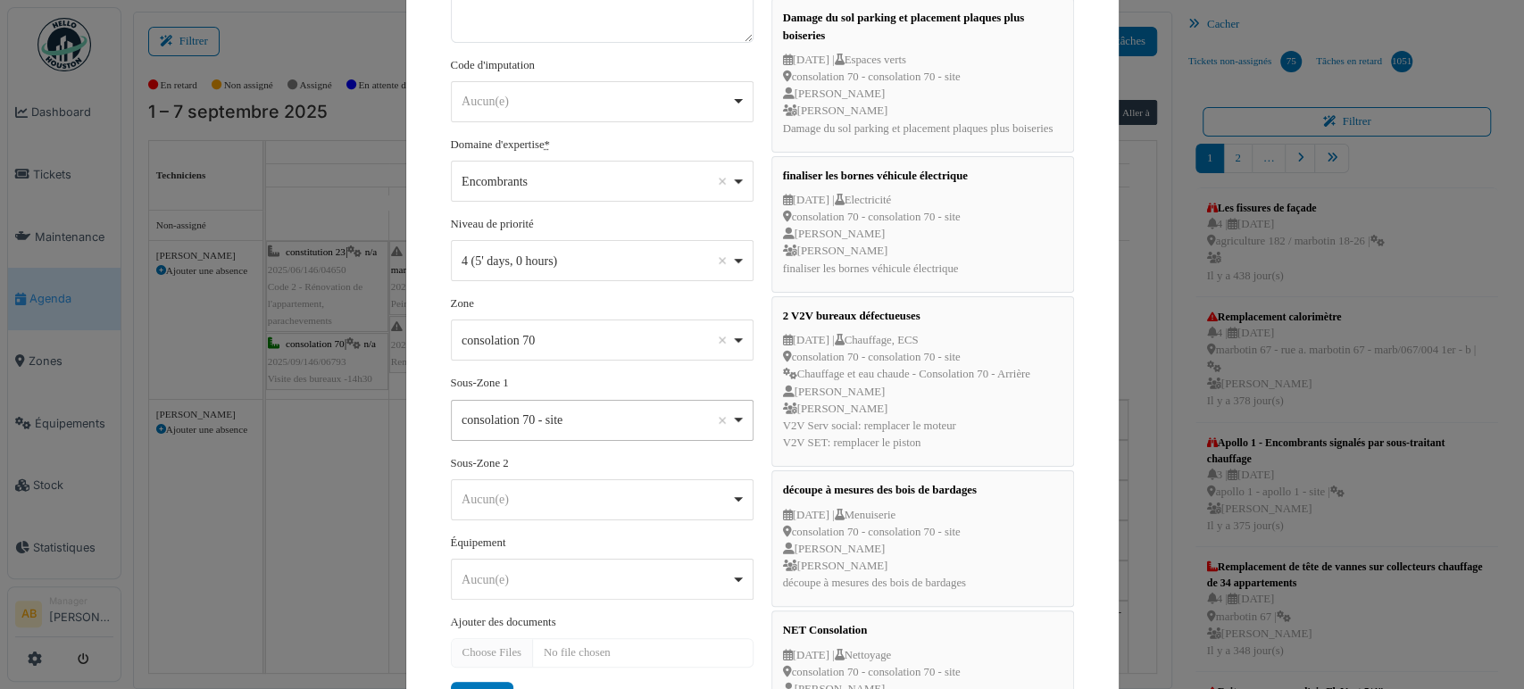
click at [553, 513] on div "******** Aucun(e) Remove item" at bounding box center [602, 499] width 303 height 41
click at [507, 571] on div "Aucun(e) Remove item" at bounding box center [597, 580] width 270 height 19
click at [479, 678] on form "**********" at bounding box center [602, 205] width 303 height 1022
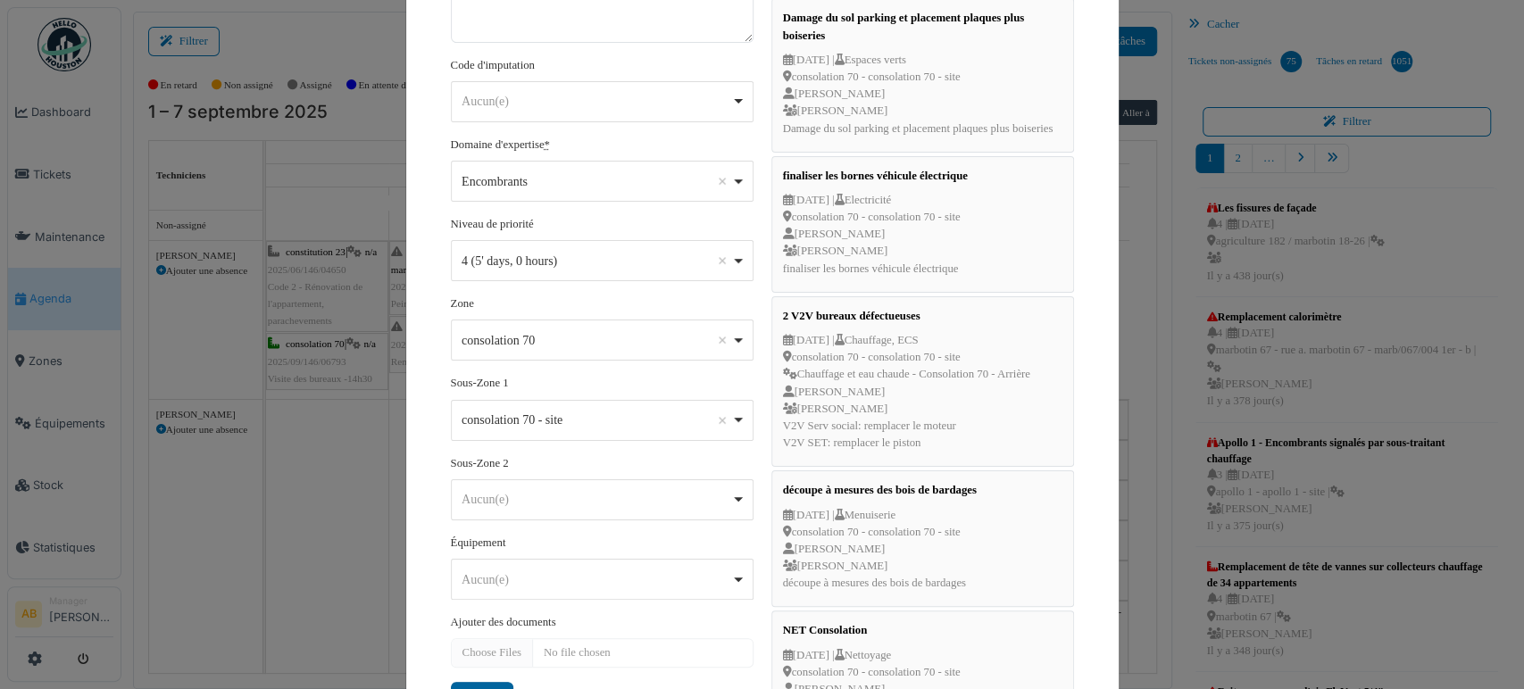
click at [472, 682] on input "*******" at bounding box center [482, 699] width 62 height 34
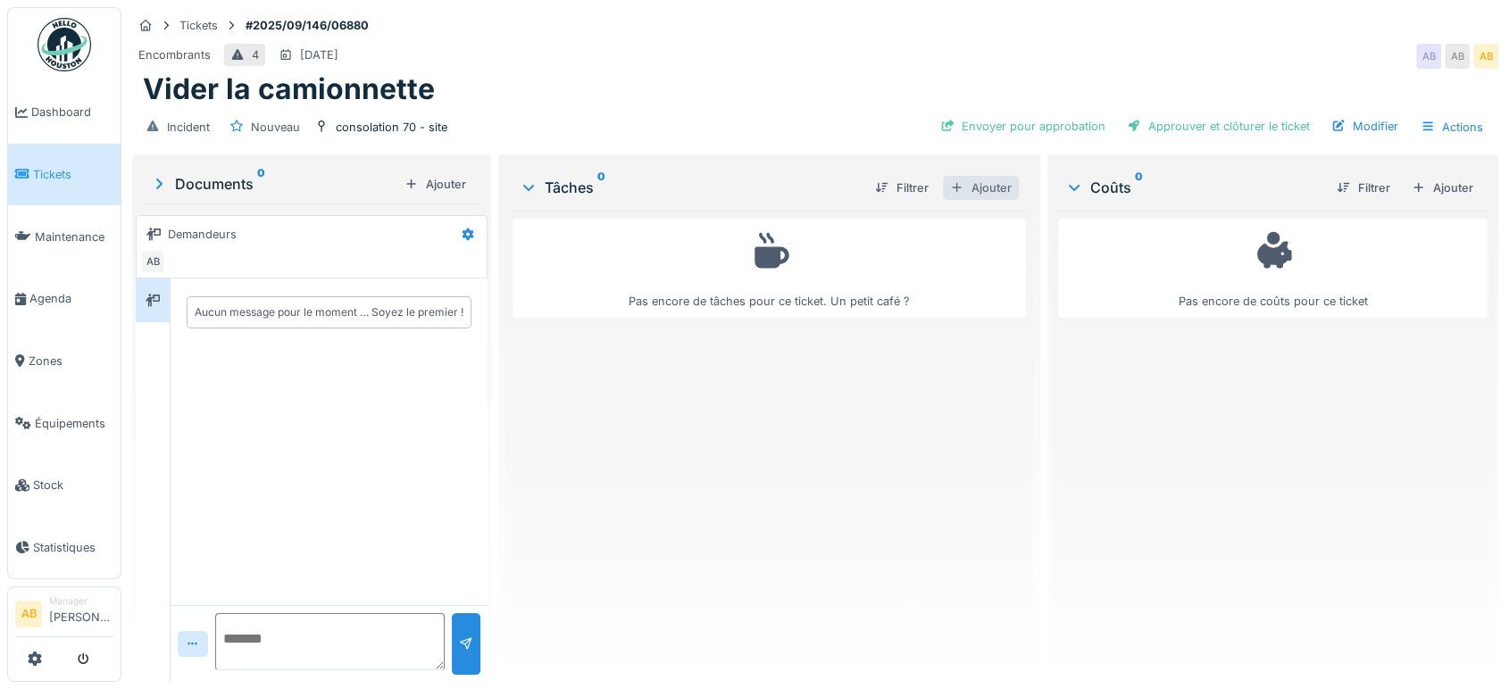
click at [979, 183] on div "Ajouter" at bounding box center [981, 188] width 76 height 24
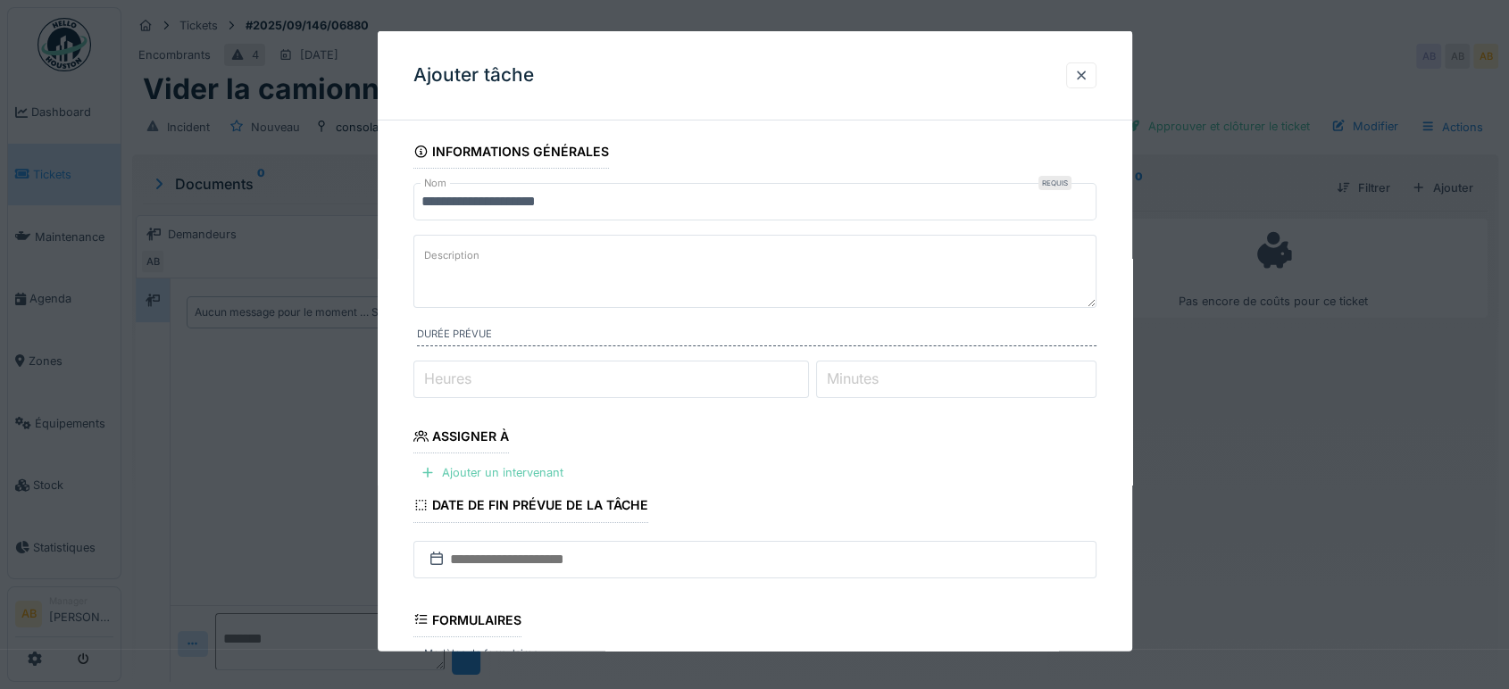
click at [506, 474] on div "Ajouter un intervenant" at bounding box center [491, 473] width 157 height 24
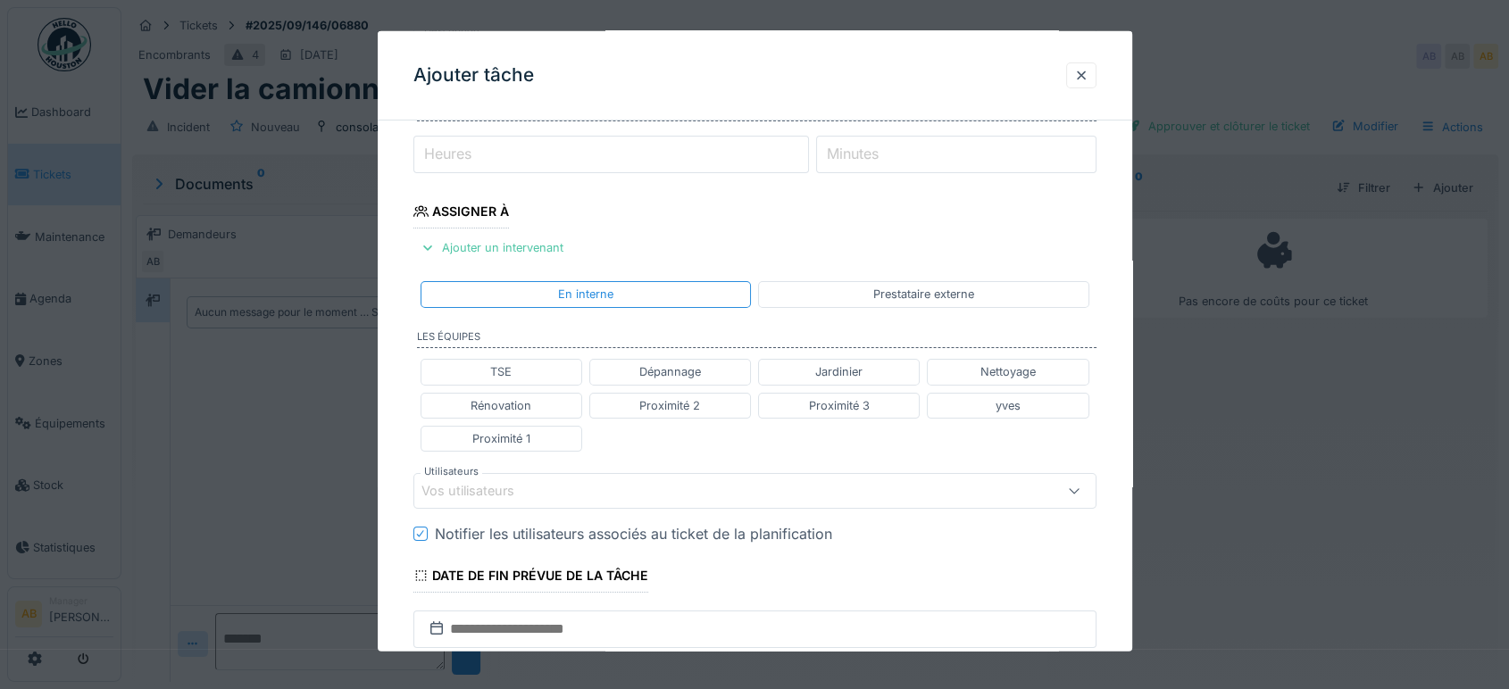
click at [644, 484] on div "Vos utilisateurs" at bounding box center [714, 491] width 586 height 20
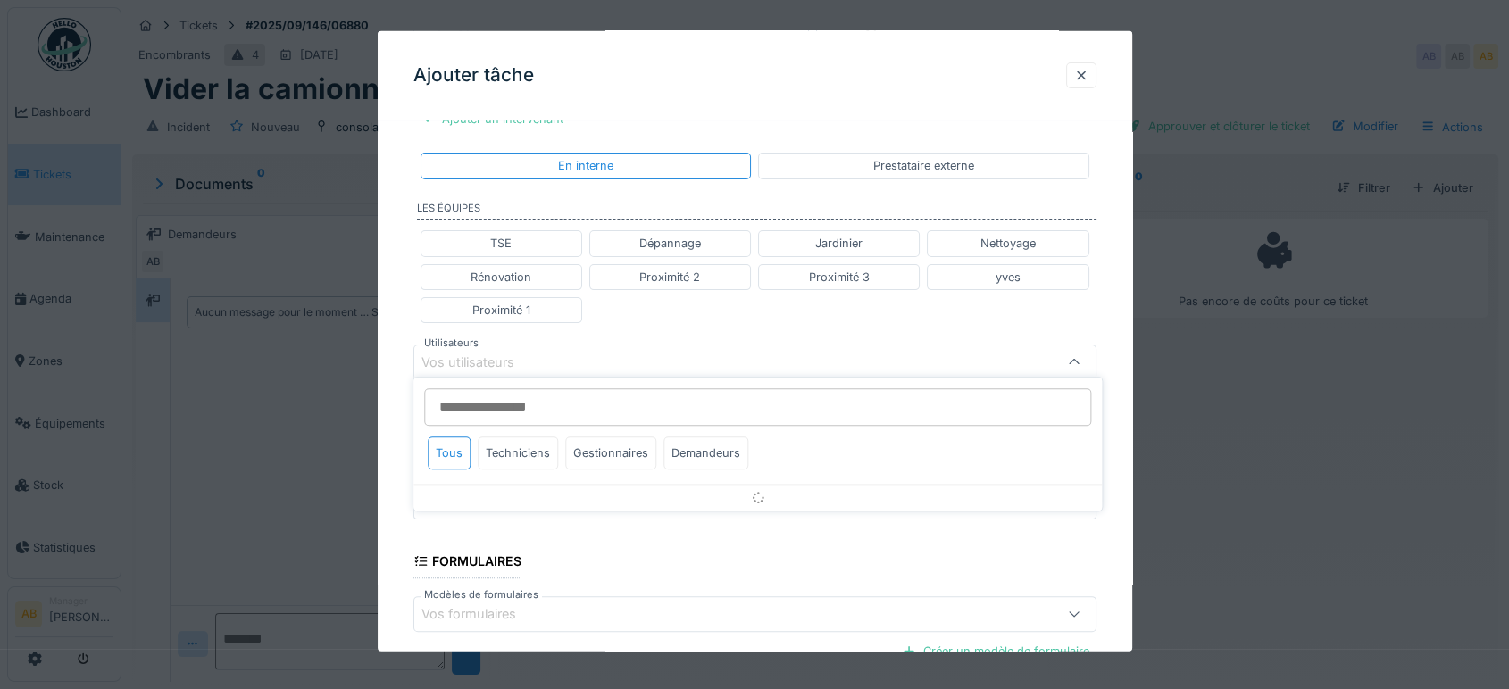
scroll to position [371, 0]
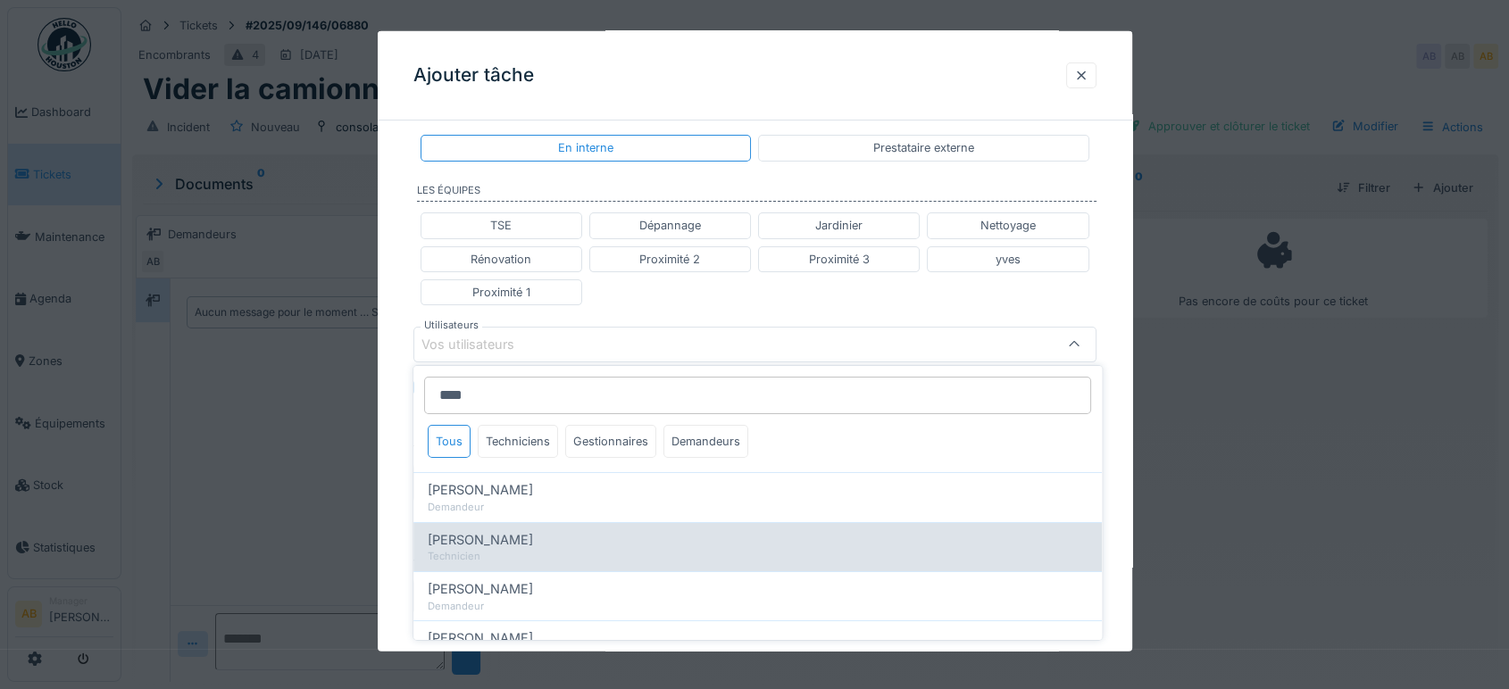
type input "****"
click at [525, 542] on div "[PERSON_NAME]" at bounding box center [758, 539] width 660 height 20
type input "****"
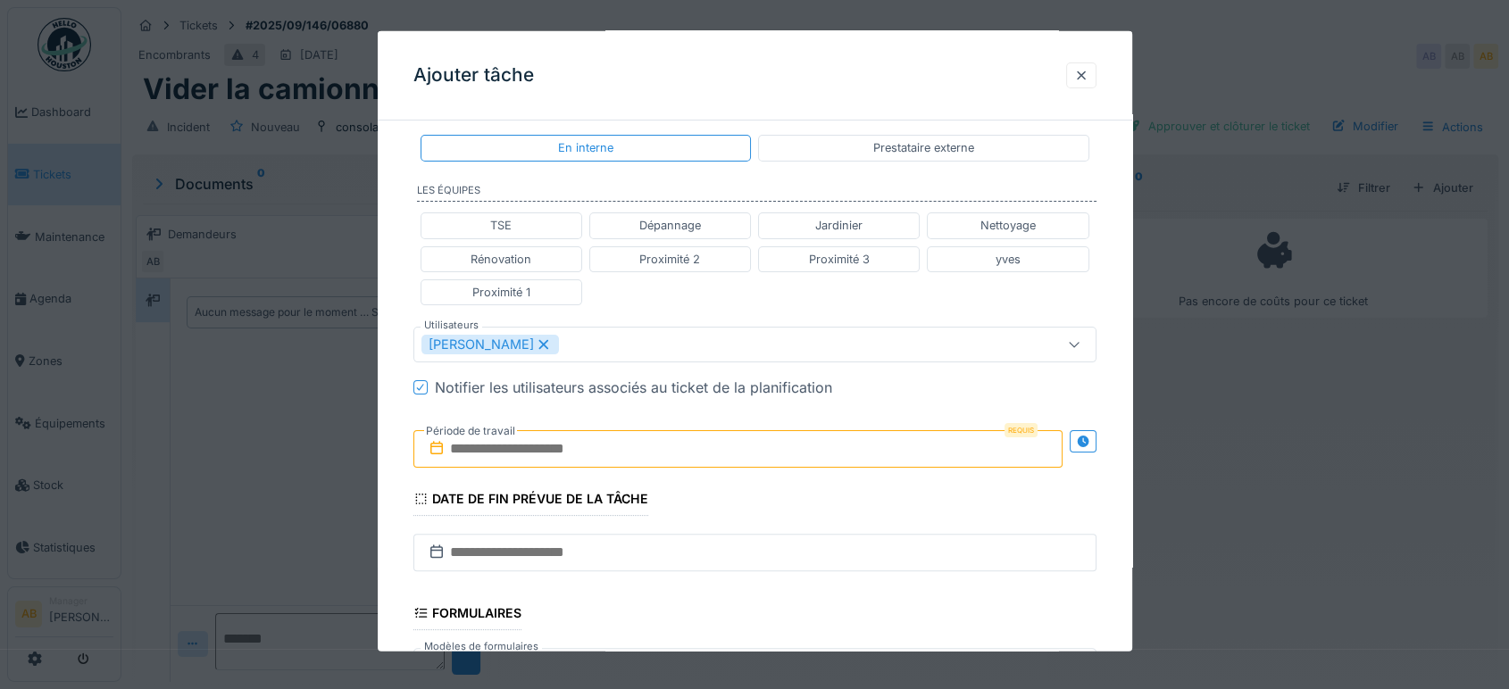
click at [710, 292] on div "TSE Dépannage Jardinier Nettoyage Rénovation Proximité 2 Proximité 3 yves Proxi…" at bounding box center [754, 258] width 683 height 107
click at [630, 436] on input "text" at bounding box center [737, 448] width 649 height 37
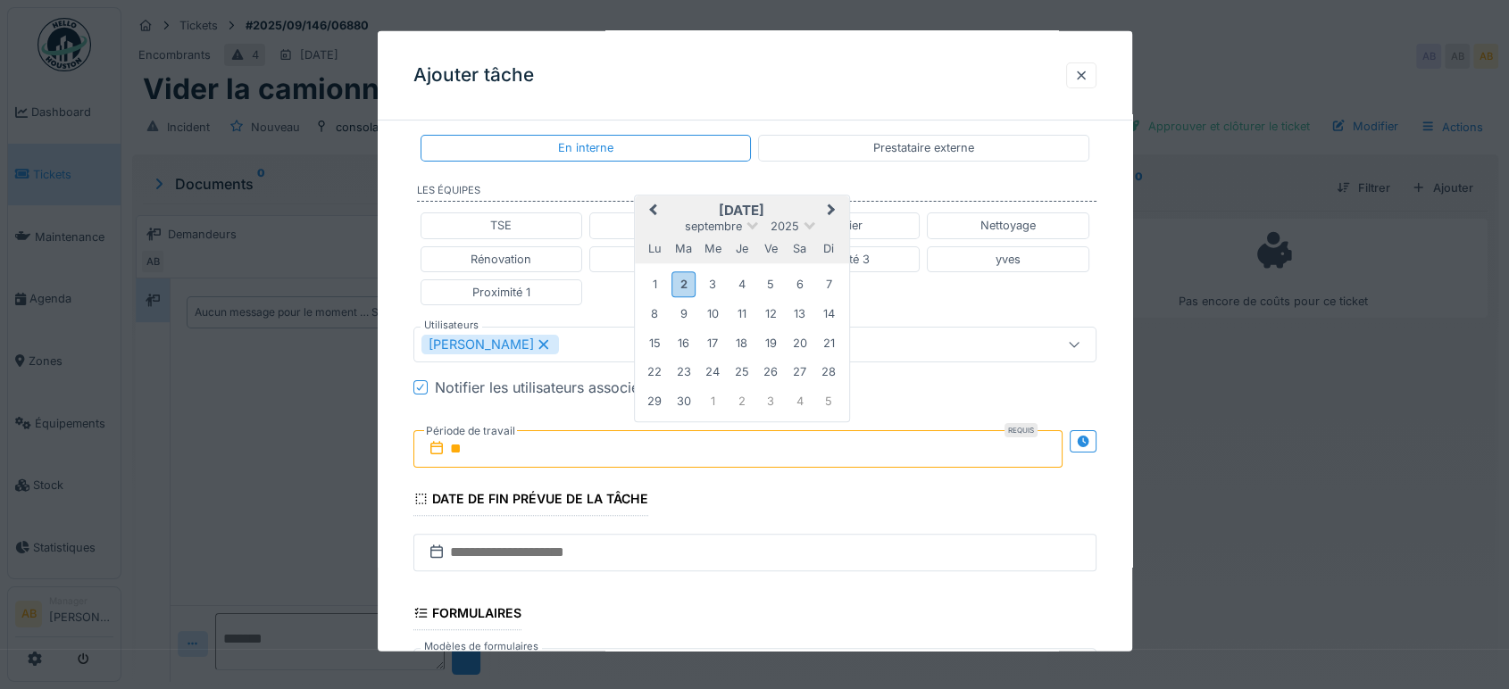
type input "**"
click at [603, 346] on div "[PERSON_NAME]" at bounding box center [714, 345] width 586 height 20
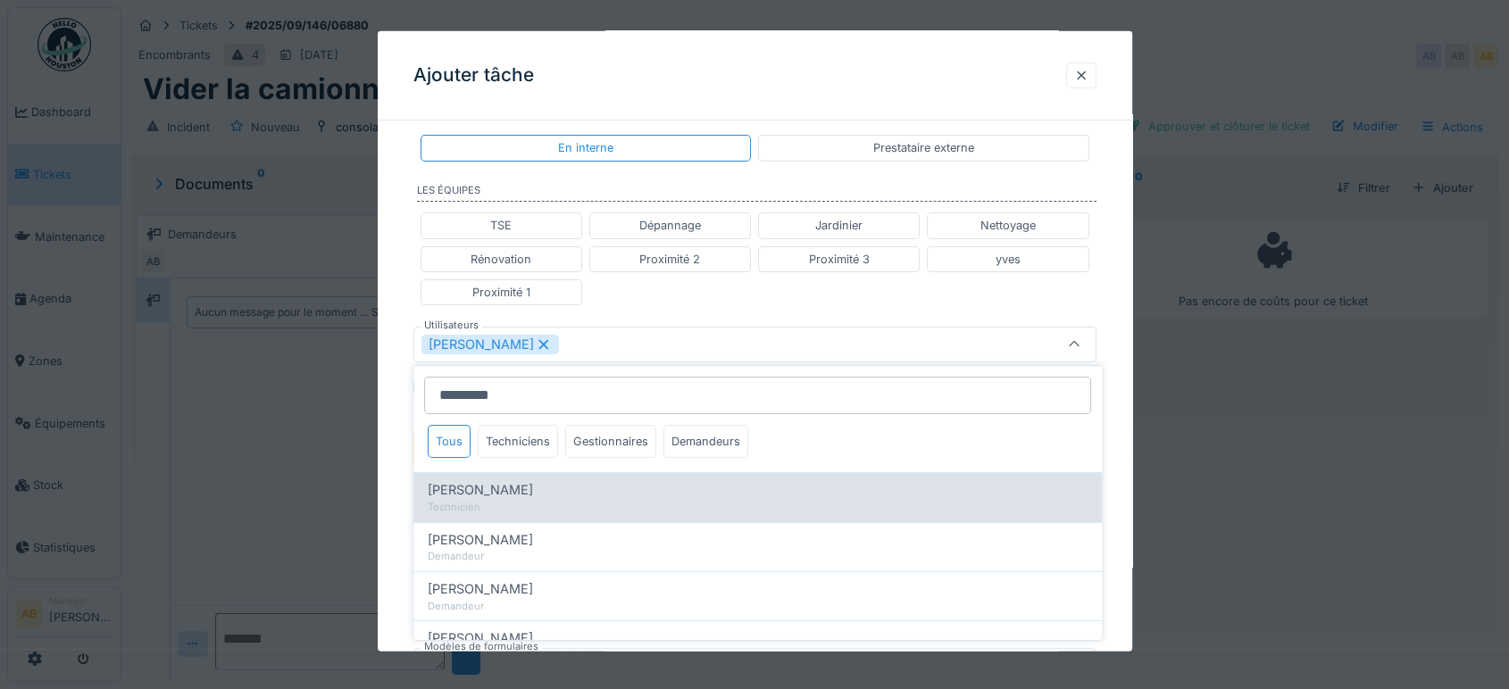
type input "*********"
click at [552, 505] on div "Technicien" at bounding box center [758, 507] width 660 height 15
type input "*********"
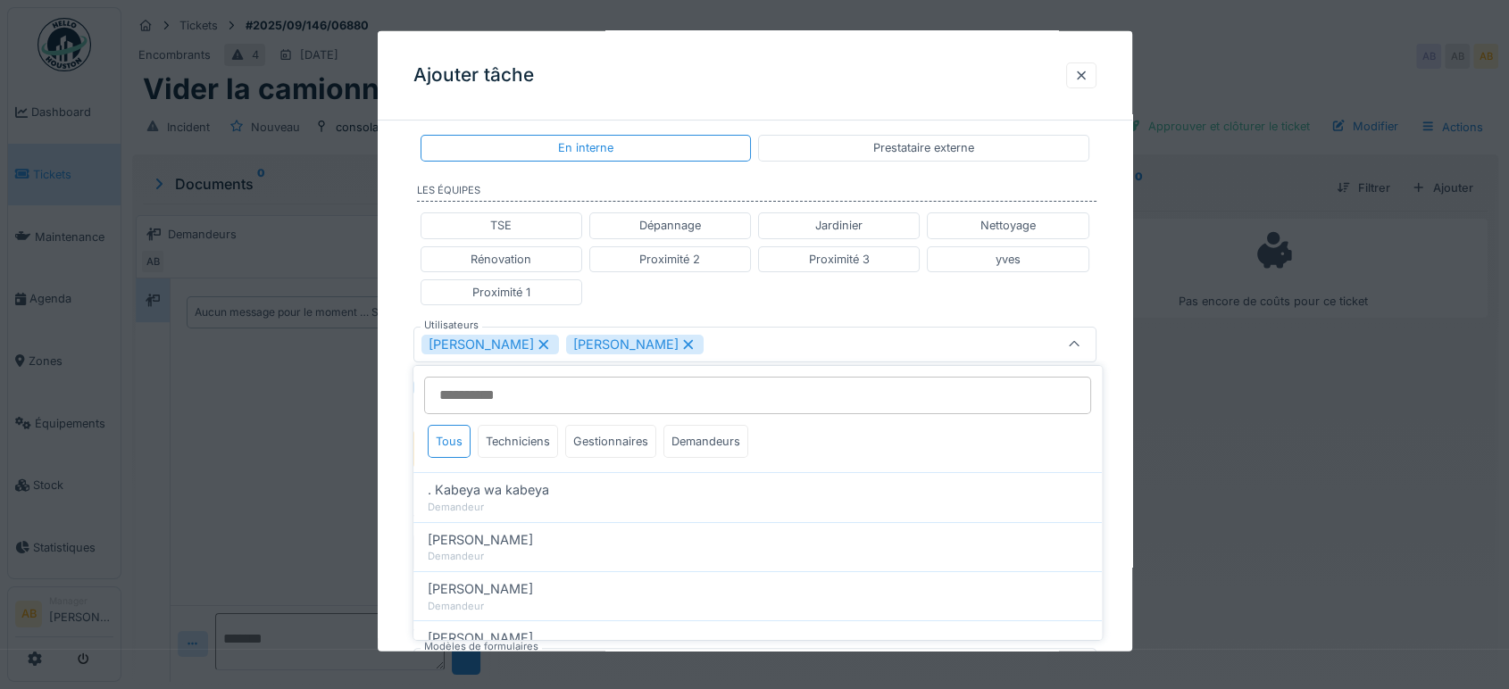
click at [776, 305] on div "TSE Dépannage Jardinier Nettoyage Rénovation Proximité 2 Proximité 3 yves Proxi…" at bounding box center [754, 258] width 683 height 107
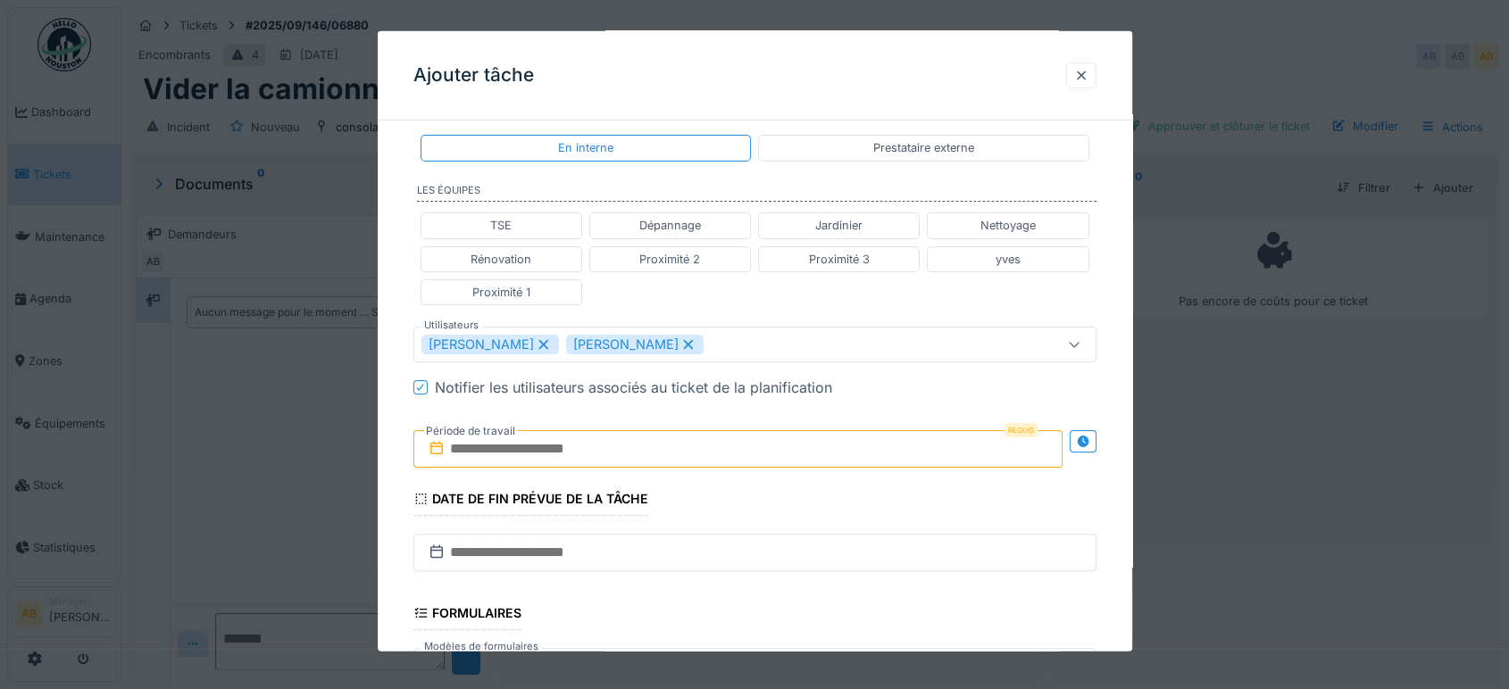
click at [688, 449] on input "text" at bounding box center [737, 448] width 649 height 37
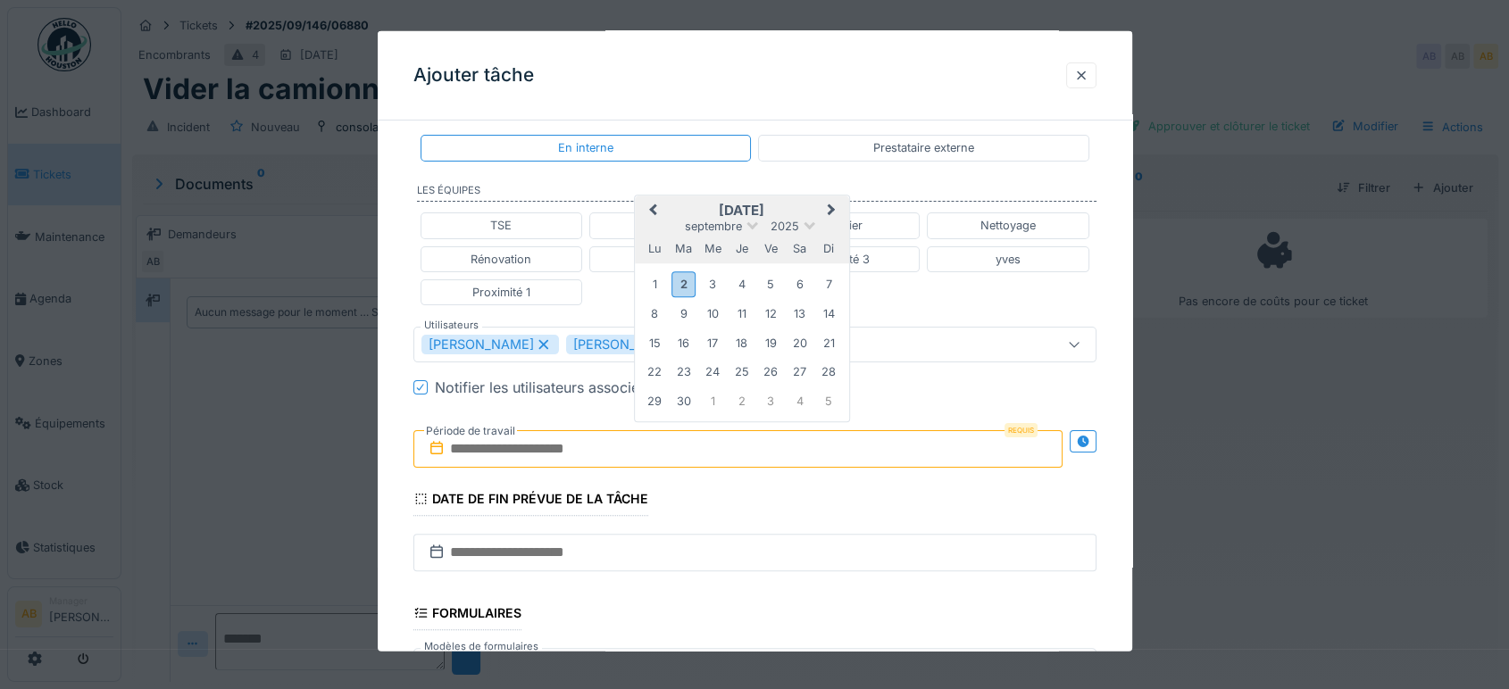
click at [809, 196] on div "septembre 2025 septembre 2025 lu ma me je ve sa di" at bounding box center [742, 230] width 214 height 68
click at [690, 283] on div "2" at bounding box center [683, 284] width 24 height 26
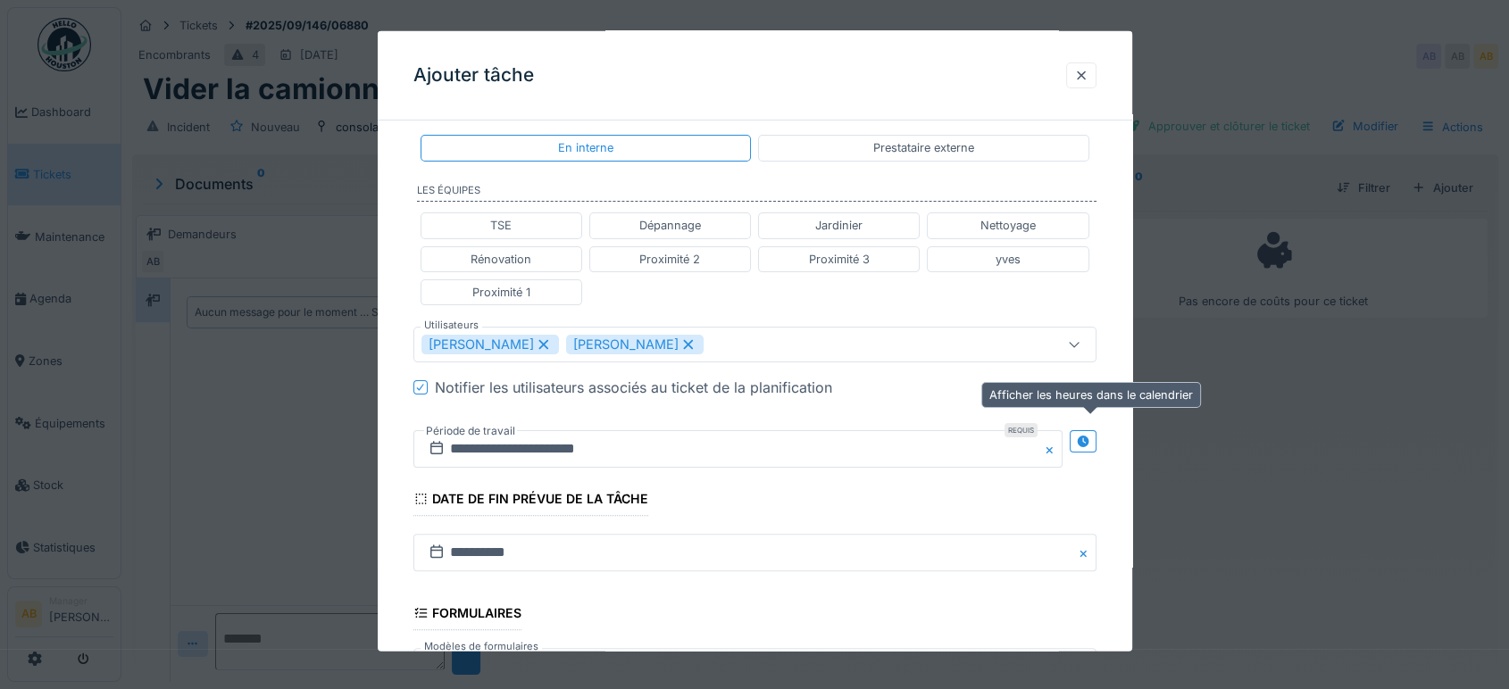
click at [1090, 435] on icon at bounding box center [1083, 441] width 14 height 12
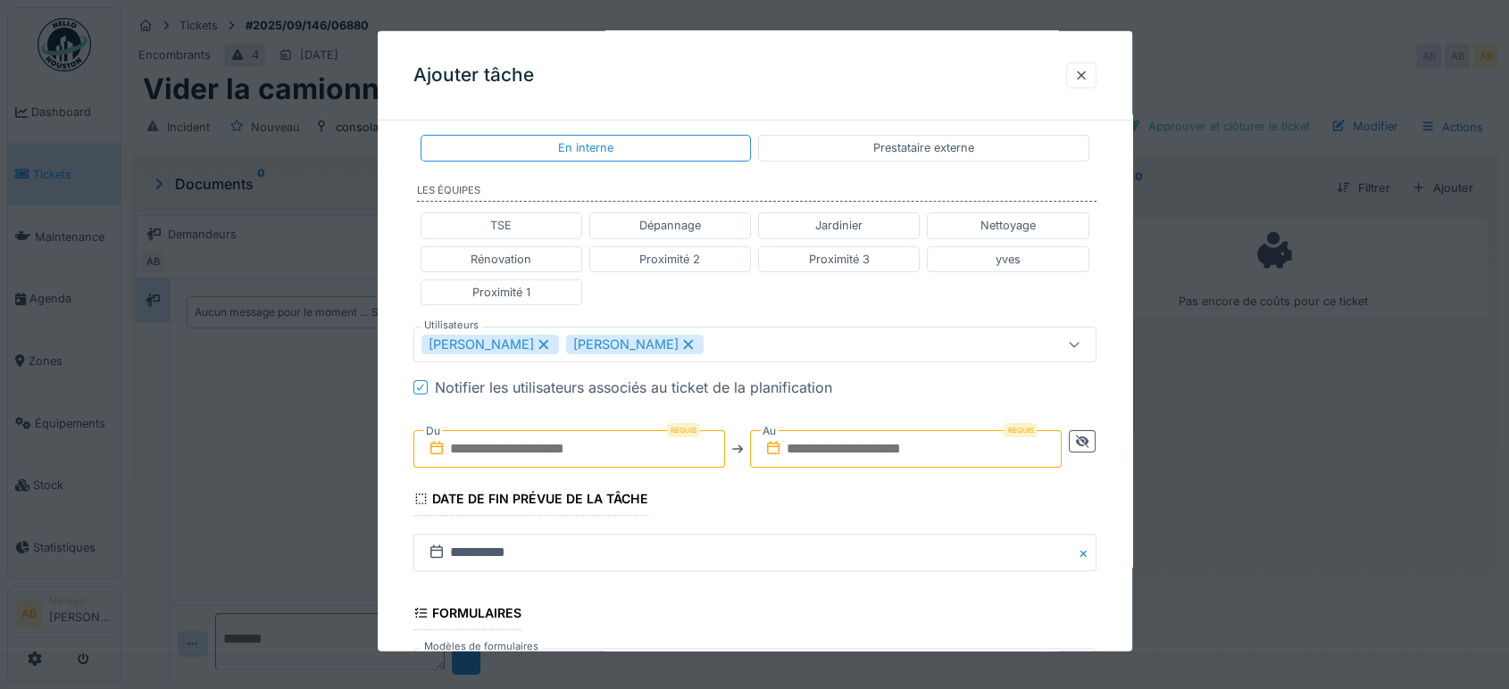
click at [636, 452] on input "text" at bounding box center [569, 448] width 312 height 37
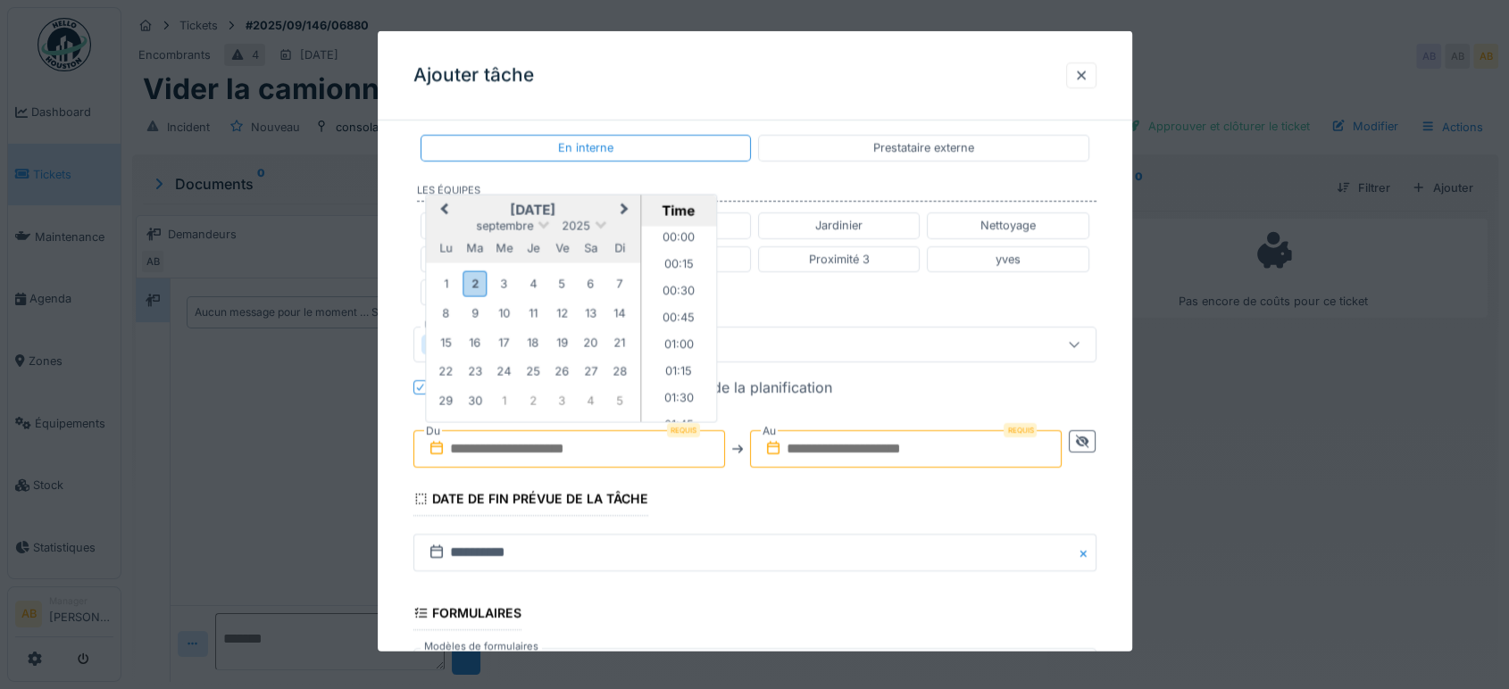
scroll to position [1388, 0]
click at [479, 271] on div "2" at bounding box center [474, 284] width 24 height 26
click at [674, 303] on li "08:00" at bounding box center [679, 314] width 76 height 27
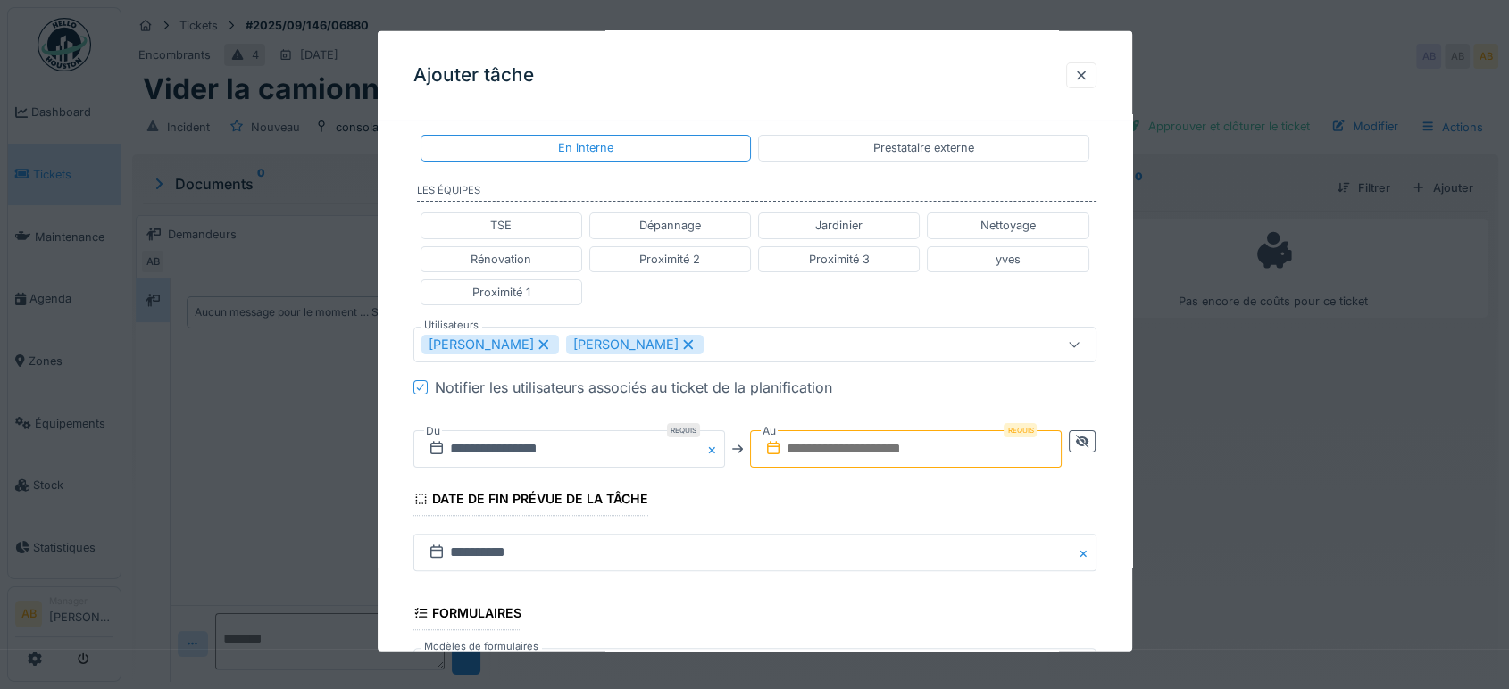
click at [962, 441] on input "text" at bounding box center [906, 448] width 312 height 37
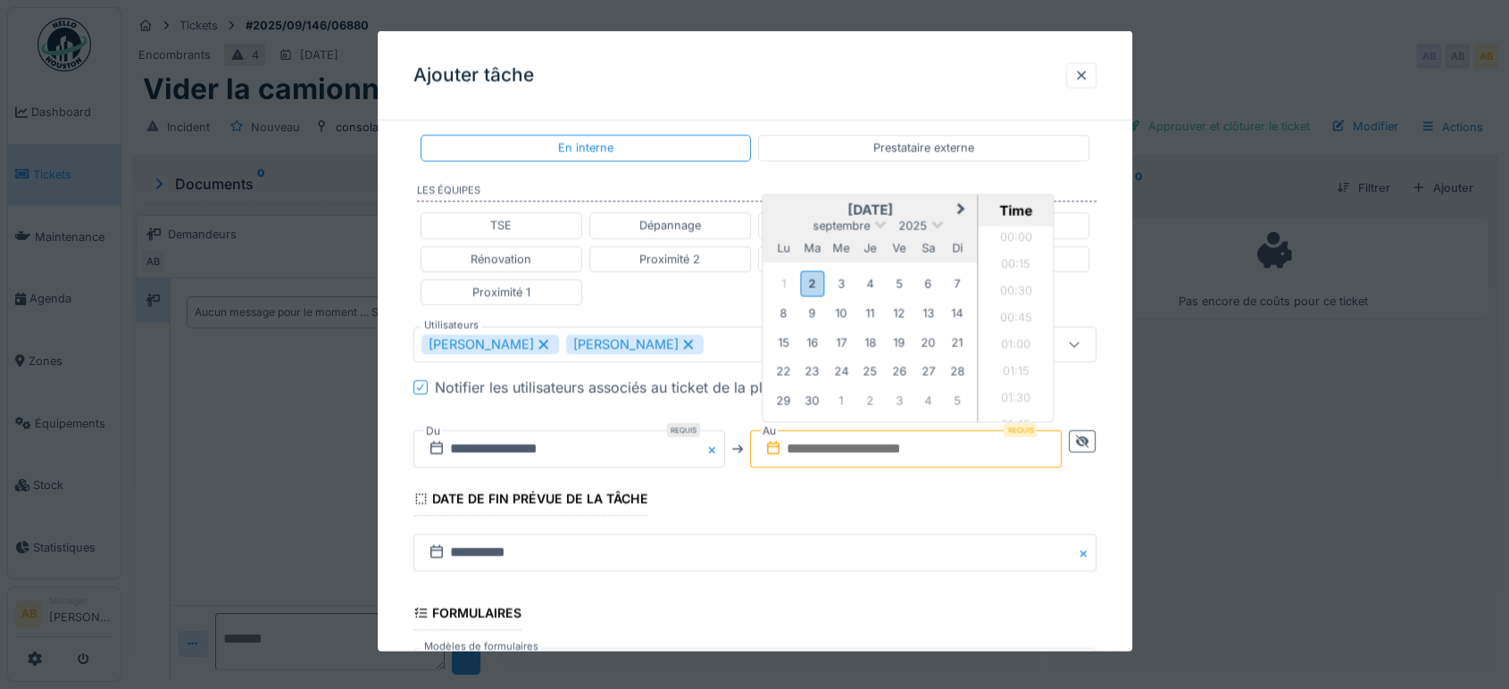
scroll to position [1388, 0]
click at [816, 271] on div "2" at bounding box center [812, 284] width 24 height 26
click at [1023, 262] on li "09:00" at bounding box center [1017, 260] width 76 height 27
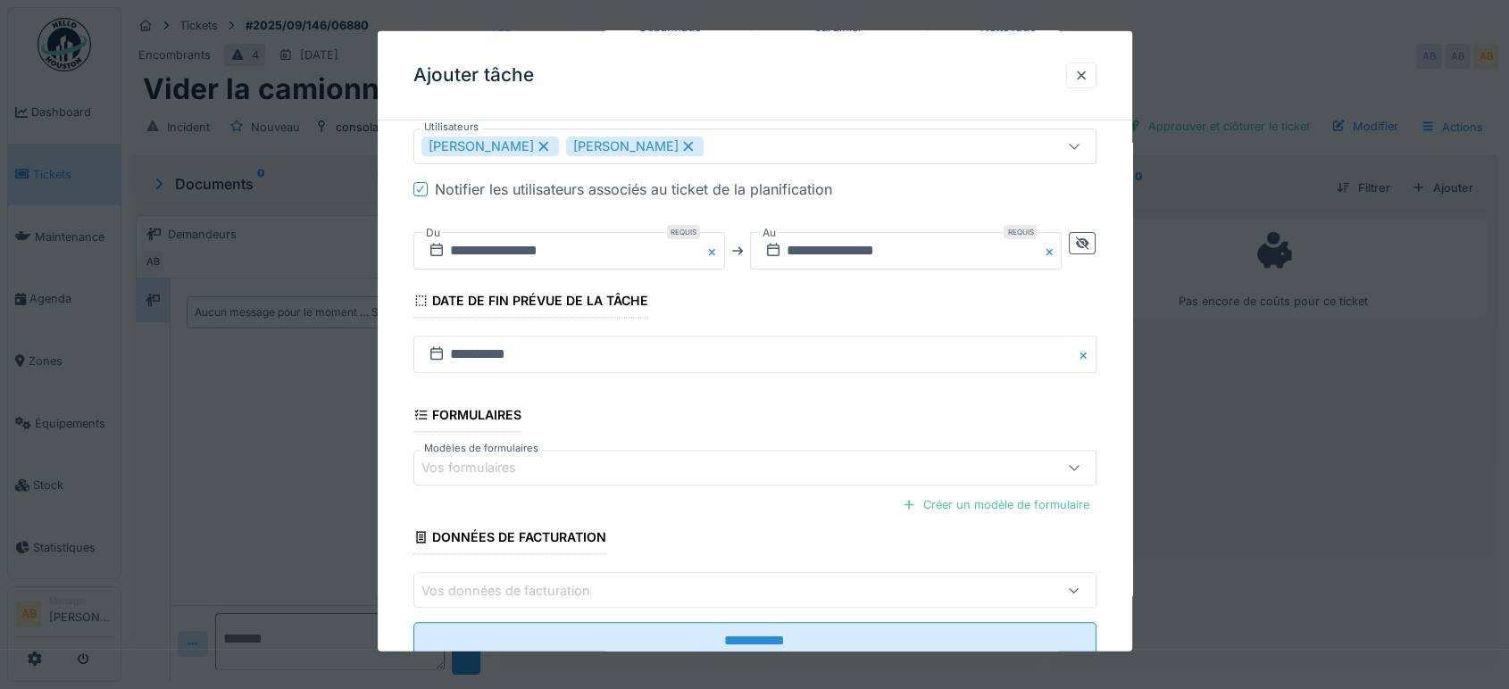
scroll to position [571, 0]
click at [603, 249] on input "**********" at bounding box center [569, 248] width 312 height 37
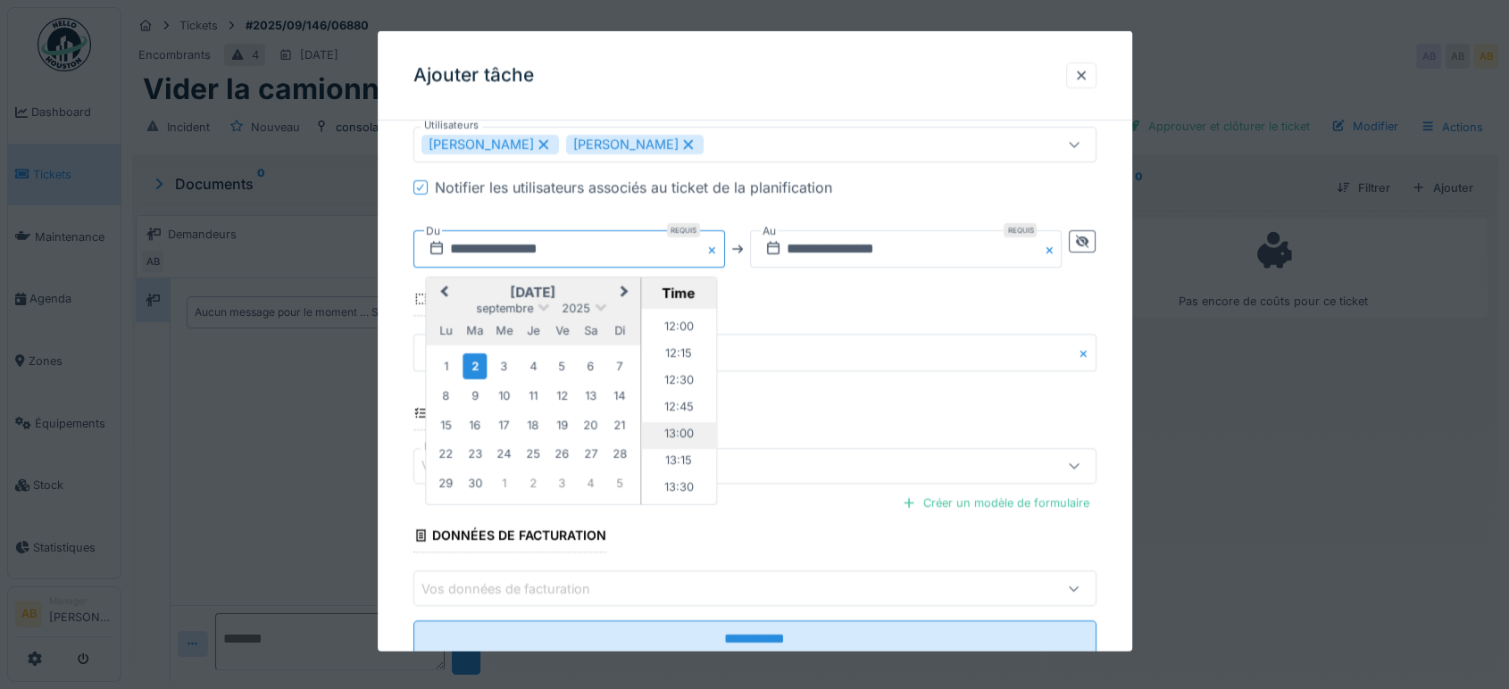
scroll to position [1349, 0]
click at [685, 459] on li "14:00" at bounding box center [679, 472] width 76 height 27
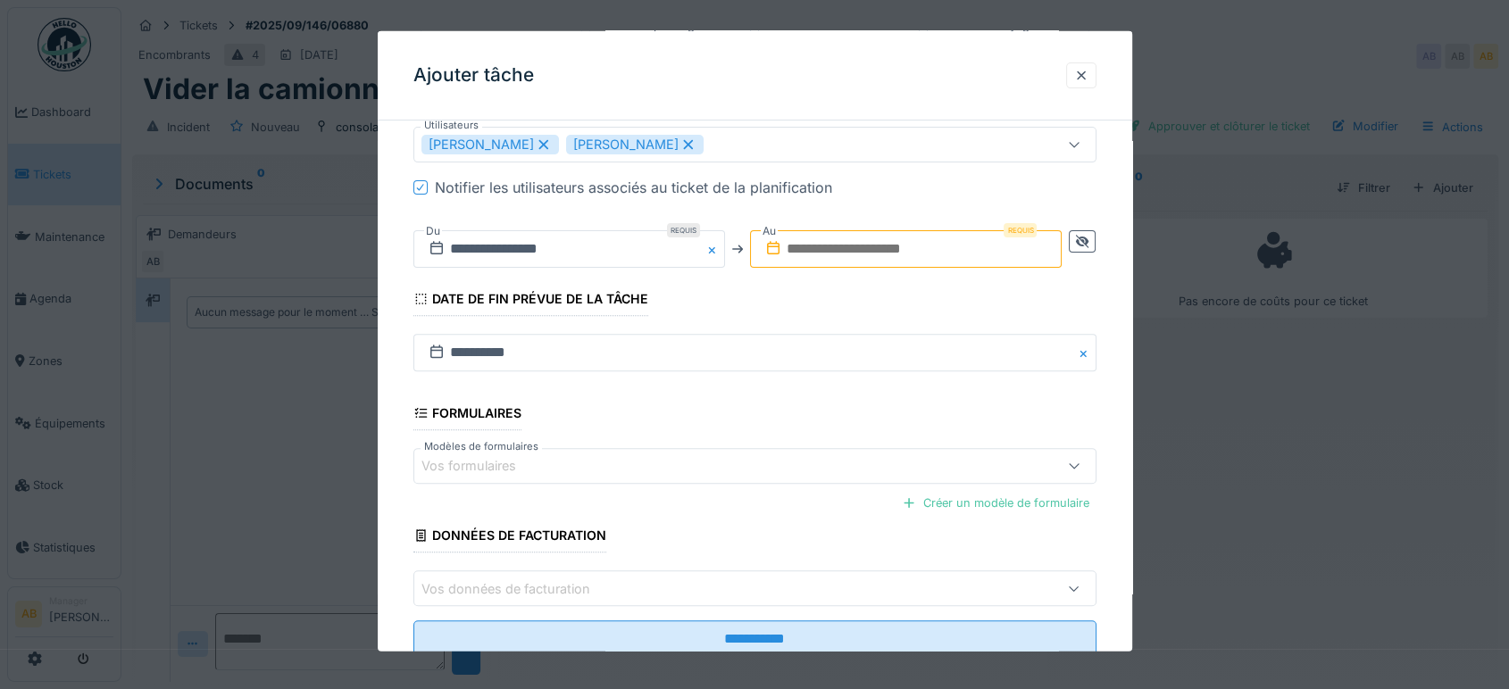
click at [986, 216] on div "**********" at bounding box center [754, 249] width 683 height 66
click at [979, 230] on input "text" at bounding box center [906, 248] width 312 height 37
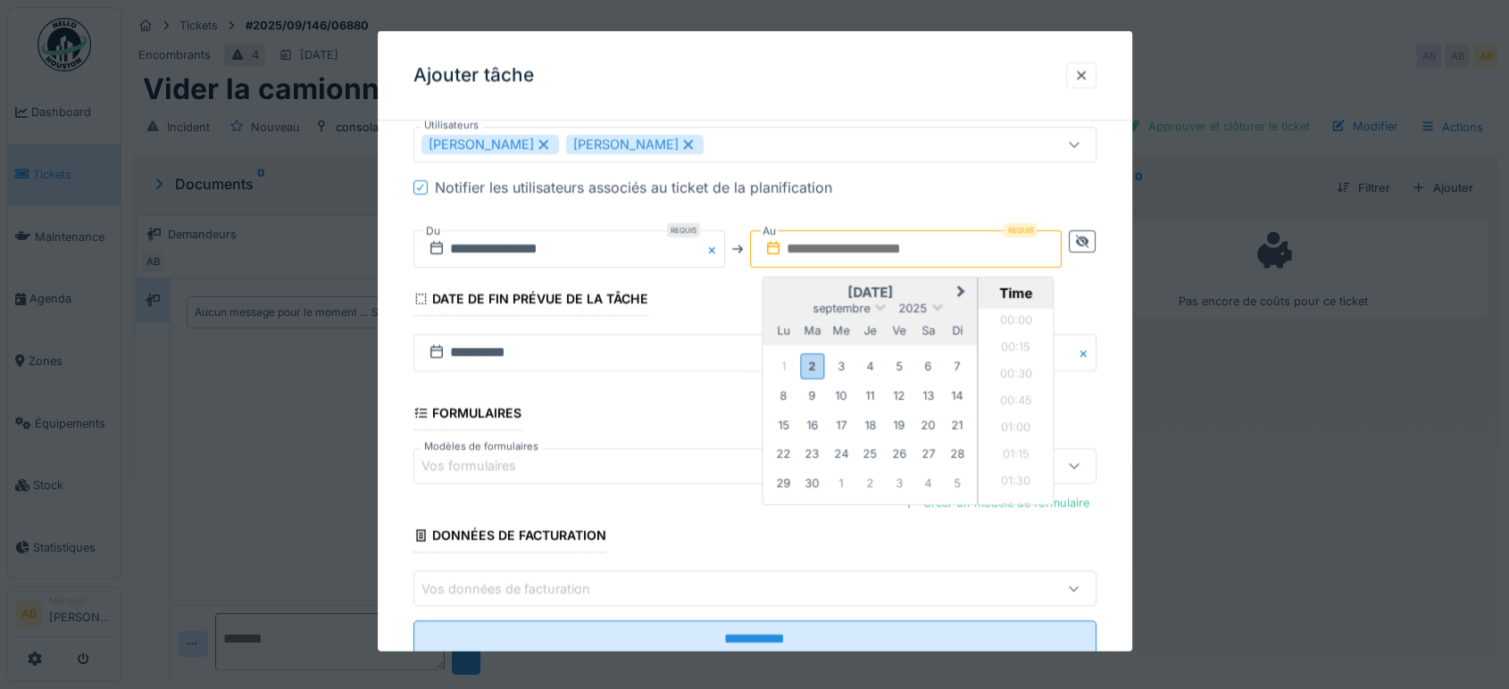
scroll to position [1388, 0]
click at [820, 361] on div "2" at bounding box center [812, 366] width 24 height 26
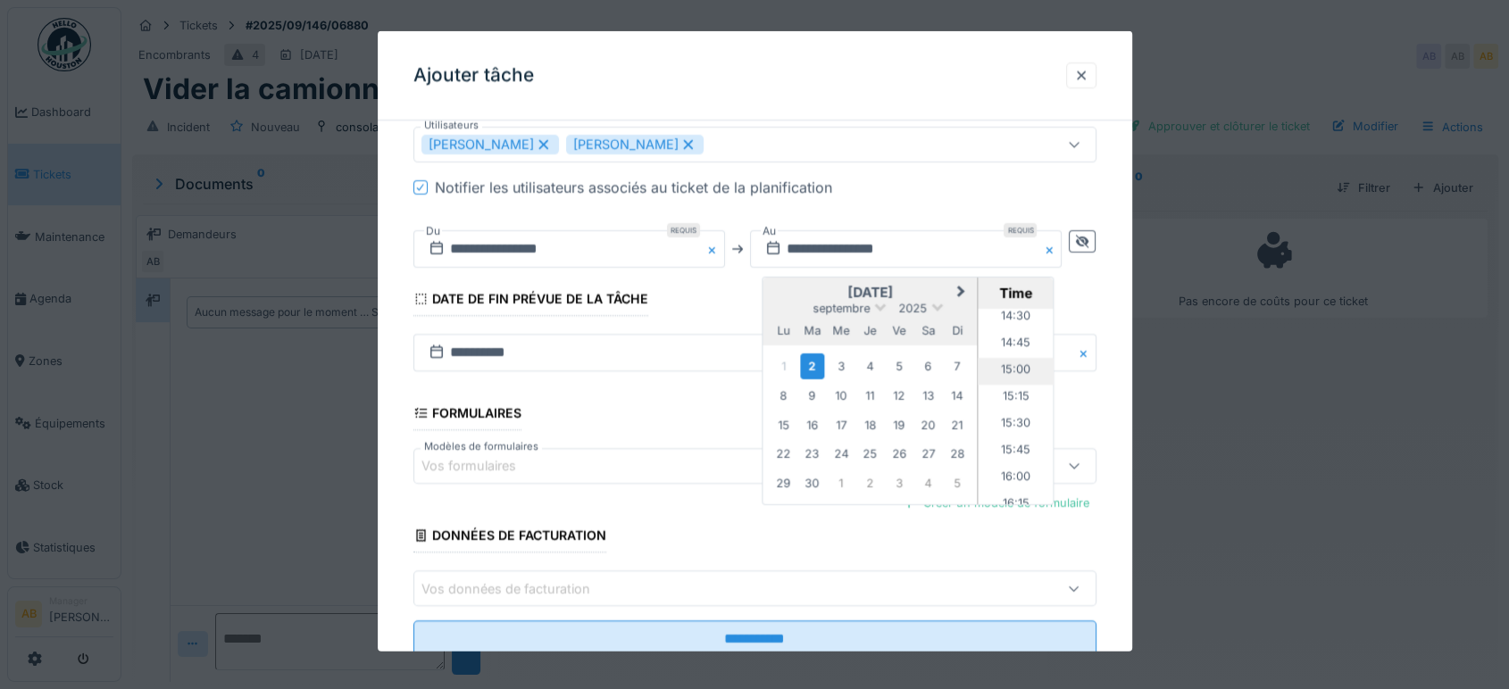
click at [1014, 367] on li "15:00" at bounding box center [1017, 370] width 76 height 27
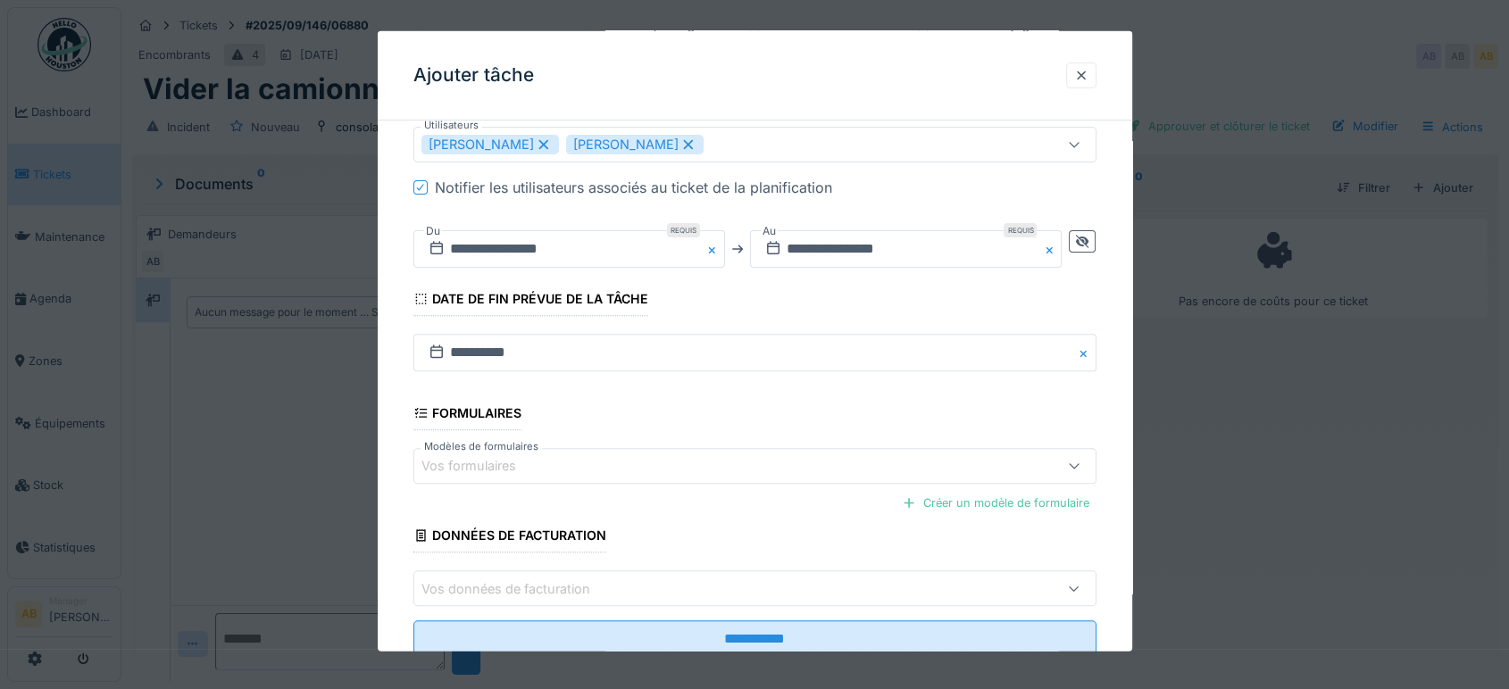
click at [870, 613] on fieldset "**********" at bounding box center [754, 117] width 683 height 1109
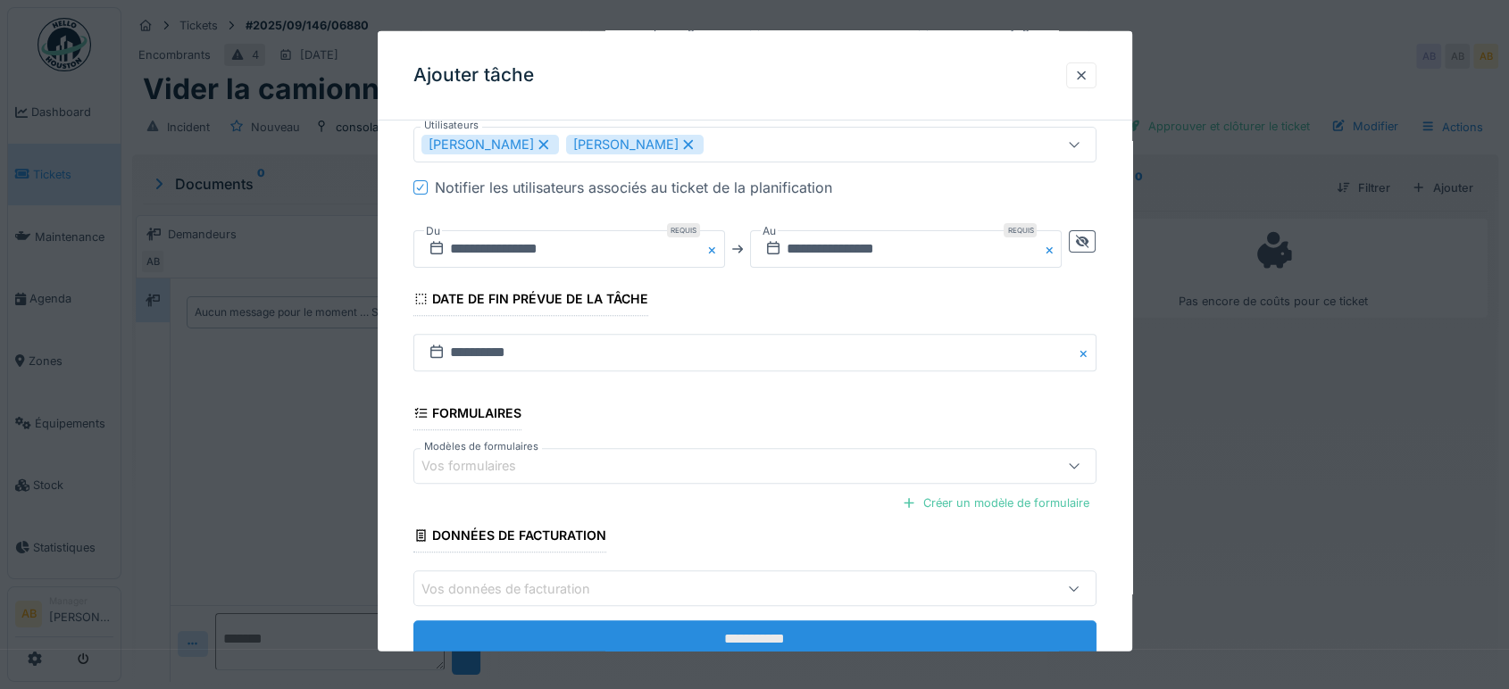
click at [867, 621] on input "**********" at bounding box center [754, 639] width 683 height 37
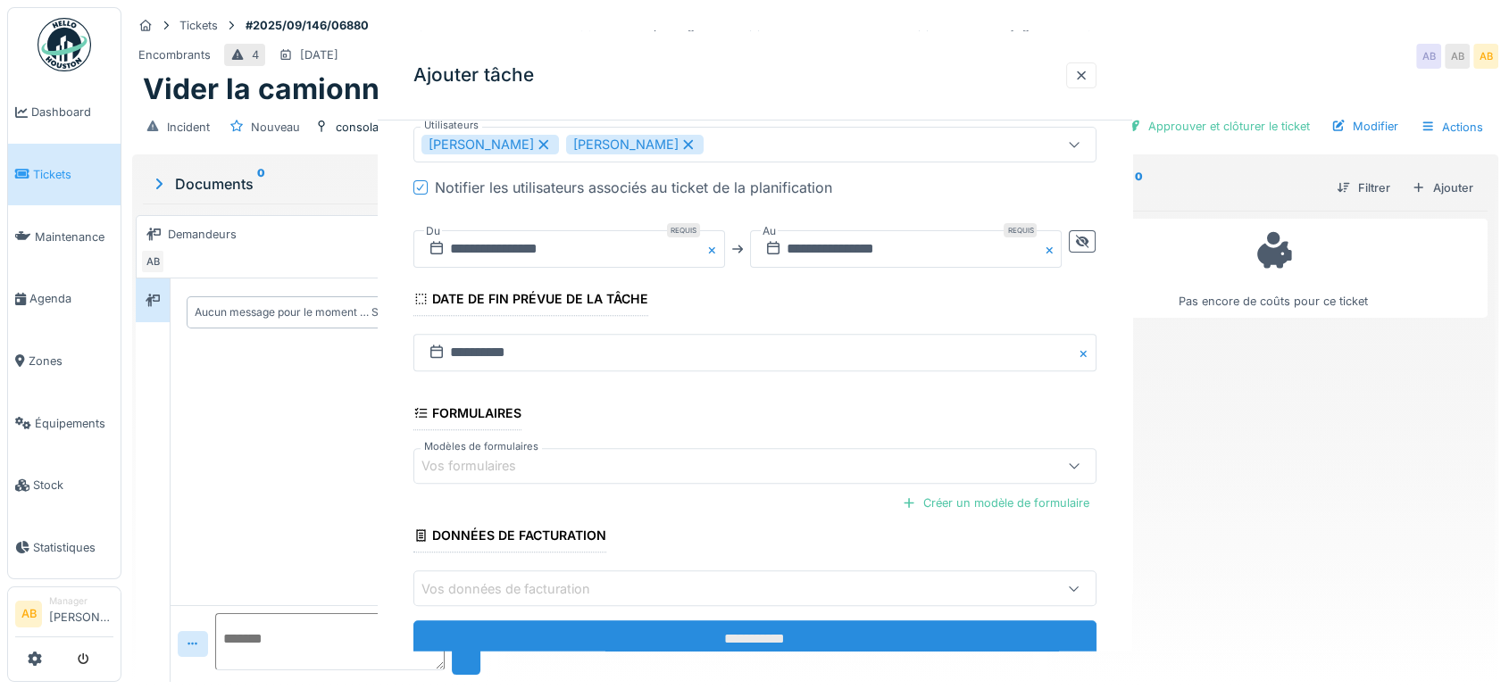
scroll to position [0, 0]
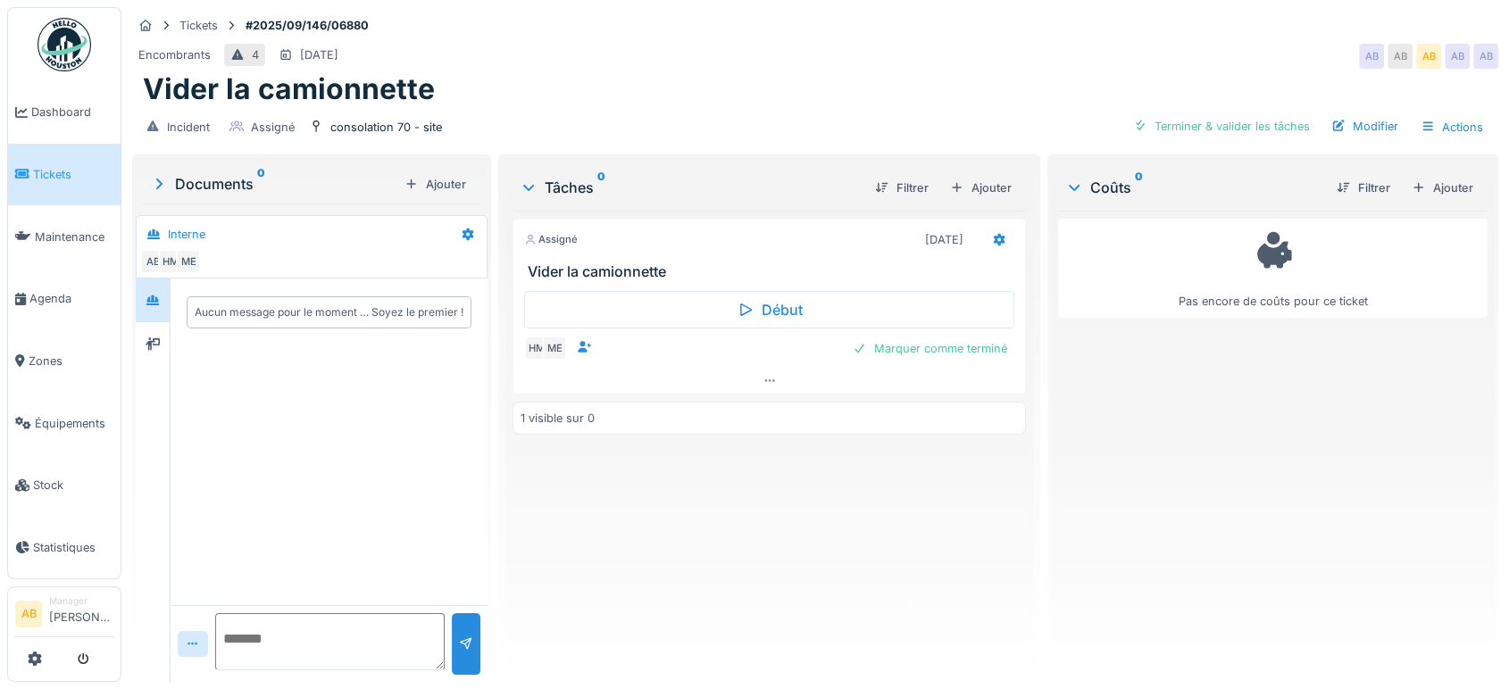
drag, startPoint x: 753, startPoint y: 254, endPoint x: 750, endPoint y: 244, distance: 10.2
click at [750, 244] on div "Assigné 02/09/2025 Vider la camionnette" at bounding box center [768, 250] width 513 height 62
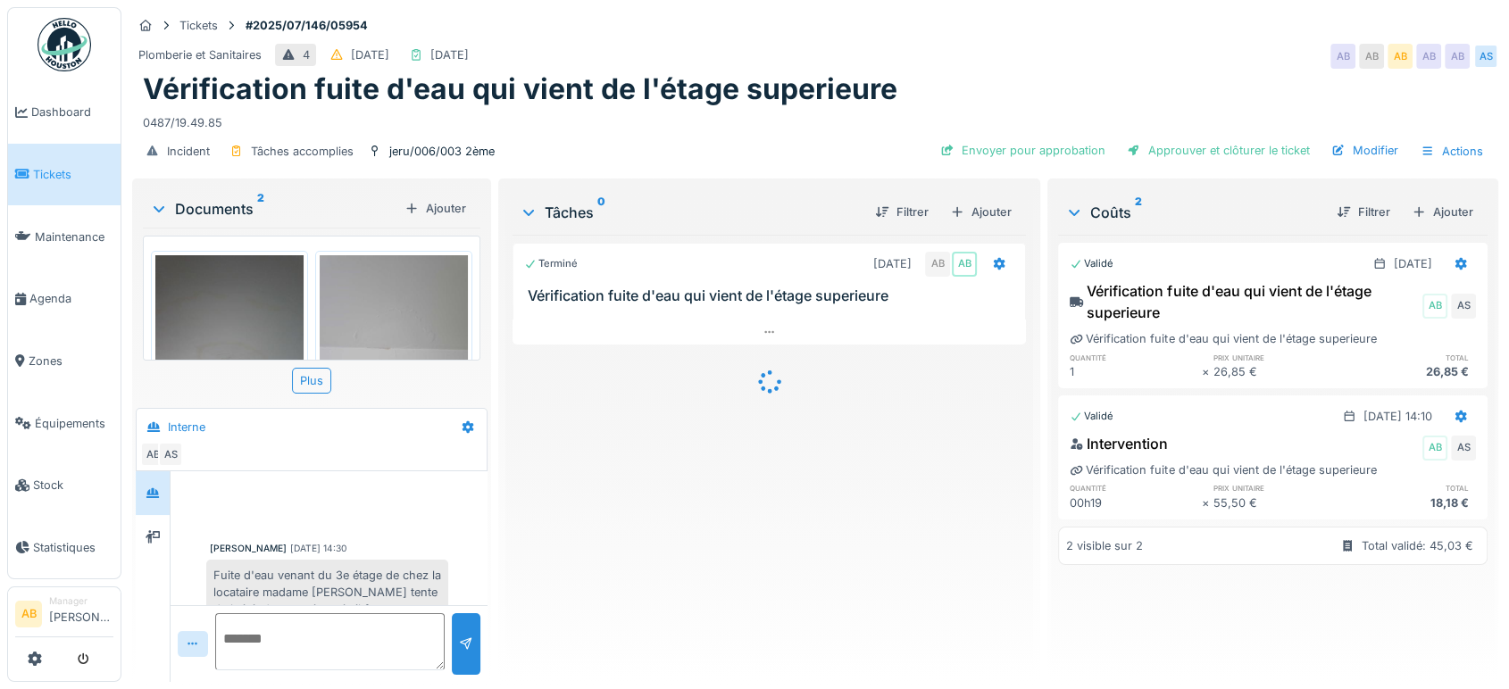
scroll to position [472, 0]
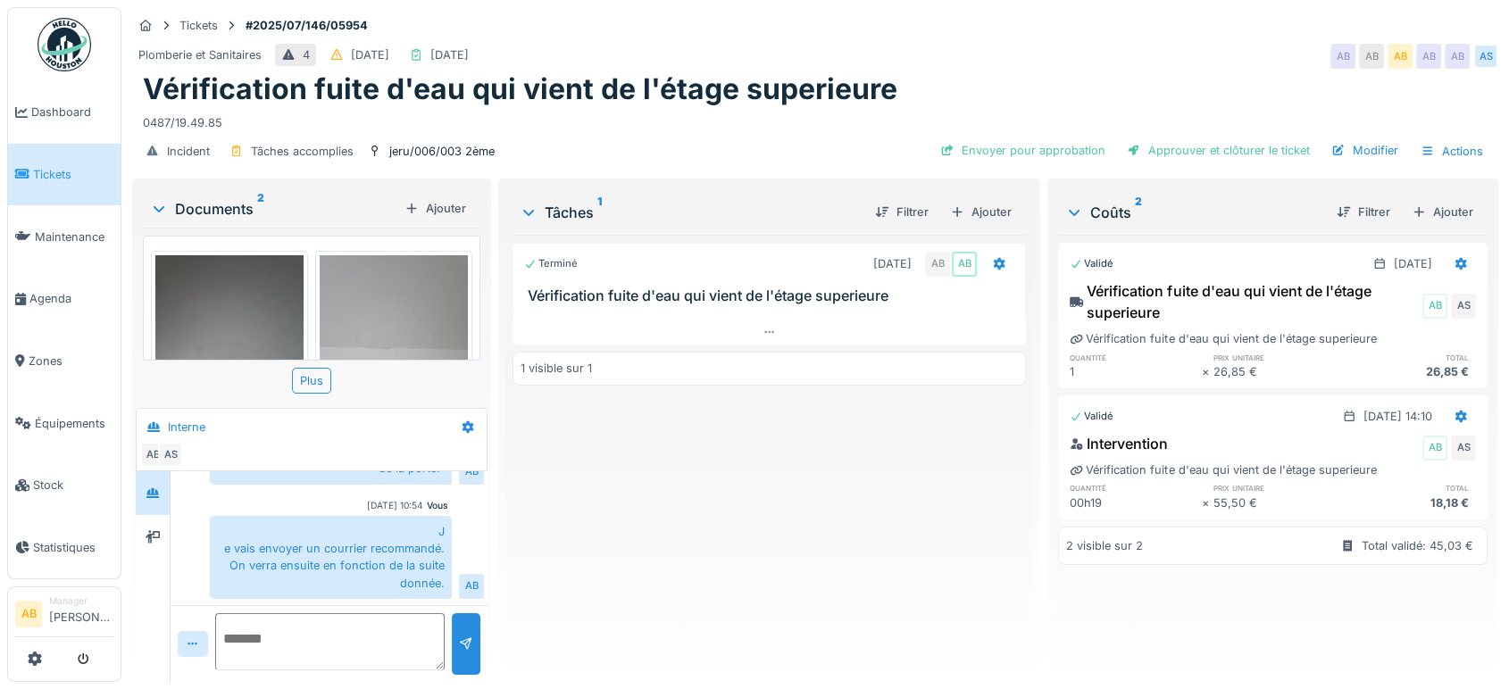
click at [86, 34] on img at bounding box center [64, 45] width 54 height 54
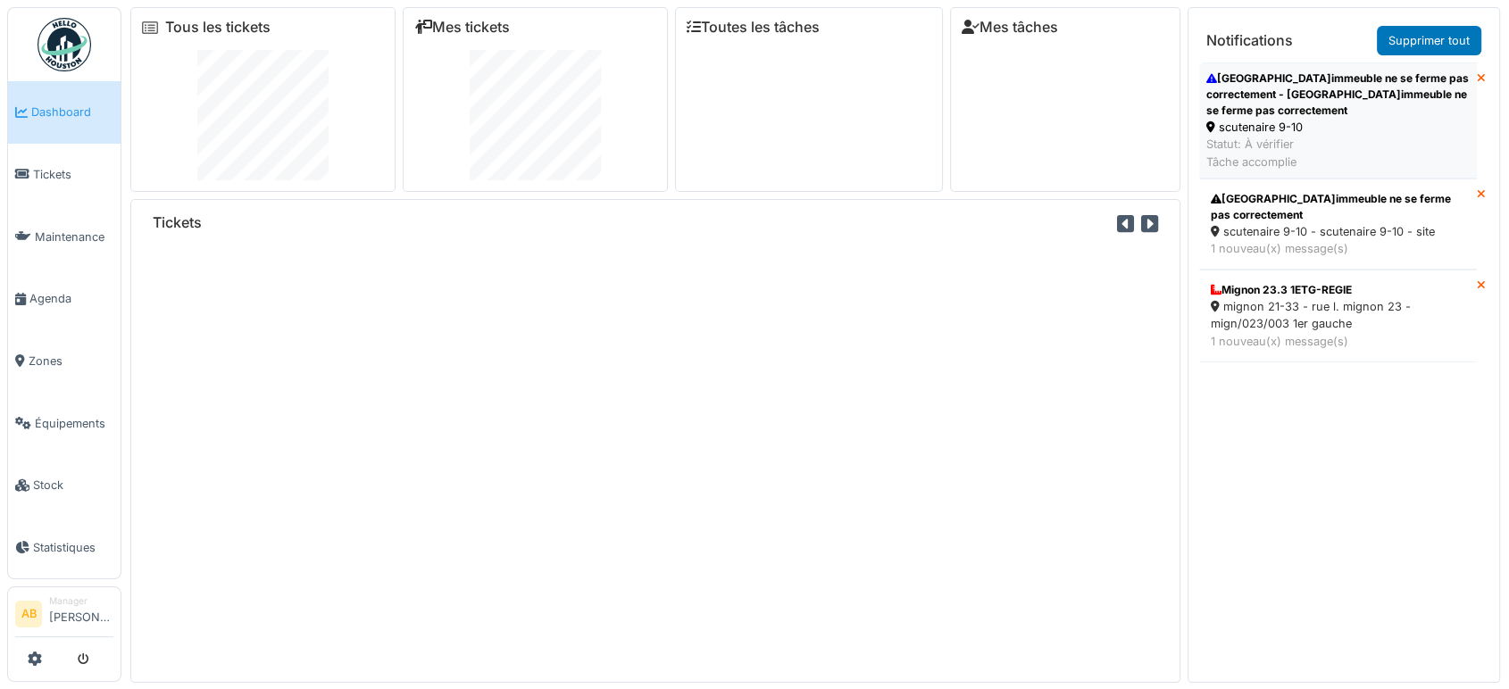
click at [1329, 154] on div "Statut: À vérifier Tâche accomplie" at bounding box center [1337, 153] width 263 height 34
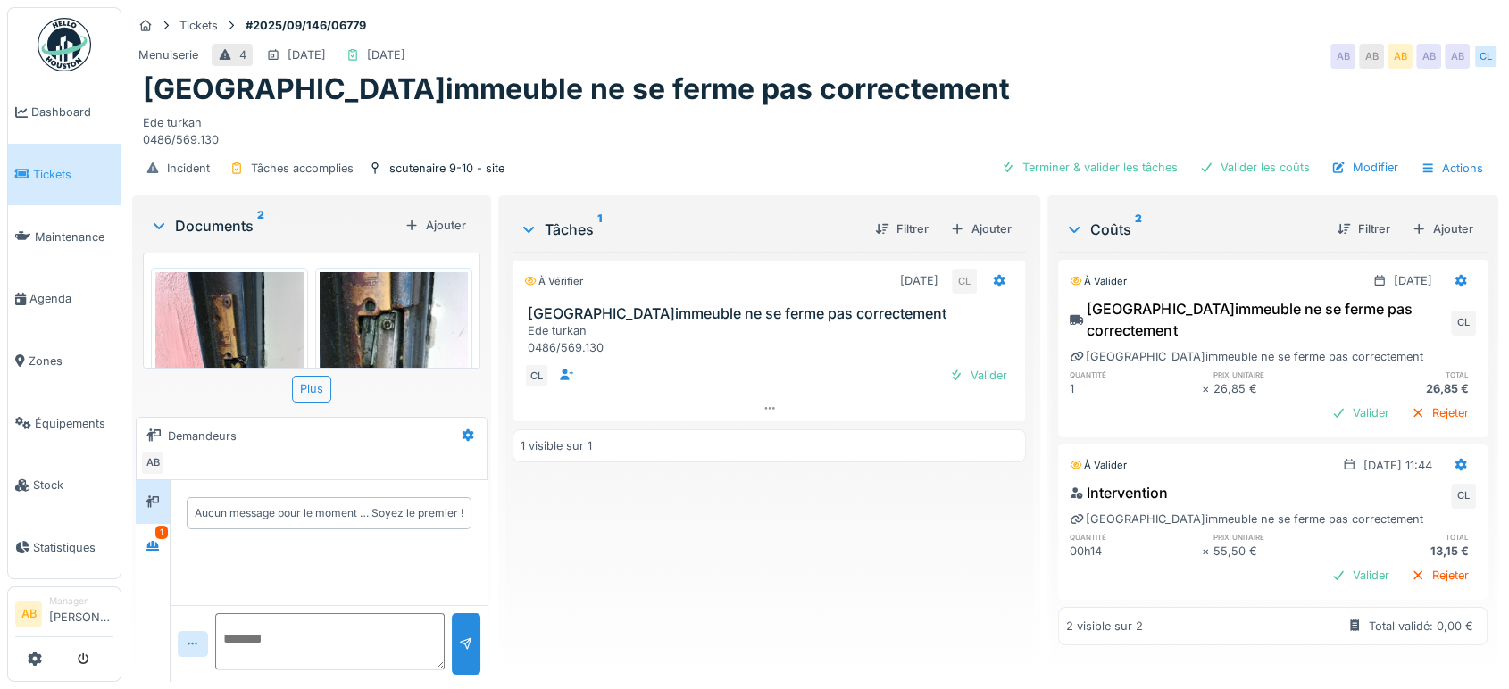
click at [171, 541] on div "Aucun message pour le moment … Soyez le premier !" at bounding box center [329, 513] width 317 height 67
click at [158, 546] on icon at bounding box center [152, 546] width 12 height 10
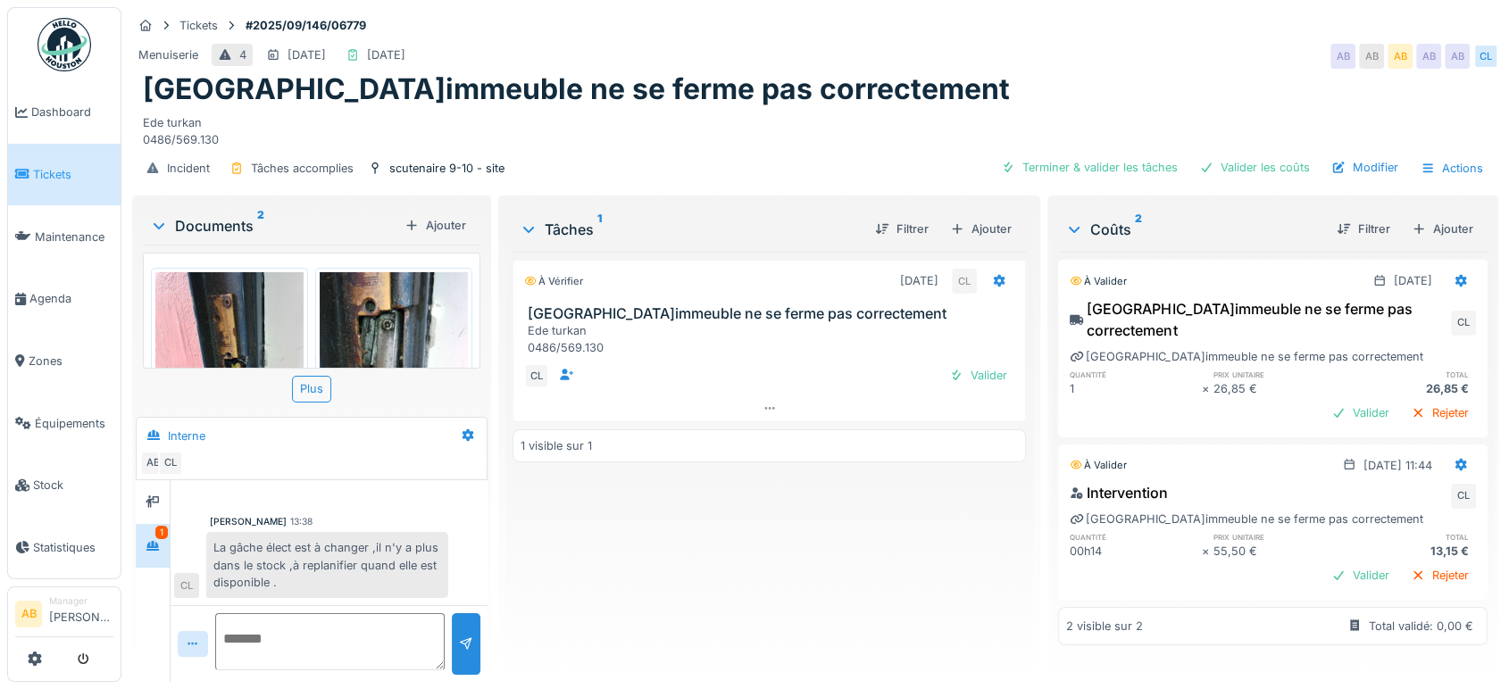
click at [235, 220] on div "Documents 2" at bounding box center [273, 225] width 247 height 21
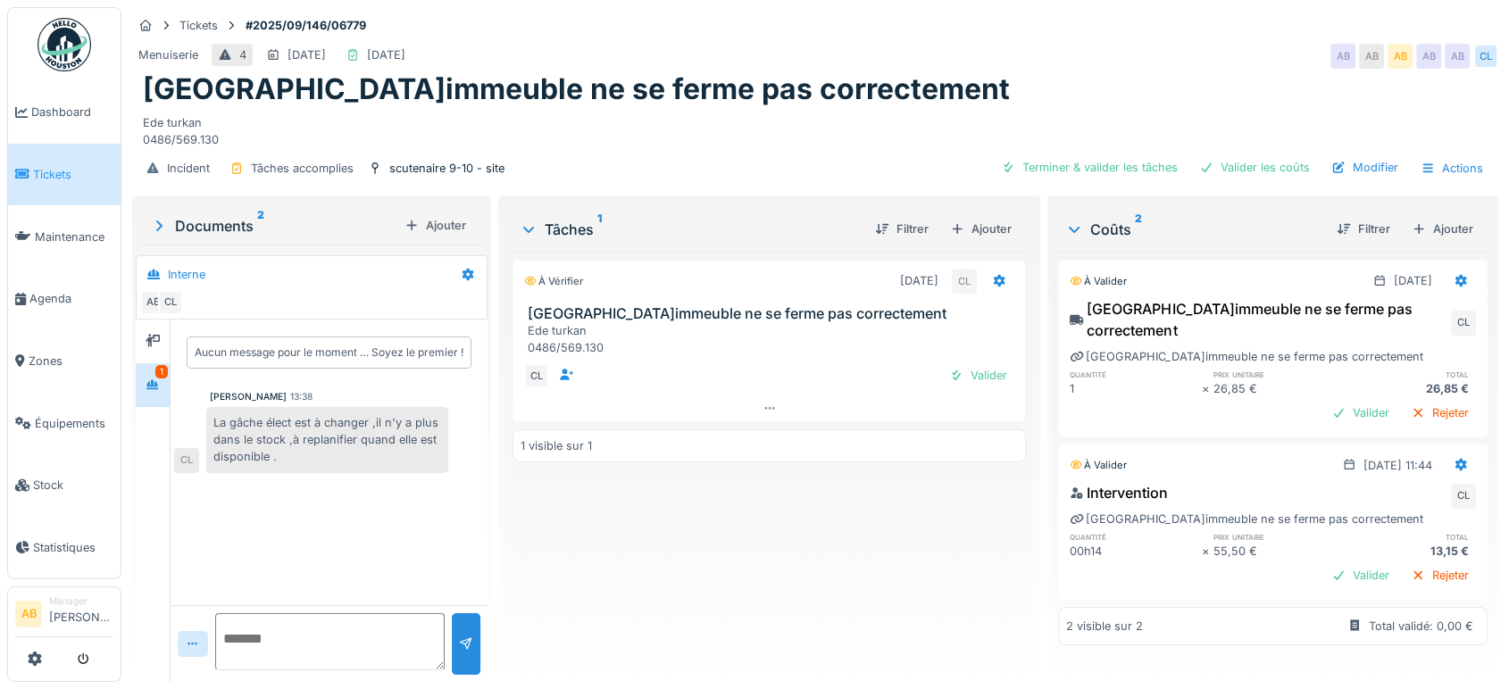
click at [557, 429] on div "1 visible sur 1" at bounding box center [768, 445] width 513 height 33
click at [529, 419] on div at bounding box center [769, 409] width 512 height 26
click at [1324, 563] on div "Valider" at bounding box center [1360, 575] width 72 height 24
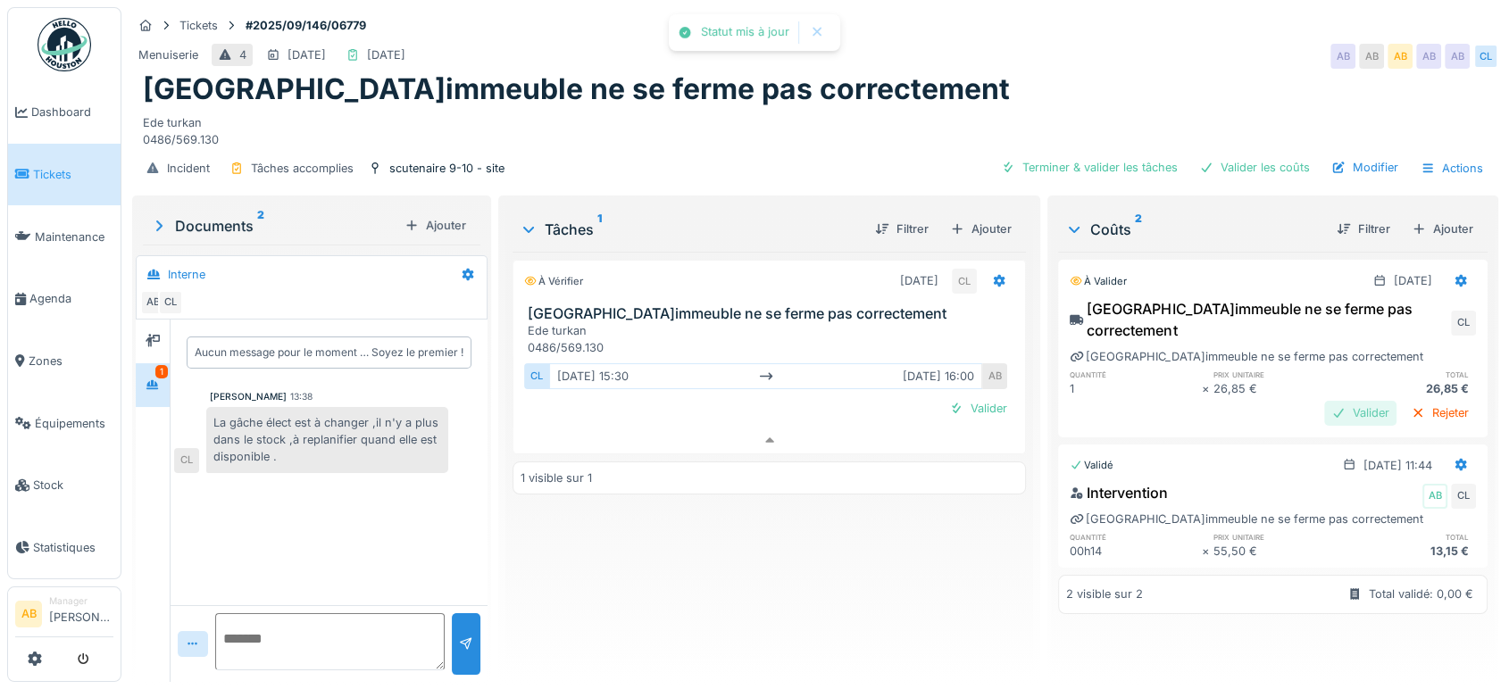
click at [1324, 401] on div "Valider" at bounding box center [1360, 413] width 72 height 24
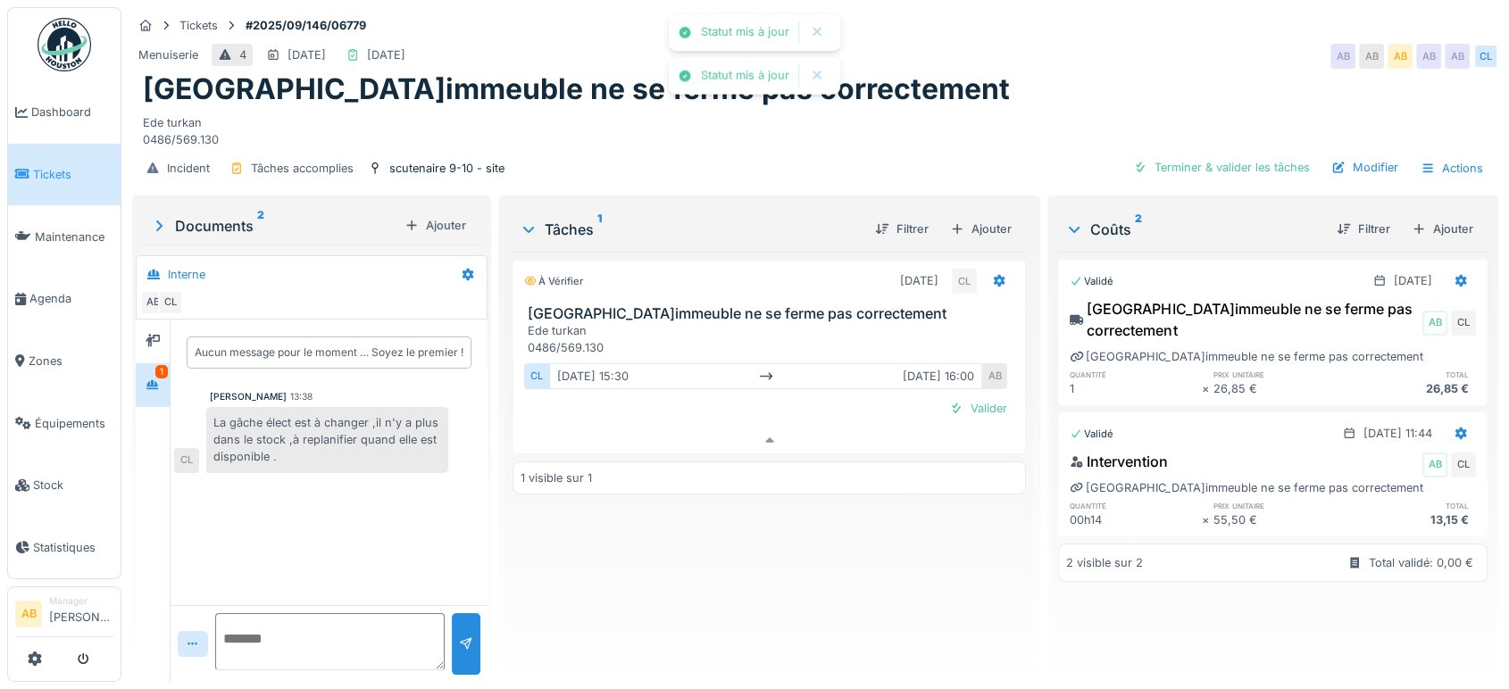
drag, startPoint x: 1001, startPoint y: 398, endPoint x: 1012, endPoint y: 463, distance: 66.2
click at [1012, 463] on div "À vérifier 02/09/2025 CL Porte de rue de l'immeuble ne se ferme pas correctemen…" at bounding box center [768, 460] width 513 height 416
click at [955, 396] on div "Valider" at bounding box center [978, 408] width 72 height 24
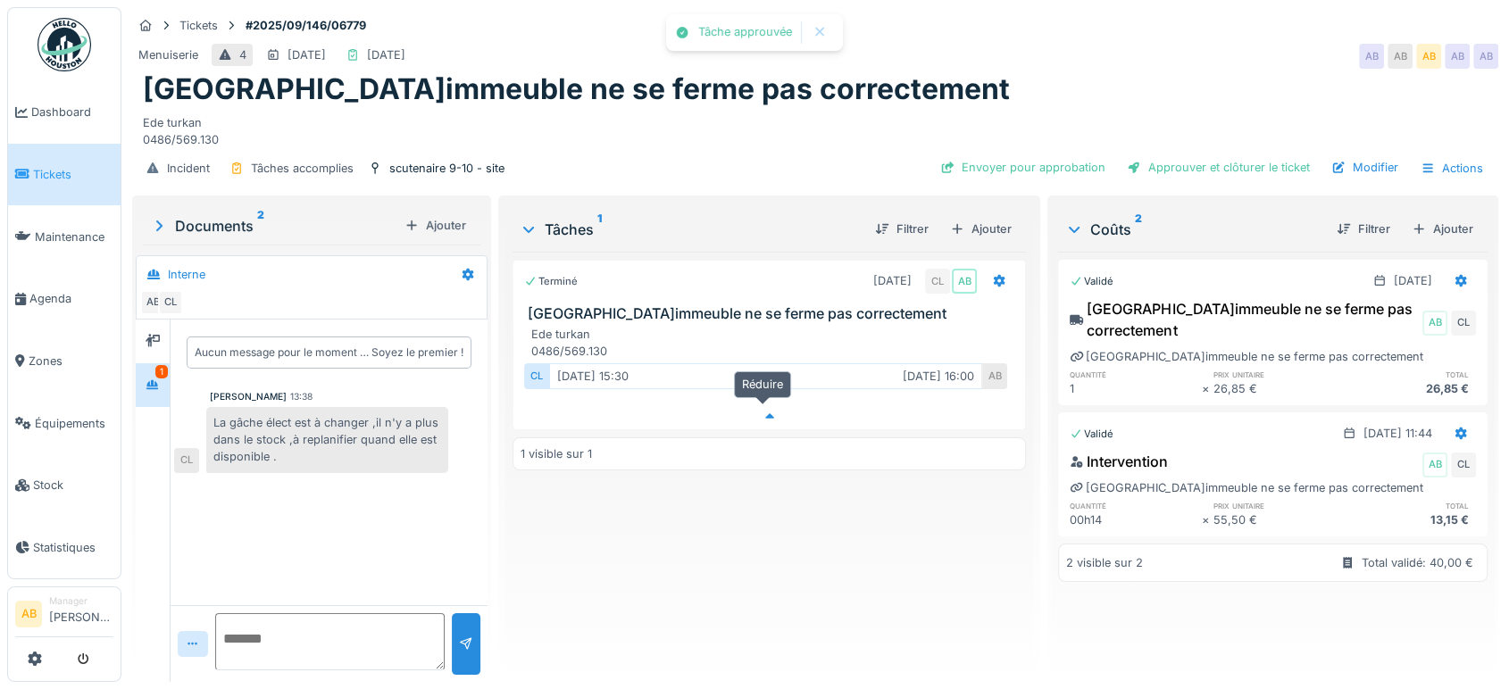
click at [764, 404] on div at bounding box center [769, 417] width 512 height 26
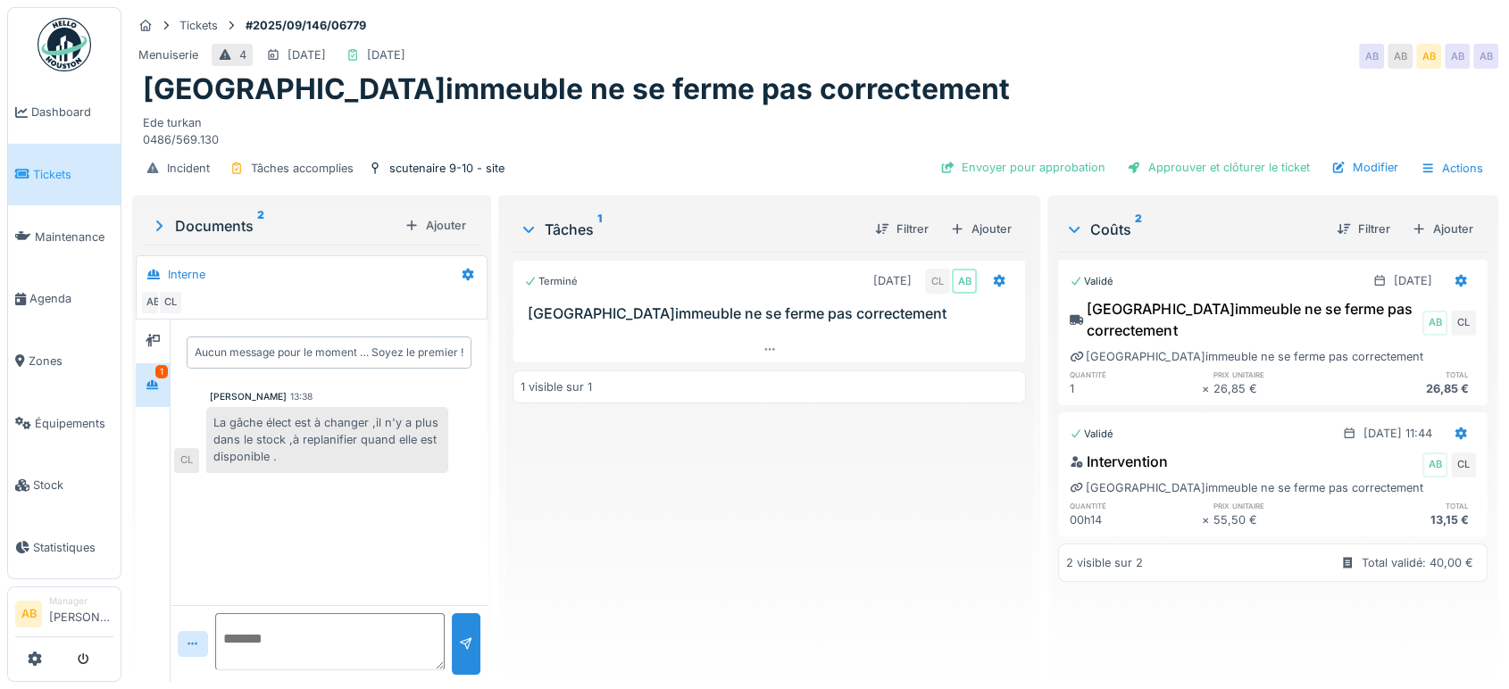
click at [46, 39] on img at bounding box center [64, 45] width 54 height 54
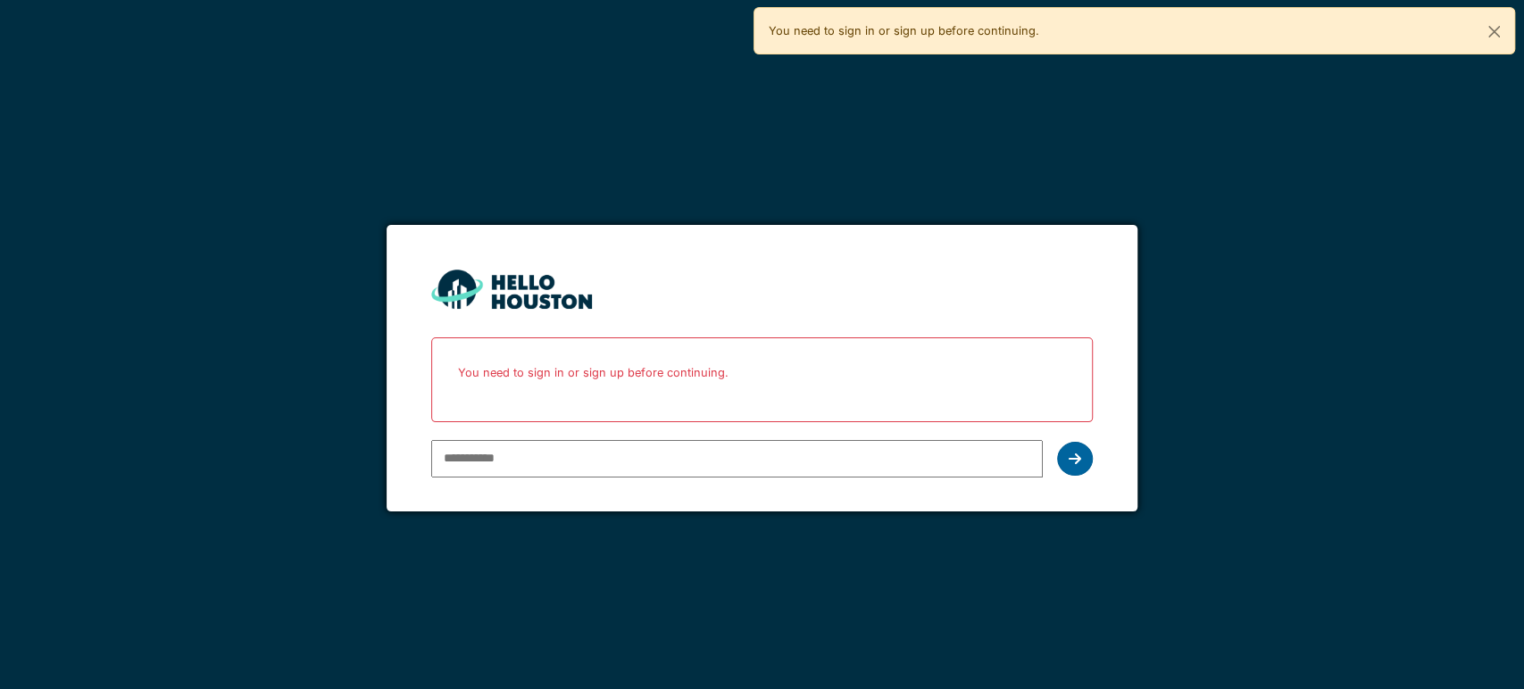
type input "**********"
click at [1077, 463] on icon at bounding box center [1075, 459] width 12 height 14
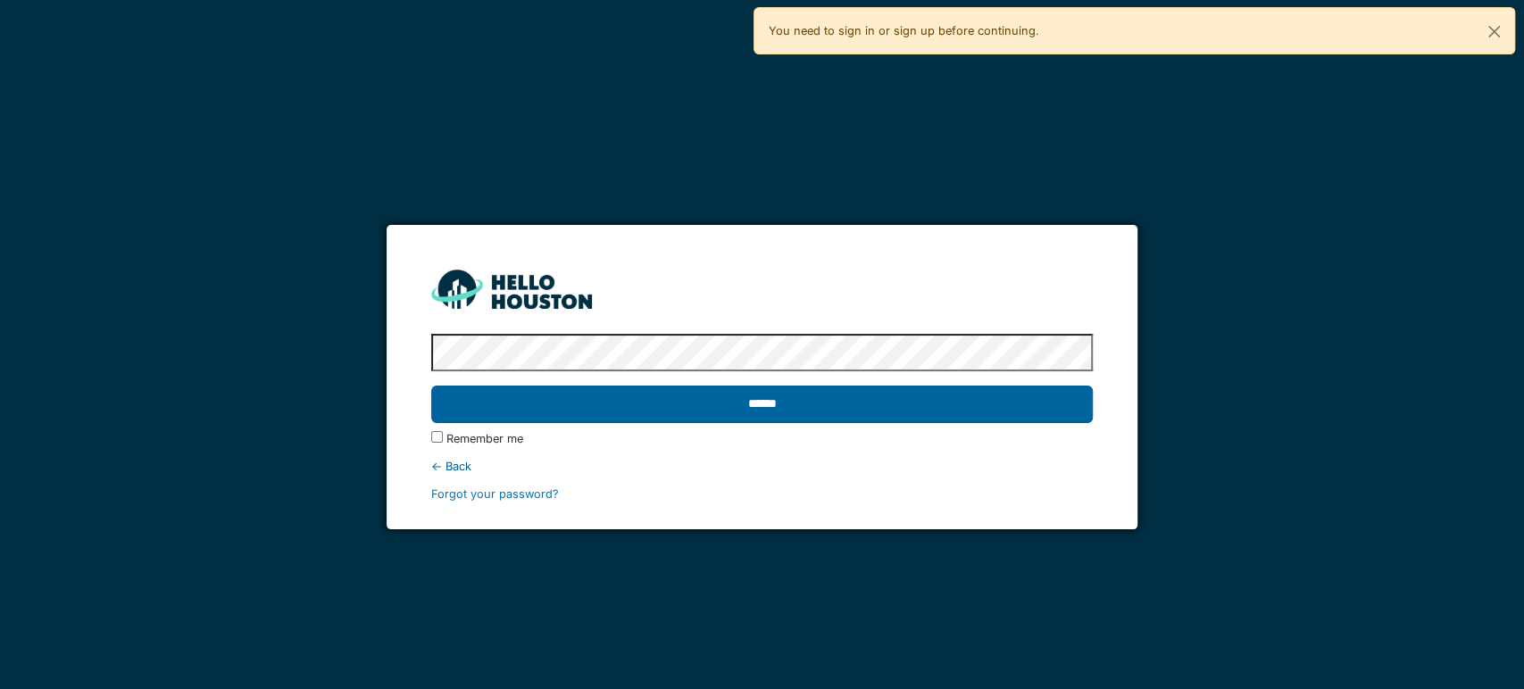
click at [626, 395] on input "******" at bounding box center [762, 404] width 662 height 37
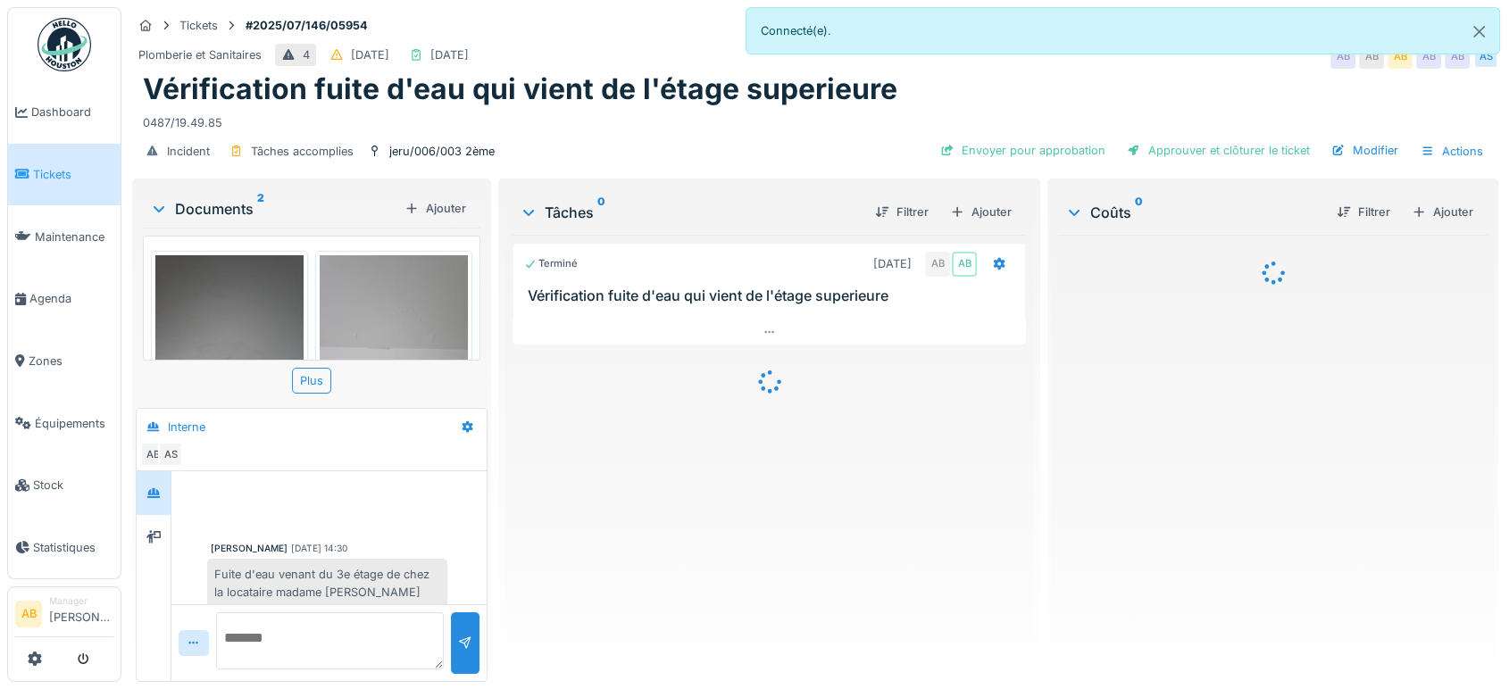
scroll to position [472, 0]
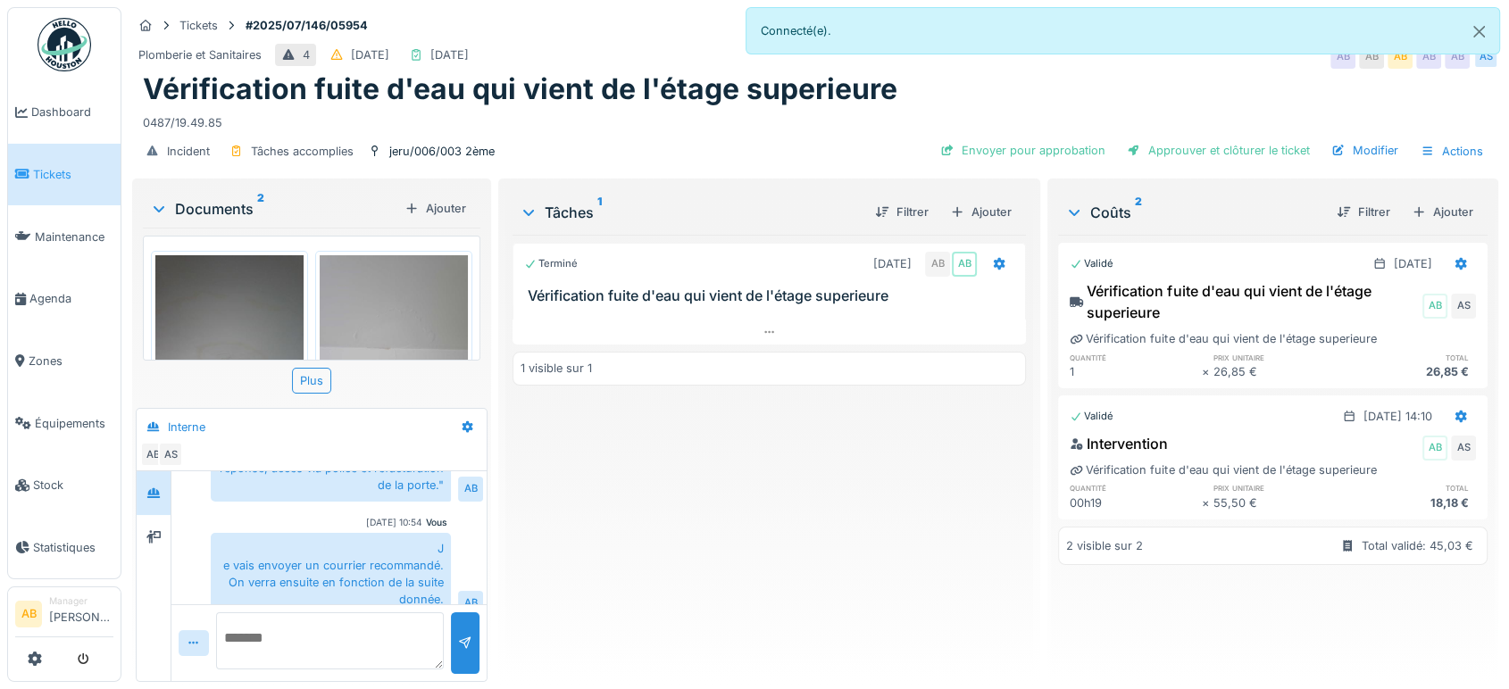
click at [187, 206] on div "Documents 2" at bounding box center [273, 208] width 247 height 21
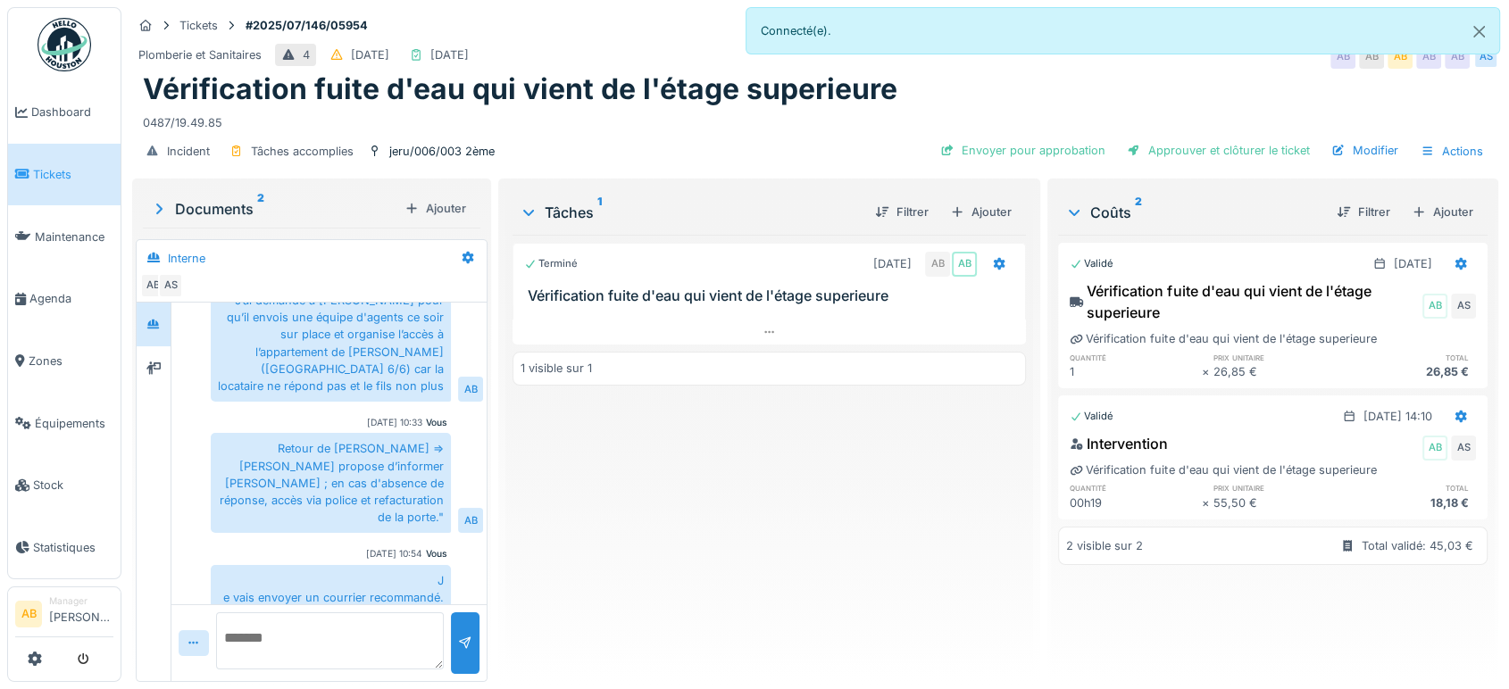
scroll to position [304, 0]
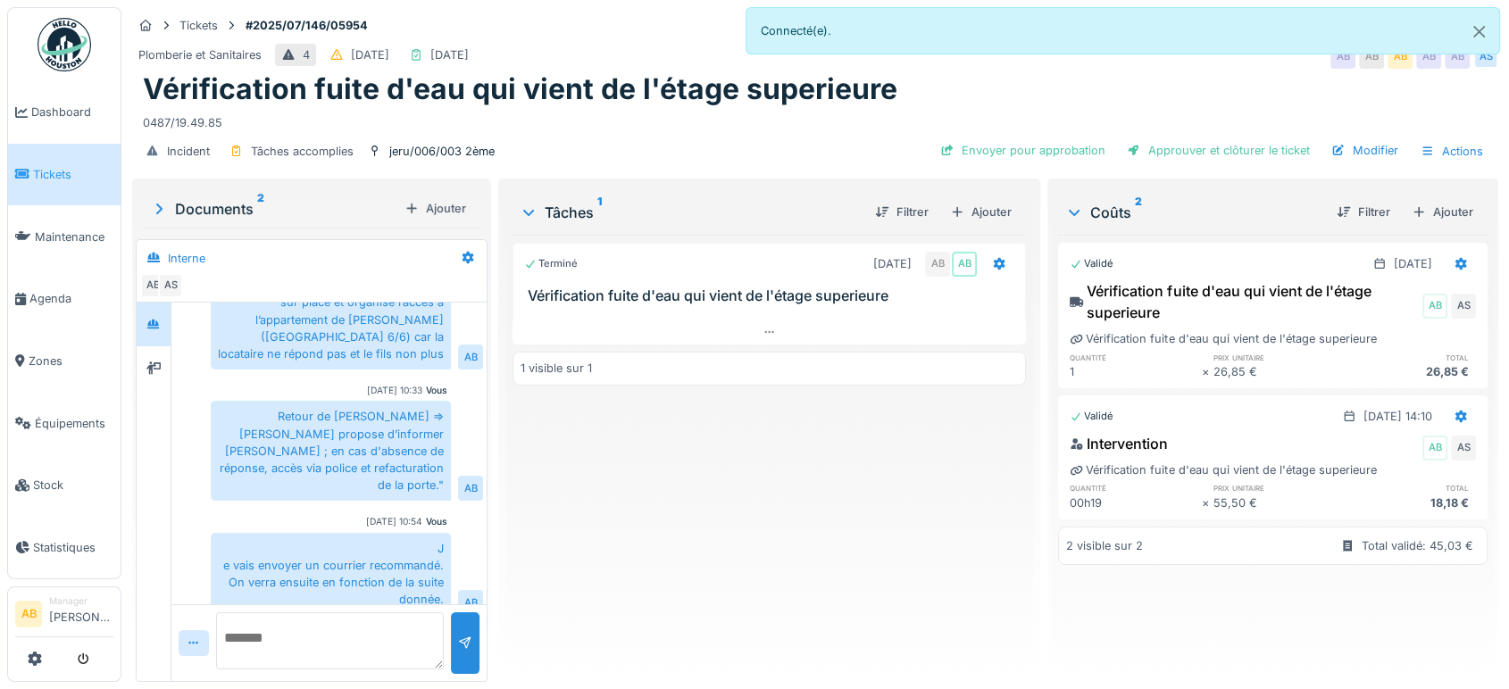
click at [73, 46] on img at bounding box center [64, 45] width 54 height 54
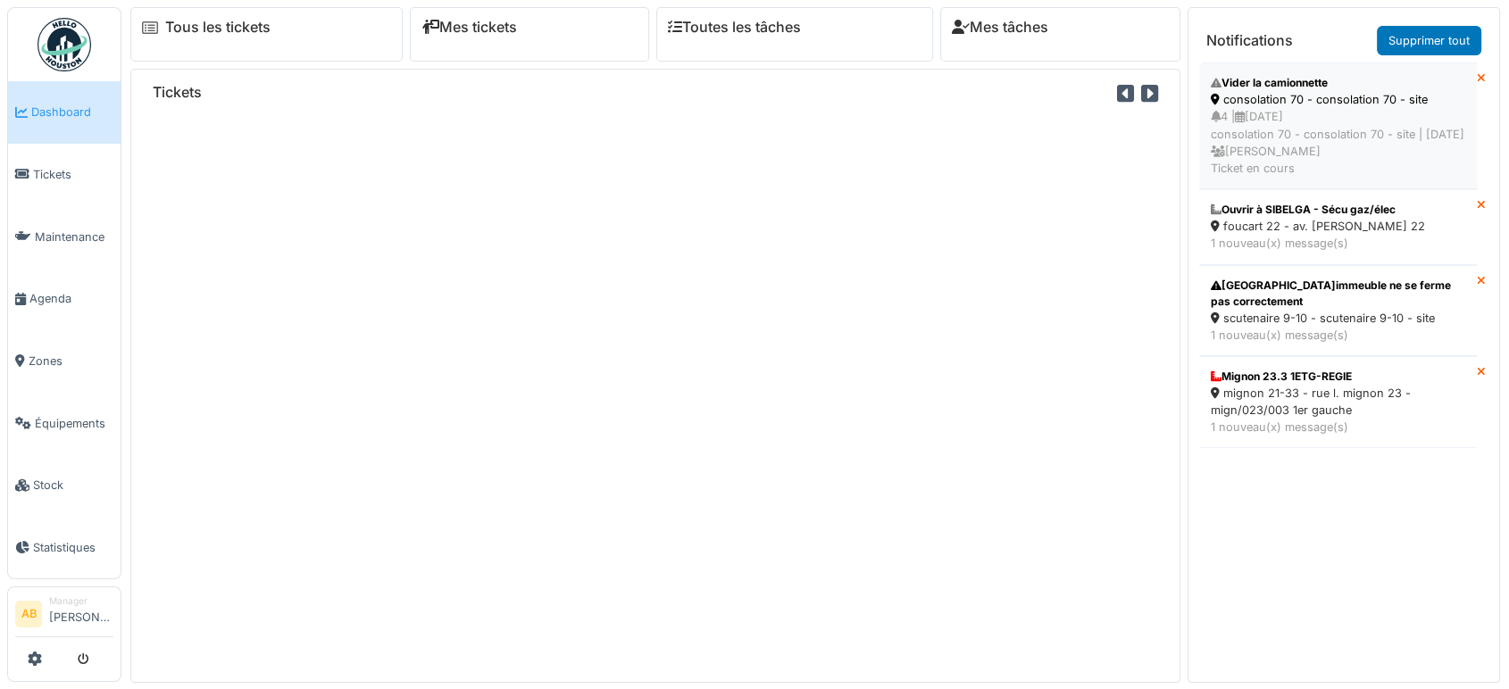
click at [1285, 137] on div "4 | 07/09/2025 consolation 70 - consolation 70 - site | Il y a 0 jour(s) Ahmed …" at bounding box center [1338, 142] width 254 height 69
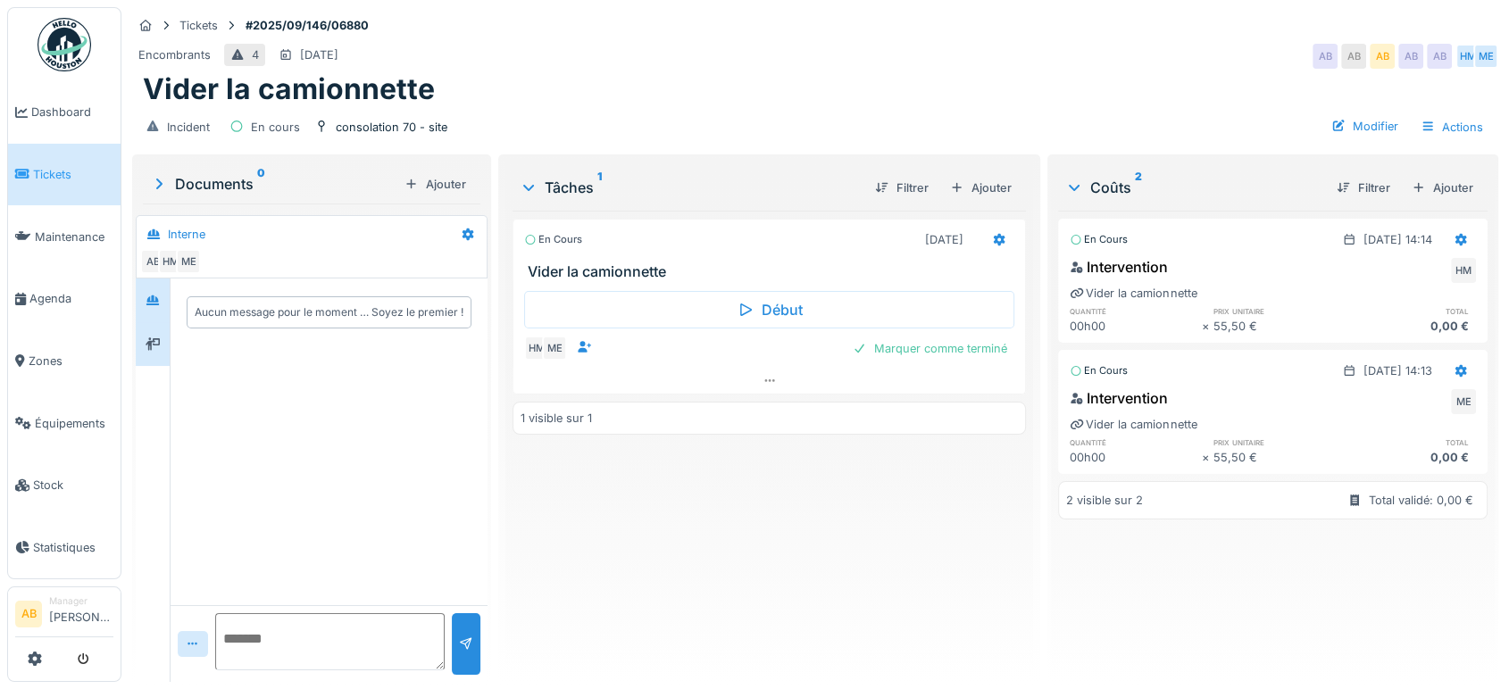
click at [151, 323] on div at bounding box center [153, 344] width 34 height 44
click at [62, 30] on img at bounding box center [64, 45] width 54 height 54
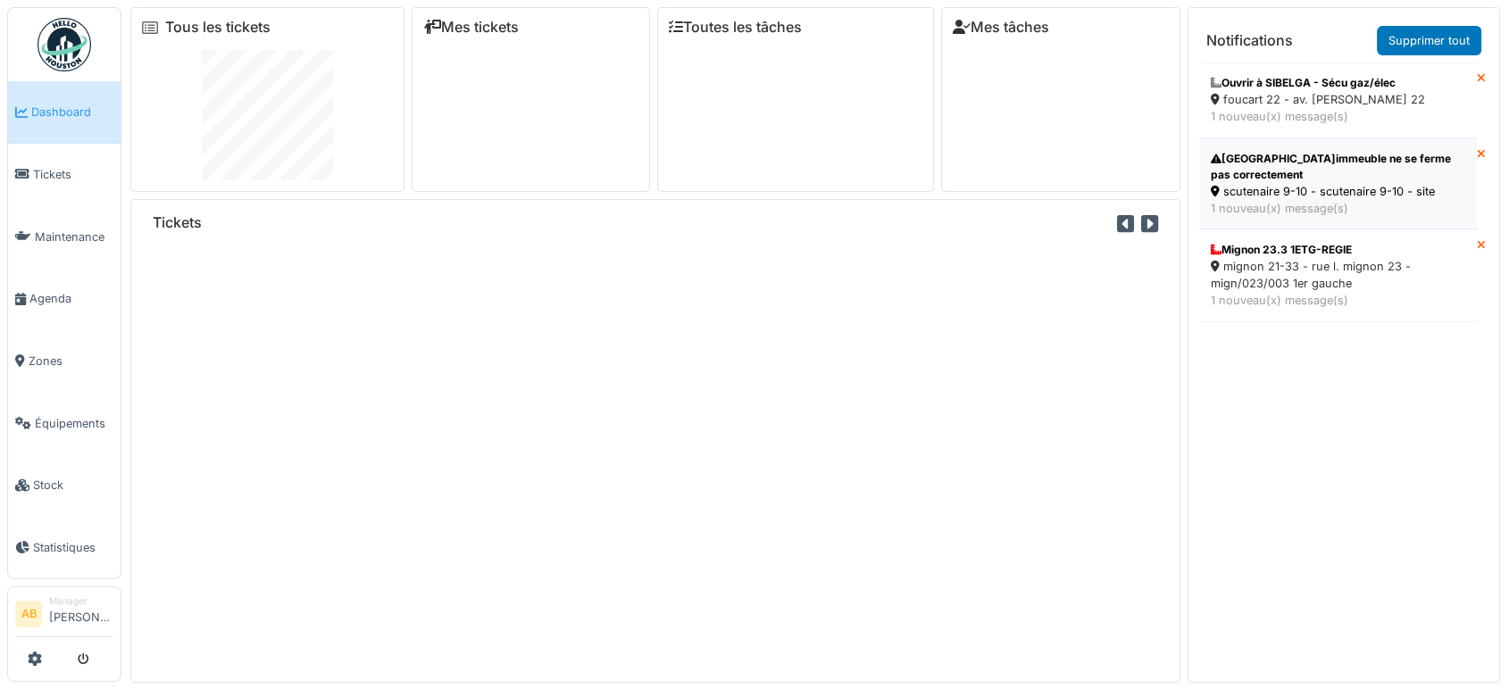
click at [1286, 183] on div "scutenaire 9-10 - scutenaire 9-10 - site" at bounding box center [1338, 191] width 254 height 17
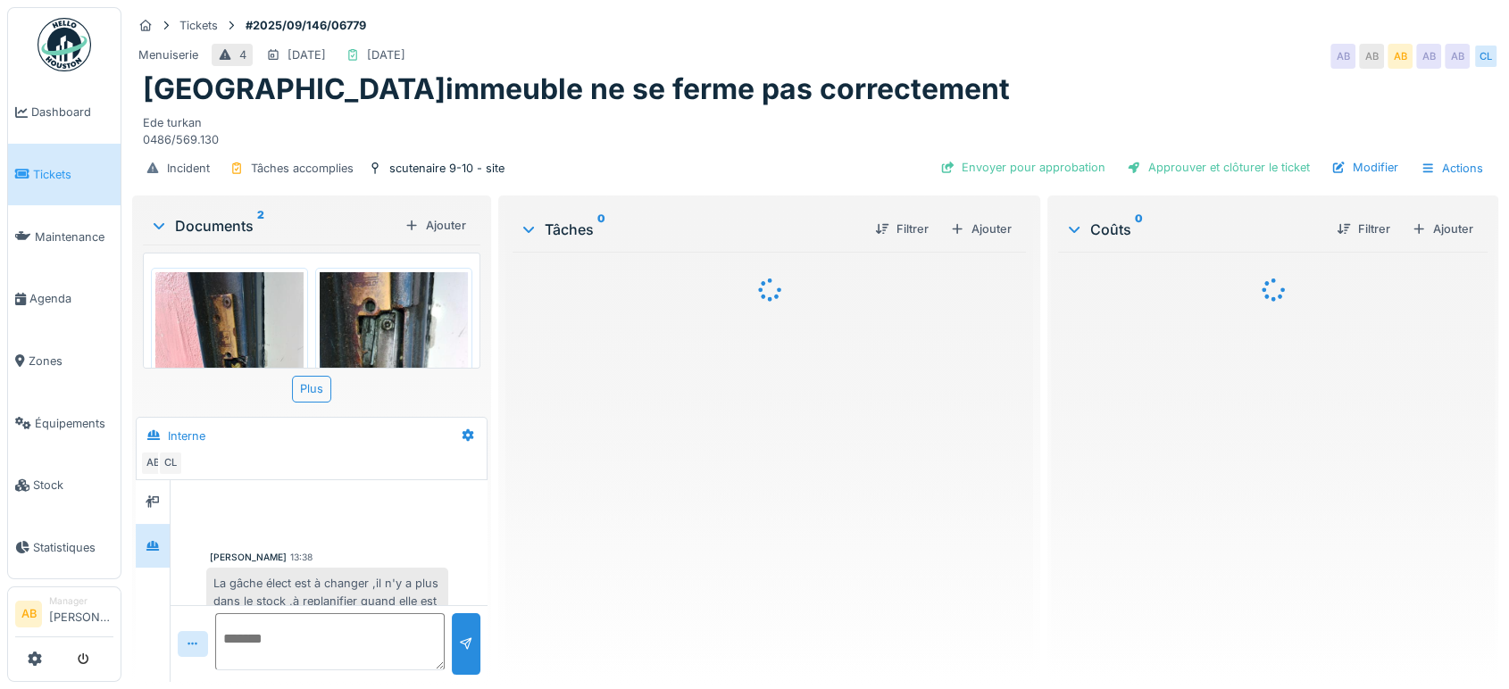
scroll to position [36, 0]
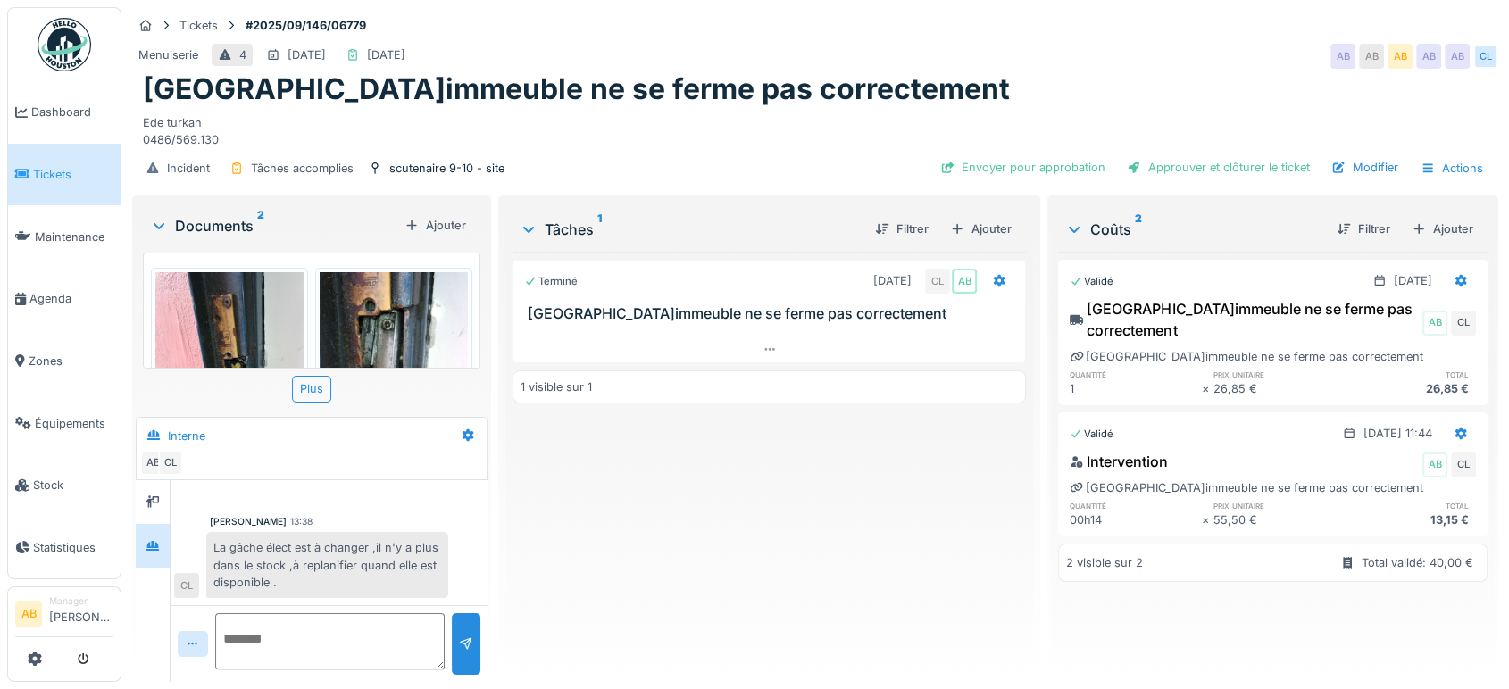
drag, startPoint x: 0, startPoint y: 0, endPoint x: 586, endPoint y: 439, distance: 732.1
drag, startPoint x: 586, startPoint y: 439, endPoint x: 553, endPoint y: 504, distance: 72.3
click at [62, 47] on img at bounding box center [64, 45] width 54 height 54
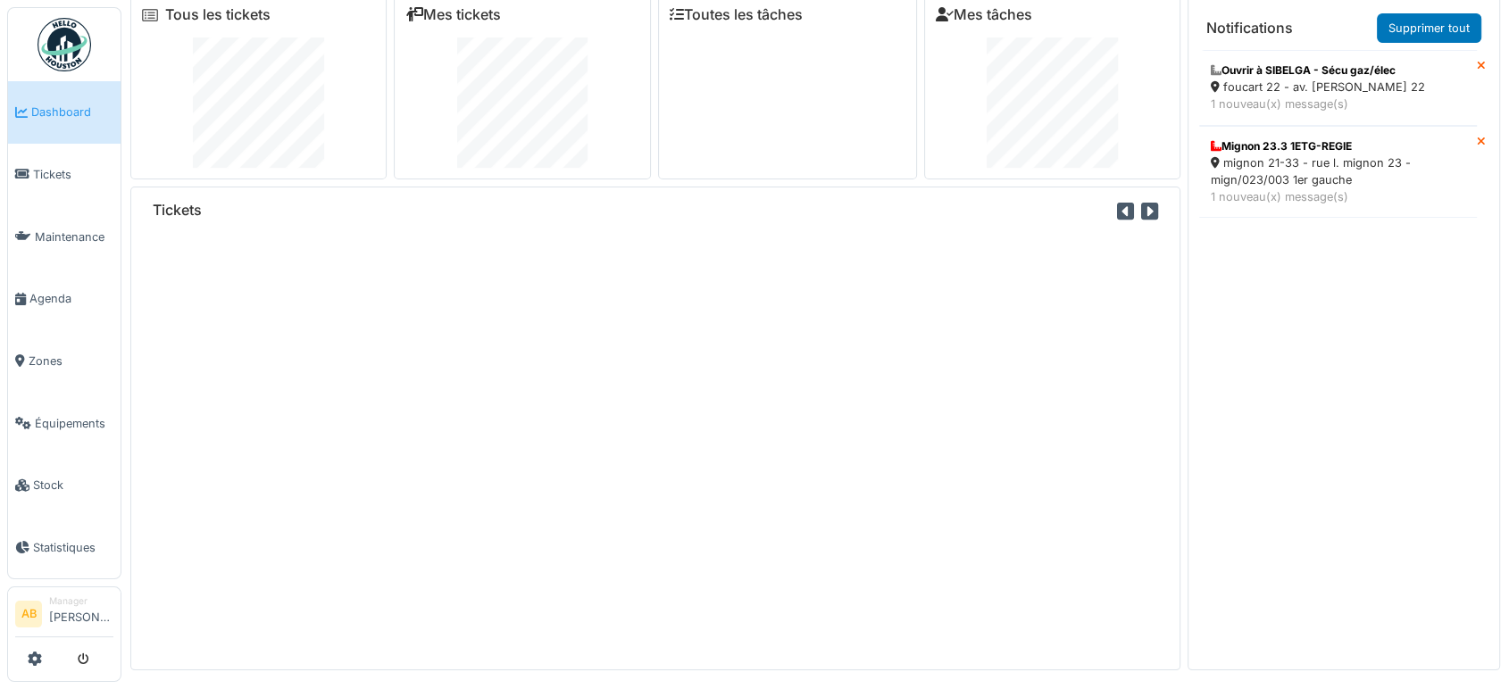
scroll to position [19, 0]
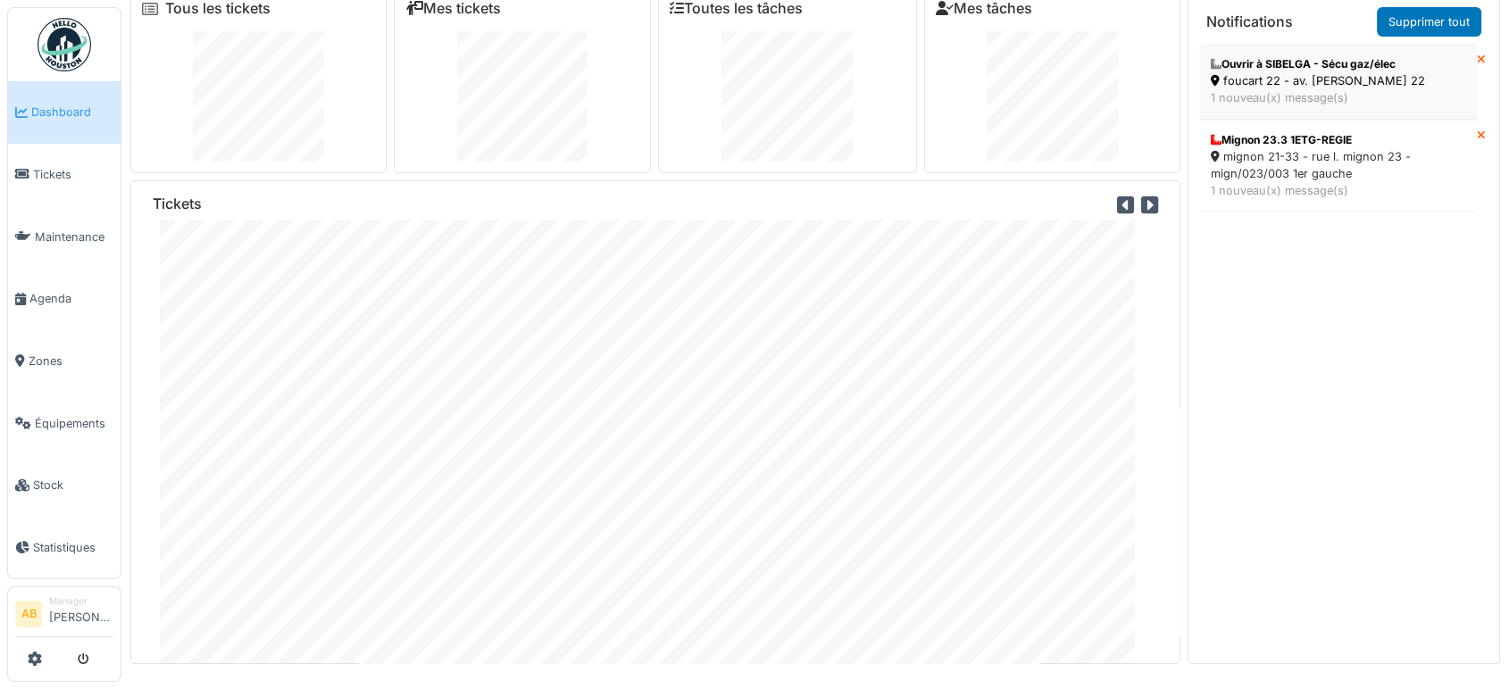
click at [1293, 98] on div "1 nouveau(x) message(s)" at bounding box center [1338, 97] width 254 height 17
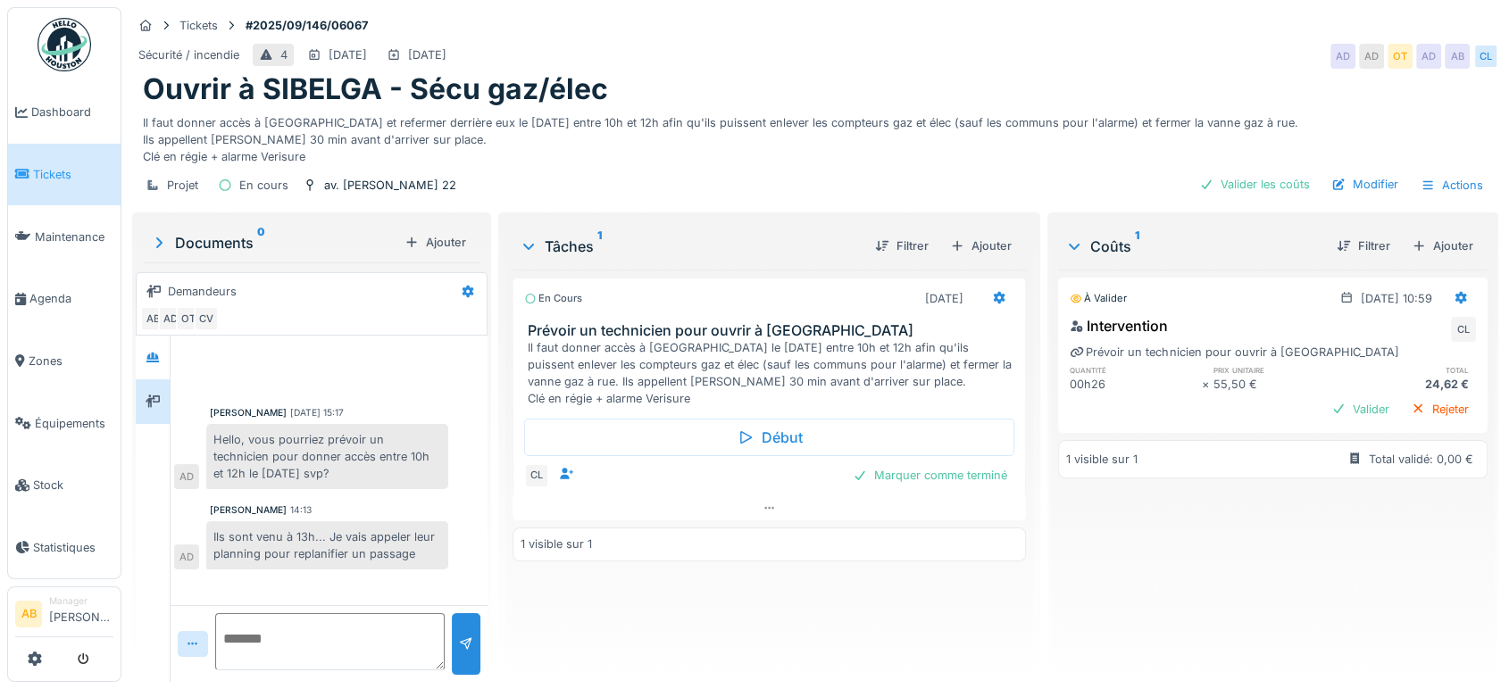
click at [46, 55] on img at bounding box center [64, 45] width 54 height 54
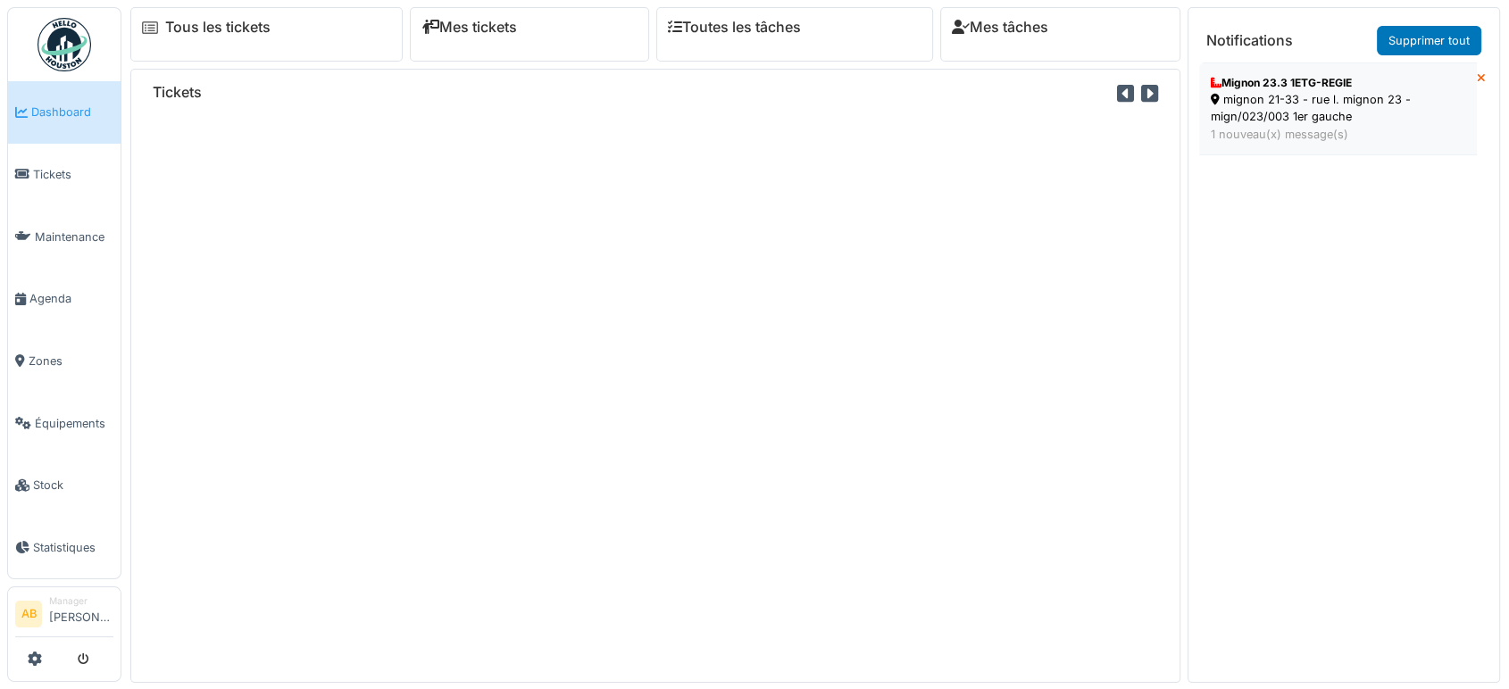
click at [1272, 91] on div "mignon 21-33 - rue l. mignon 23 - mign/023/003 1er gauche" at bounding box center [1338, 108] width 254 height 34
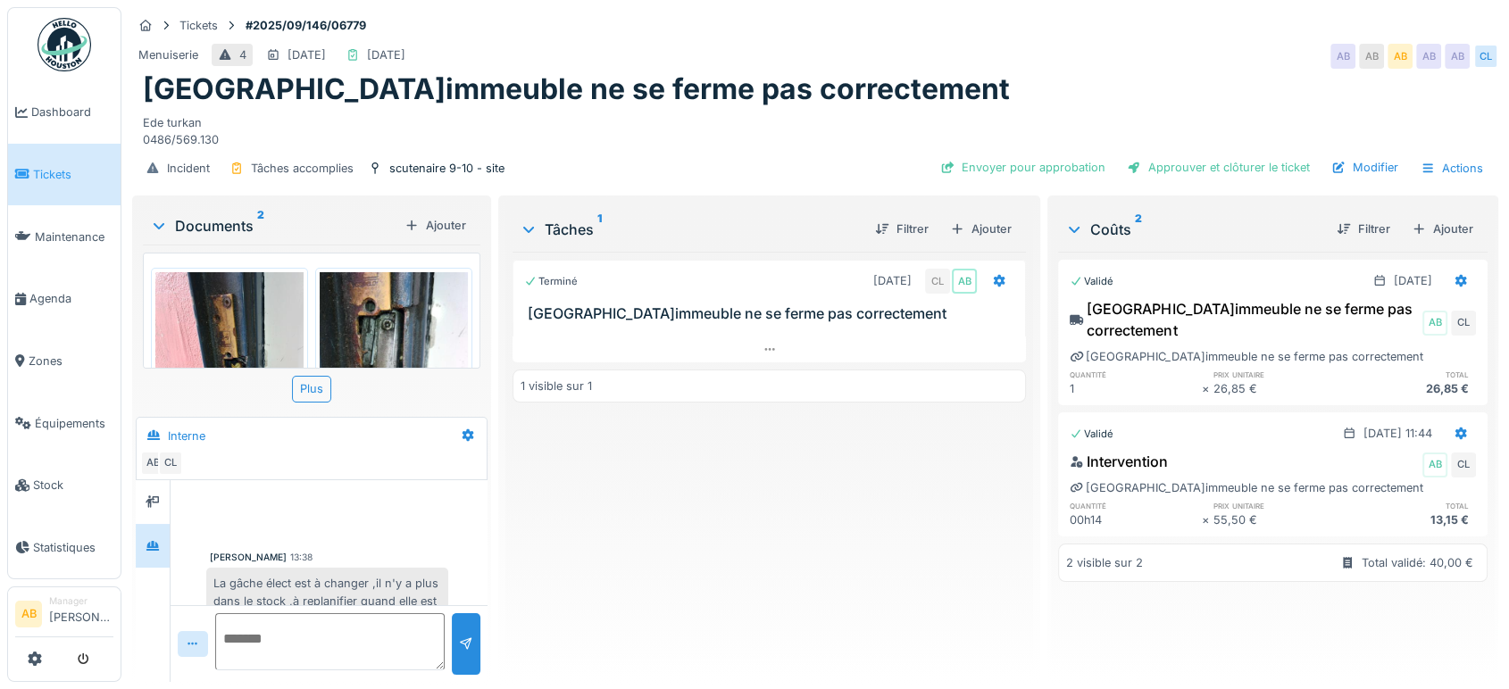
scroll to position [36, 0]
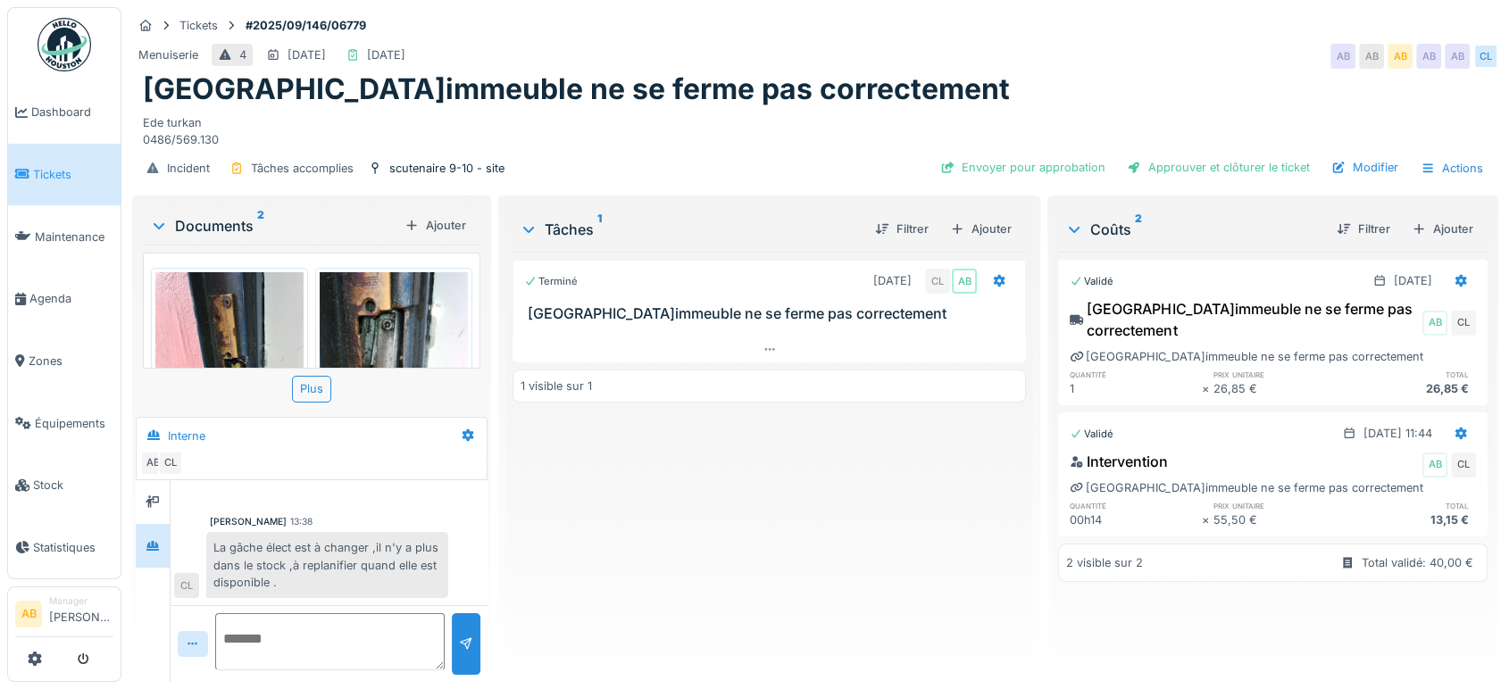
click at [71, 25] on img at bounding box center [64, 45] width 54 height 54
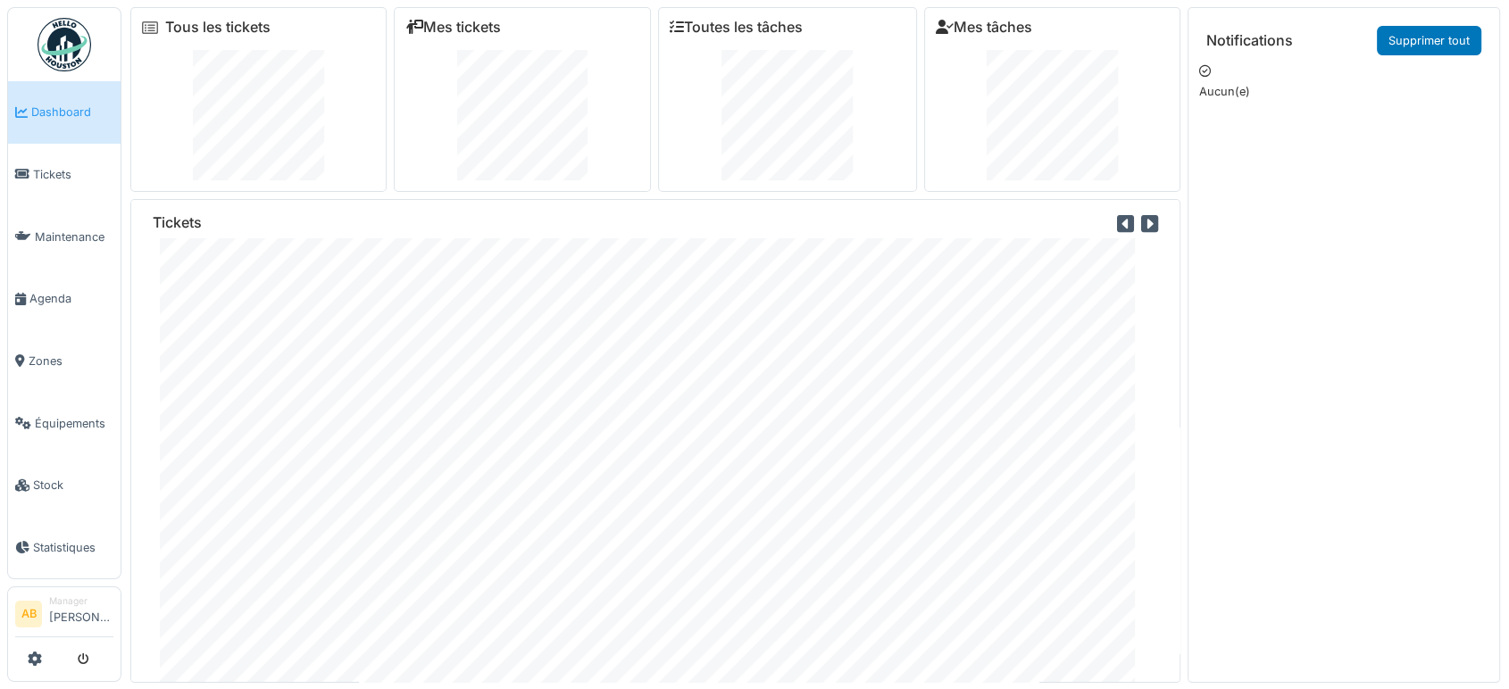
click at [65, 44] on img at bounding box center [64, 45] width 54 height 54
click at [1084, 545] on div "Tickets" at bounding box center [655, 441] width 1050 height 484
click at [1036, 465] on div "Tickets" at bounding box center [655, 441] width 1050 height 484
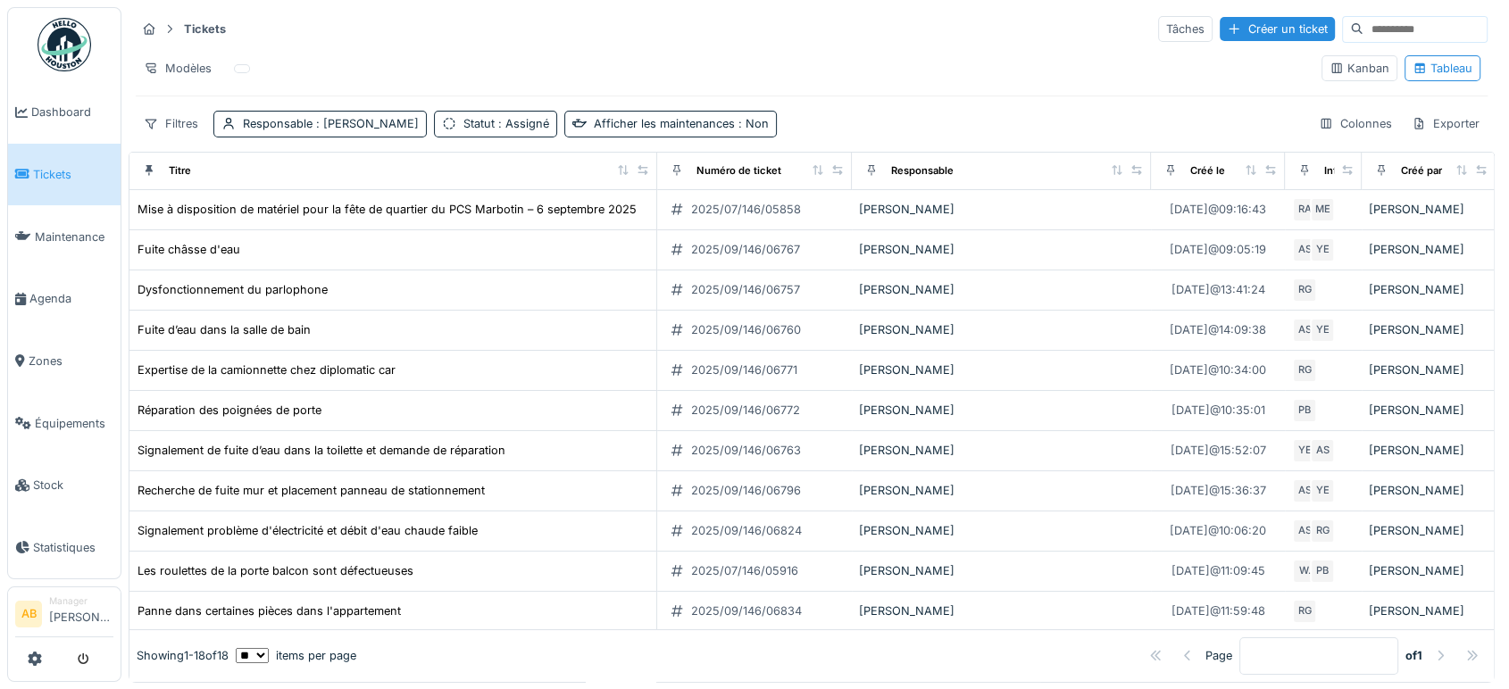
click at [62, 64] on img at bounding box center [64, 45] width 54 height 54
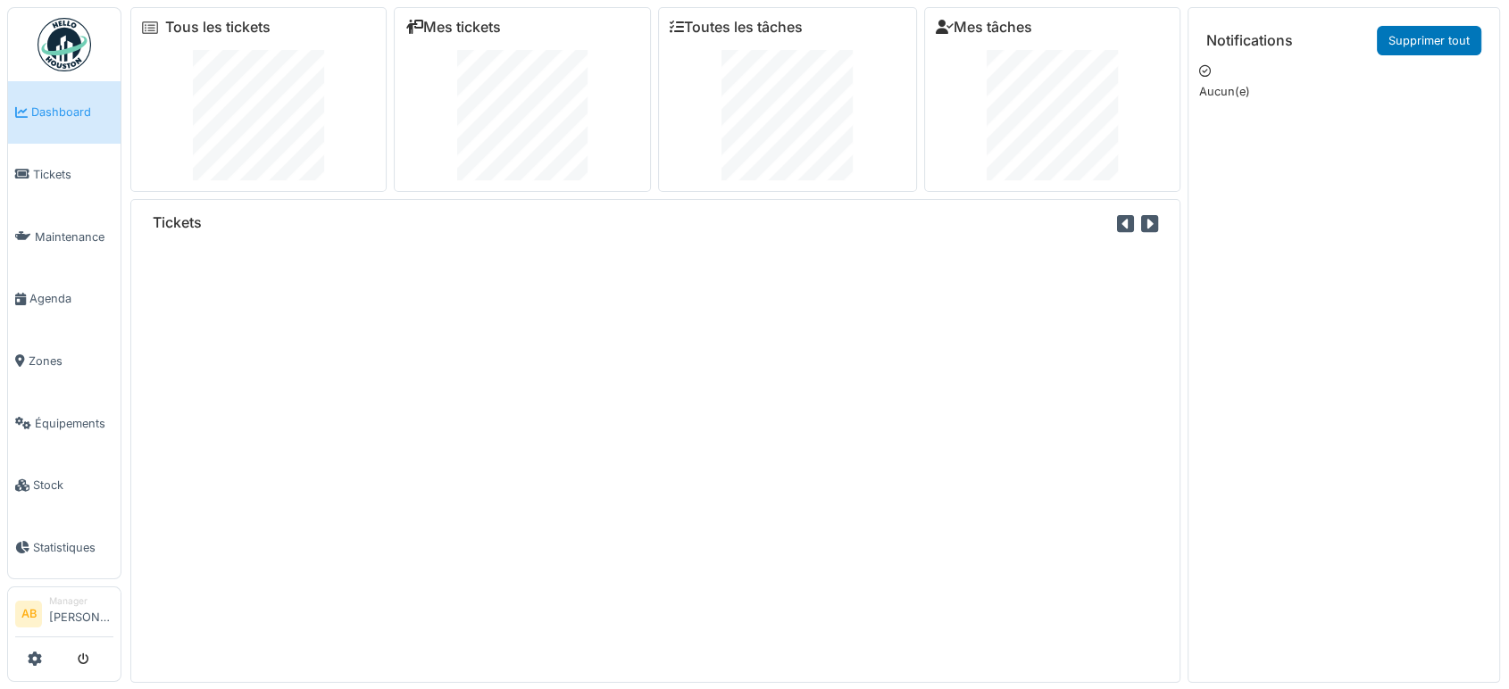
click at [196, 277] on div "Tickets" at bounding box center [655, 441] width 1050 height 484
click at [70, 21] on img at bounding box center [64, 45] width 54 height 54
click at [62, 74] on link at bounding box center [64, 45] width 66 height 66
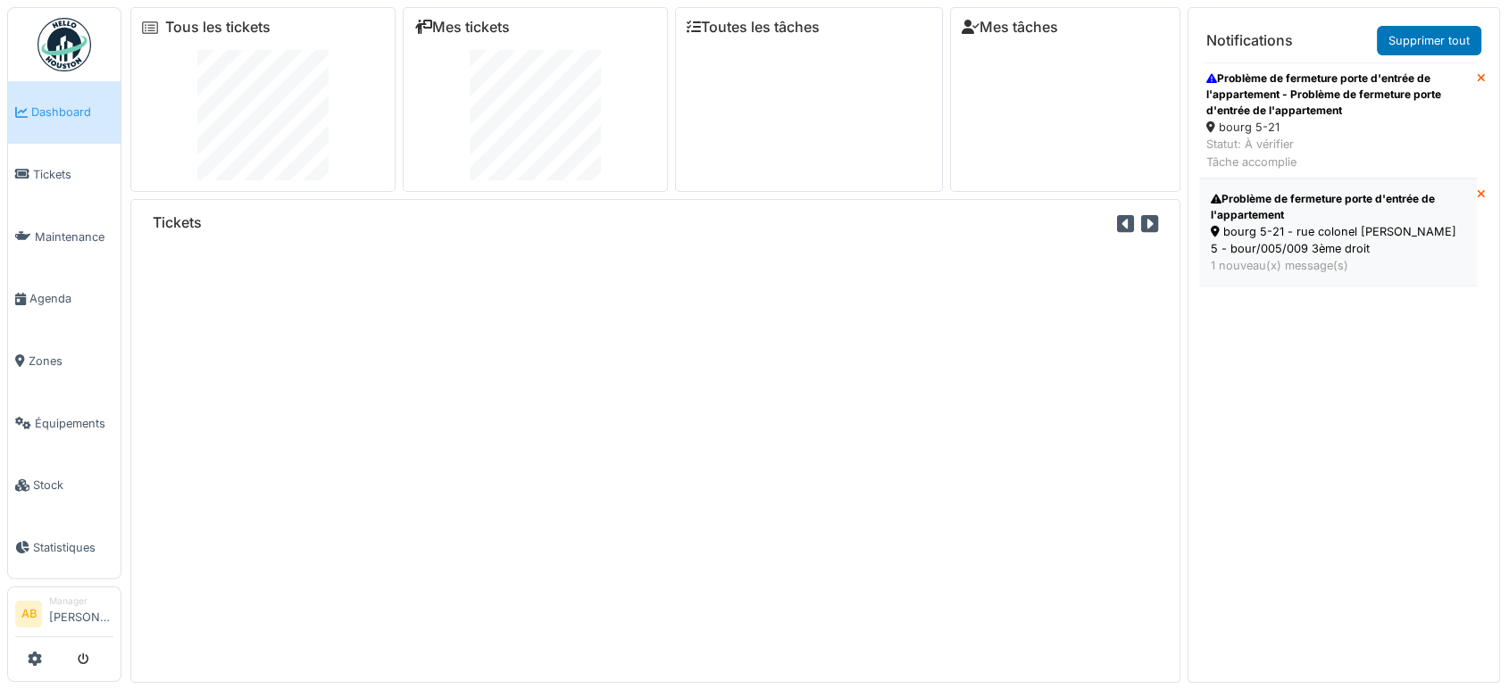
click at [1322, 225] on div "bourg 5-21 - rue colonel [PERSON_NAME] 5 - bour/005/009 3ème droit" at bounding box center [1338, 240] width 254 height 34
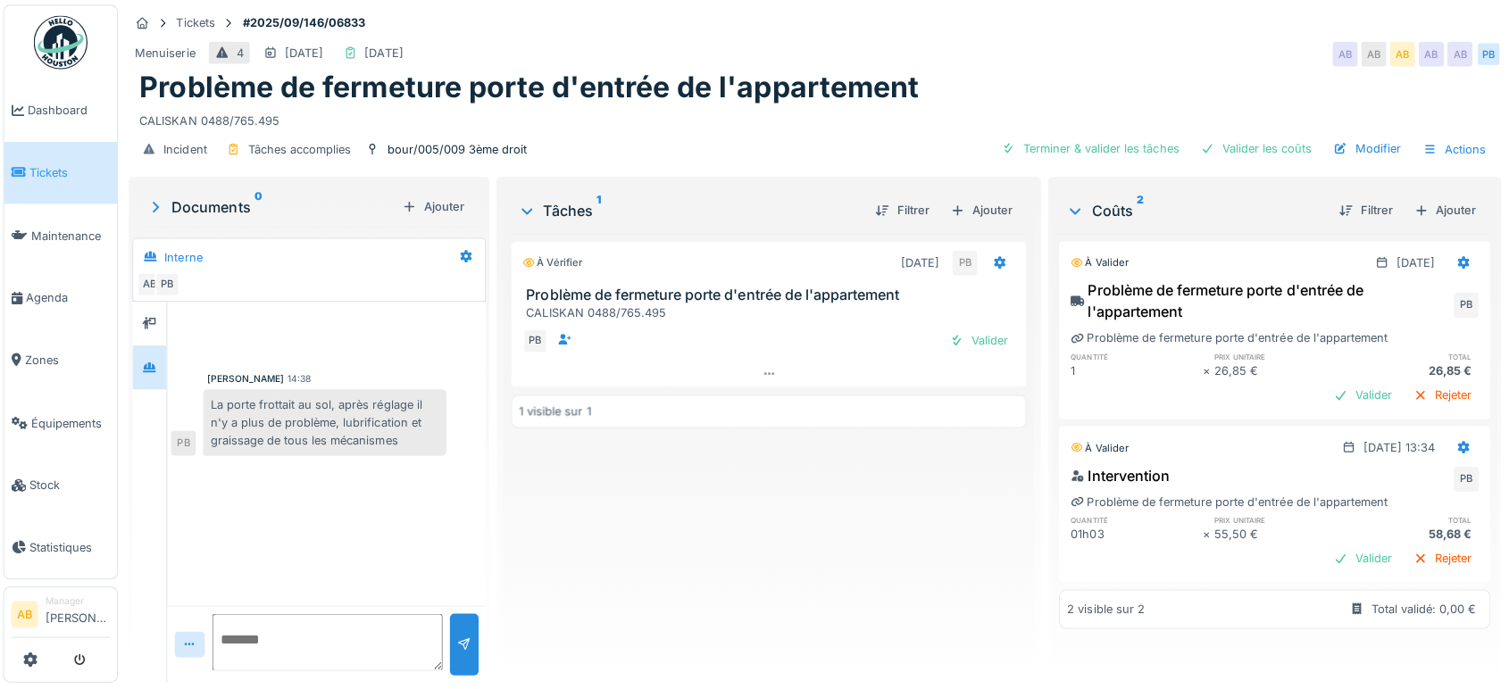
scroll to position [14, 0]
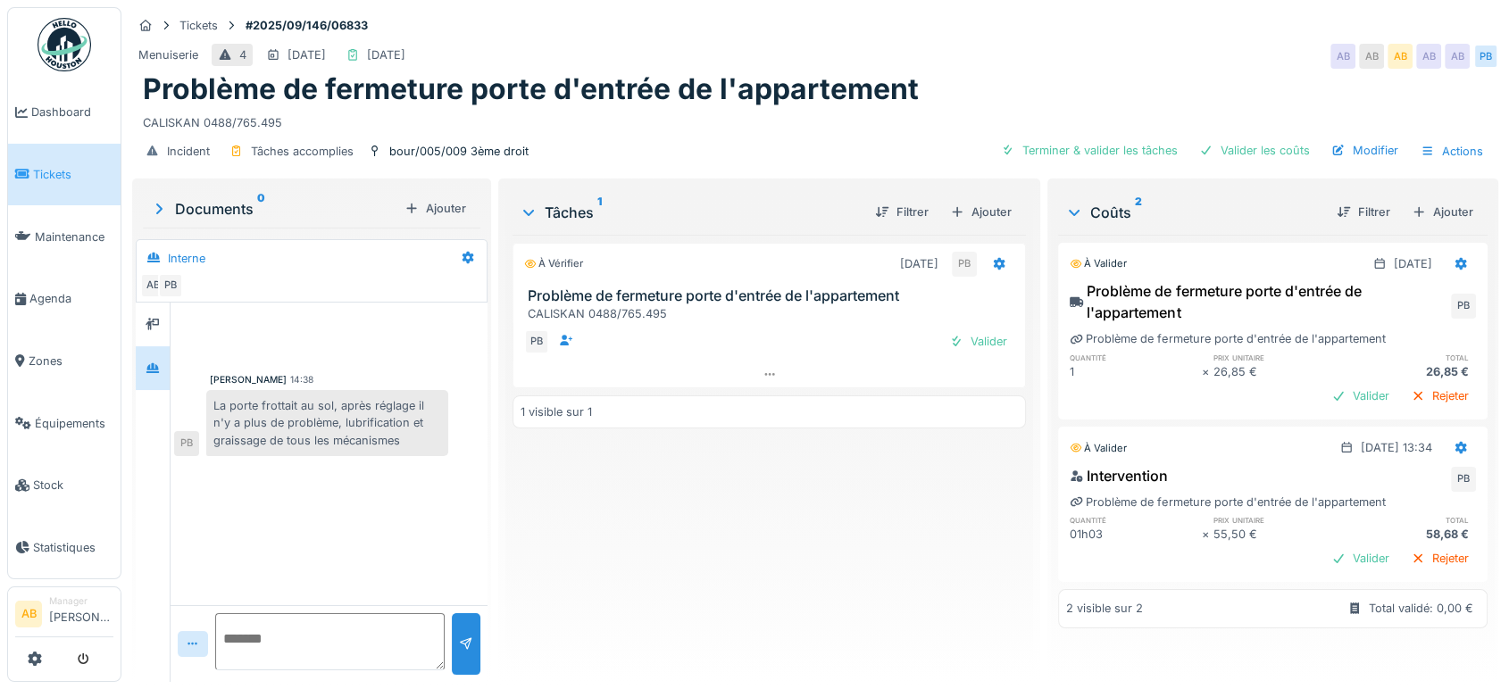
click at [1023, 54] on div "Menuiserie 4 06/09/2025 02/09/2025 AB AB AB AB AB PB" at bounding box center [815, 56] width 1366 height 32
click at [65, 44] on img at bounding box center [64, 45] width 54 height 54
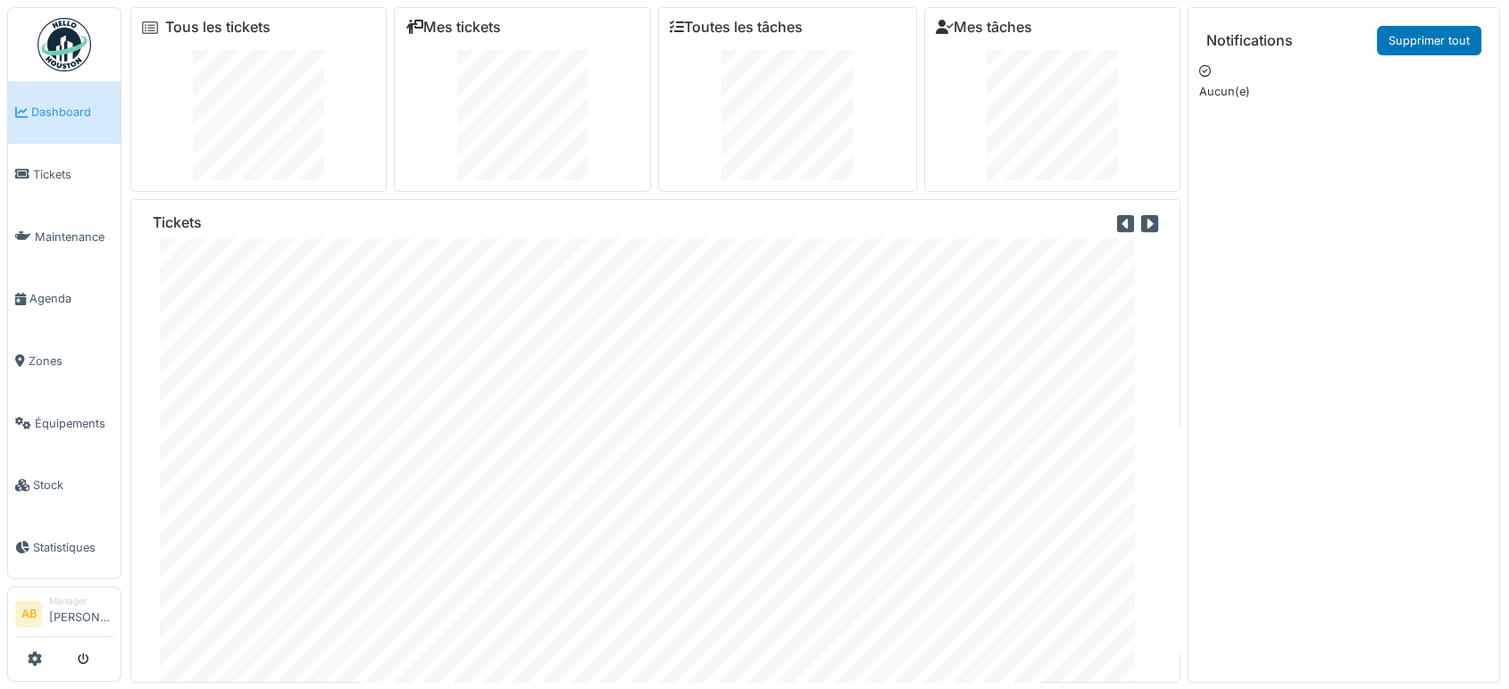
click at [87, 65] on img at bounding box center [64, 45] width 54 height 54
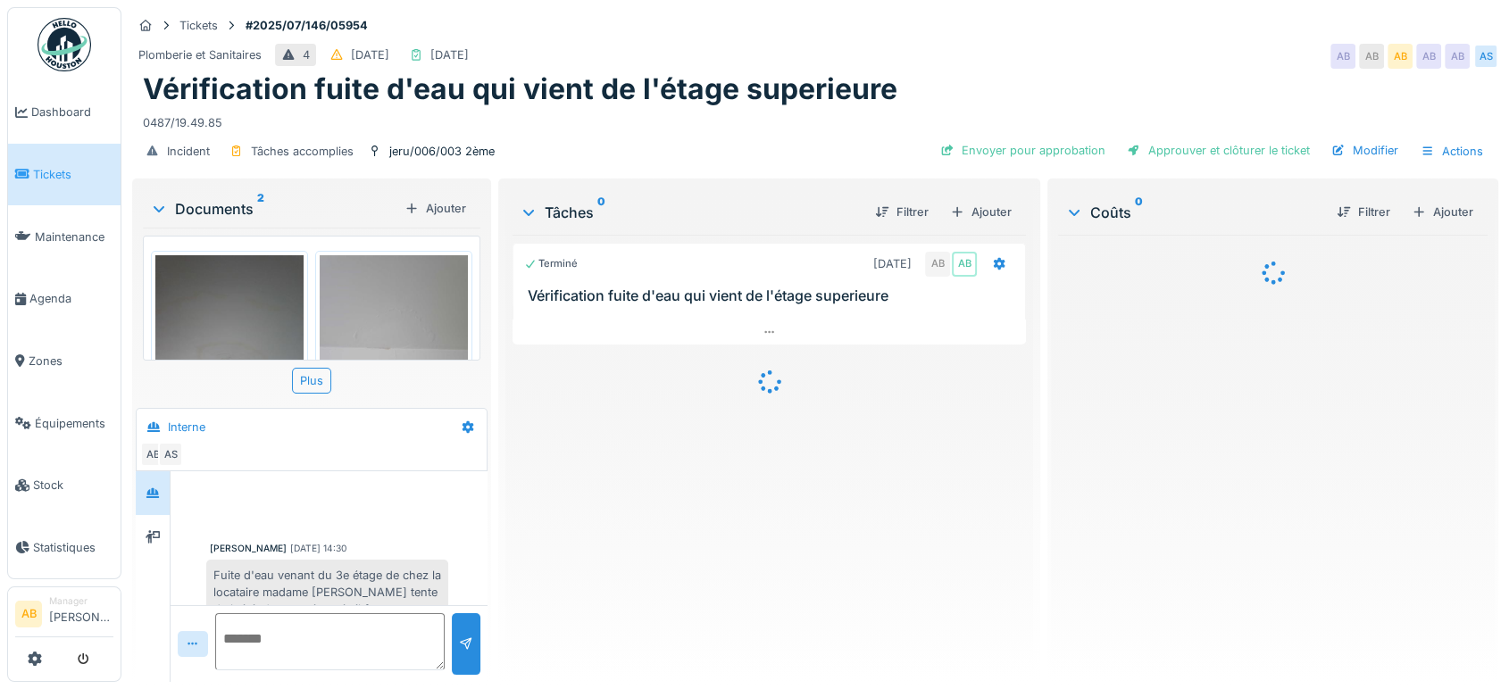
scroll to position [472, 0]
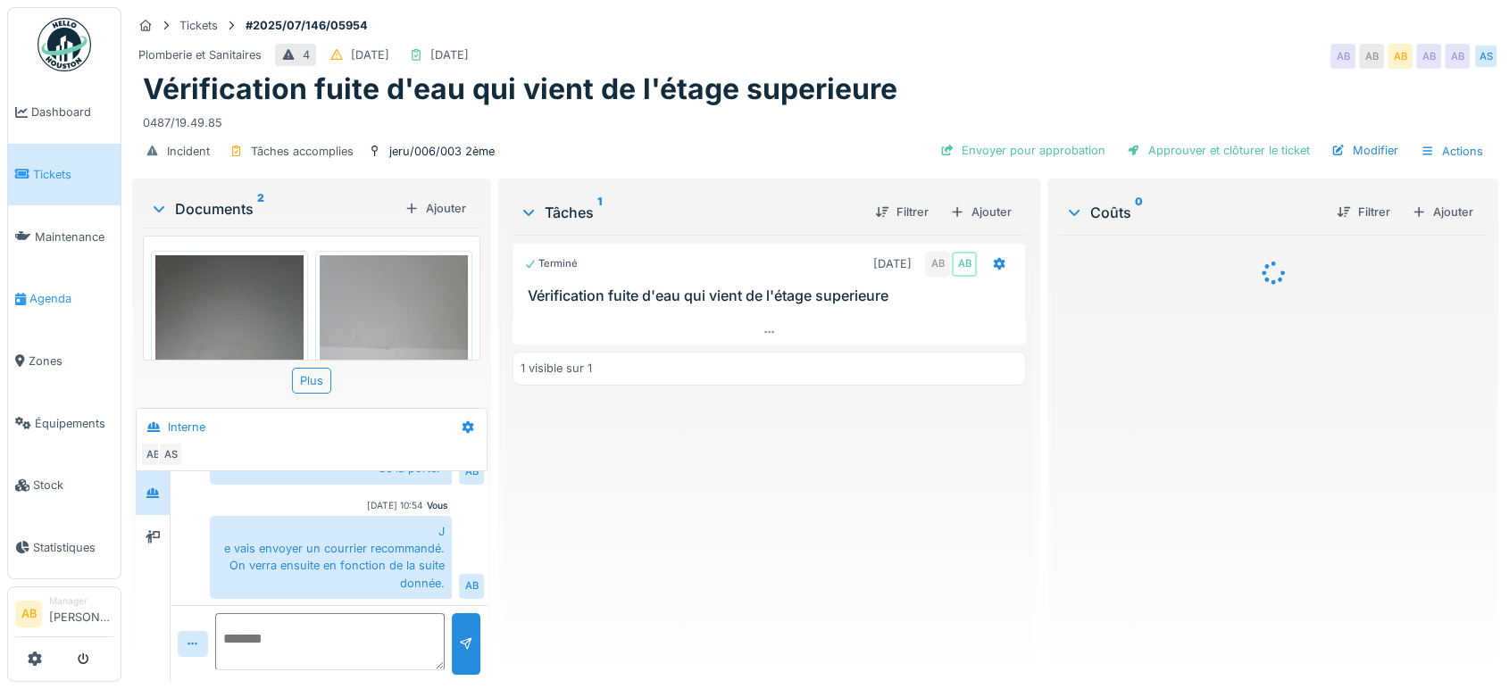
click at [53, 291] on span "Agenda" at bounding box center [71, 298] width 84 height 17
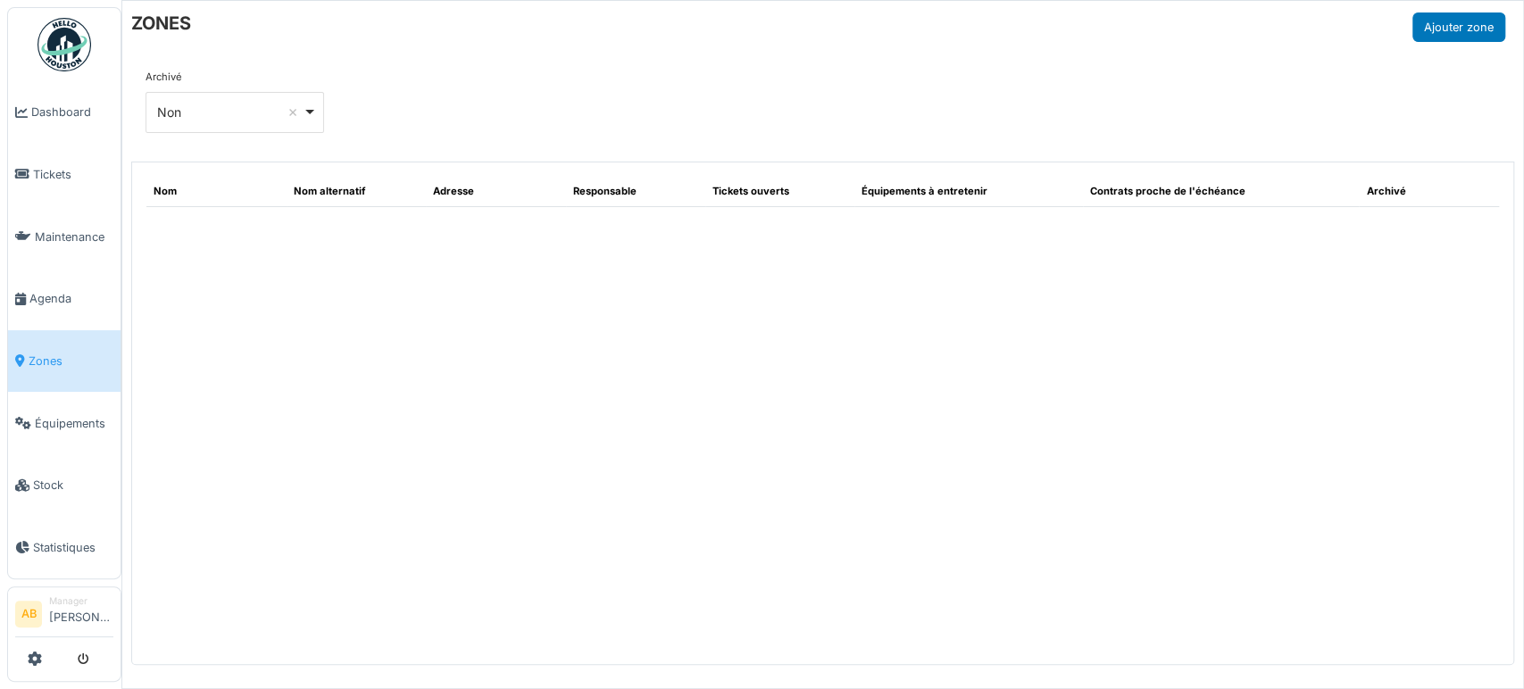
select select "***"
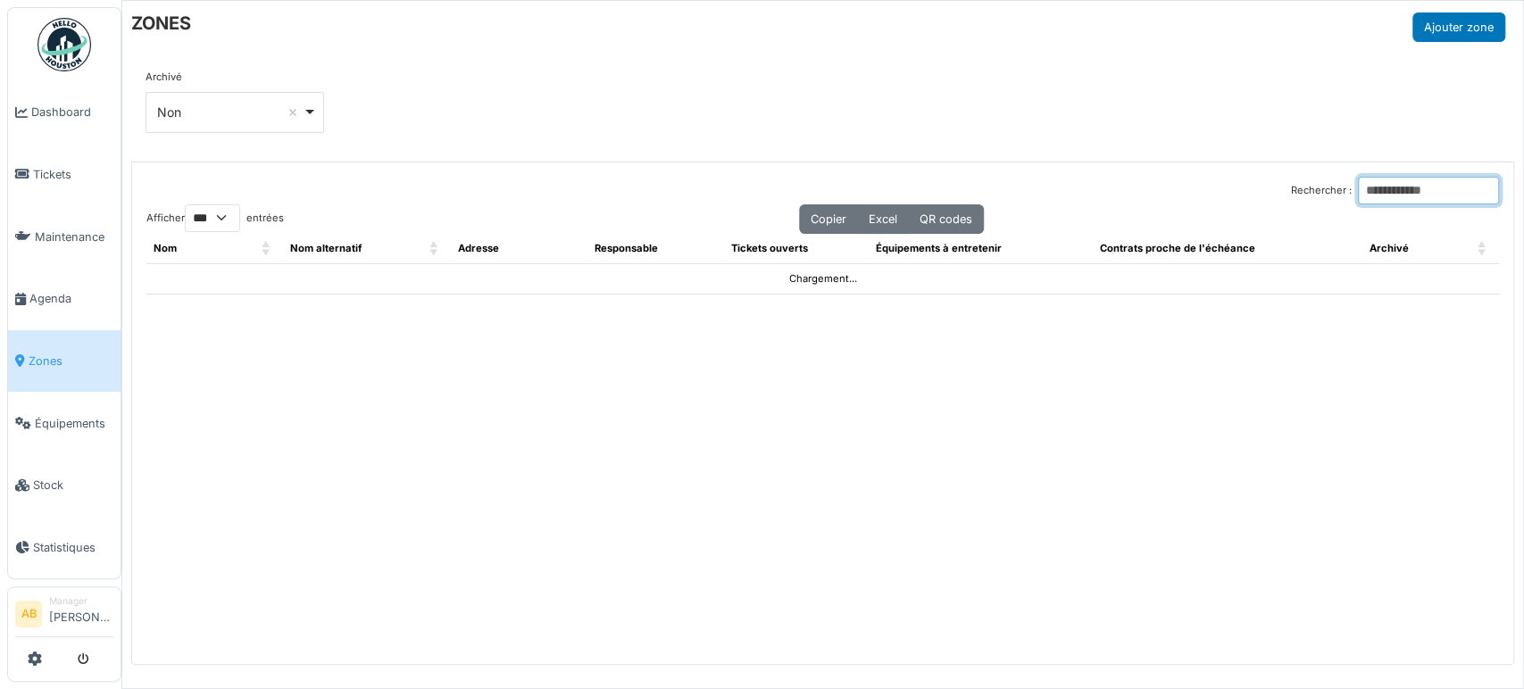
click at [1358, 181] on input "Rechercher :" at bounding box center [1428, 191] width 141 height 28
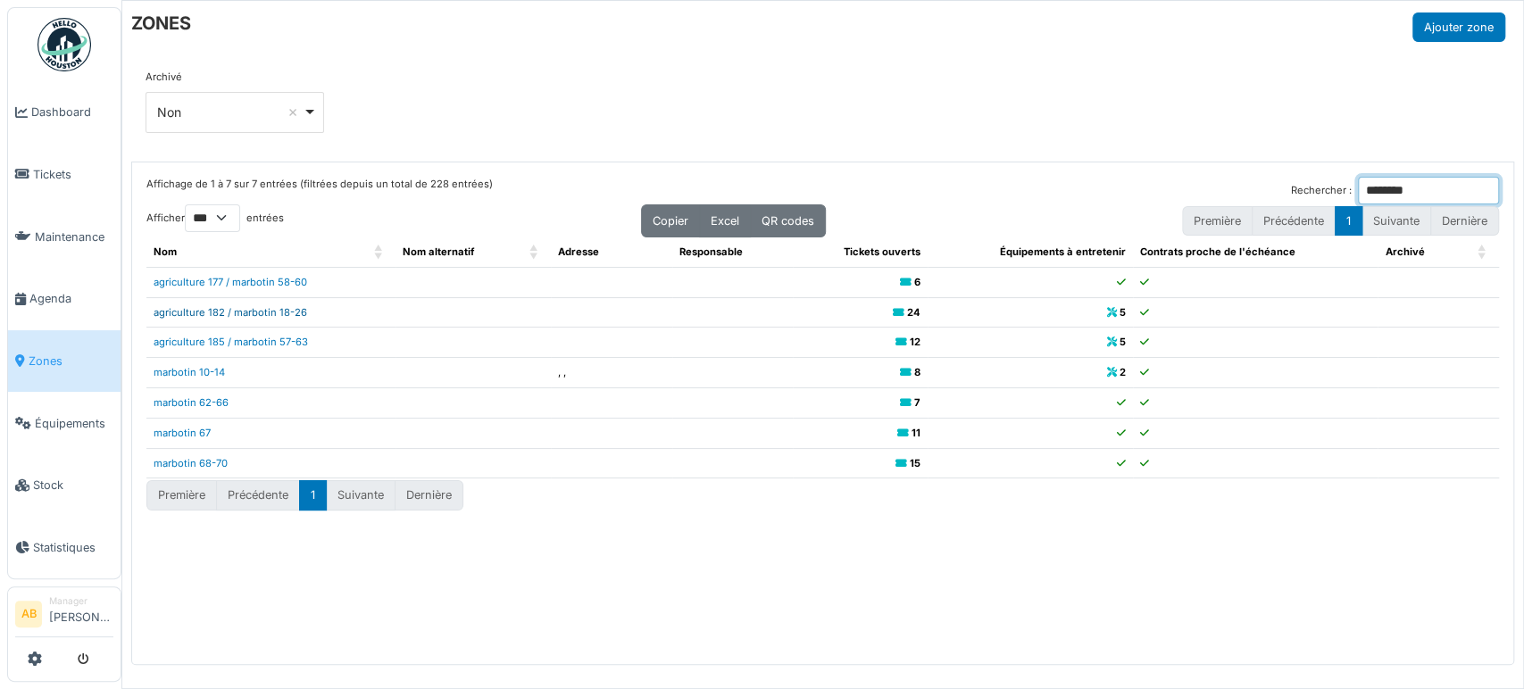
type input "********"
click at [277, 306] on link "agriculture 182 / marbotin 18-26" at bounding box center [231, 312] width 154 height 12
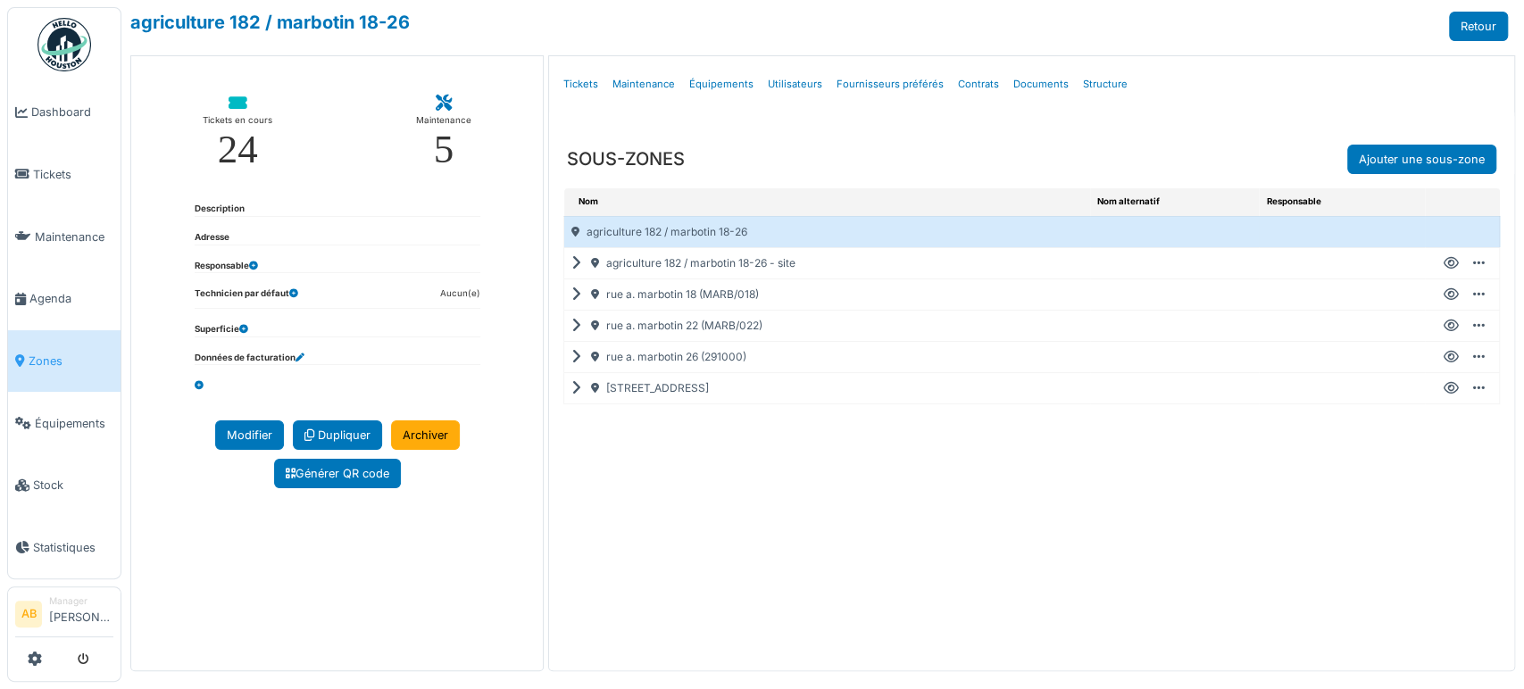
click at [571, 295] on icon at bounding box center [579, 295] width 17 height 1
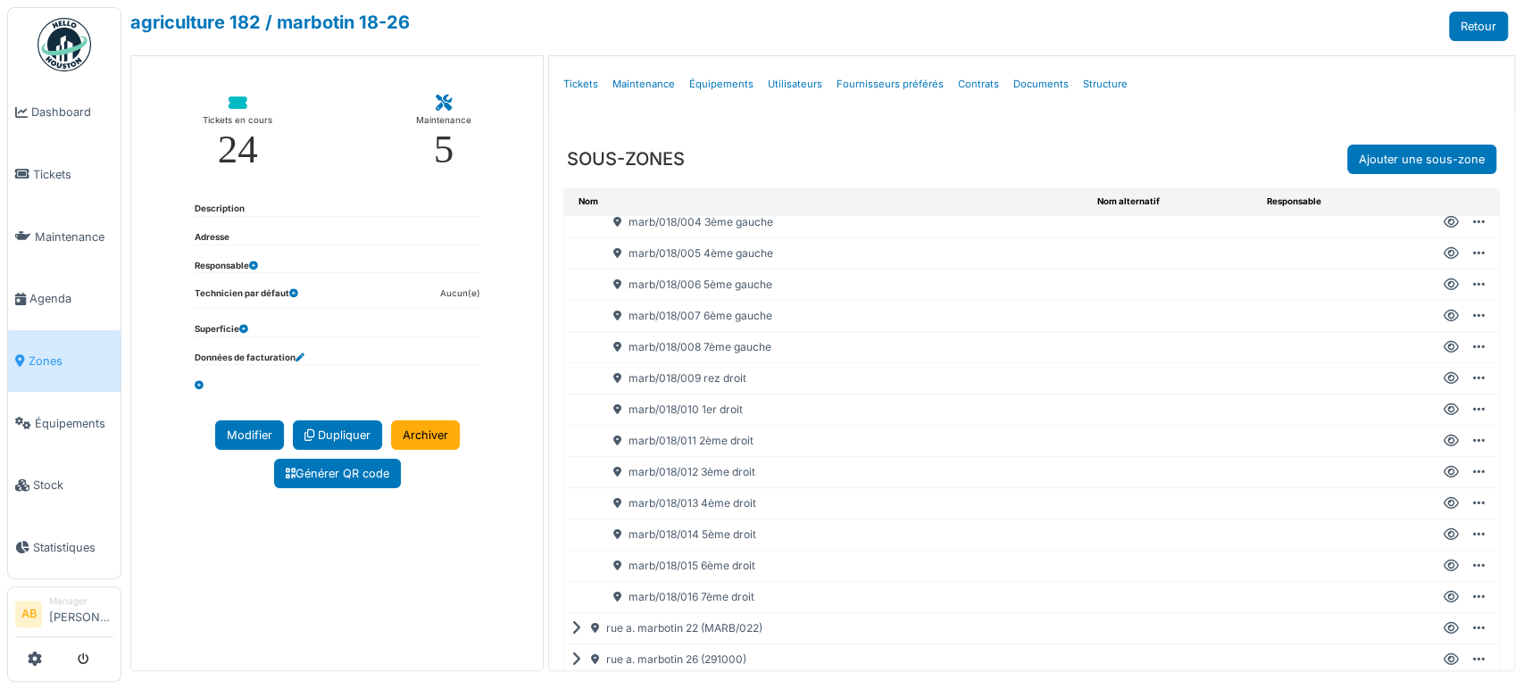
scroll to position [198, 0]
click at [1444, 565] on icon at bounding box center [1451, 565] width 15 height 1
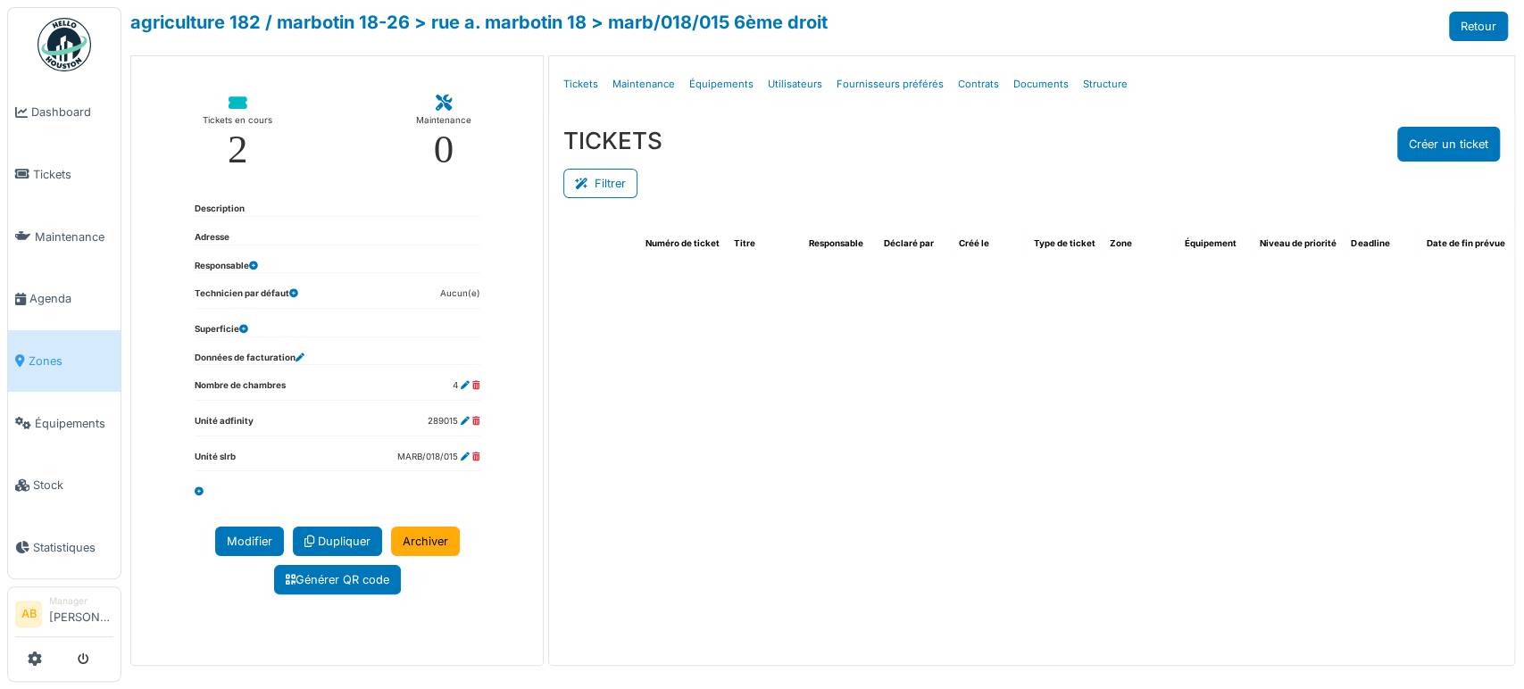
select select "***"
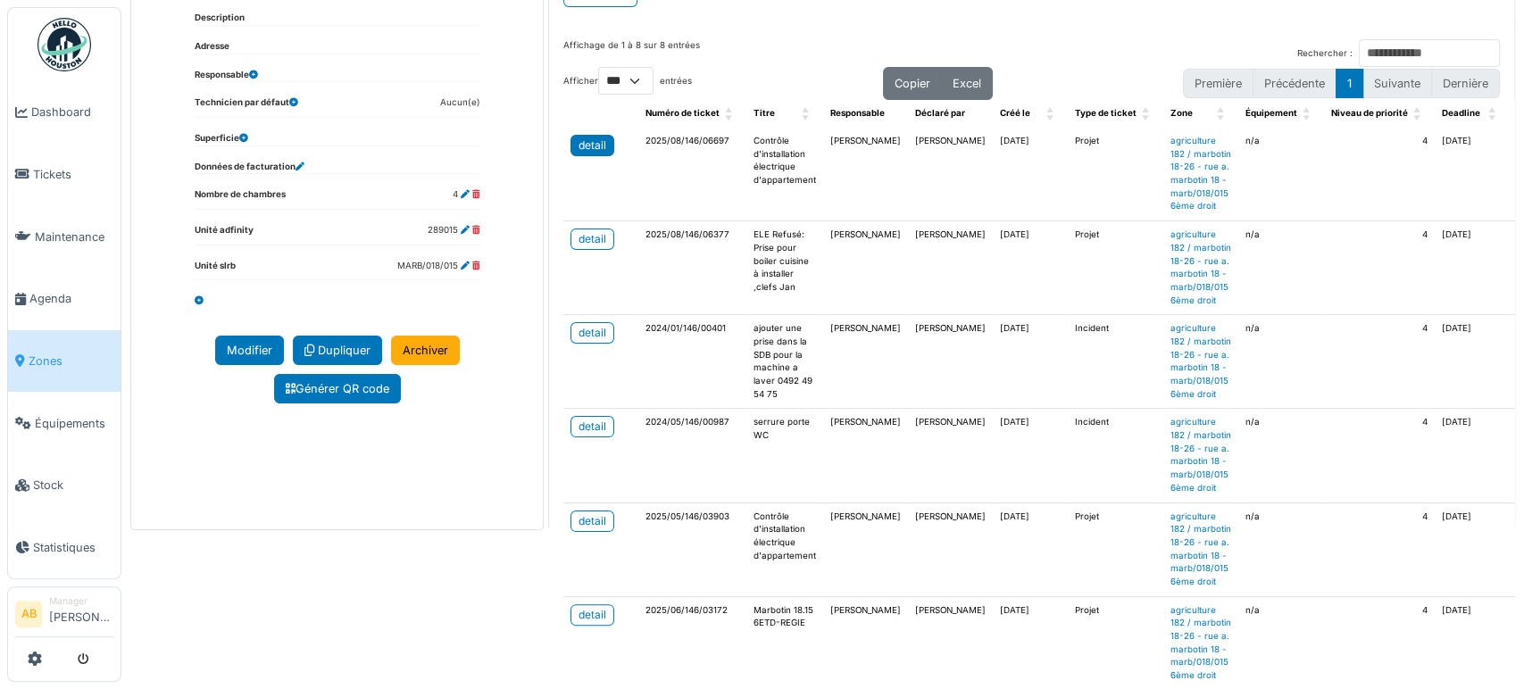
click at [597, 141] on div "detail" at bounding box center [593, 145] width 28 height 16
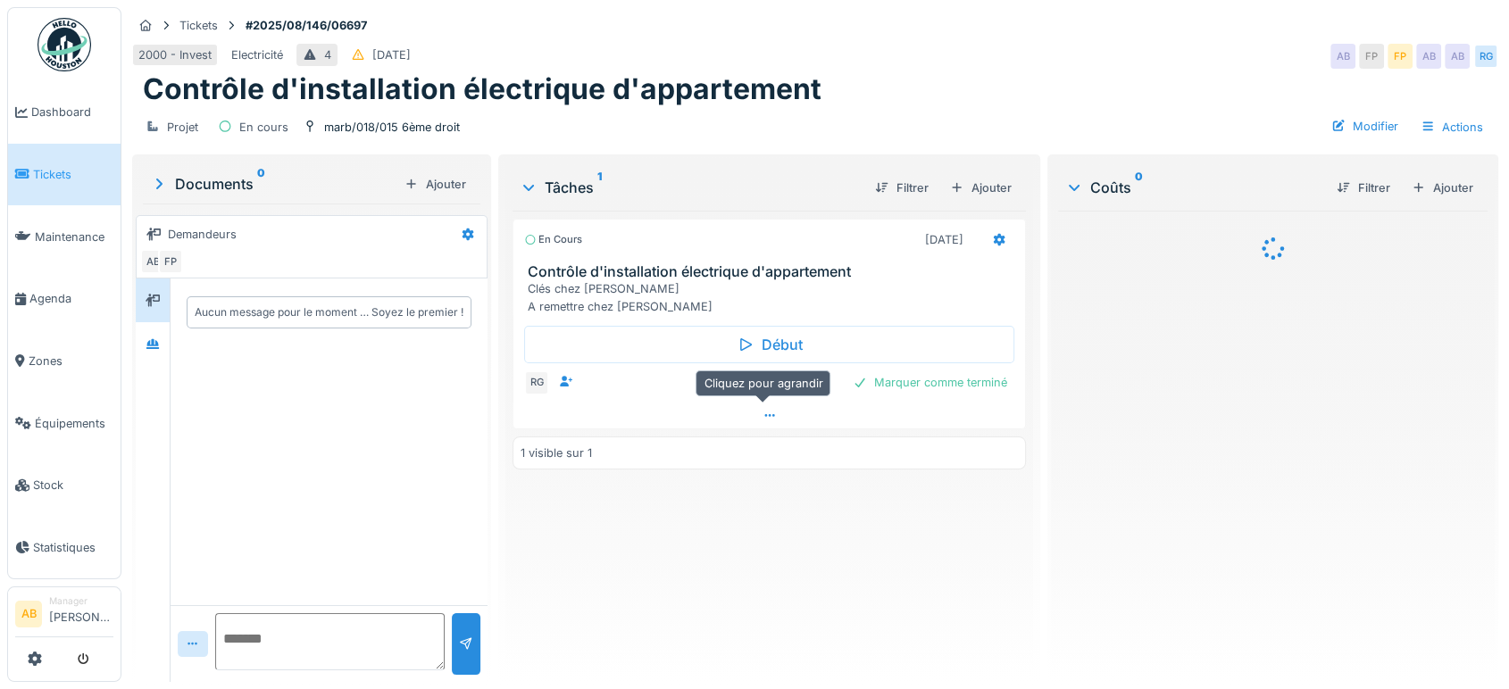
click at [629, 423] on div at bounding box center [769, 416] width 512 height 26
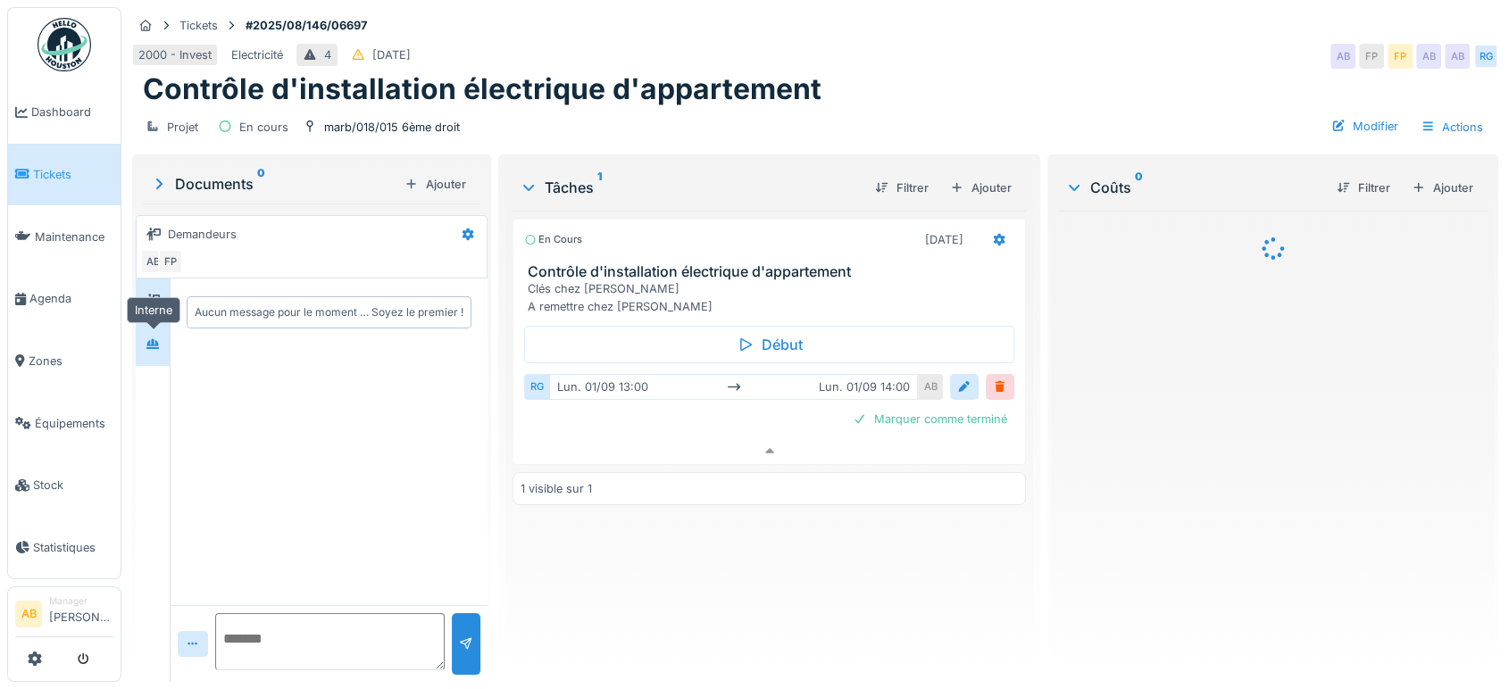
click at [150, 338] on icon at bounding box center [153, 344] width 14 height 12
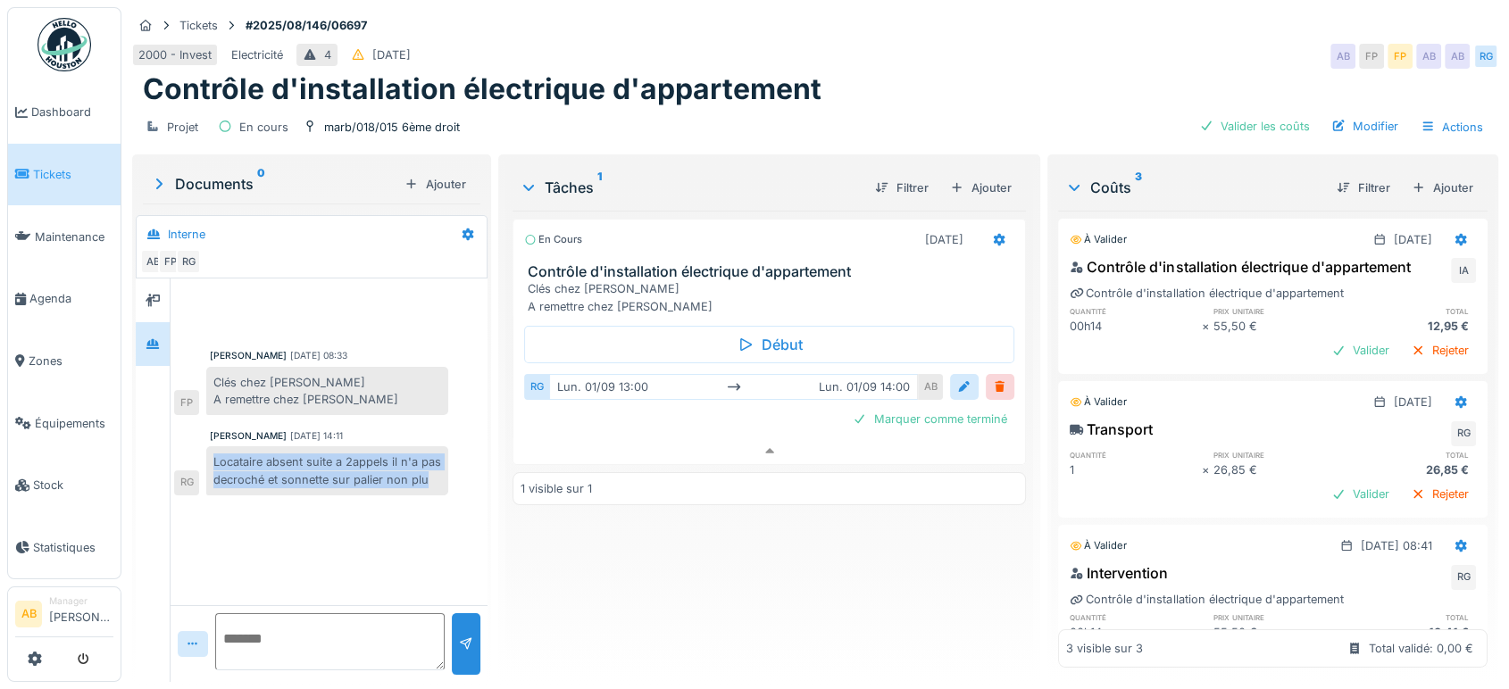
drag, startPoint x: 229, startPoint y: 486, endPoint x: 207, endPoint y: 441, distance: 49.9
click at [207, 446] on div "Locataire absent suite a 2appels il n'a pas decroché et sonnette sur palier non…" at bounding box center [327, 470] width 242 height 48
click at [242, 532] on div "[PERSON_NAME] [DATE] 08:33 Clés chez [PERSON_NAME] A remettre chez [PERSON_NAME…" at bounding box center [329, 442] width 317 height 327
click at [271, 648] on textarea at bounding box center [329, 641] width 229 height 57
click at [179, 289] on div at bounding box center [329, 312] width 310 height 46
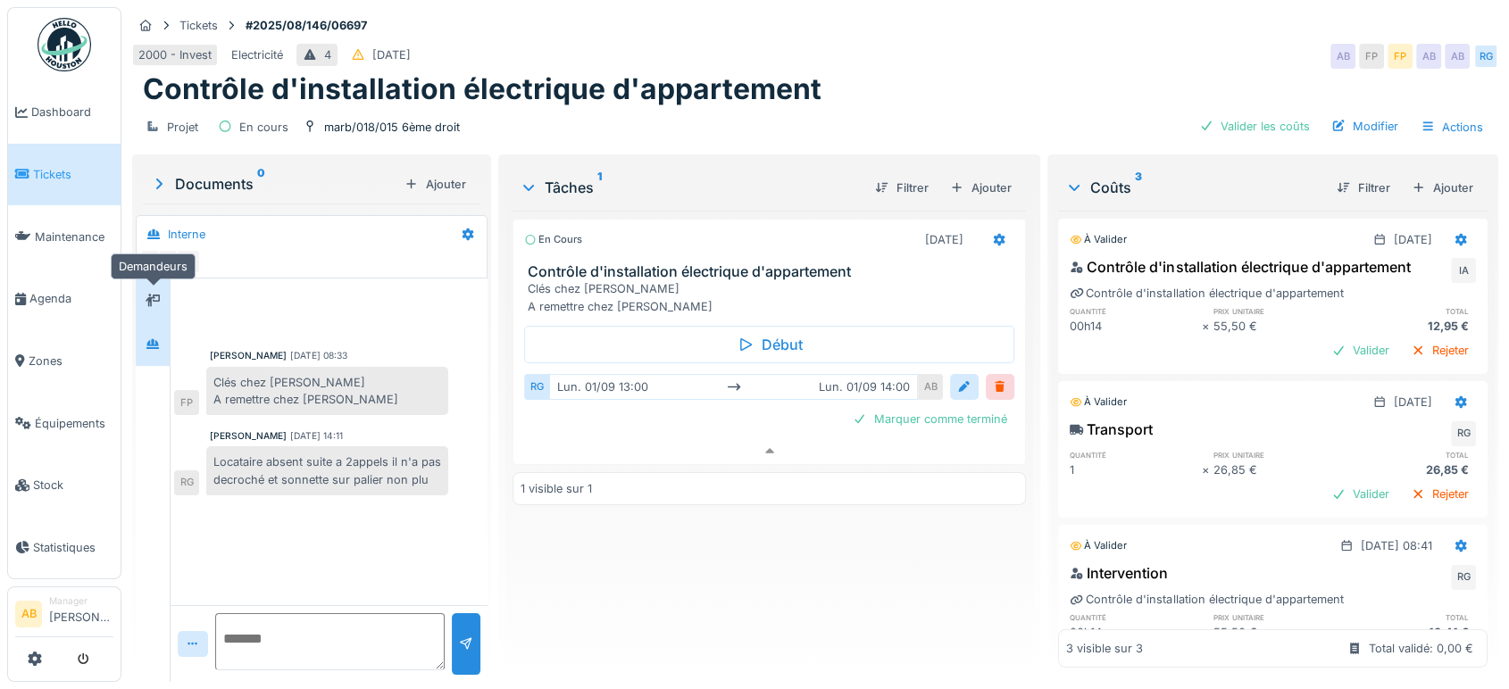
click at [157, 295] on icon at bounding box center [153, 301] width 14 height 12
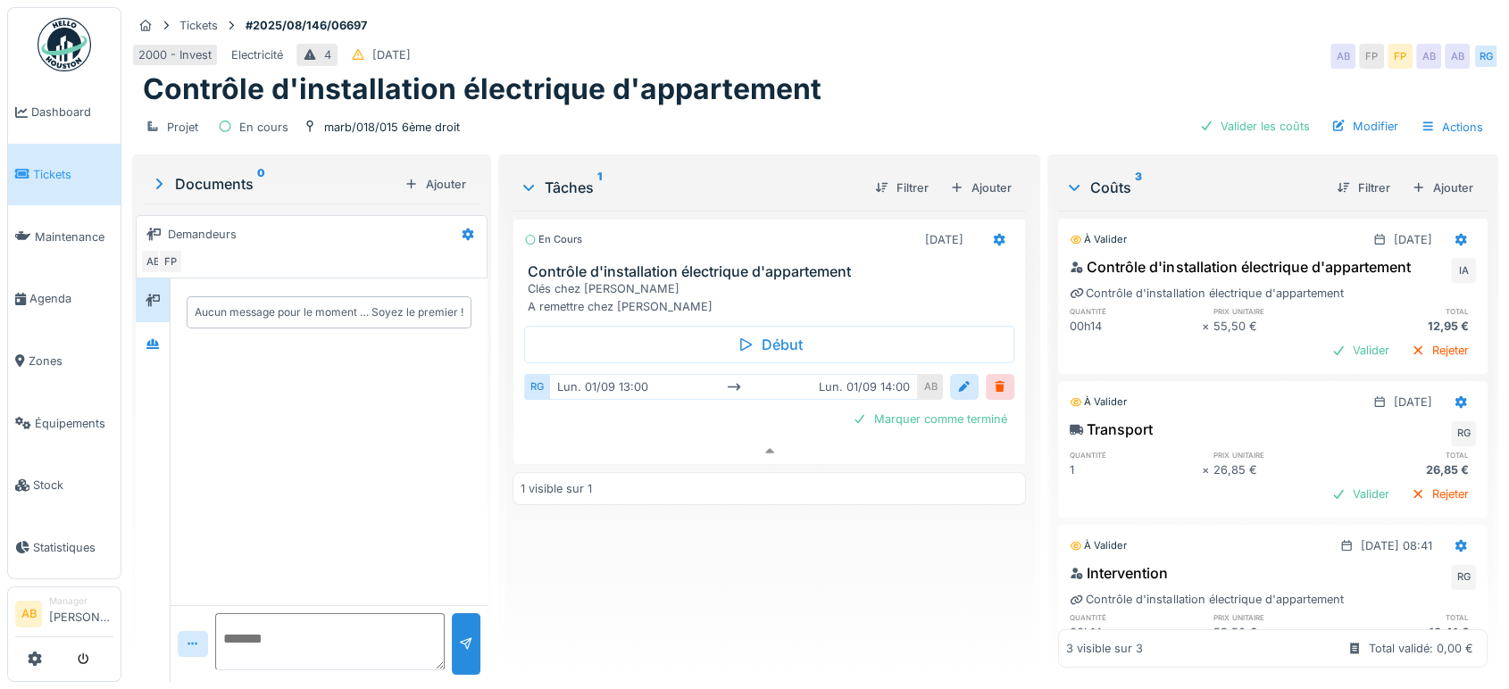
click at [149, 356] on div at bounding box center [153, 481] width 35 height 404
click at [148, 338] on div at bounding box center [152, 344] width 27 height 22
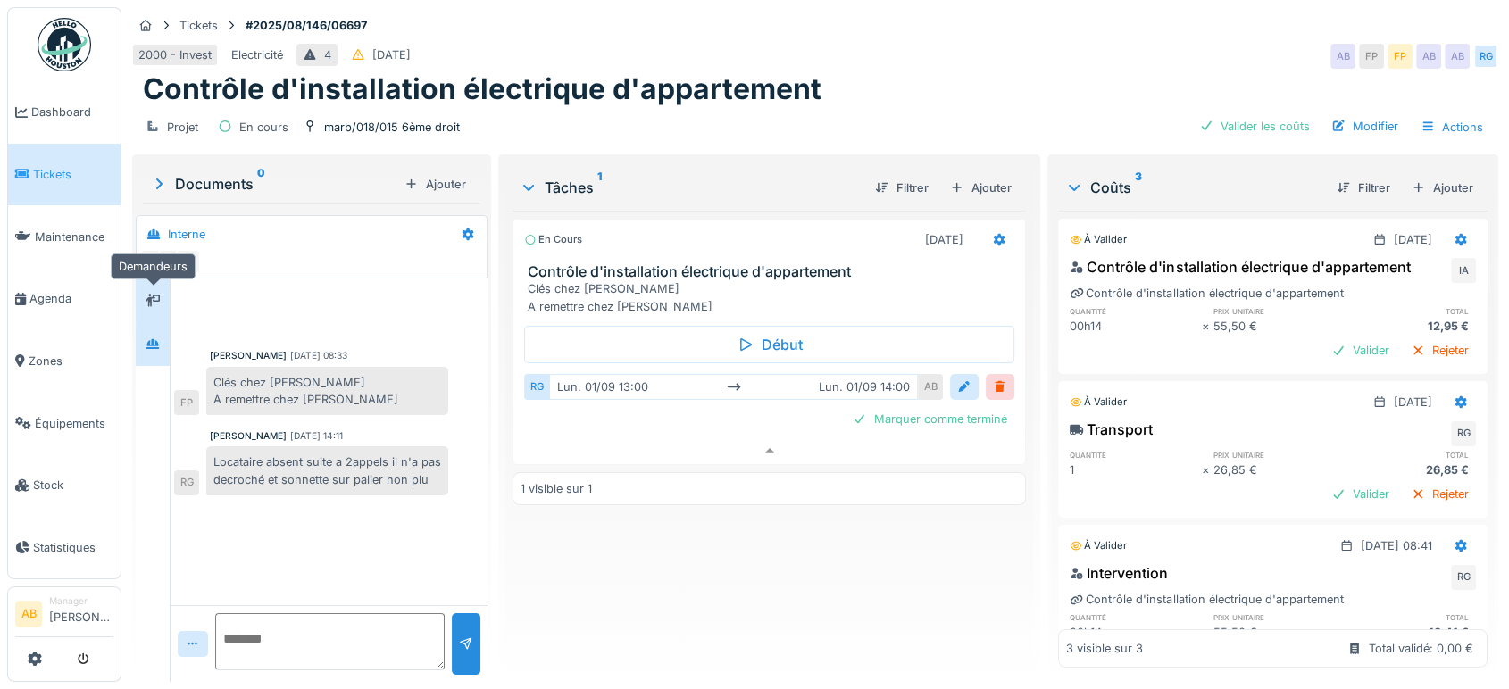
click at [154, 294] on icon at bounding box center [153, 300] width 14 height 12
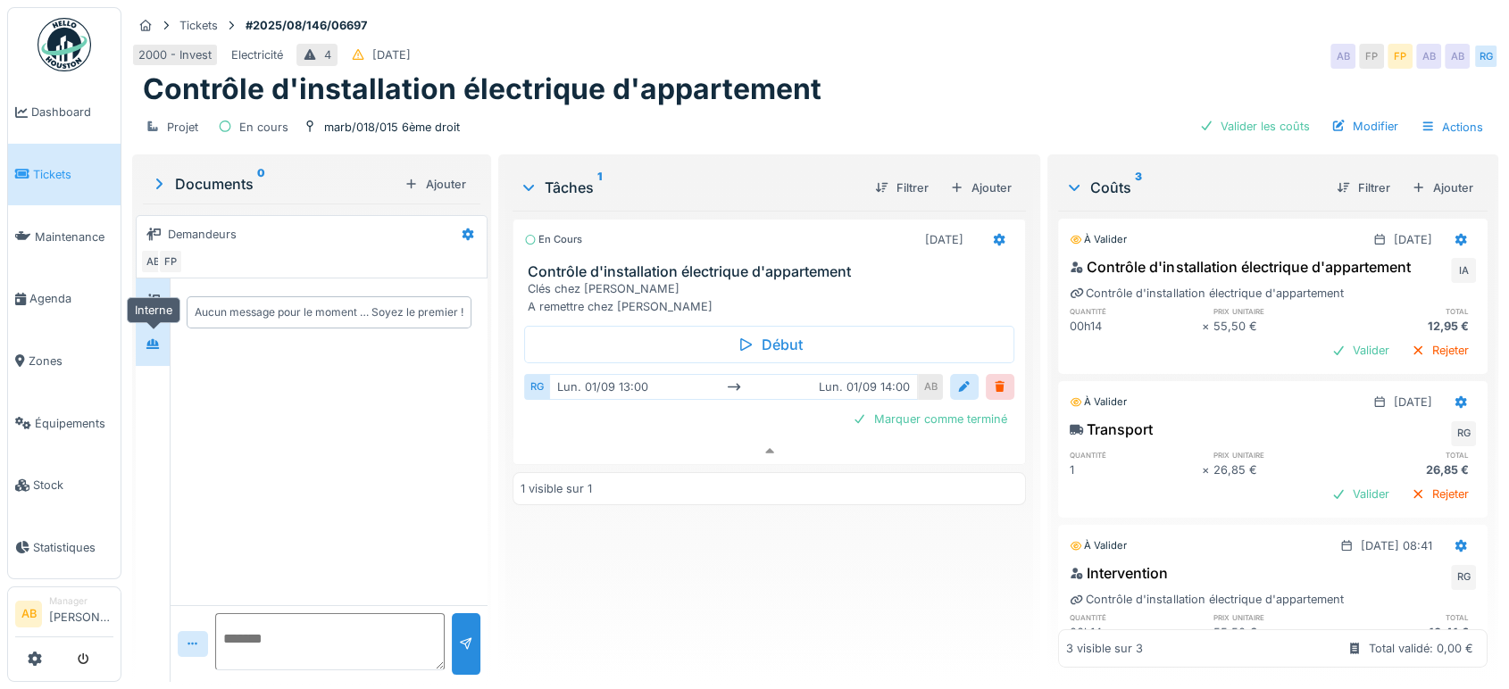
click at [150, 339] on icon at bounding box center [152, 344] width 12 height 10
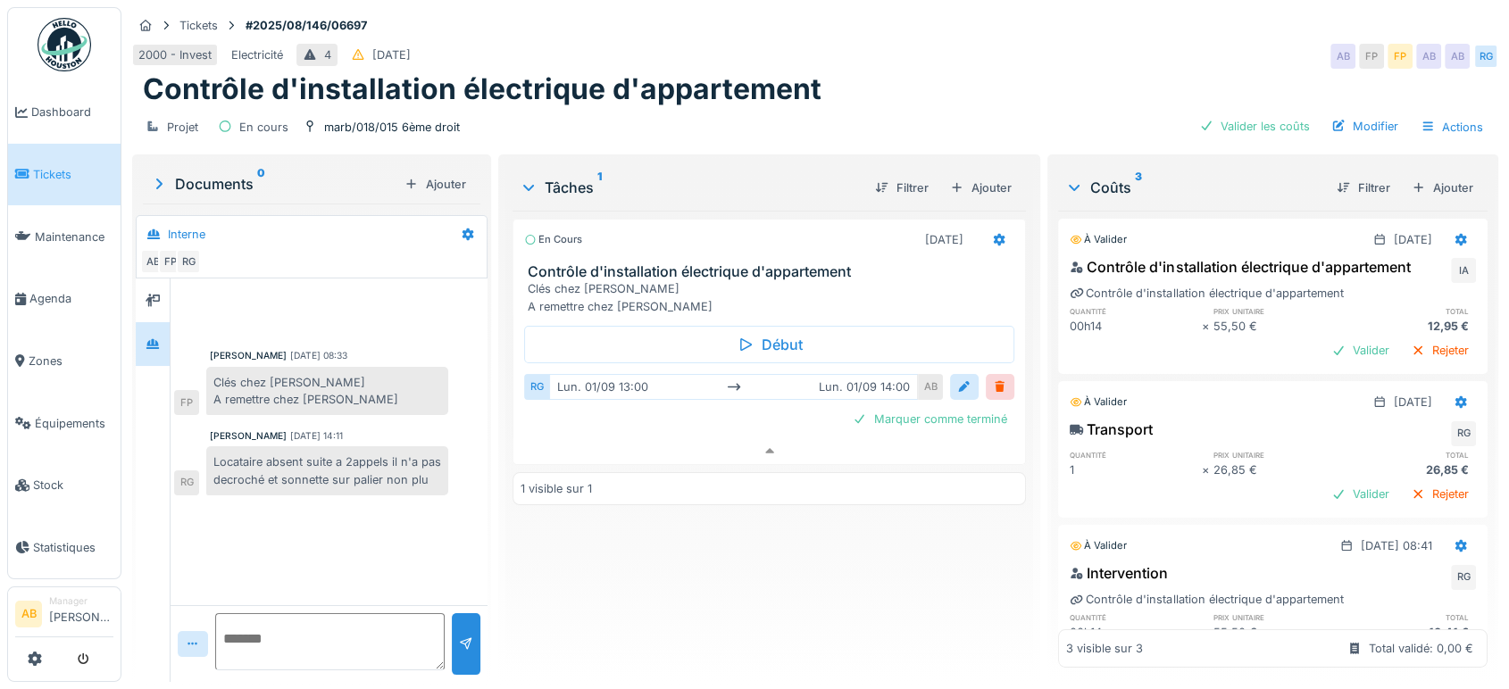
click at [75, 16] on link at bounding box center [64, 45] width 66 height 66
